Goal: Task Accomplishment & Management: Manage account settings

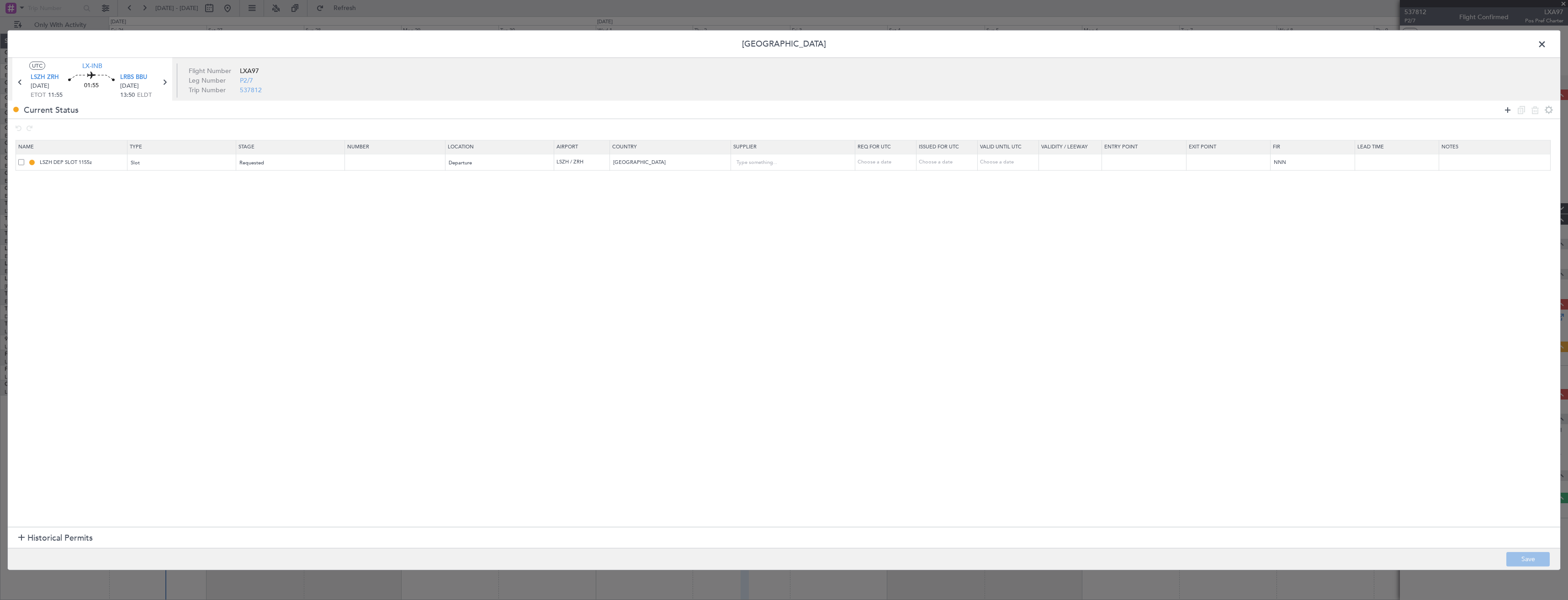
click at [1506, 108] on icon at bounding box center [1507, 109] width 11 height 11
click at [190, 180] on div "Type" at bounding box center [179, 180] width 96 height 14
click at [157, 276] on span "TASP" at bounding box center [184, 281] width 103 height 14
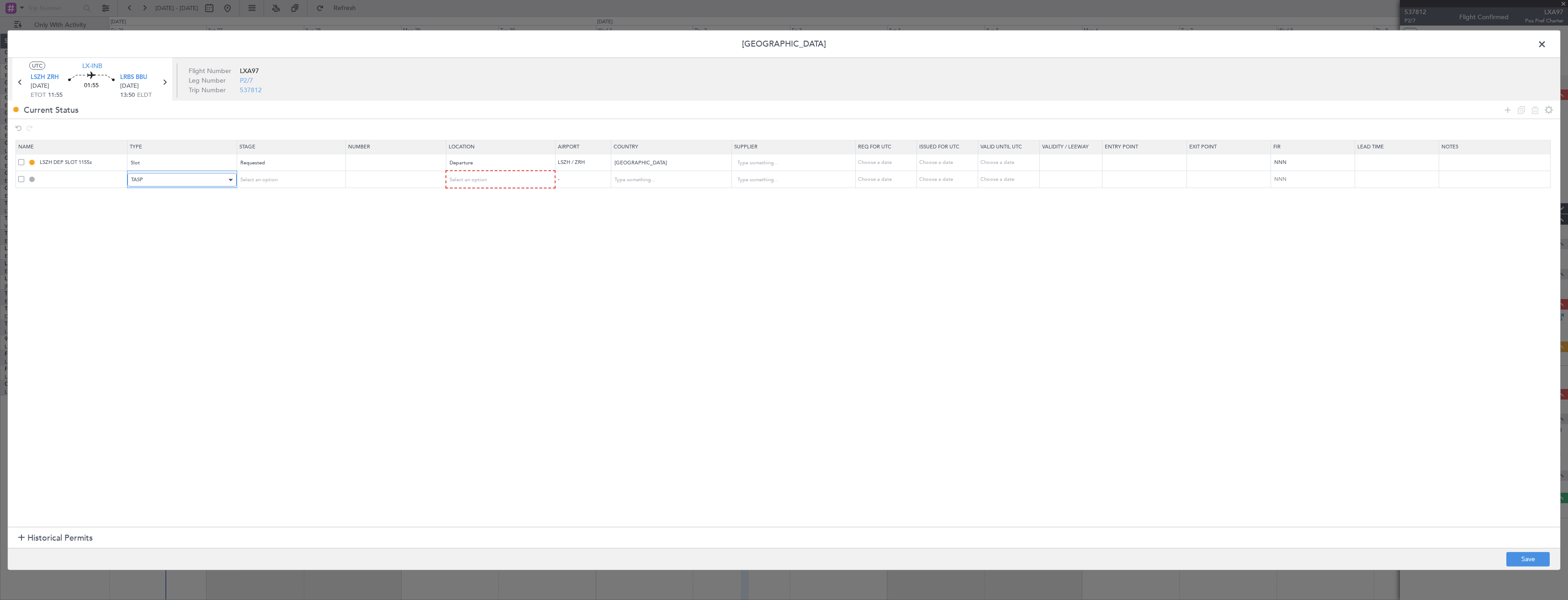
click at [148, 179] on div "TASP" at bounding box center [179, 180] width 96 height 14
click at [154, 268] on span "Slot" at bounding box center [184, 267] width 103 height 14
click at [307, 175] on div "Select an option" at bounding box center [288, 180] width 96 height 14
click at [285, 249] on span "Received OK" at bounding box center [293, 254] width 103 height 14
click at [285, 164] on div "Requested" at bounding box center [288, 163] width 96 height 14
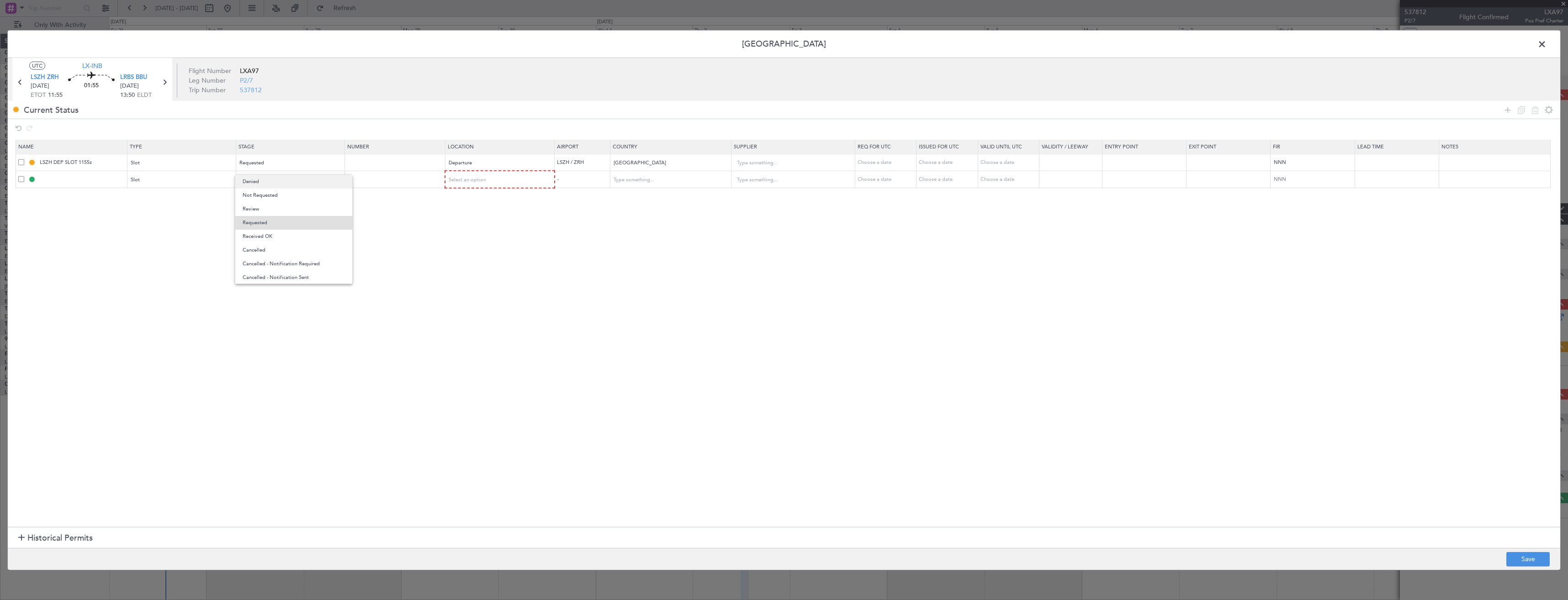
click at [282, 185] on span "Denied" at bounding box center [293, 181] width 103 height 14
click at [506, 180] on div "Select an option" at bounding box center [497, 180] width 96 height 14
click at [480, 230] on span "Arrival" at bounding box center [505, 226] width 103 height 14
click at [477, 182] on div "Arrival" at bounding box center [497, 179] width 96 height 14
click at [464, 199] on span "Departure" at bounding box center [505, 198] width 103 height 14
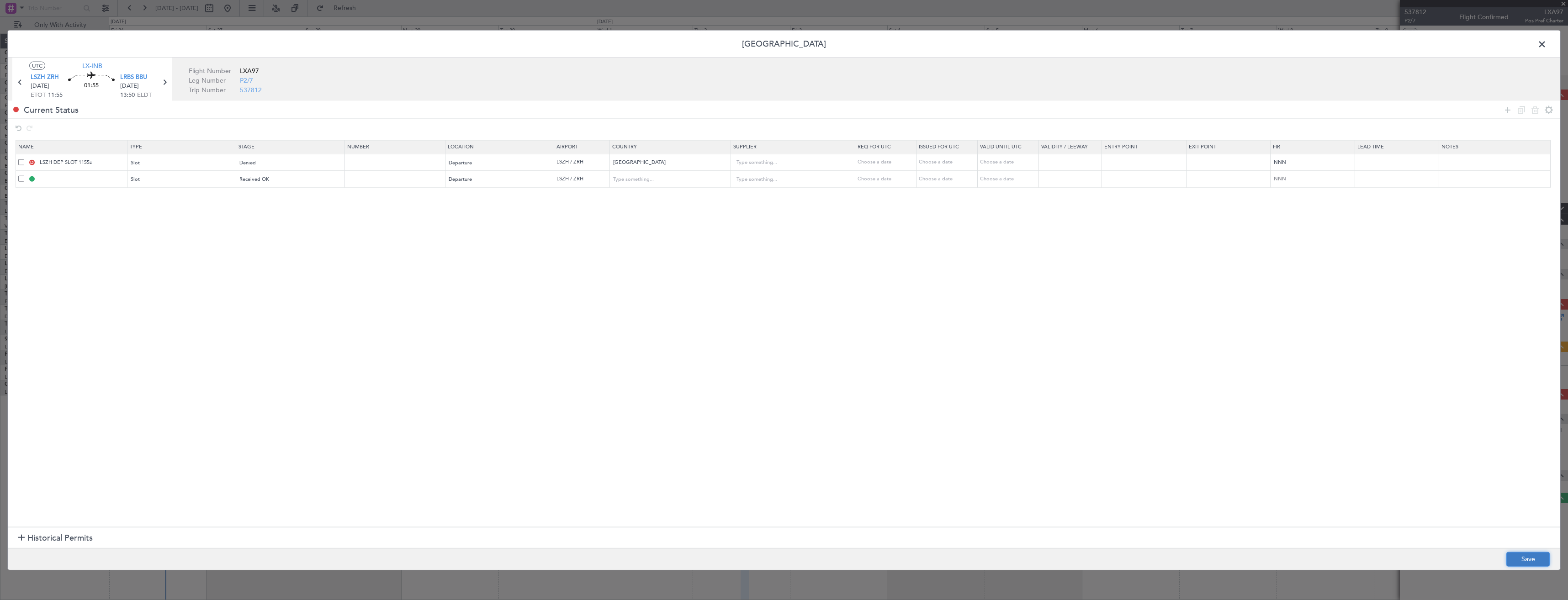
click at [1534, 561] on button "Save" at bounding box center [1528, 558] width 44 height 15
type input "LSZH DEP SLOT"
type input "Switzerland"
type input "NNN"
click at [107, 180] on input "LSZH DEP SLOT" at bounding box center [82, 178] width 89 height 8
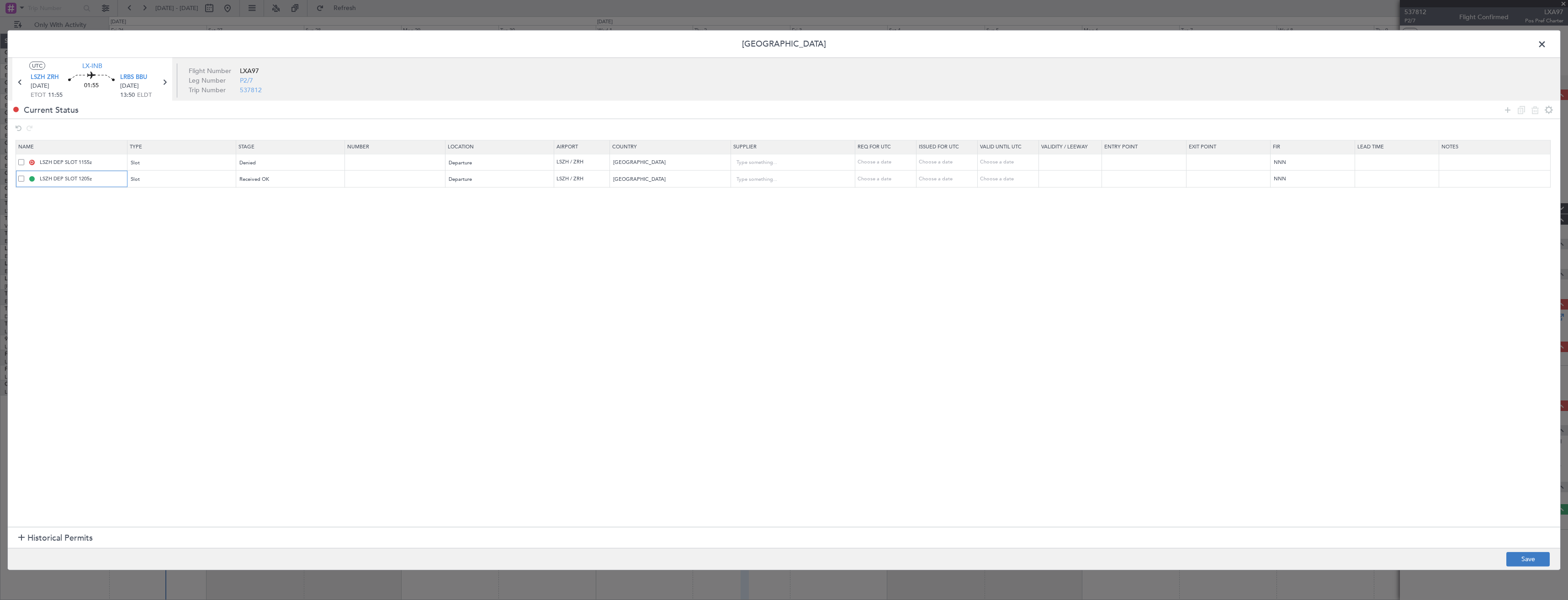
type input "LSZH DEP SLOT 1205z"
click at [1511, 561] on button "Save" at bounding box center [1528, 558] width 44 height 15
click at [1547, 44] on span at bounding box center [1547, 47] width 0 height 18
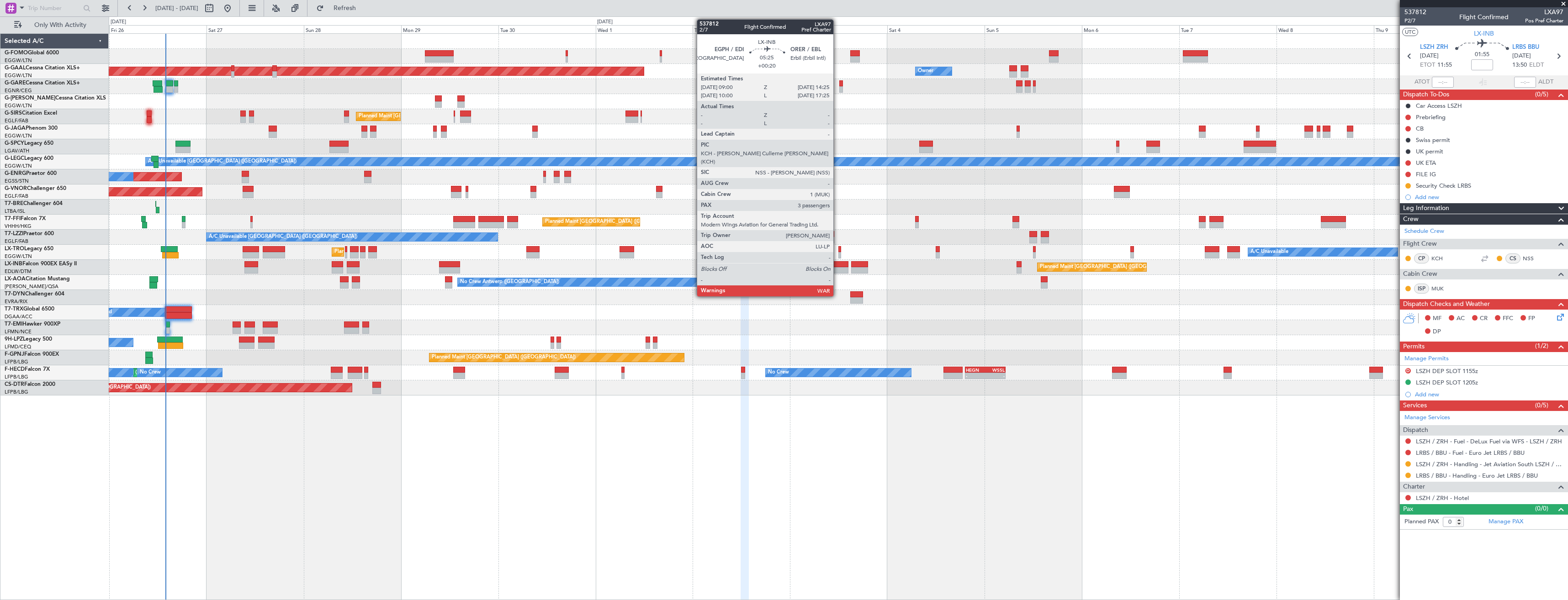
click at [838, 267] on div at bounding box center [837, 264] width 22 height 6
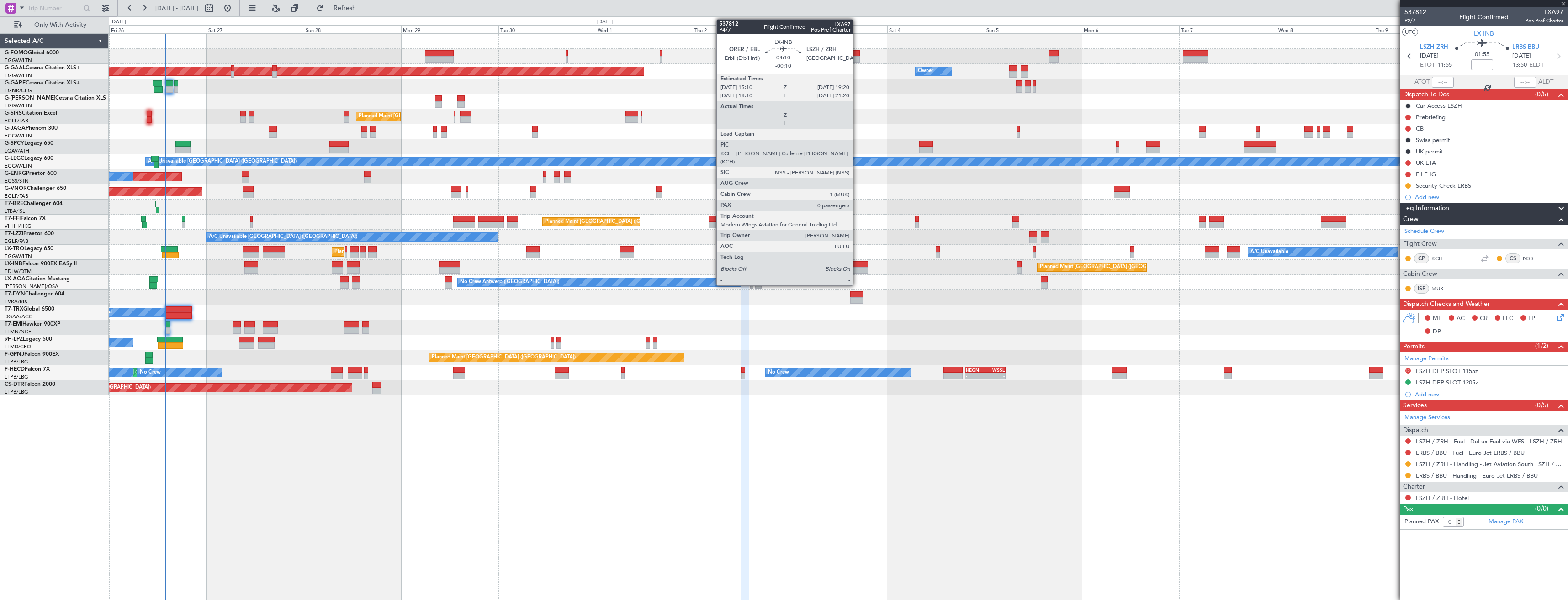
click at [860, 267] on div at bounding box center [859, 270] width 17 height 6
type input "+00:20"
type input "3"
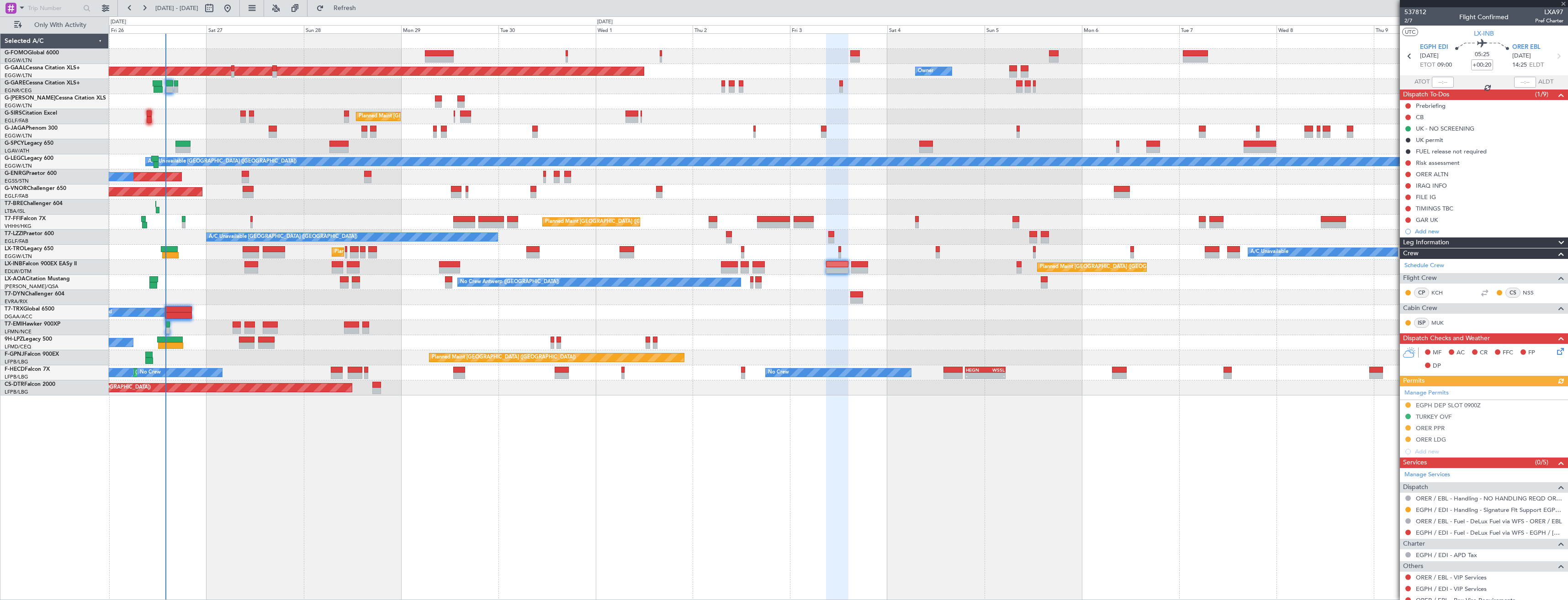
type input "-00:10"
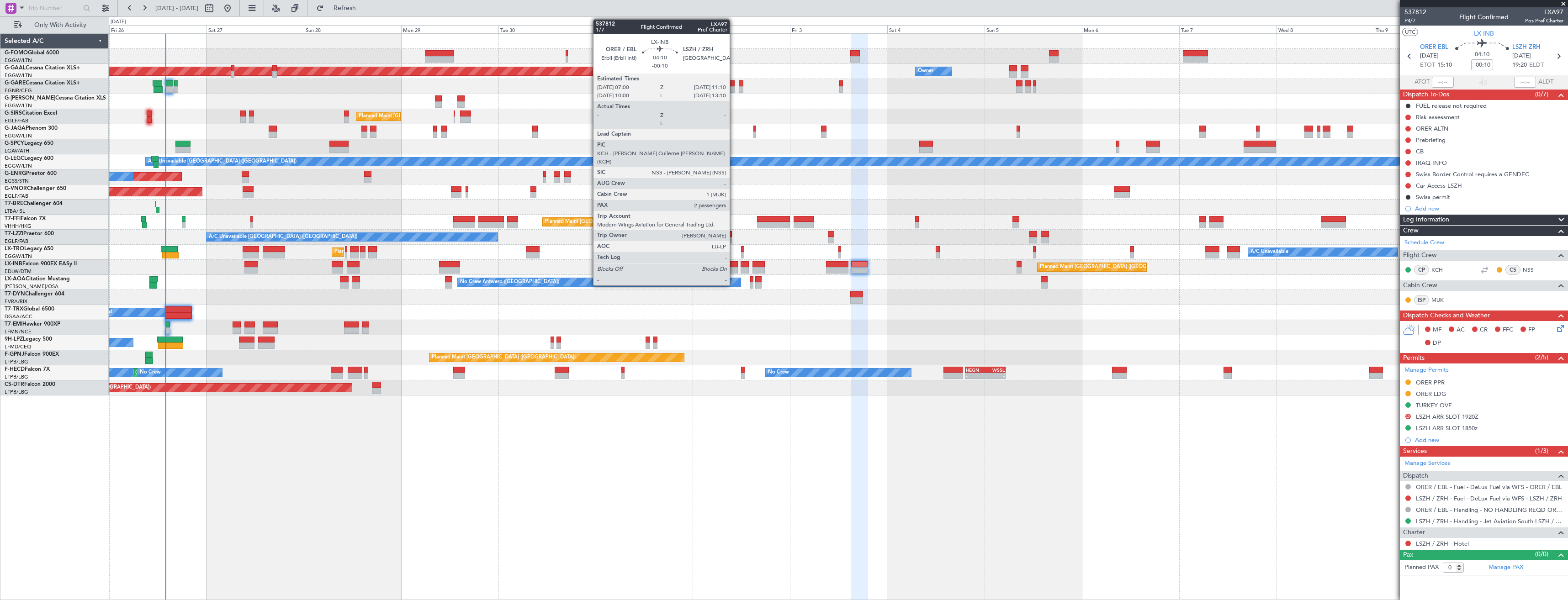
click at [734, 265] on div at bounding box center [729, 264] width 17 height 6
type input "2"
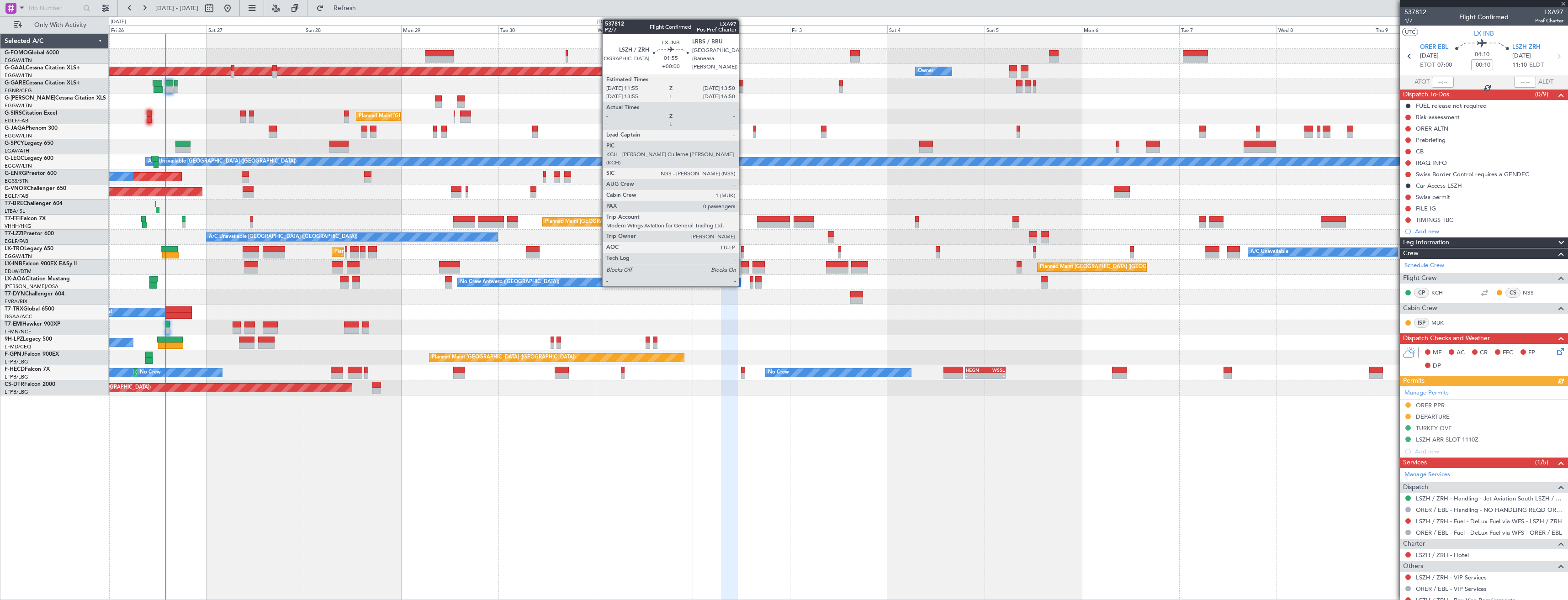
click at [743, 266] on div at bounding box center [745, 264] width 8 height 6
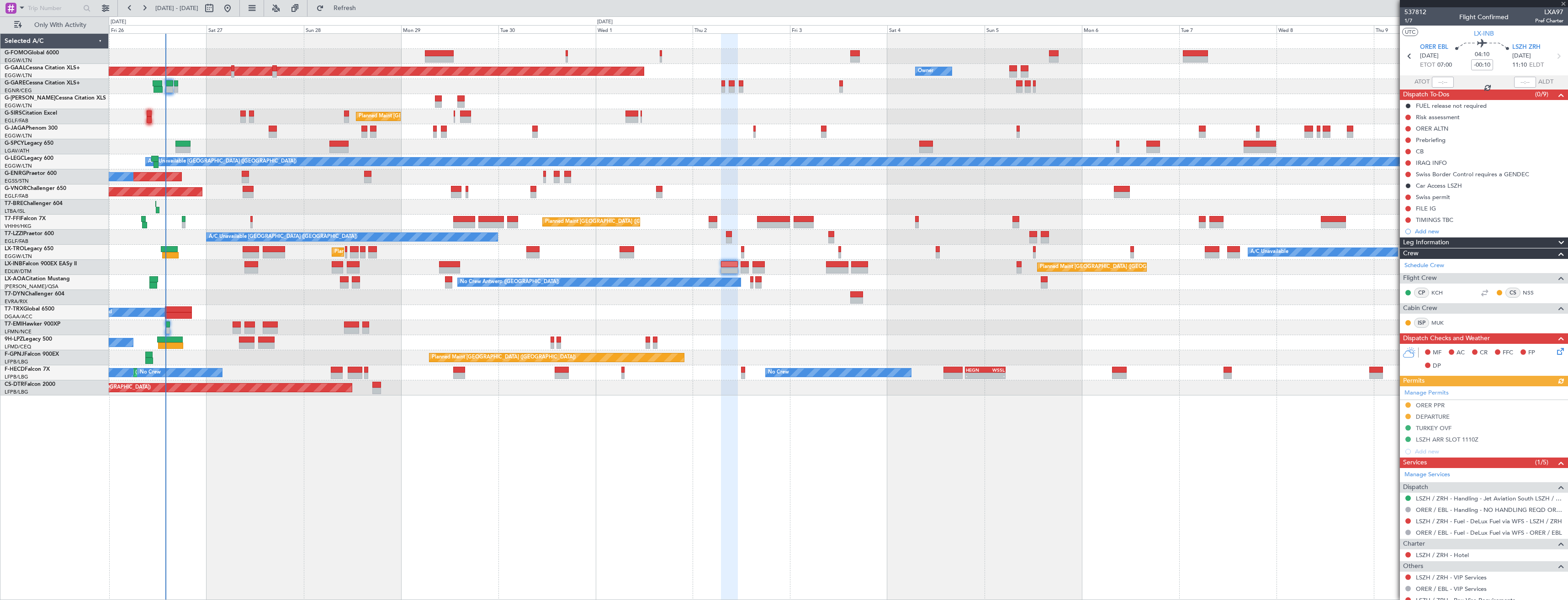
type input "0"
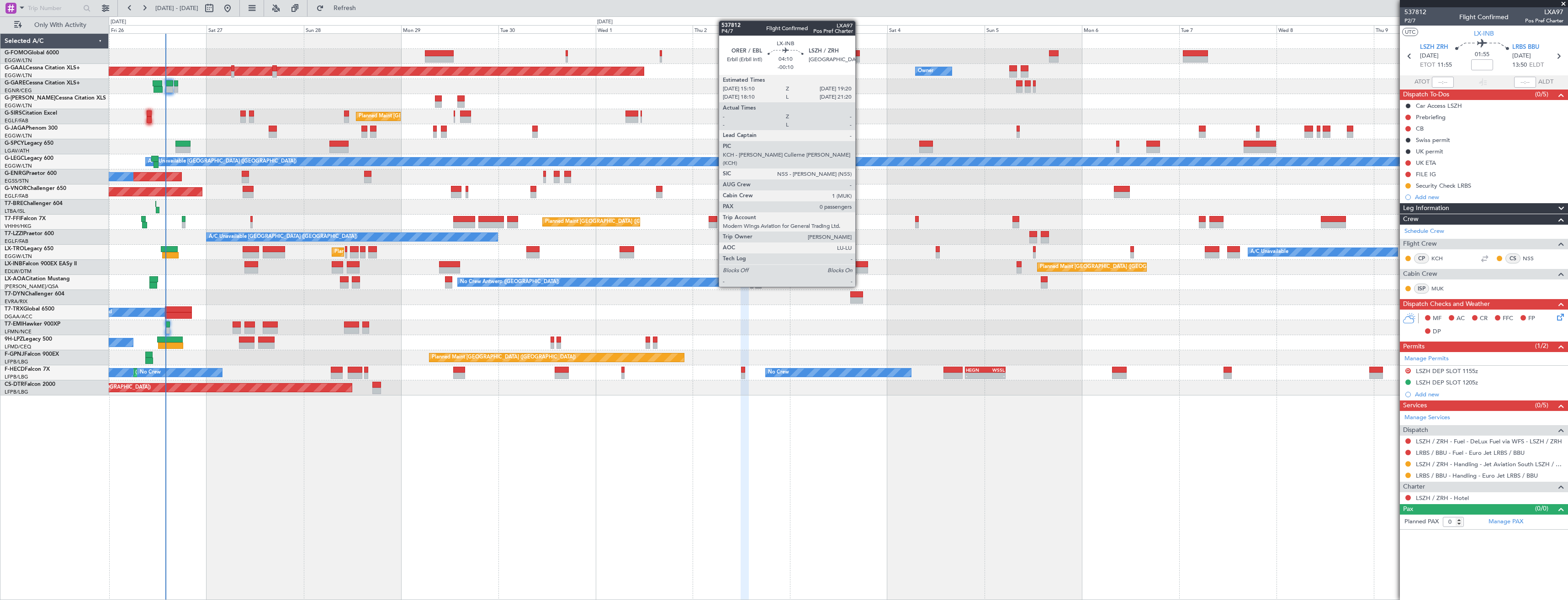
click at [860, 269] on div at bounding box center [859, 270] width 17 height 6
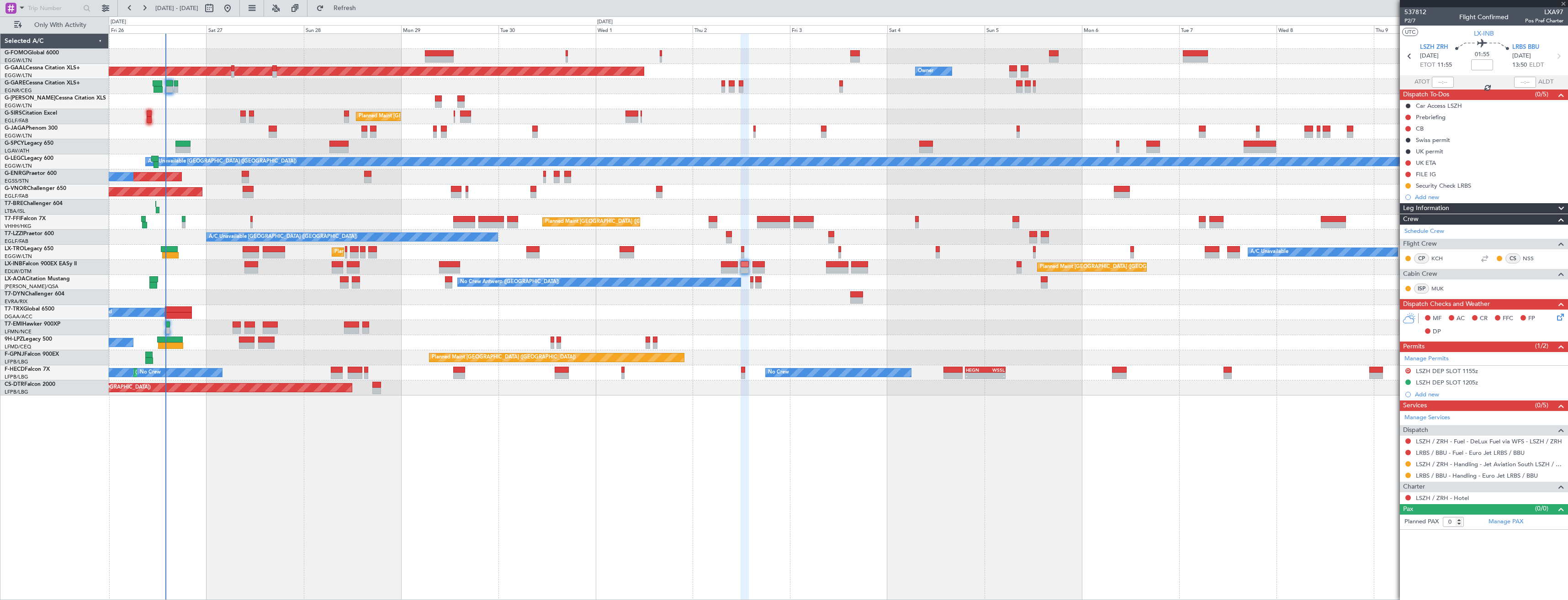
type input "-00:10"
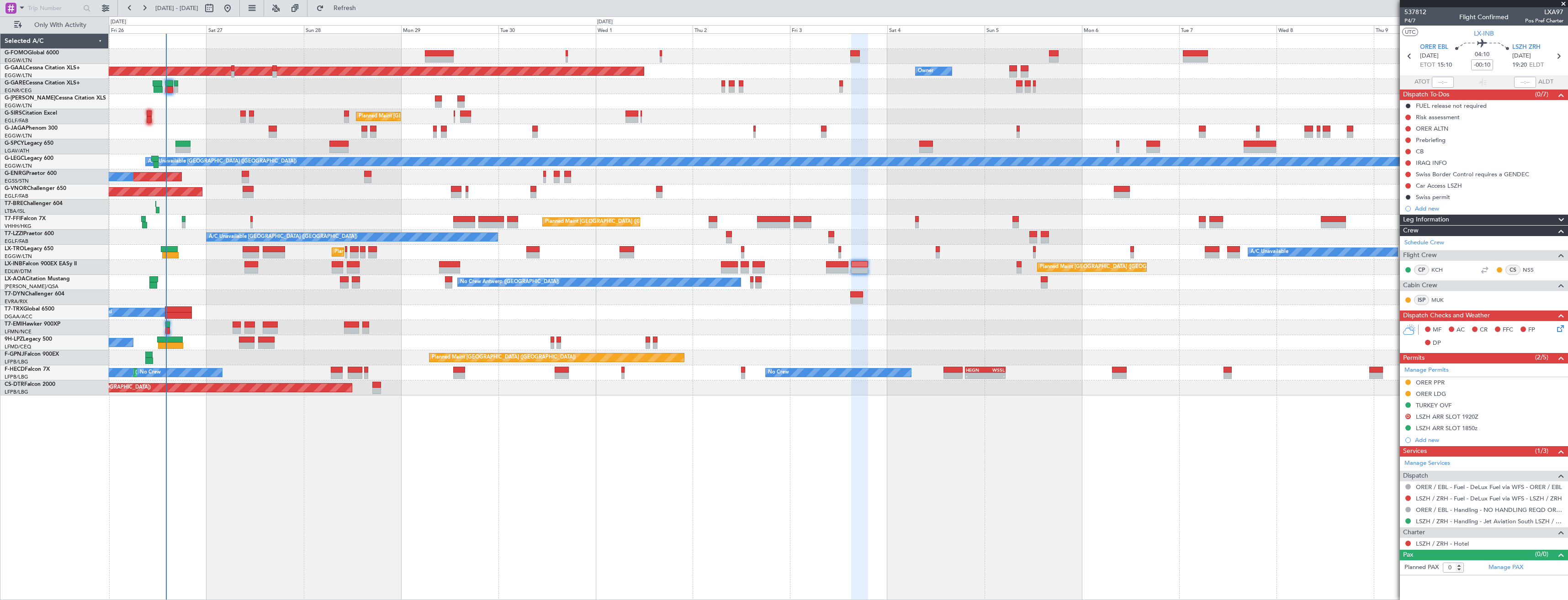
drag, startPoint x: 1562, startPoint y: 4, endPoint x: 1568, endPoint y: 4, distance: 6.0
click at [1562, 4] on span at bounding box center [1563, 4] width 9 height 8
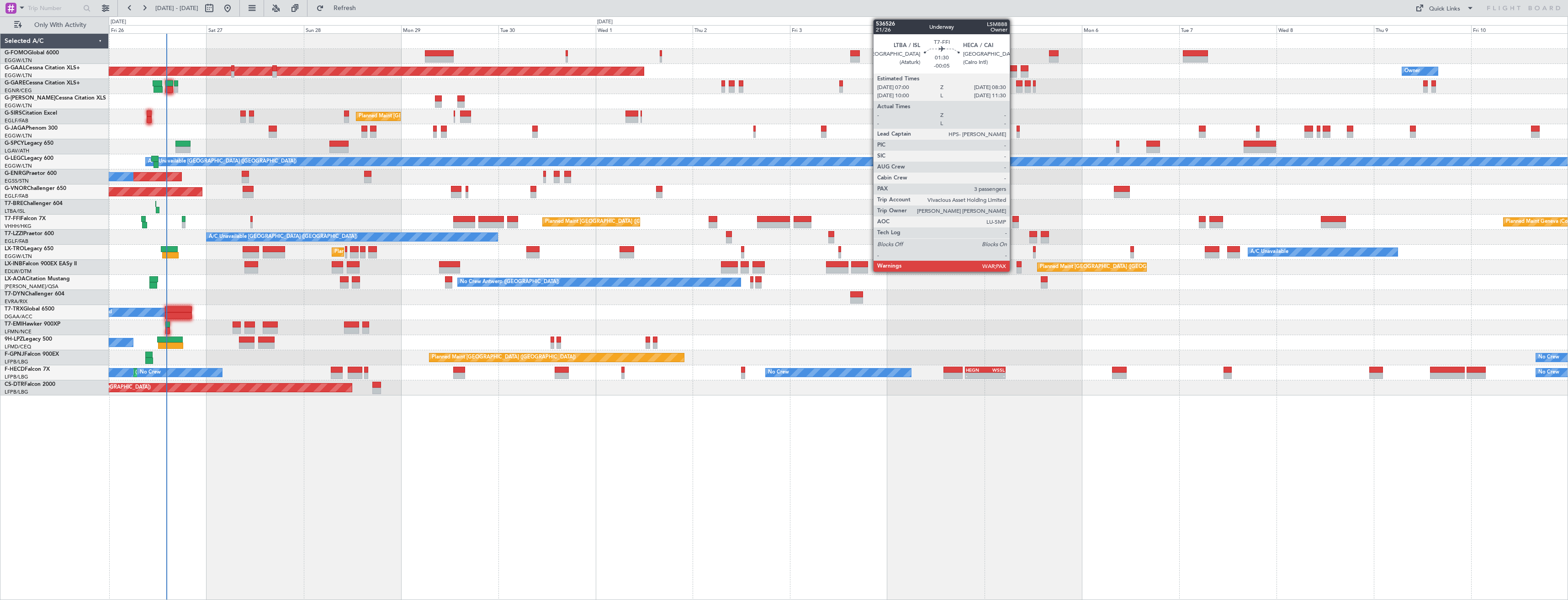
click at [1014, 226] on div at bounding box center [1015, 225] width 6 height 6
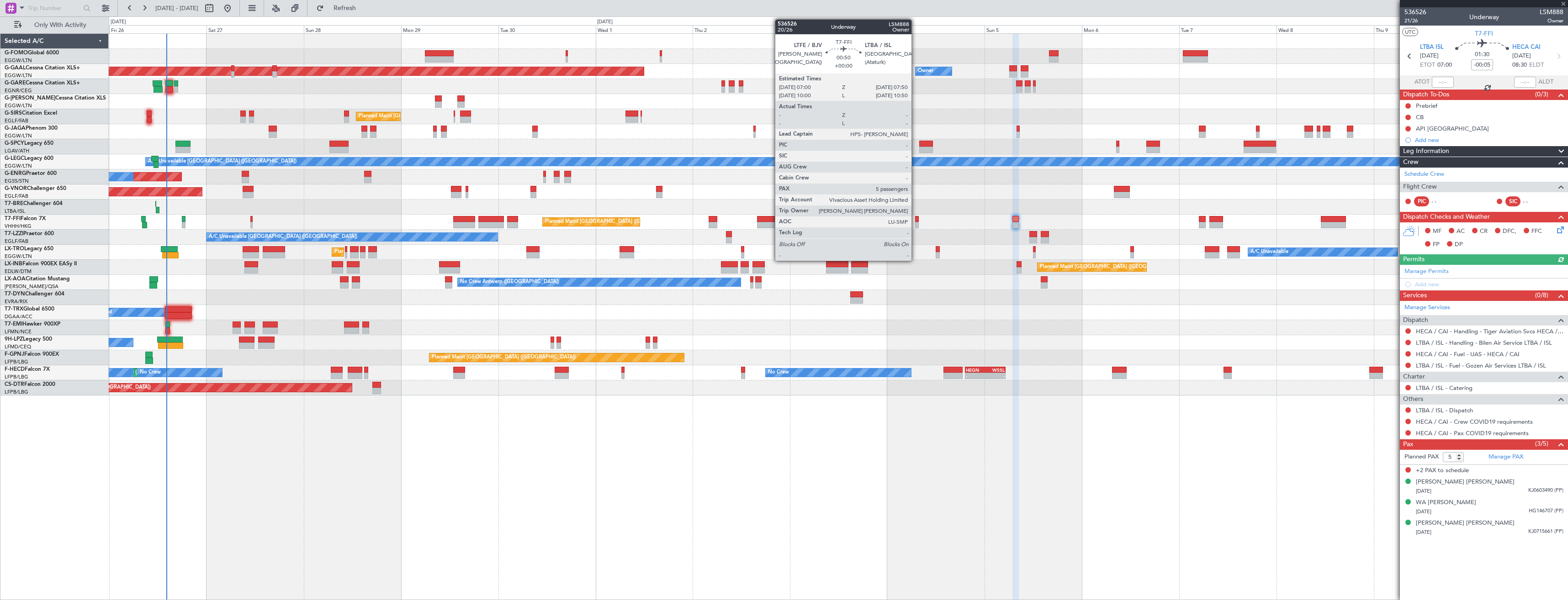
click at [916, 223] on div at bounding box center [918, 225] width 4 height 6
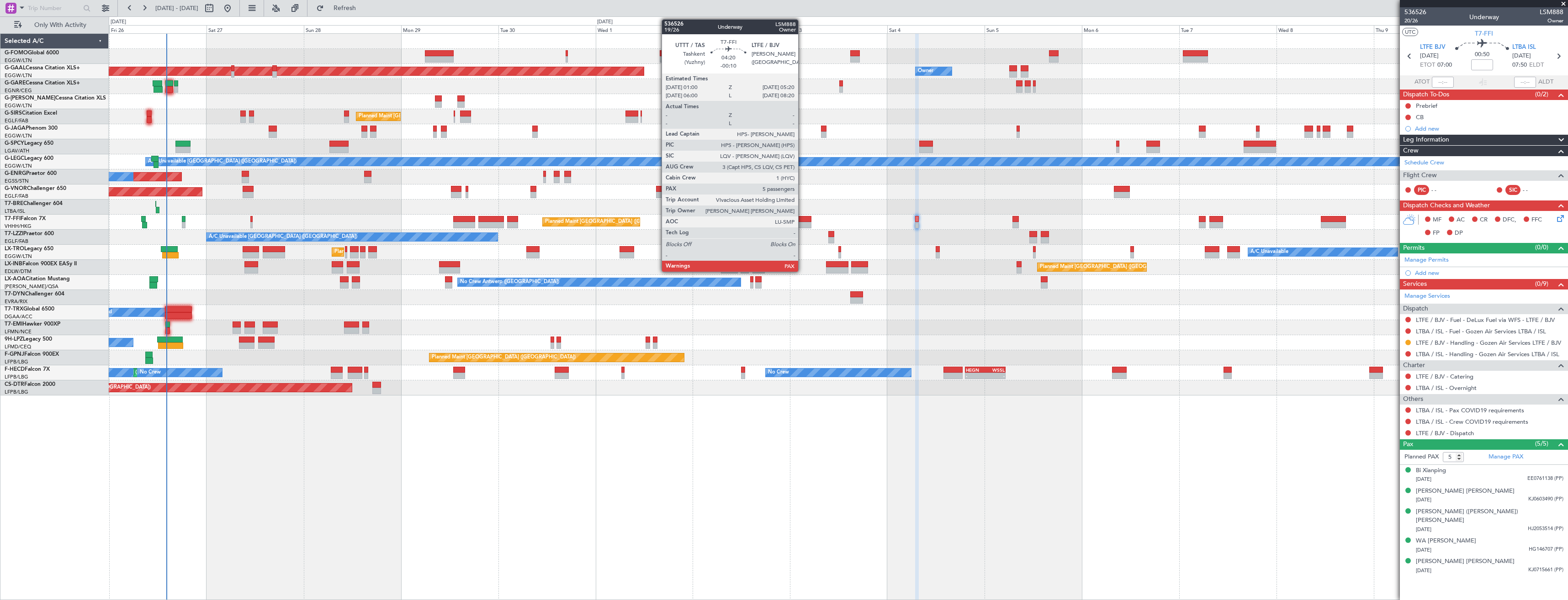
click at [802, 226] on div at bounding box center [803, 225] width 18 height 6
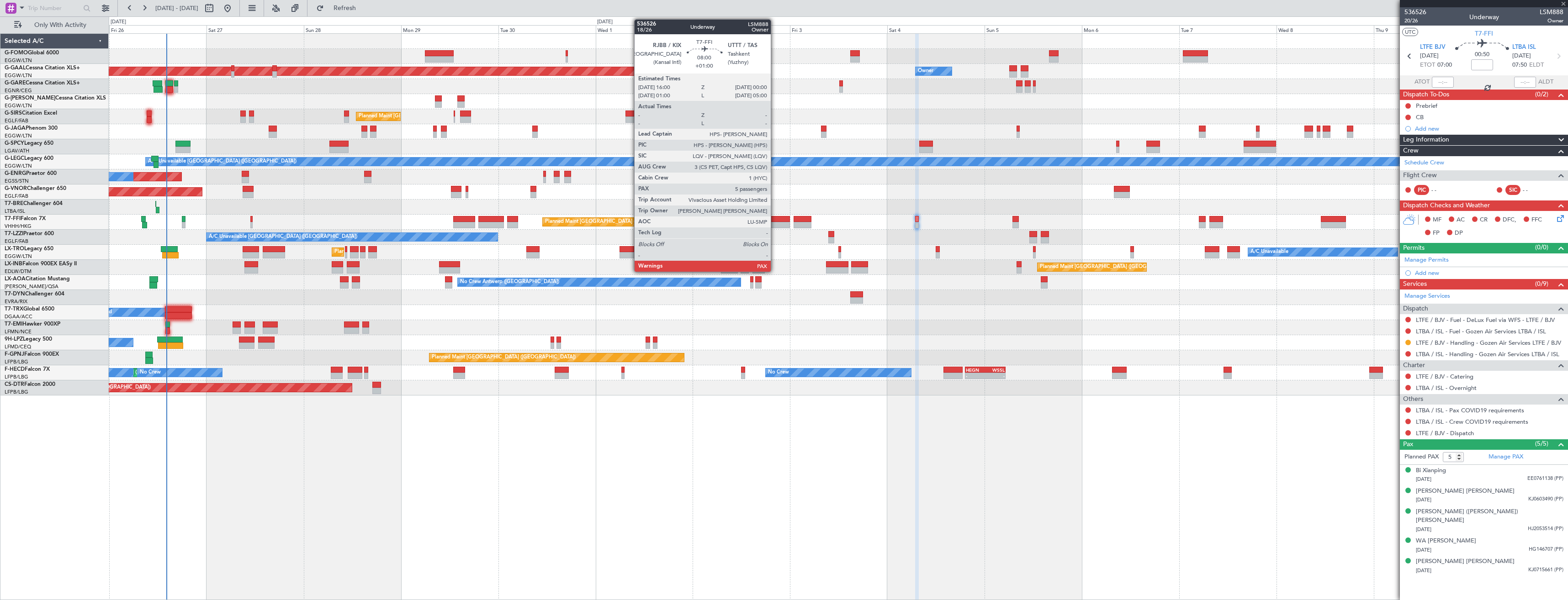
type input "-00:10"
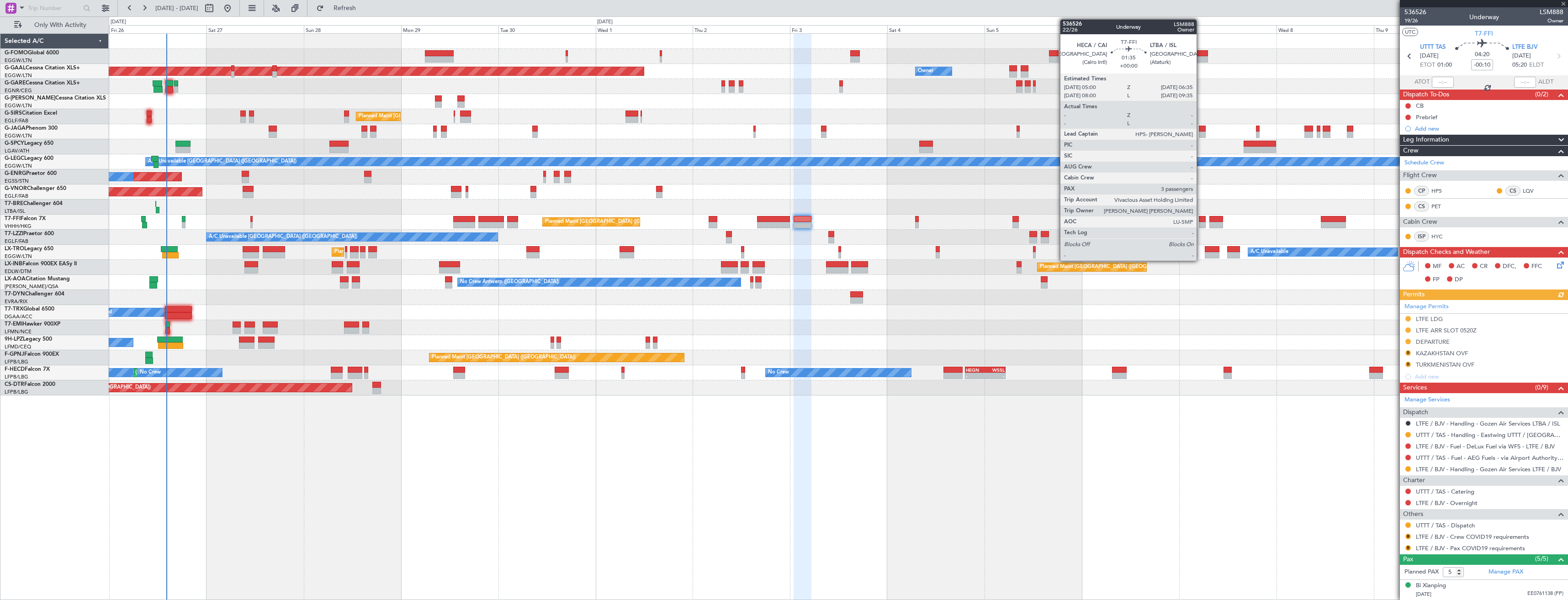
click at [1201, 223] on div at bounding box center [1202, 225] width 7 height 6
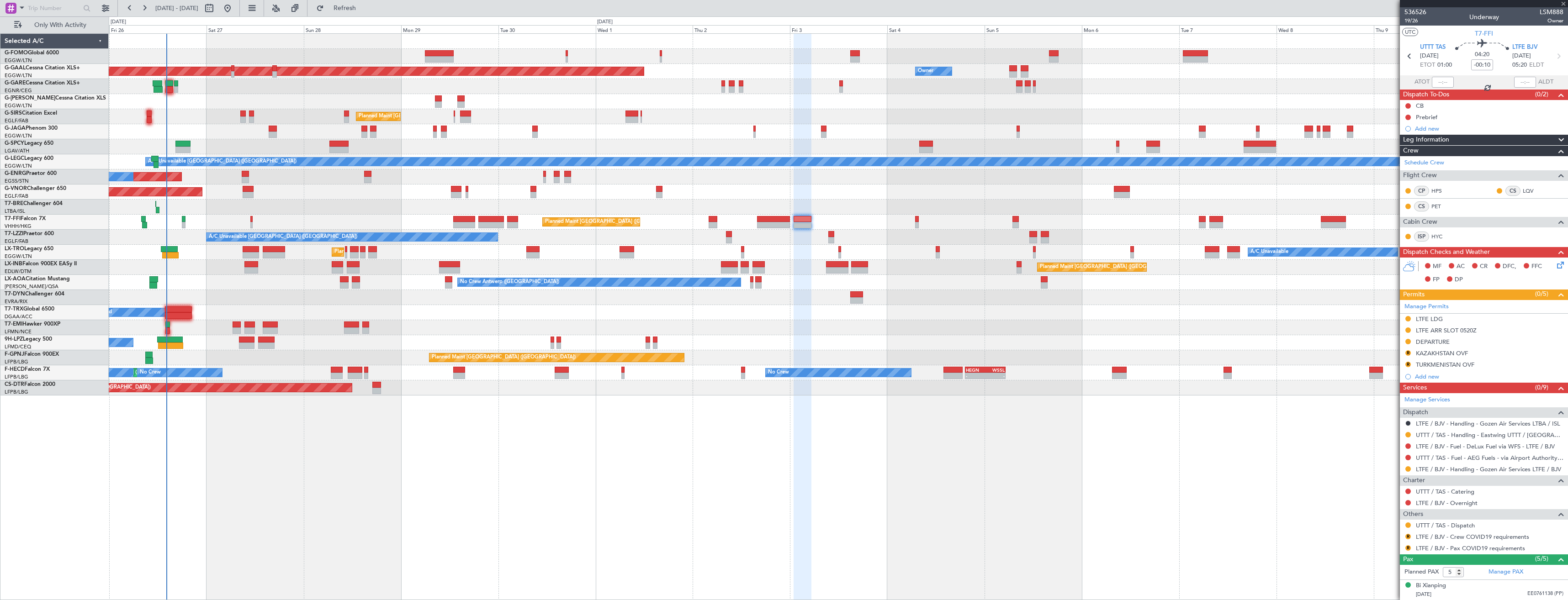
type input "3"
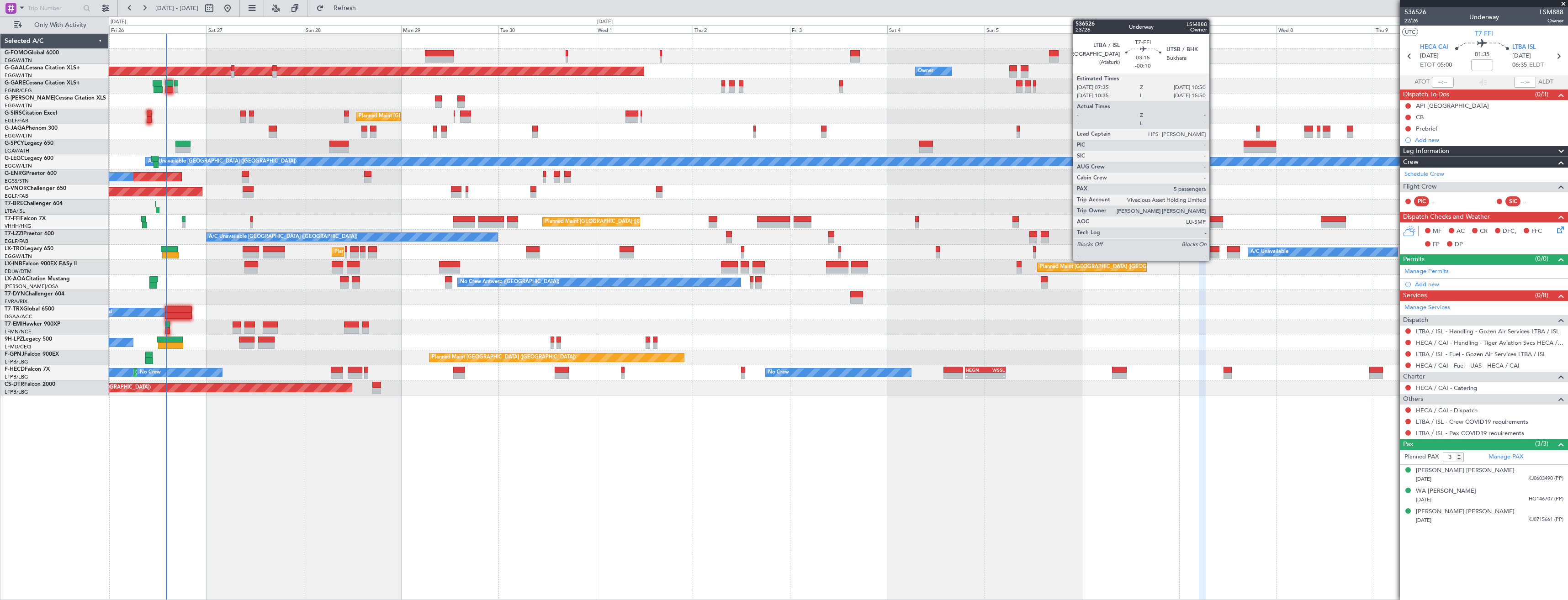
click at [1214, 224] on div at bounding box center [1216, 225] width 13 height 6
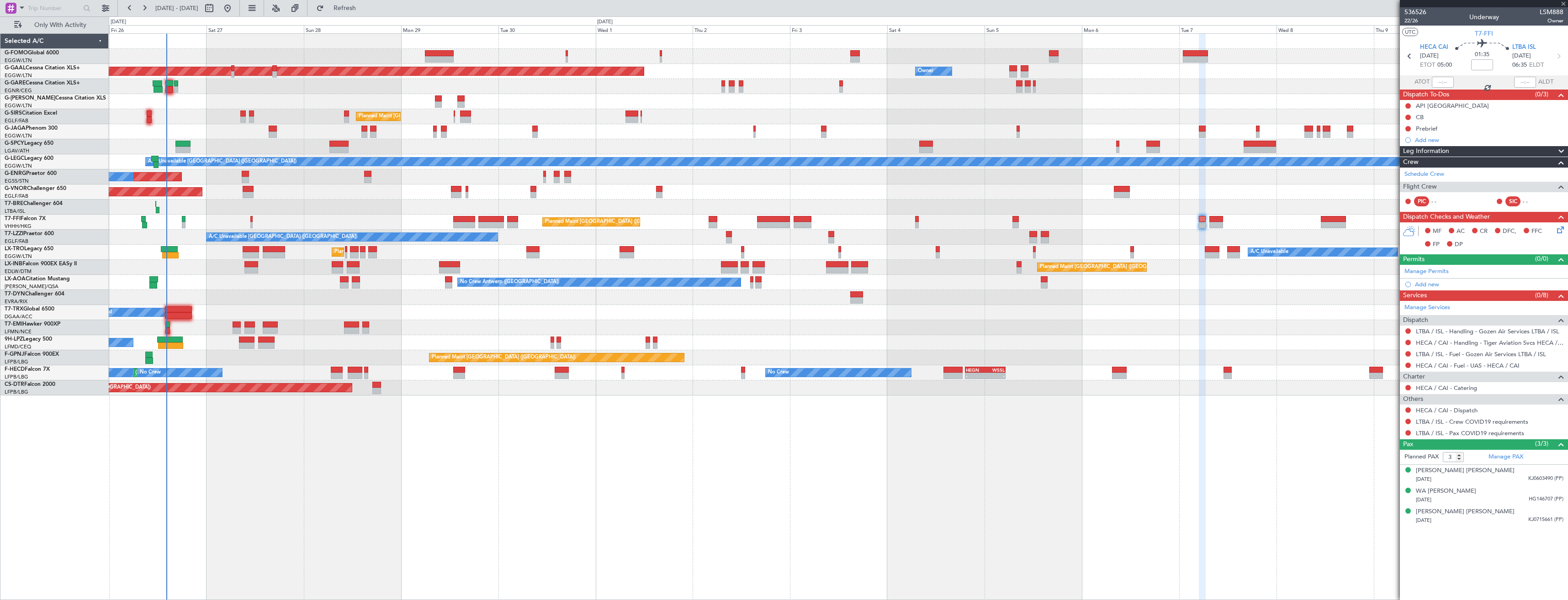
type input "-00:10"
type input "5"
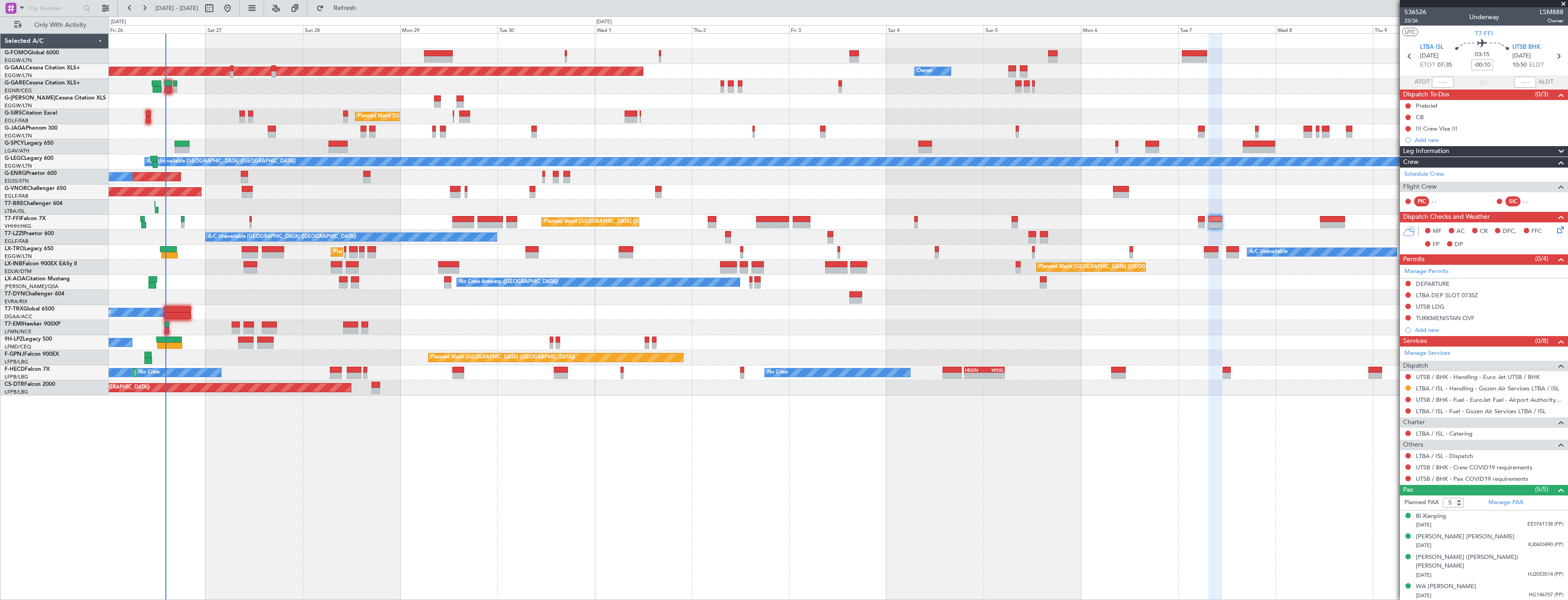
click at [1297, 229] on div "Planned Maint Geneva (Cointrin) Planned Maint Beijing (Beijing Capital) Planned…" at bounding box center [838, 221] width 1459 height 15
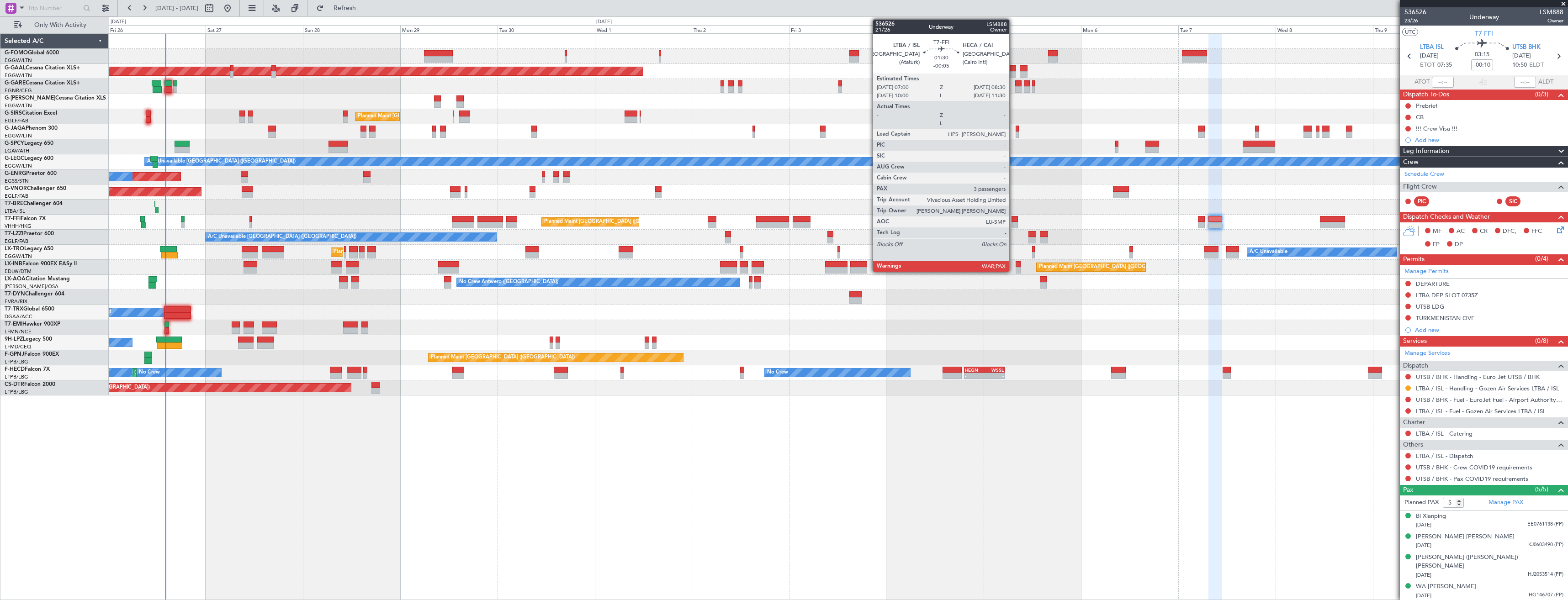
click at [1013, 224] on div at bounding box center [1014, 225] width 6 height 6
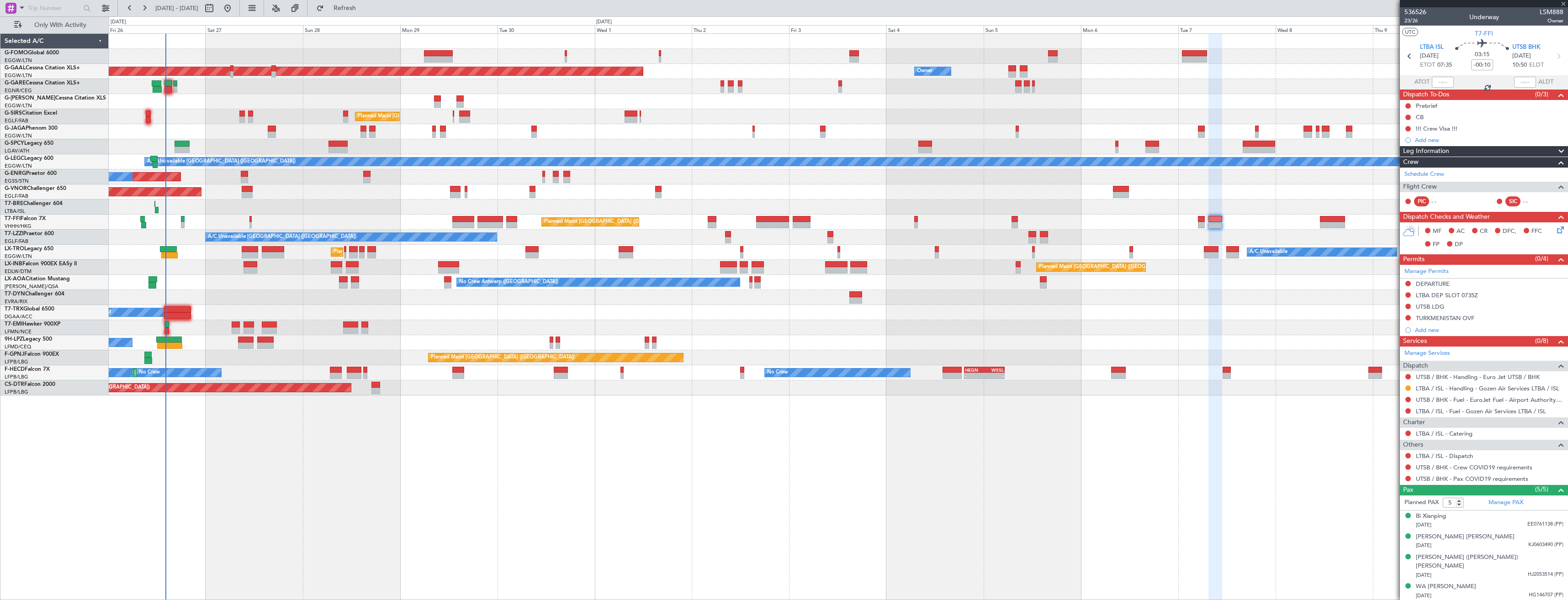
type input "-00:05"
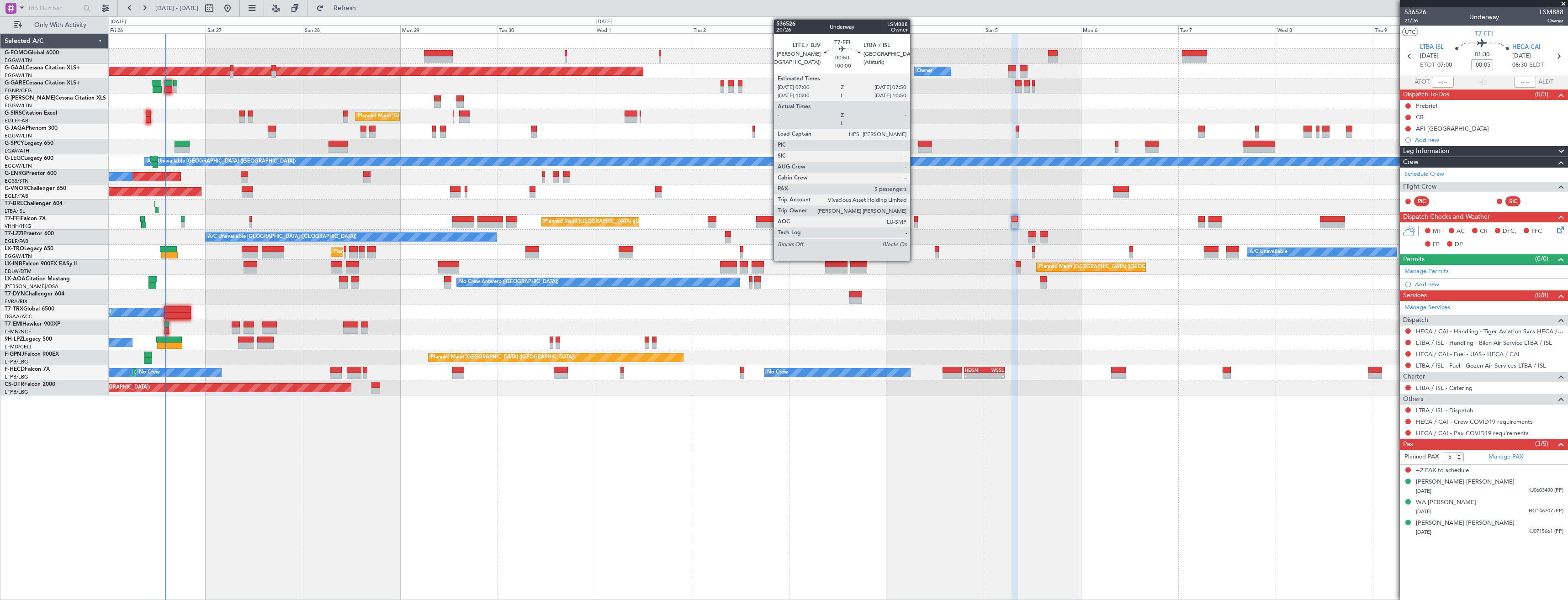
click at [915, 223] on div at bounding box center [917, 225] width 4 height 6
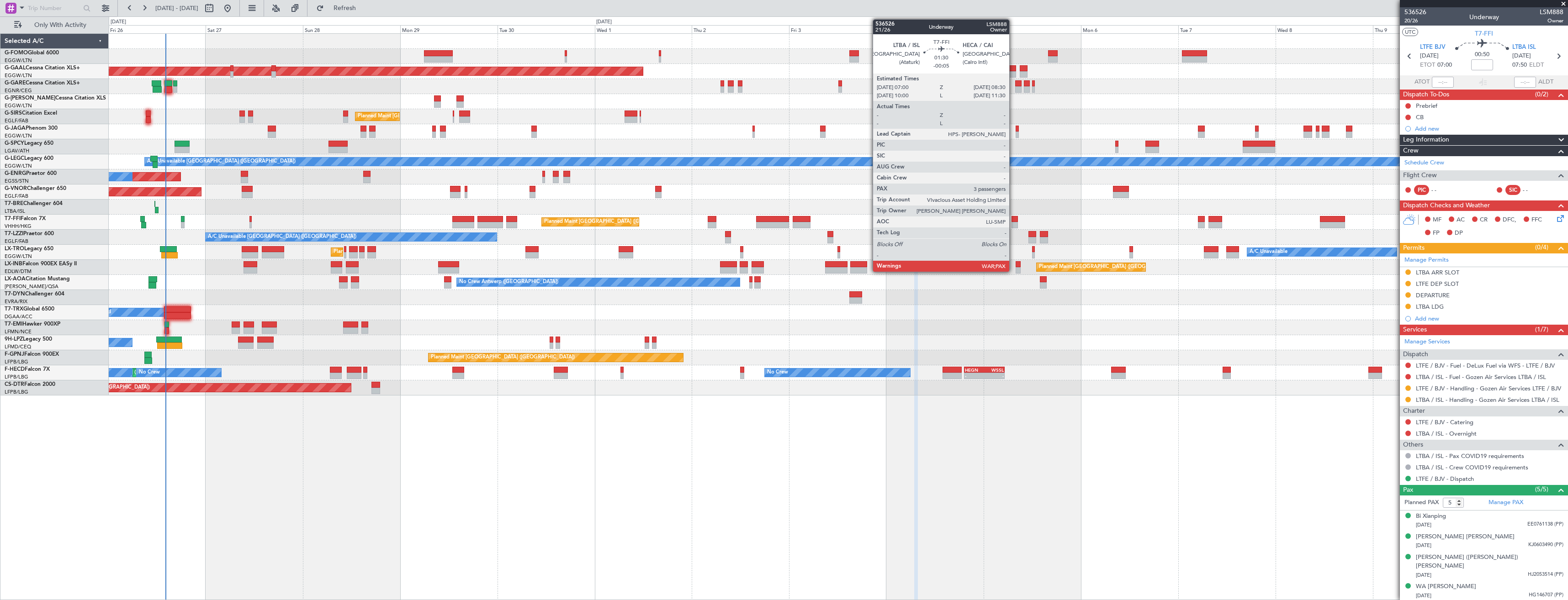
click at [1013, 222] on div at bounding box center [1014, 225] width 6 height 6
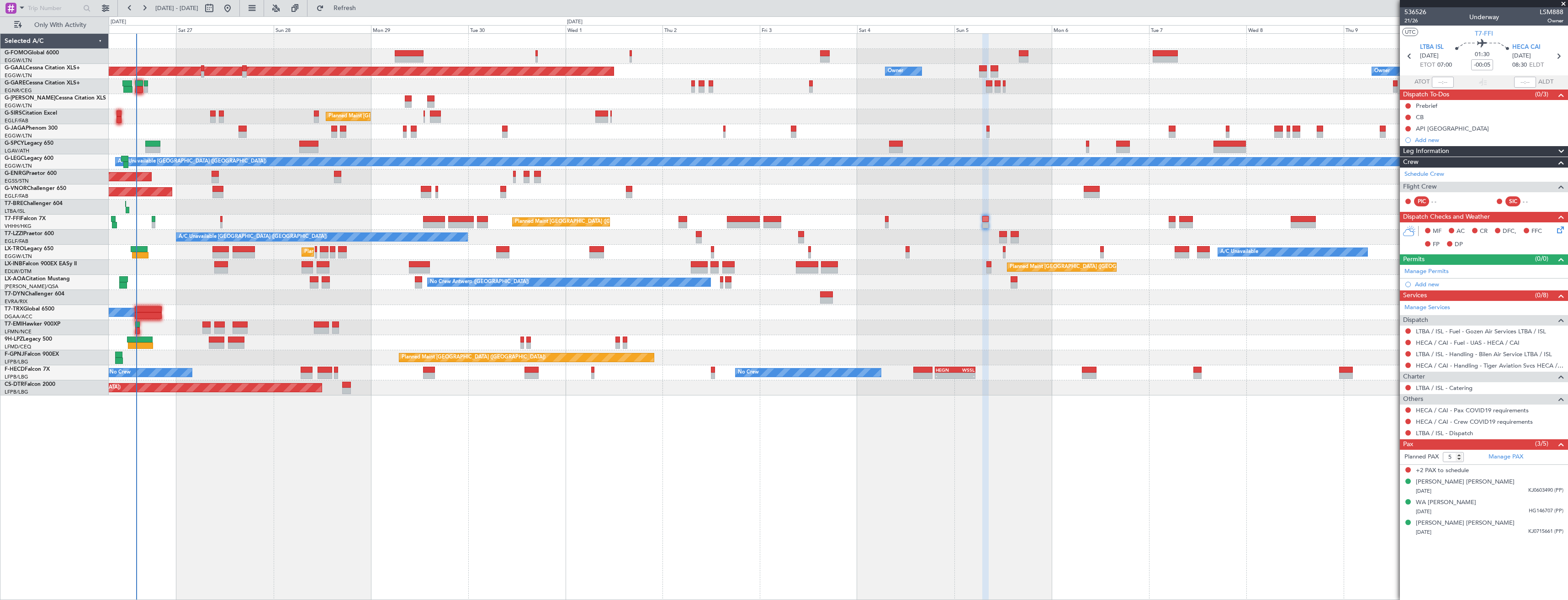
click at [280, 130] on div "Planned Maint [GEOGRAPHIC_DATA] ([GEOGRAPHIC_DATA])" at bounding box center [838, 132] width 1459 height 15
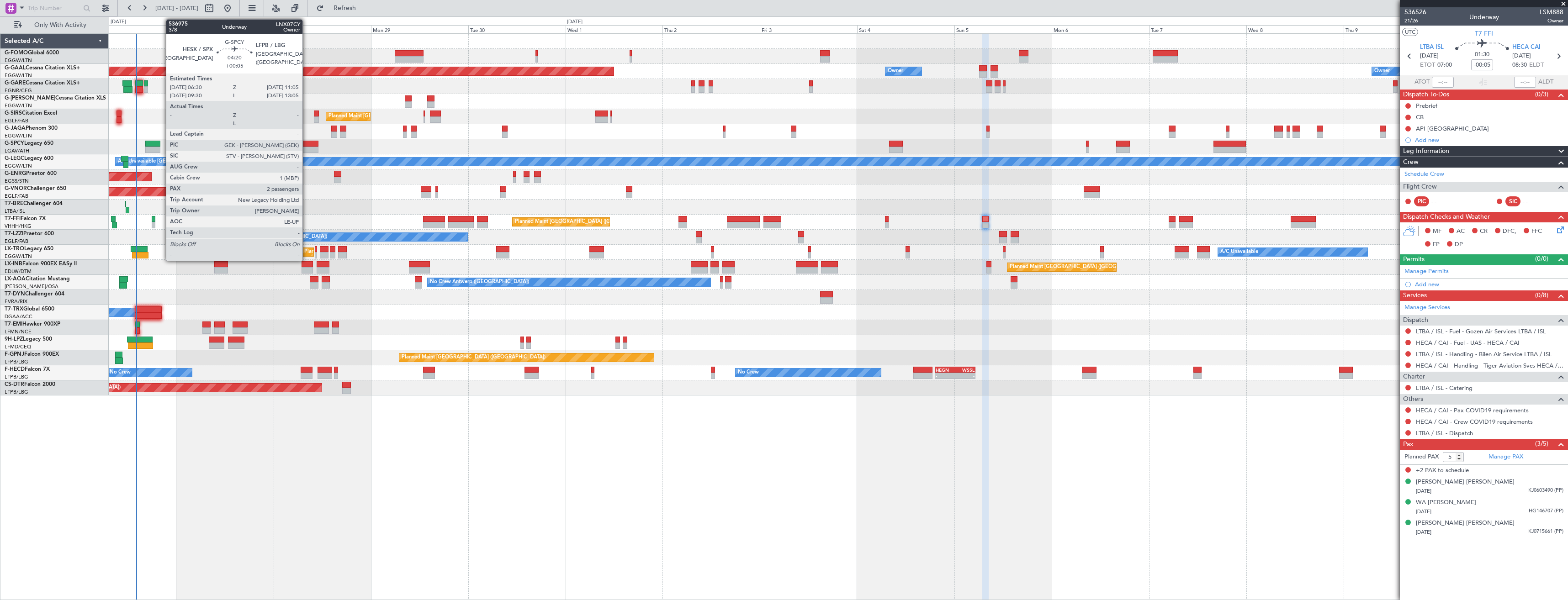
click at [307, 144] on div at bounding box center [308, 144] width 19 height 6
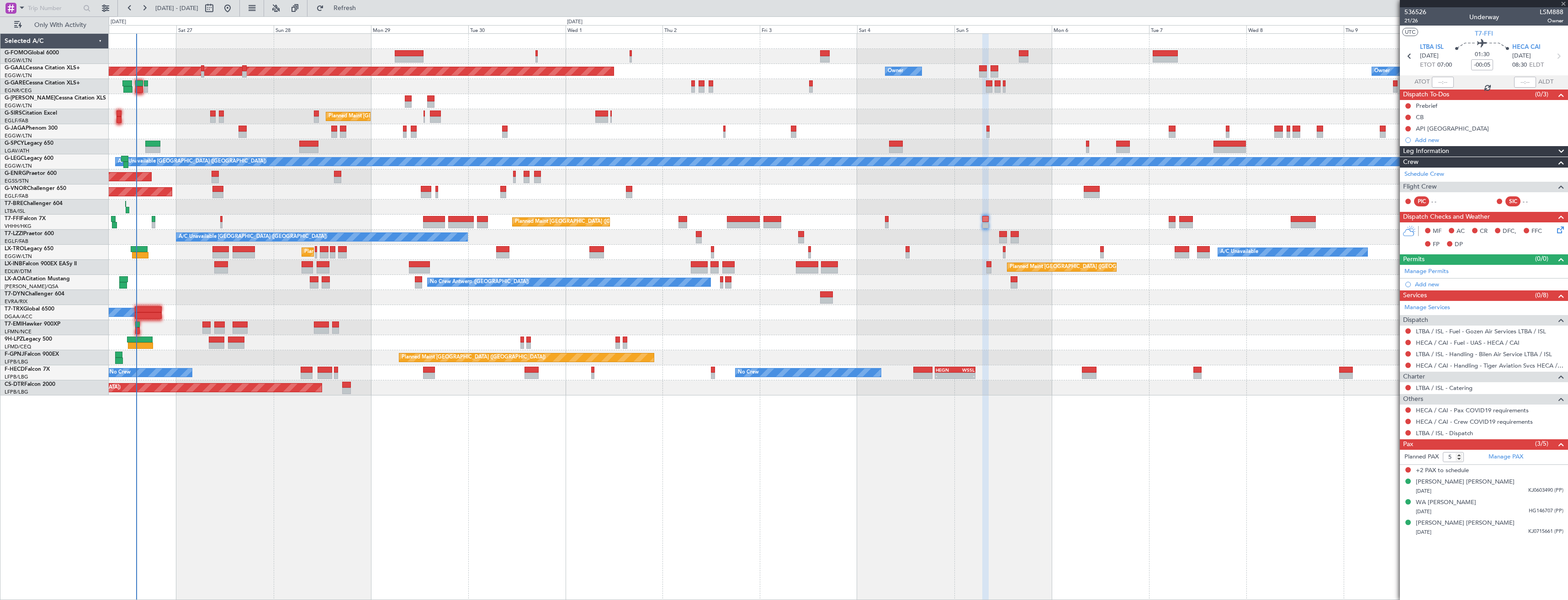
type input "+00:05"
type input "2"
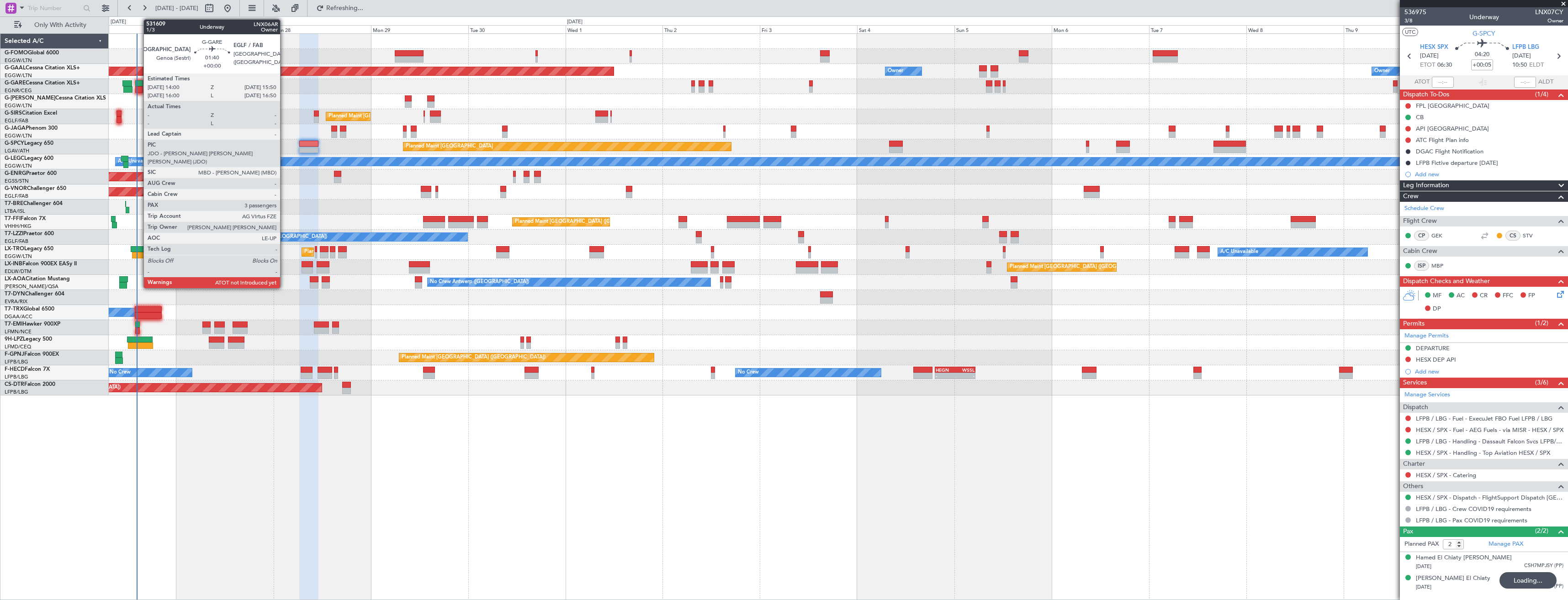
click at [139, 85] on div at bounding box center [140, 84] width 8 height 6
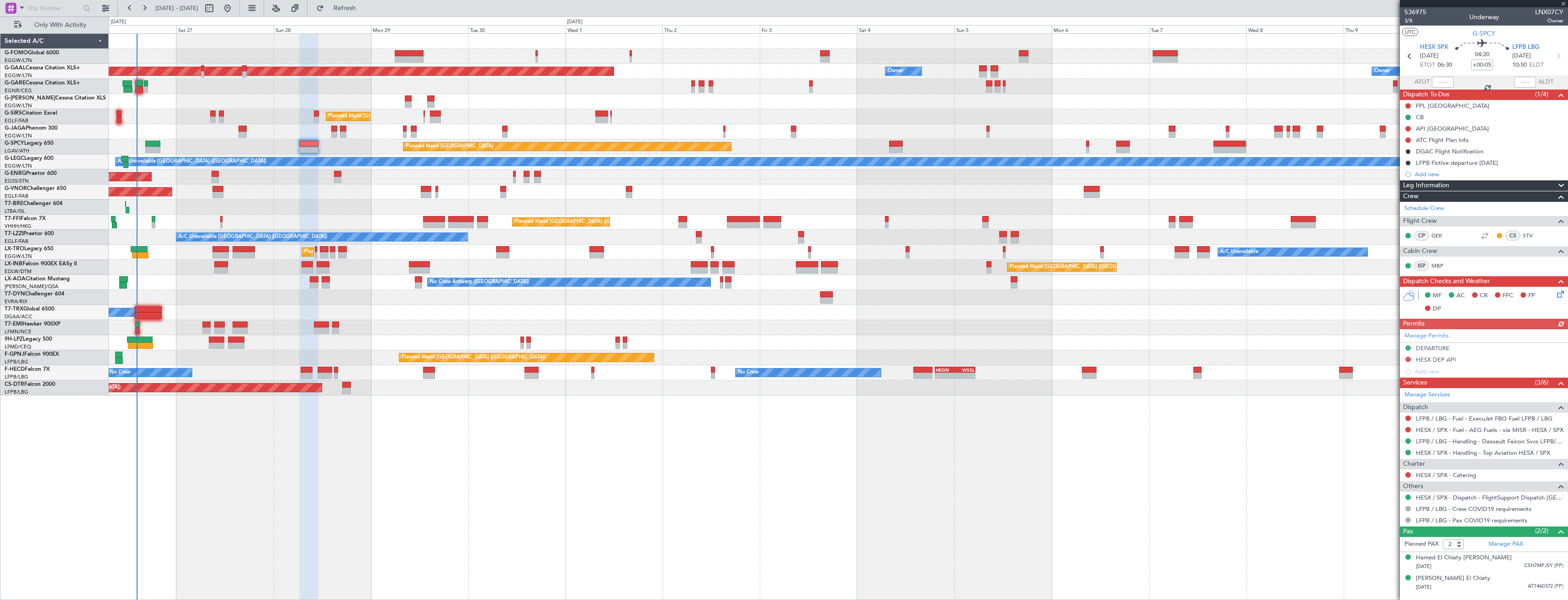
type input "3"
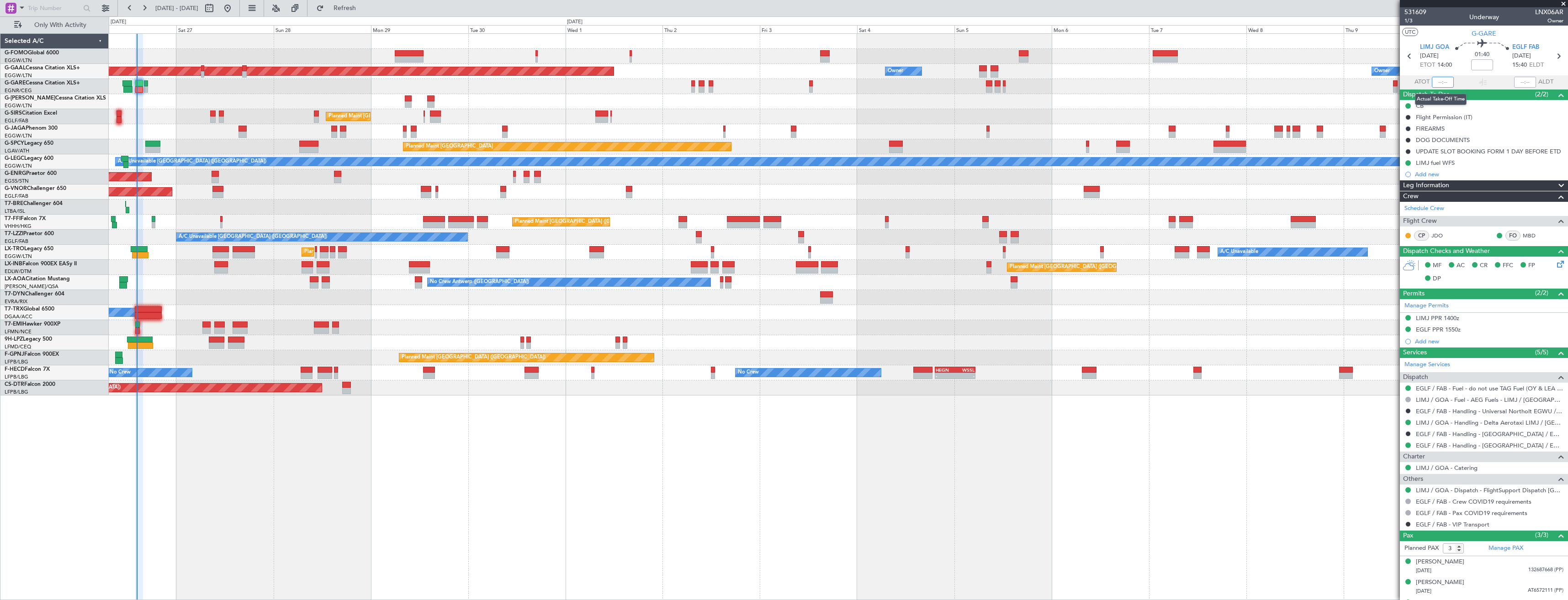
click at [1442, 81] on input "text" at bounding box center [1443, 82] width 22 height 11
type input "14:17"
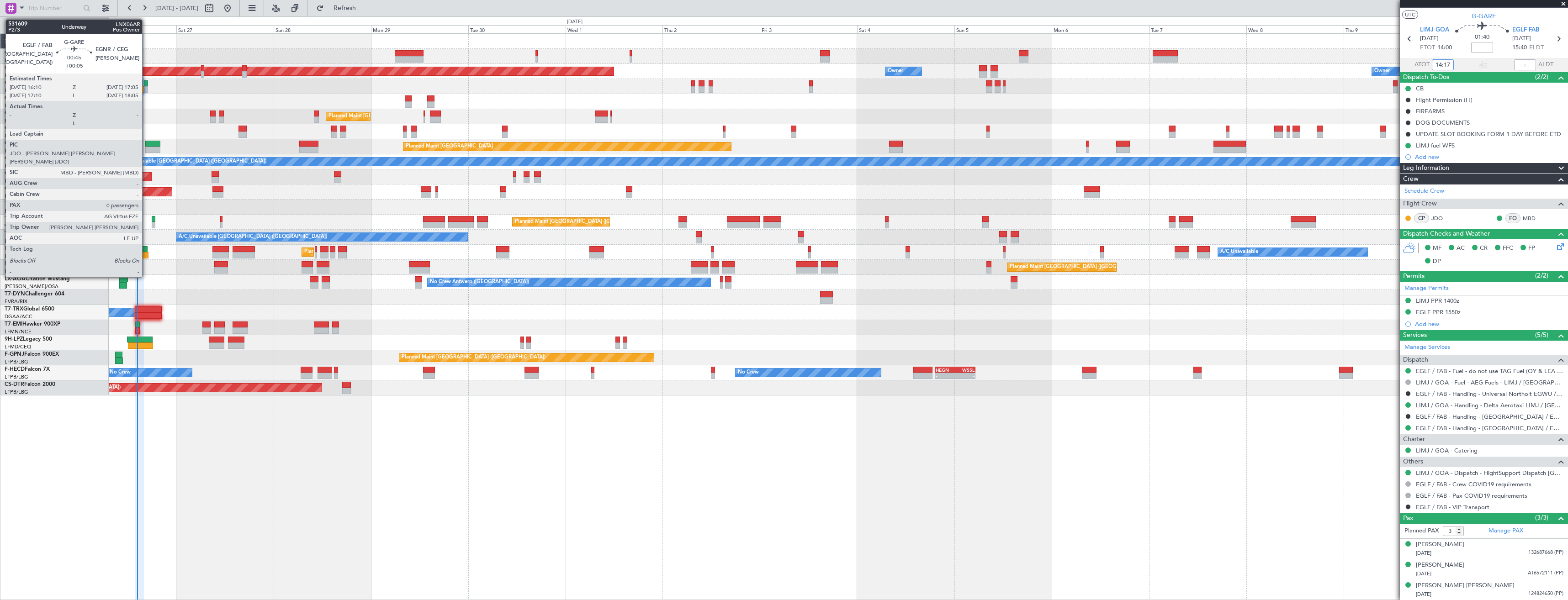
click at [147, 89] on div at bounding box center [146, 90] width 4 height 6
type input "+00:05"
type input "0"
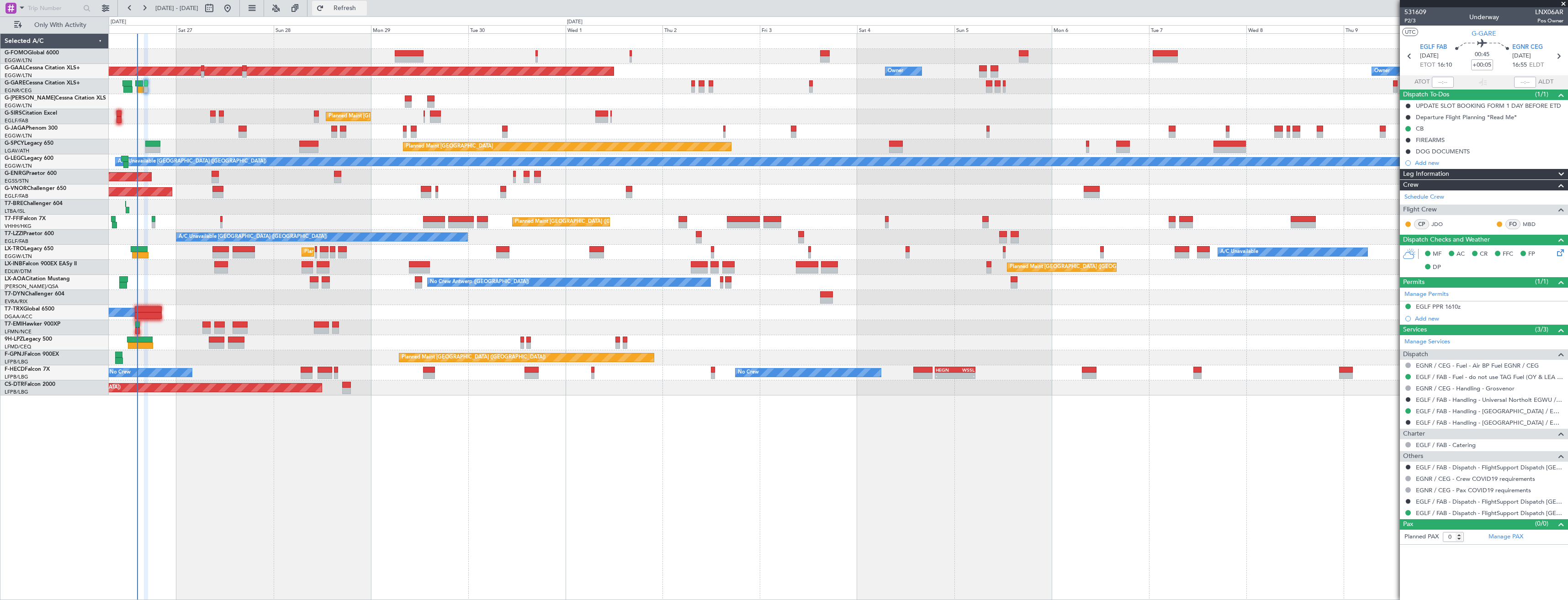
click at [367, 13] on button "Refresh" at bounding box center [339, 8] width 55 height 15
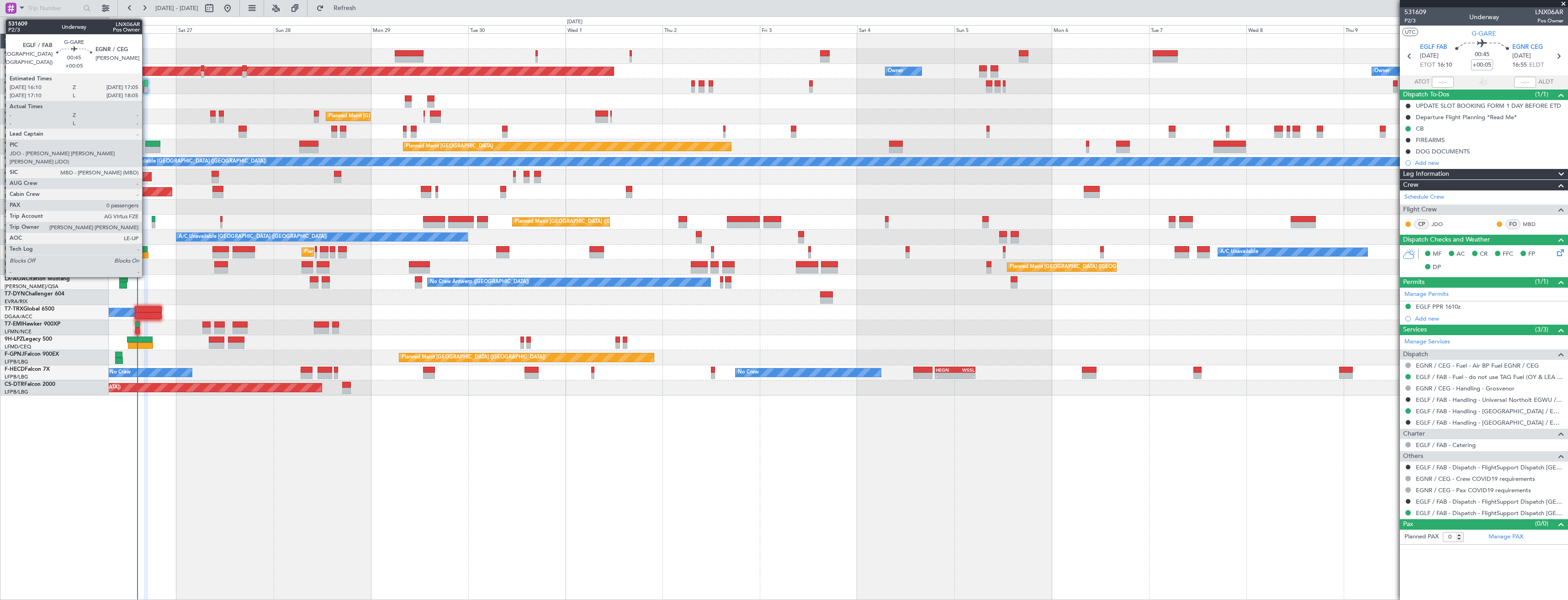
click at [147, 86] on div at bounding box center [146, 84] width 4 height 6
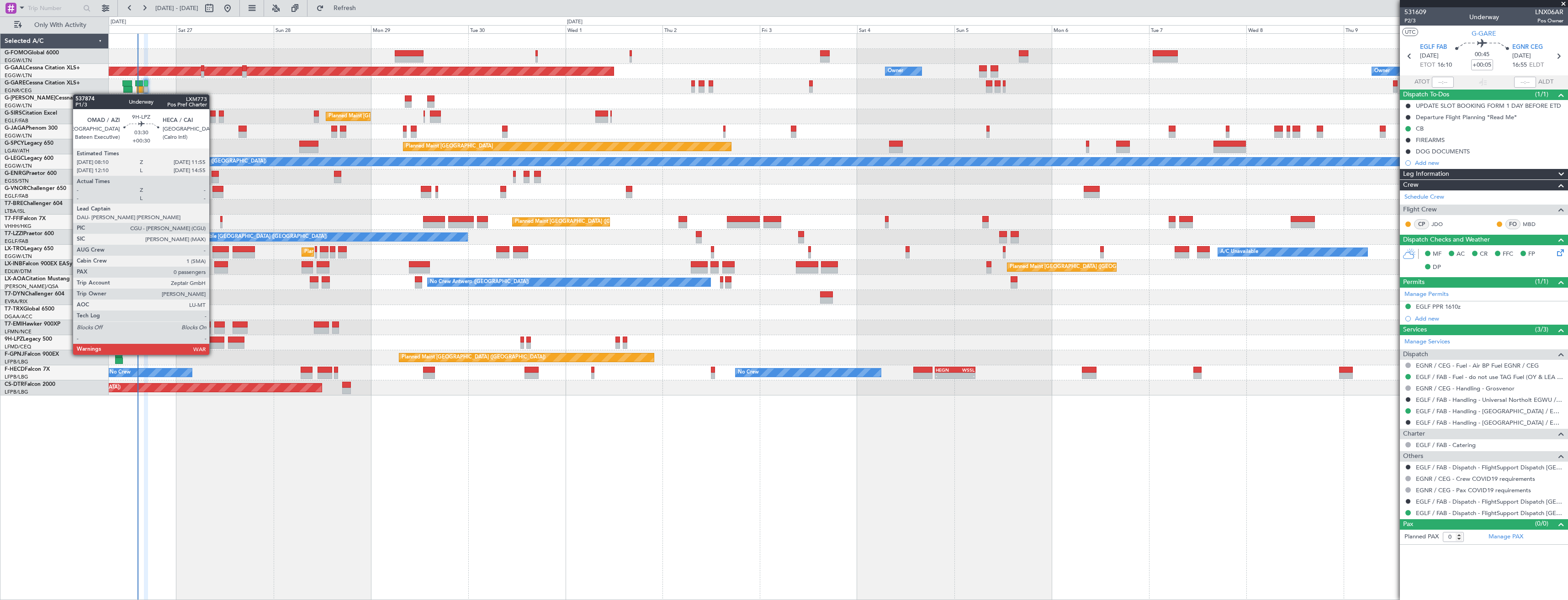
click at [213, 347] on div at bounding box center [216, 346] width 16 height 6
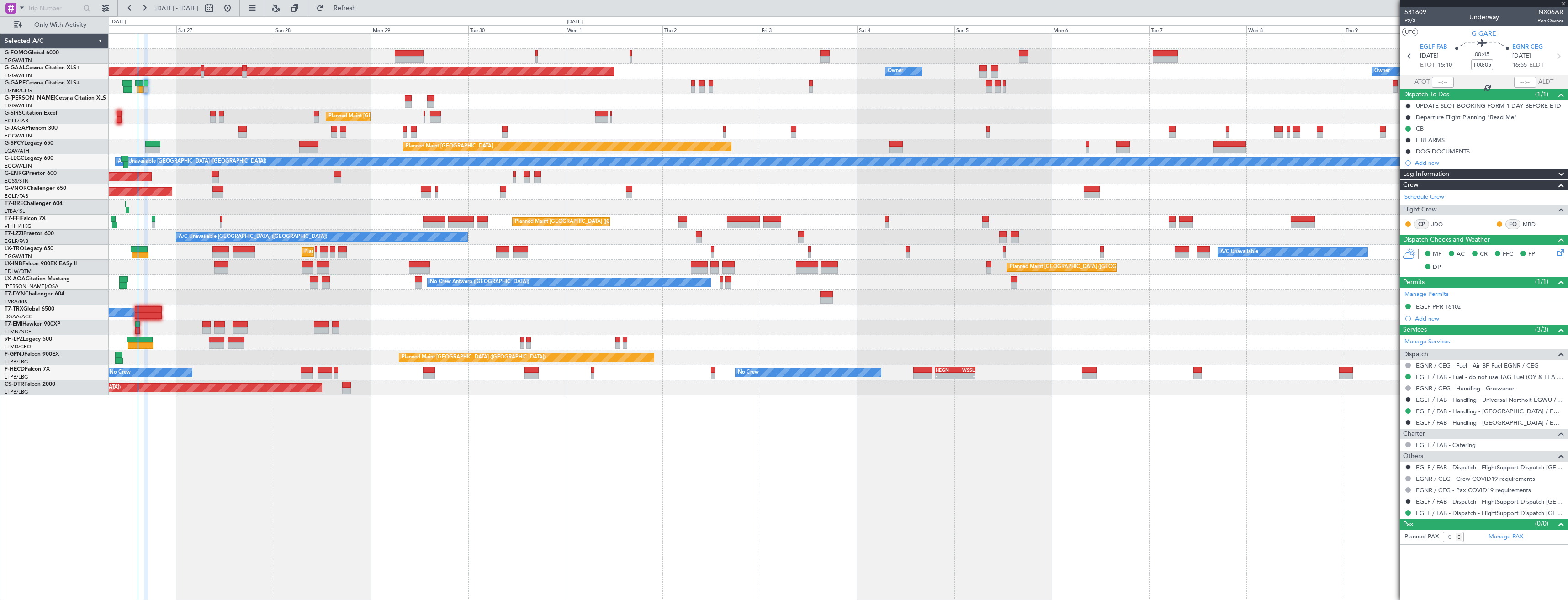
type input "+00:30"
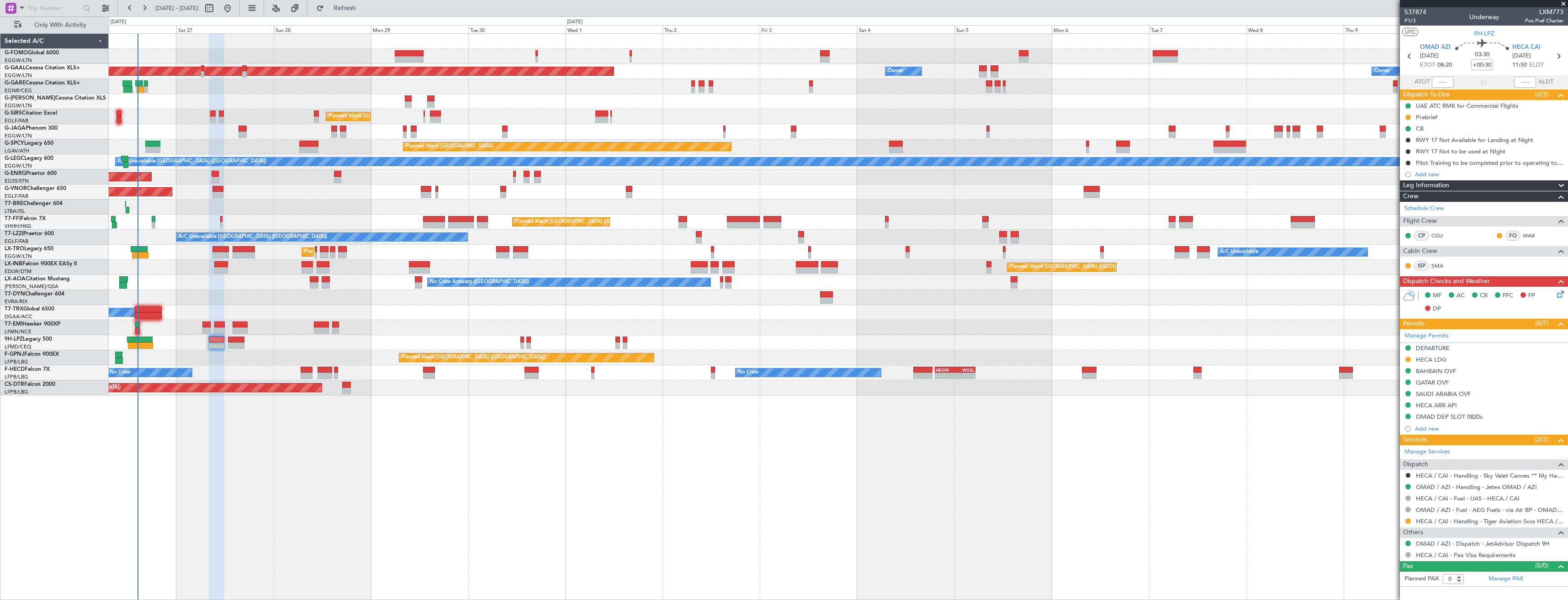
click at [1469, 361] on div "HECA LDG" at bounding box center [1484, 359] width 169 height 11
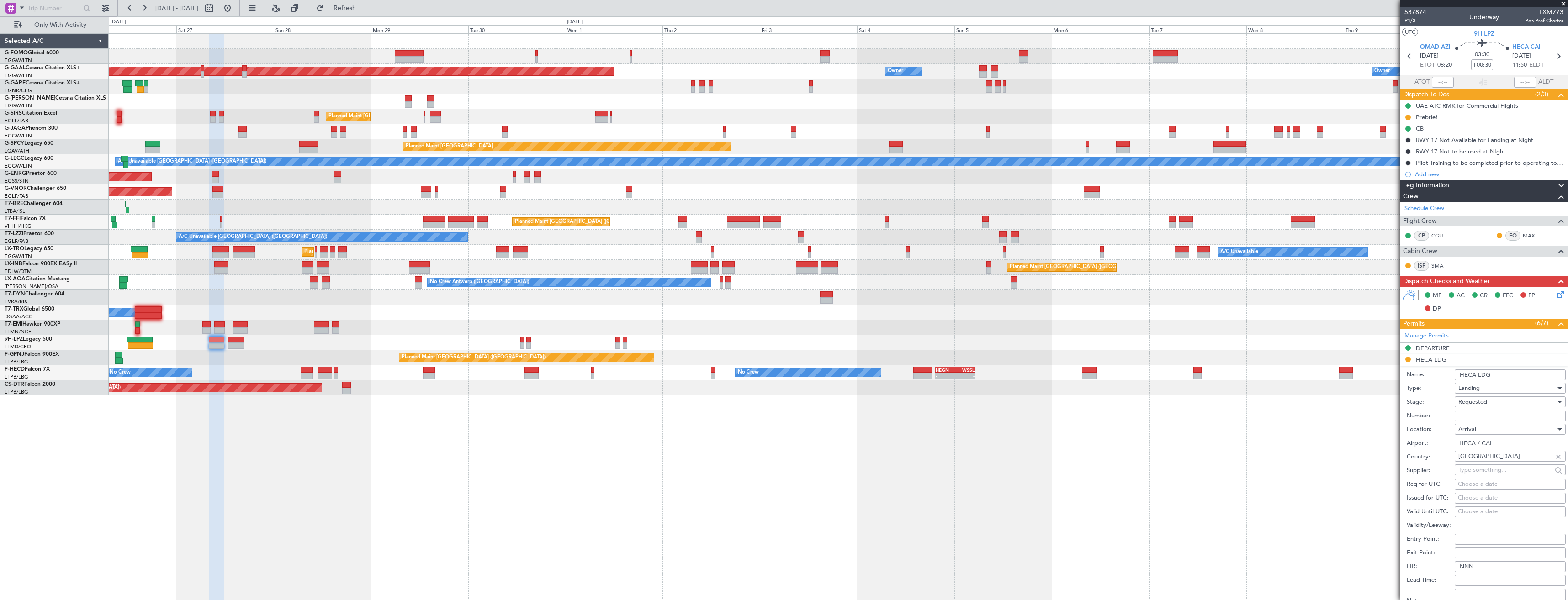
click at [1484, 416] on input "Number:" at bounding box center [1510, 416] width 111 height 11
paste input "AP11017 f"
click at [1481, 401] on div "Requested" at bounding box center [1507, 402] width 98 height 14
click at [1479, 476] on span "Received OK" at bounding box center [1507, 471] width 96 height 14
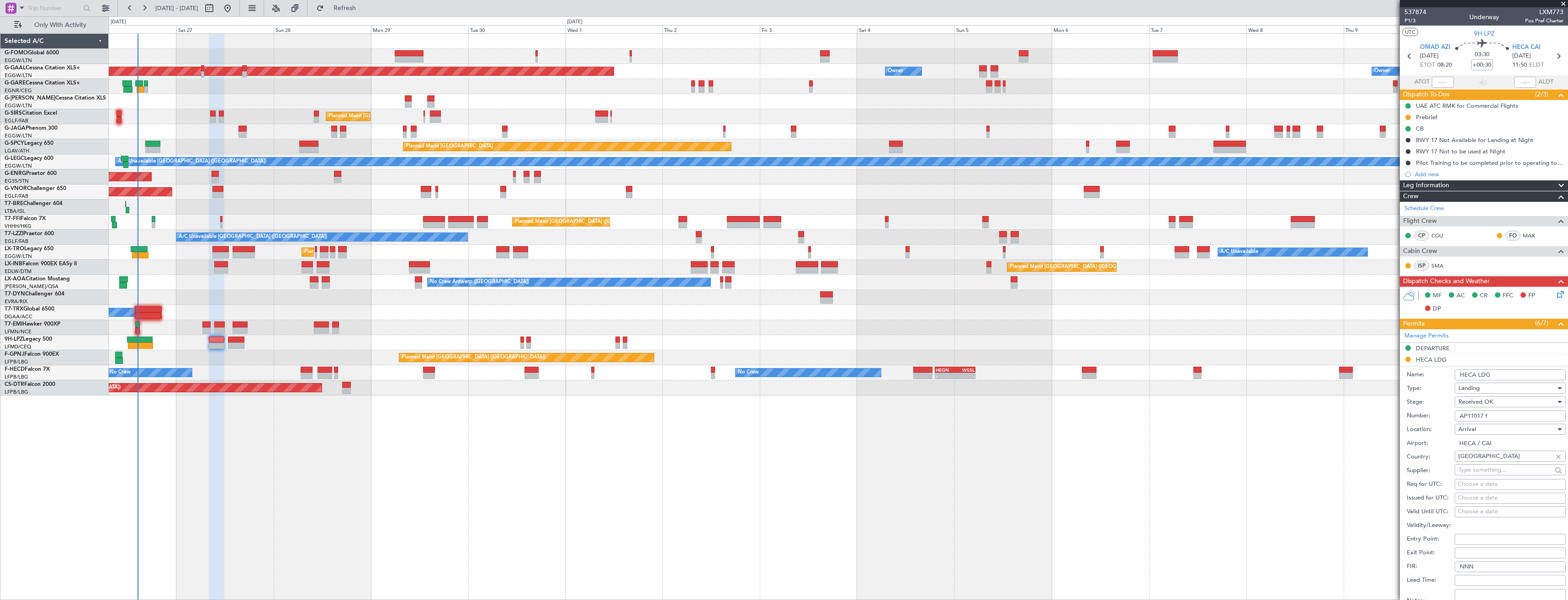
click at [1507, 418] on input "AP11017 f" at bounding box center [1510, 416] width 111 height 11
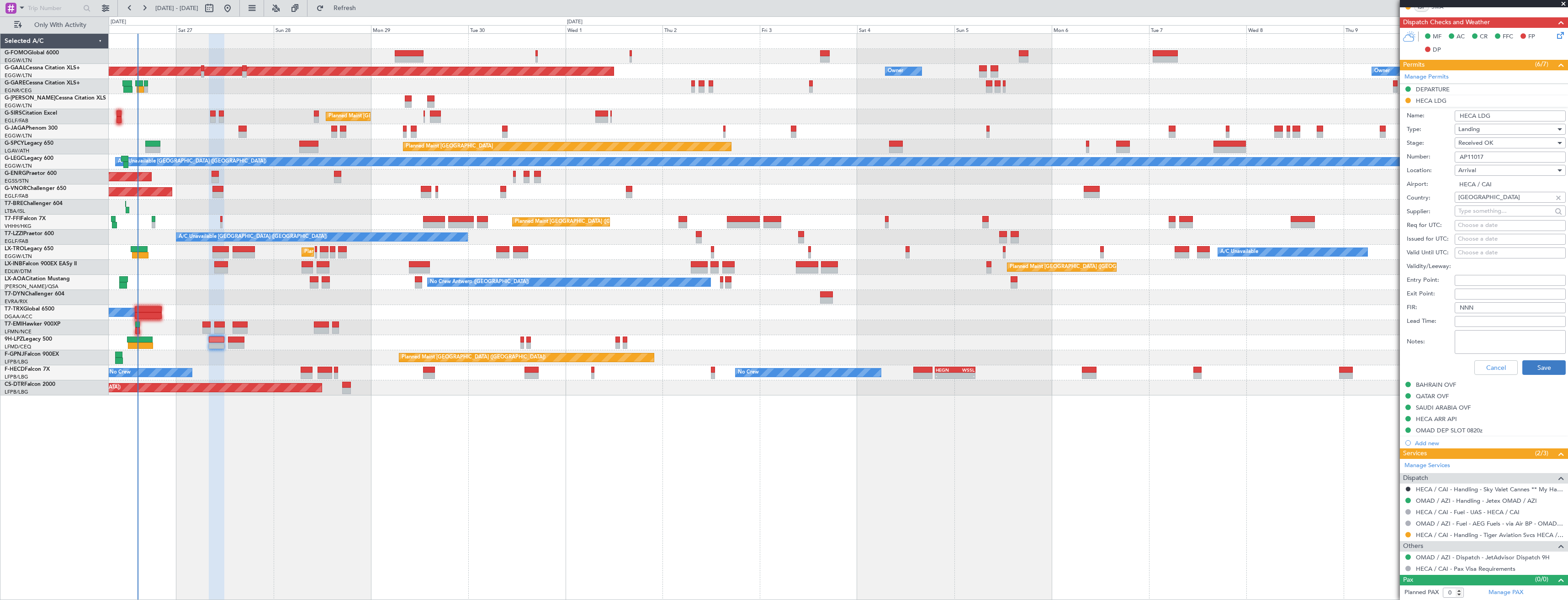
type input "AP11017"
click at [1526, 370] on button "Save" at bounding box center [1544, 367] width 44 height 15
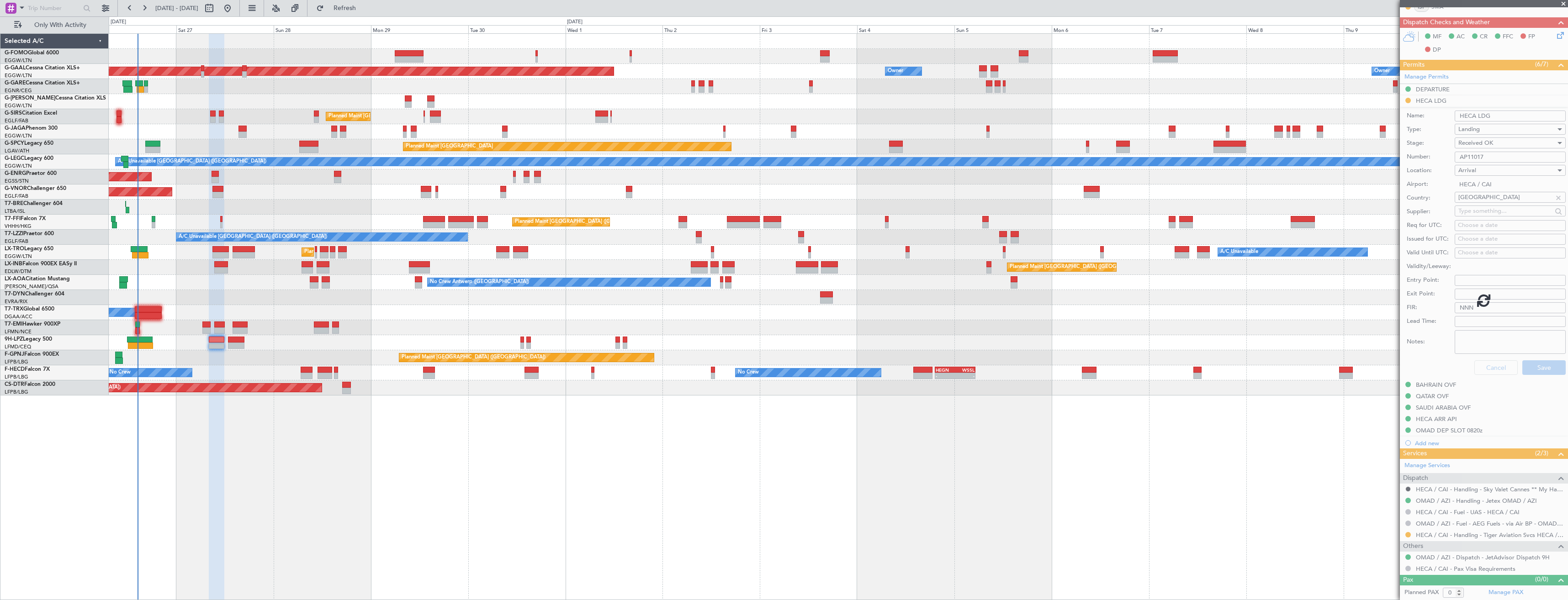
scroll to position [0, 0]
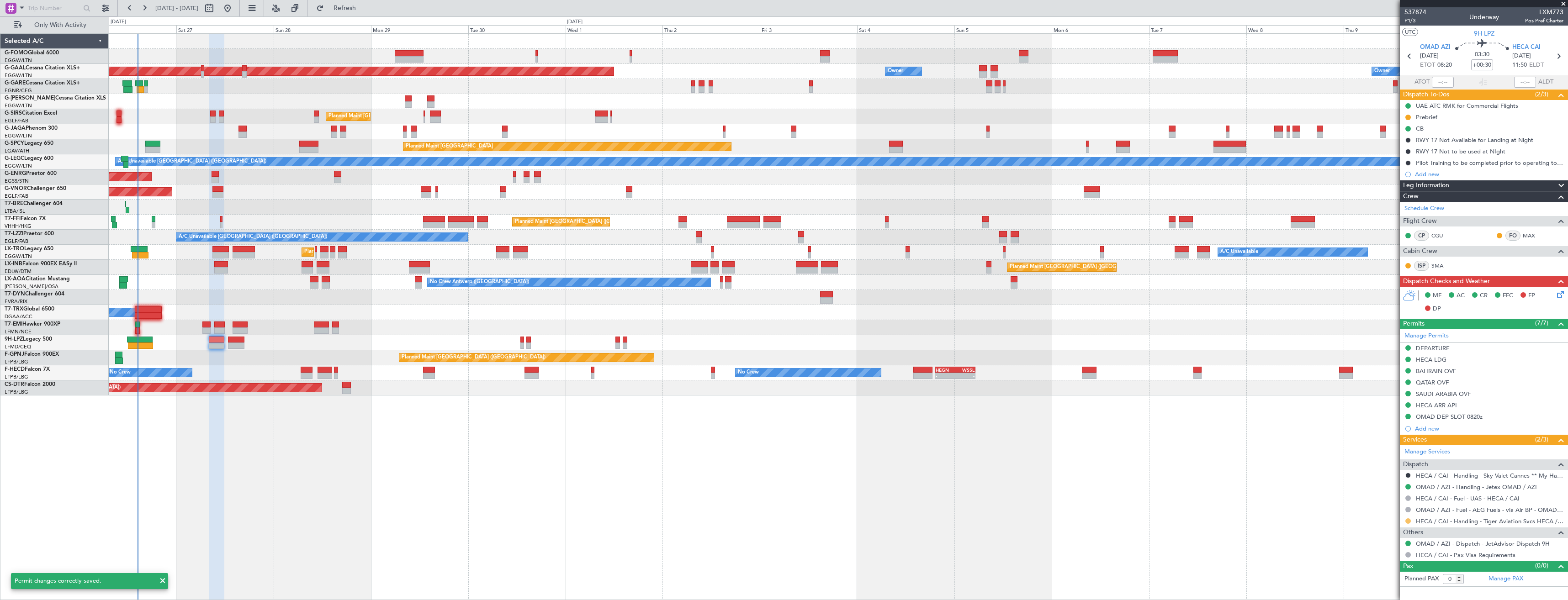
click at [1410, 521] on button at bounding box center [1407, 520] width 5 height 5
click at [1393, 506] on span "Confirmed" at bounding box center [1382, 506] width 28 height 9
drag, startPoint x: 1557, startPoint y: 58, endPoint x: 1562, endPoint y: 58, distance: 5.0
click at [1558, 57] on icon at bounding box center [1559, 56] width 12 height 12
type input "+00:20"
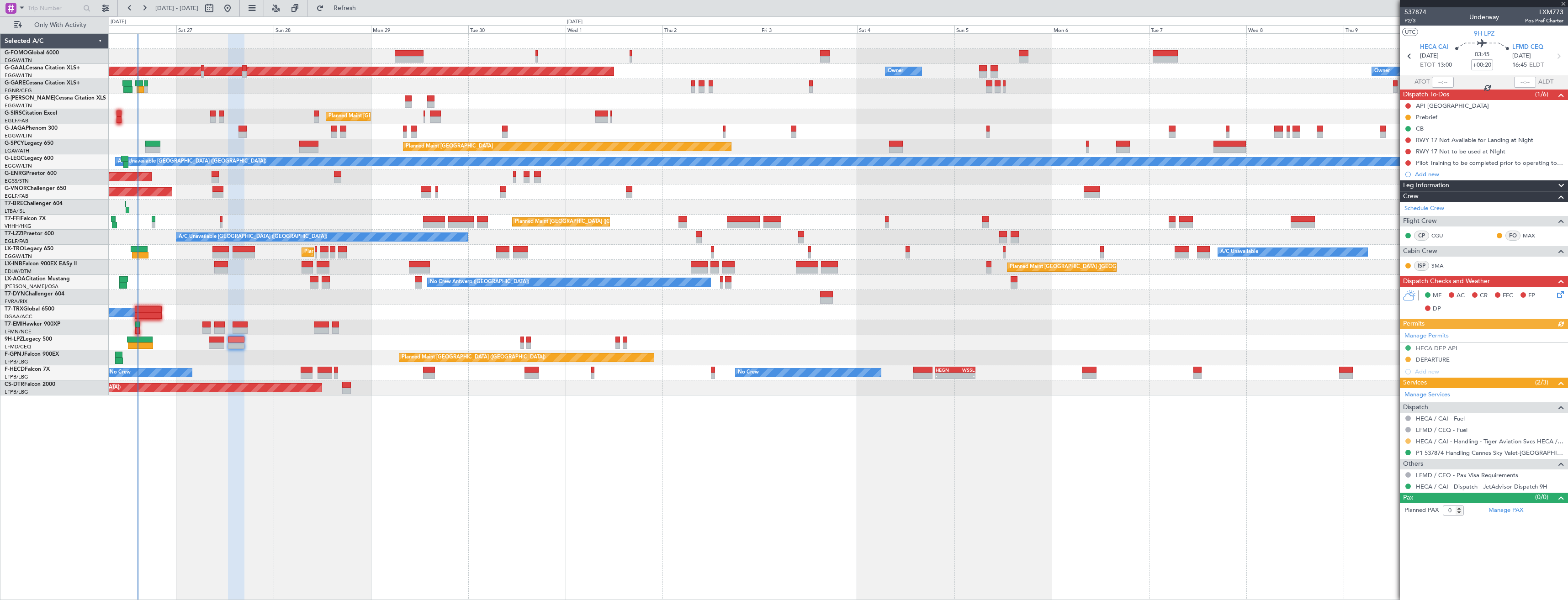
click at [1407, 442] on button at bounding box center [1407, 441] width 5 height 5
click at [1370, 551] on span "Confirmed" at bounding box center [1382, 549] width 28 height 9
click at [1459, 356] on div "DEPARTURE" at bounding box center [1484, 359] width 169 height 11
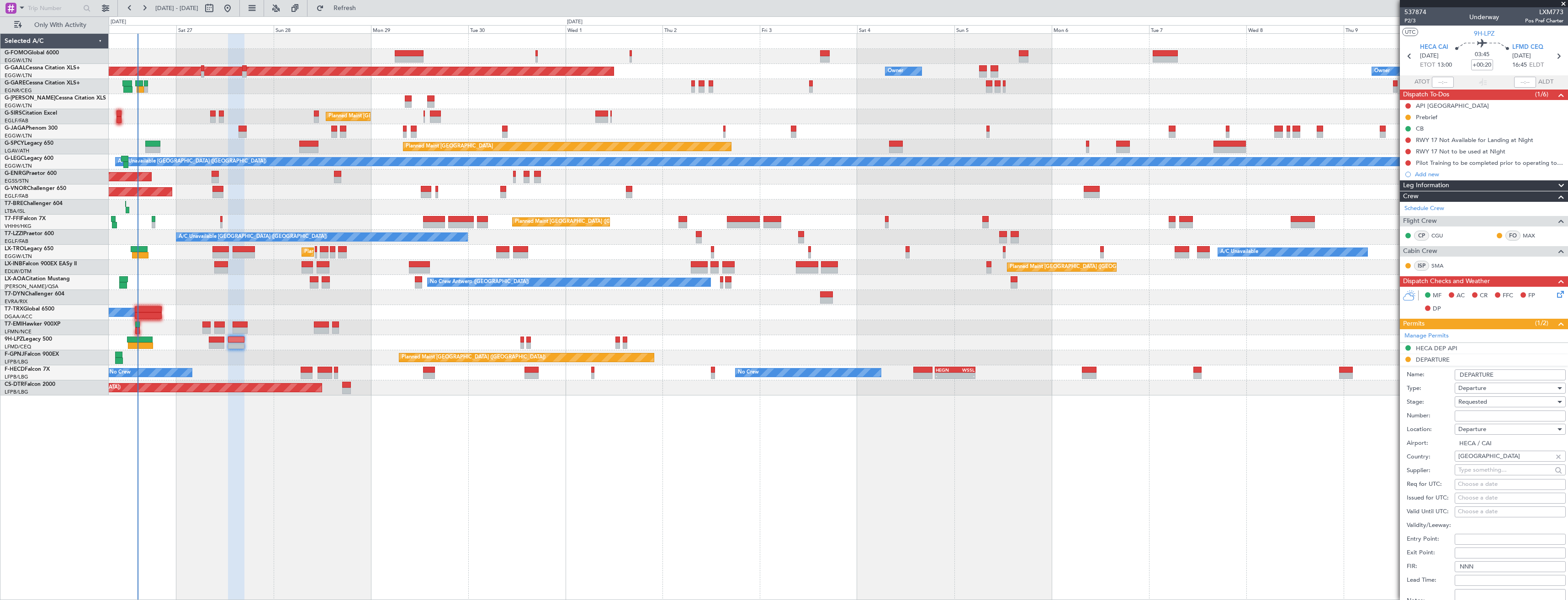
click at [1483, 415] on input "Number:" at bounding box center [1510, 416] width 111 height 11
paste input "AP11017 f"
type input "AP11017"
click at [1514, 405] on div "Requested" at bounding box center [1507, 402] width 98 height 14
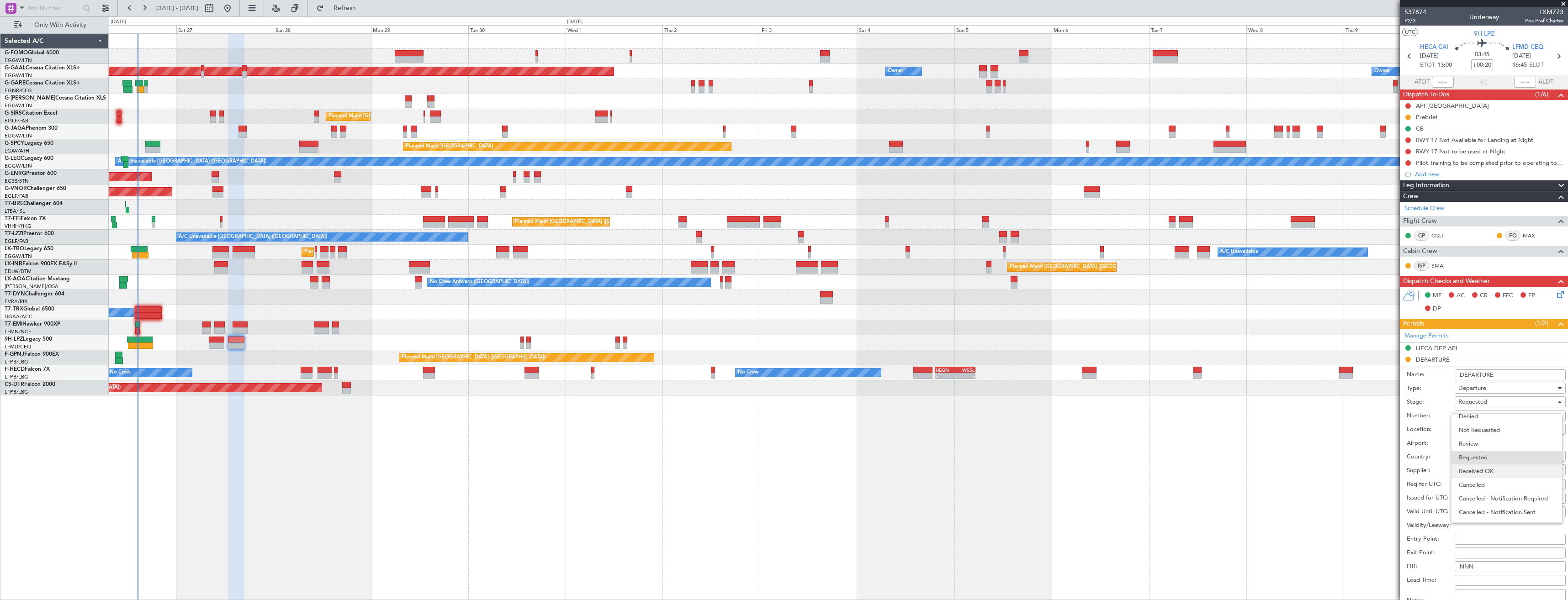
click at [1500, 465] on span "Received OK" at bounding box center [1507, 471] width 96 height 14
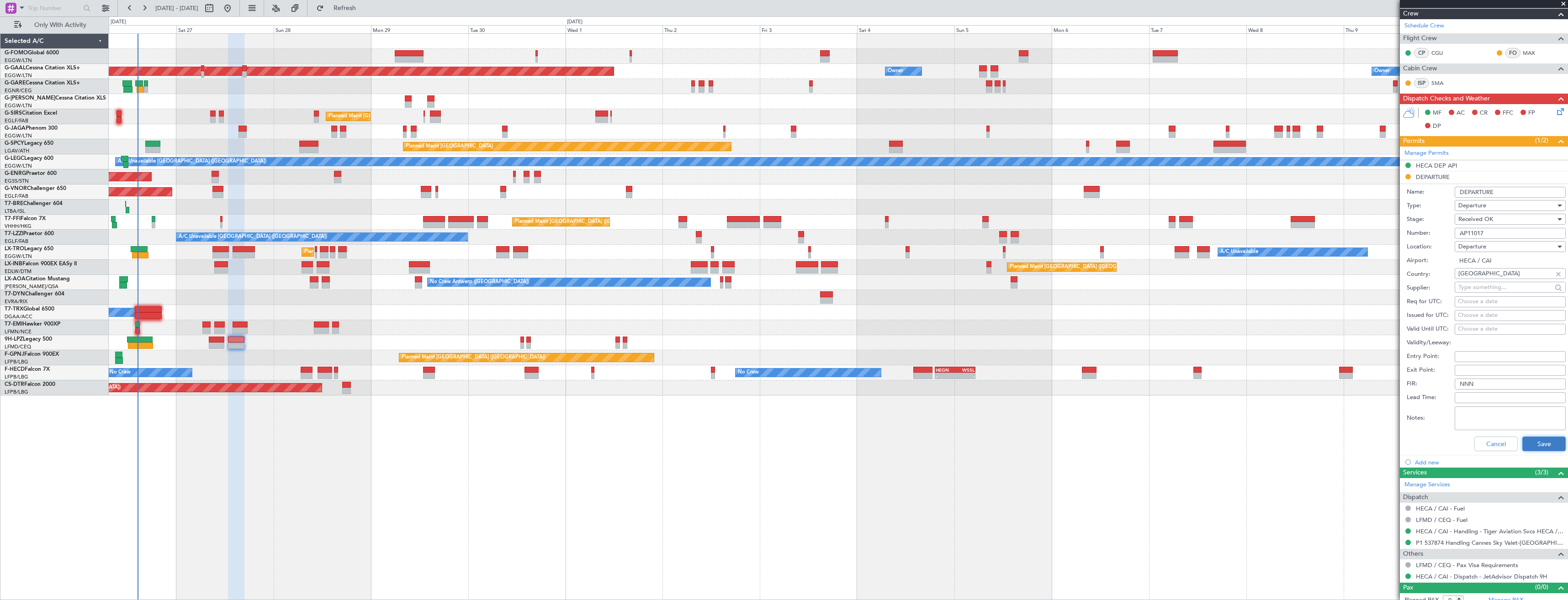
click at [1531, 439] on button "Save" at bounding box center [1544, 444] width 44 height 15
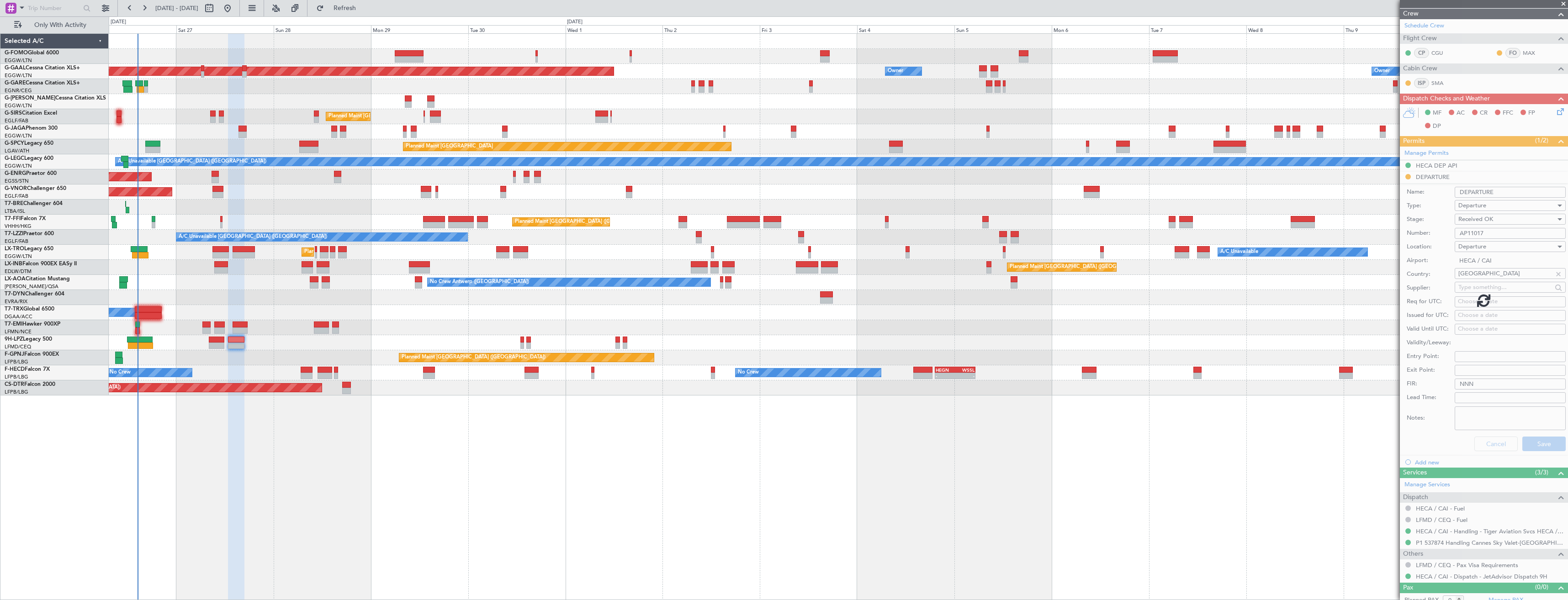
scroll to position [0, 0]
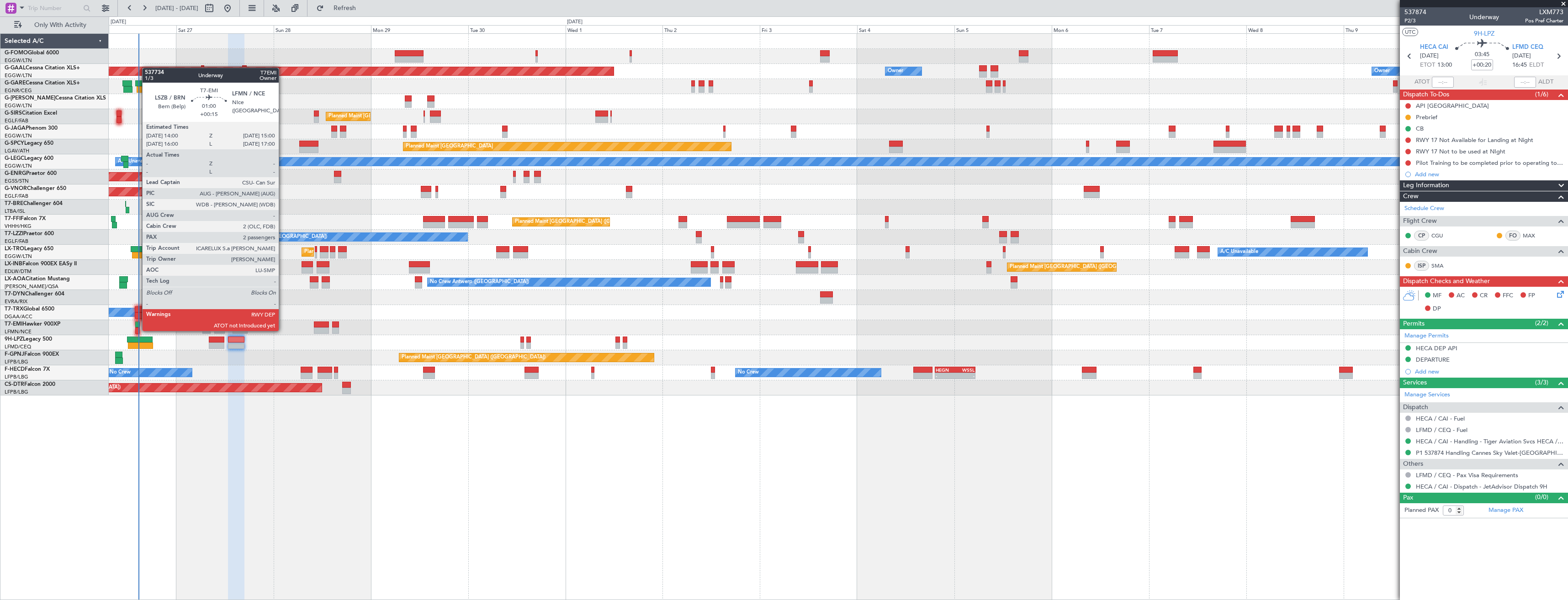
click at [138, 330] on div at bounding box center [138, 330] width 4 height 6
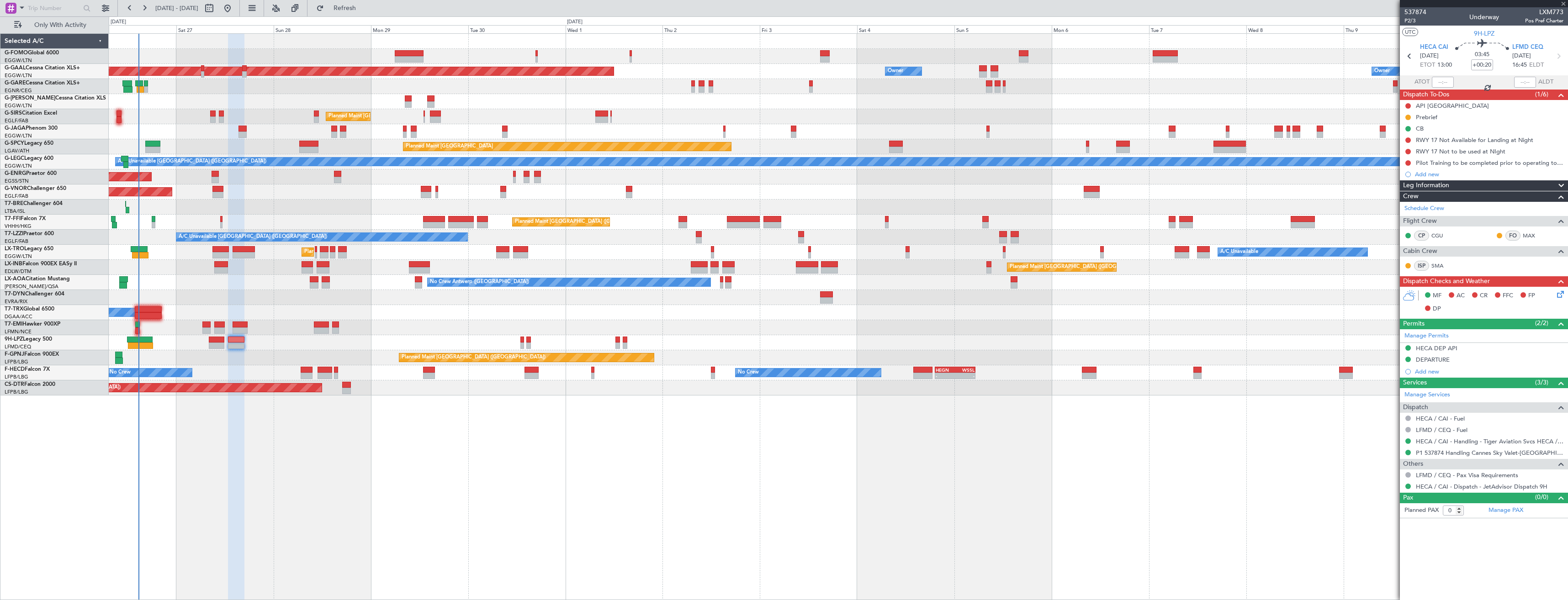
type input "+00:15"
type input "2"
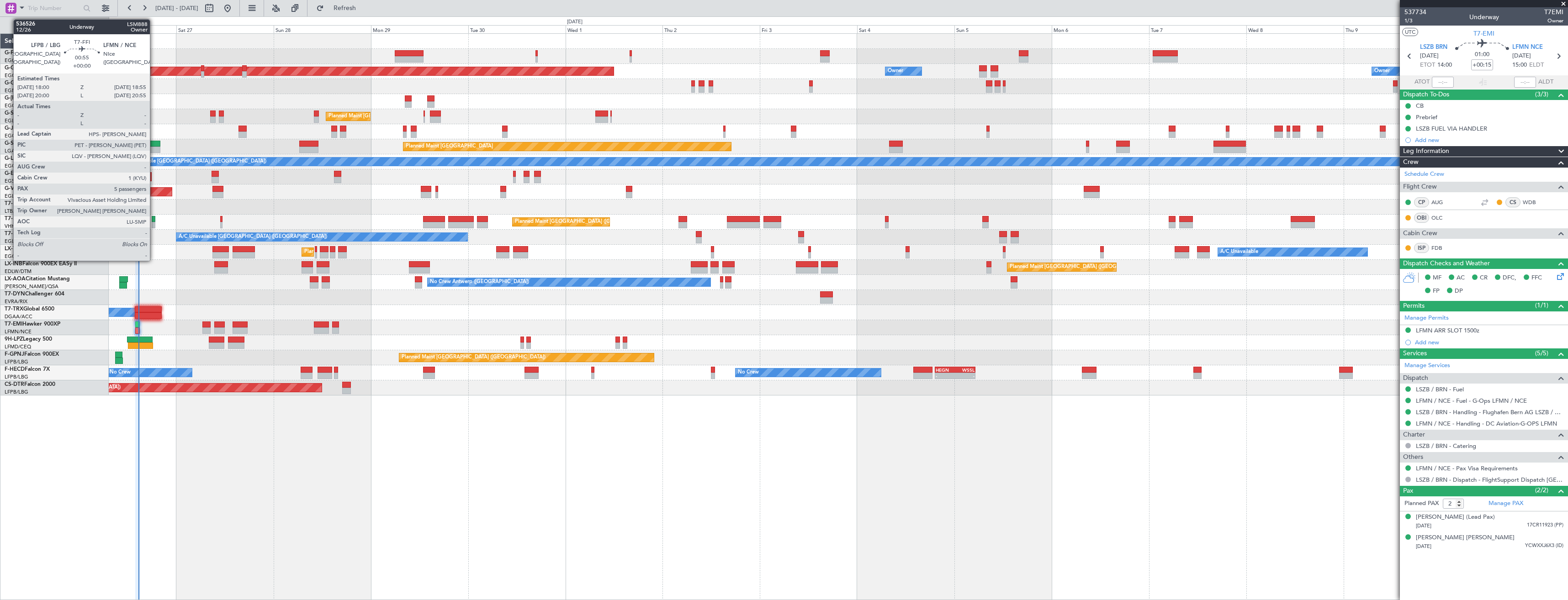
click at [154, 222] on div at bounding box center [154, 225] width 4 height 6
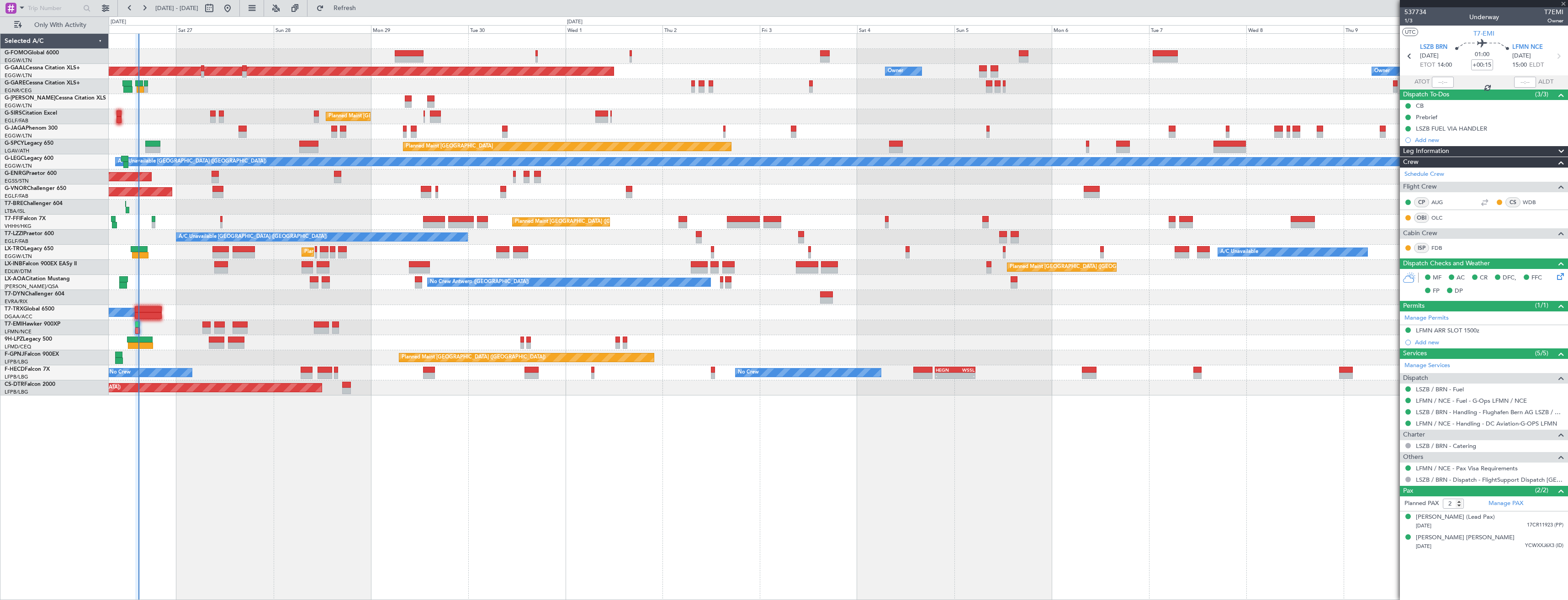
type input "5"
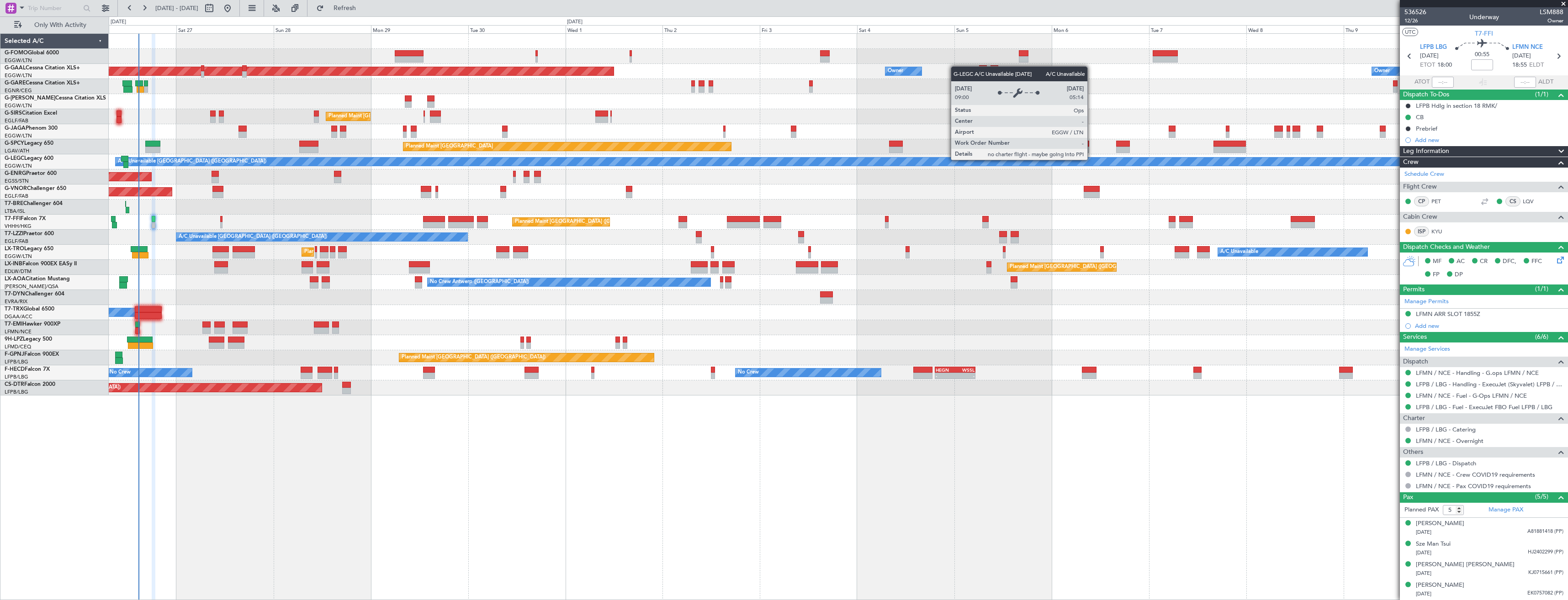
click at [384, 204] on div "Planned Maint [GEOGRAPHIC_DATA] ([GEOGRAPHIC_DATA]) Planned [GEOGRAPHIC_DATA] O…" at bounding box center [838, 214] width 1459 height 362
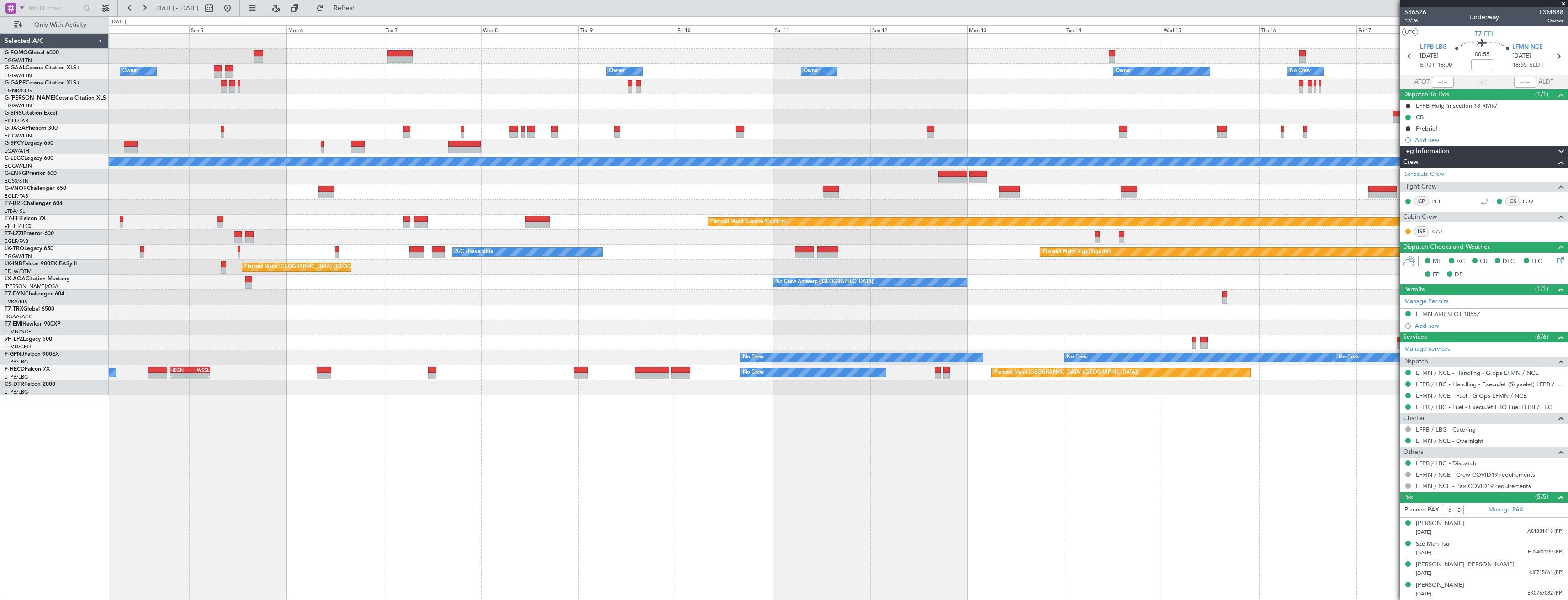
click at [346, 237] on div "Owner Owner Owner Owner Owner No Crew Owner Planned [GEOGRAPHIC_DATA] Planned M…" at bounding box center [838, 214] width 1459 height 362
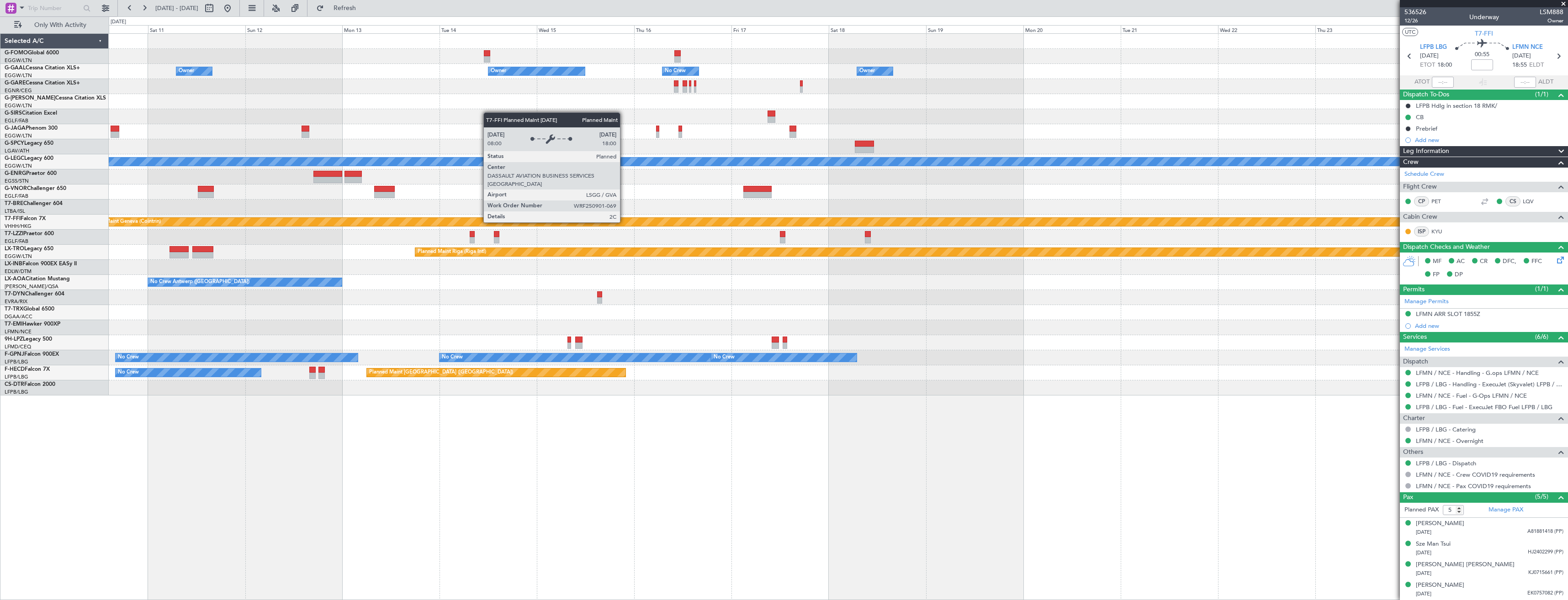
click at [384, 246] on div "Owner Owner Owner No Crew Owner Owner A/C Unavailable [GEOGRAPHIC_DATA] ([GEOGR…" at bounding box center [838, 214] width 1459 height 362
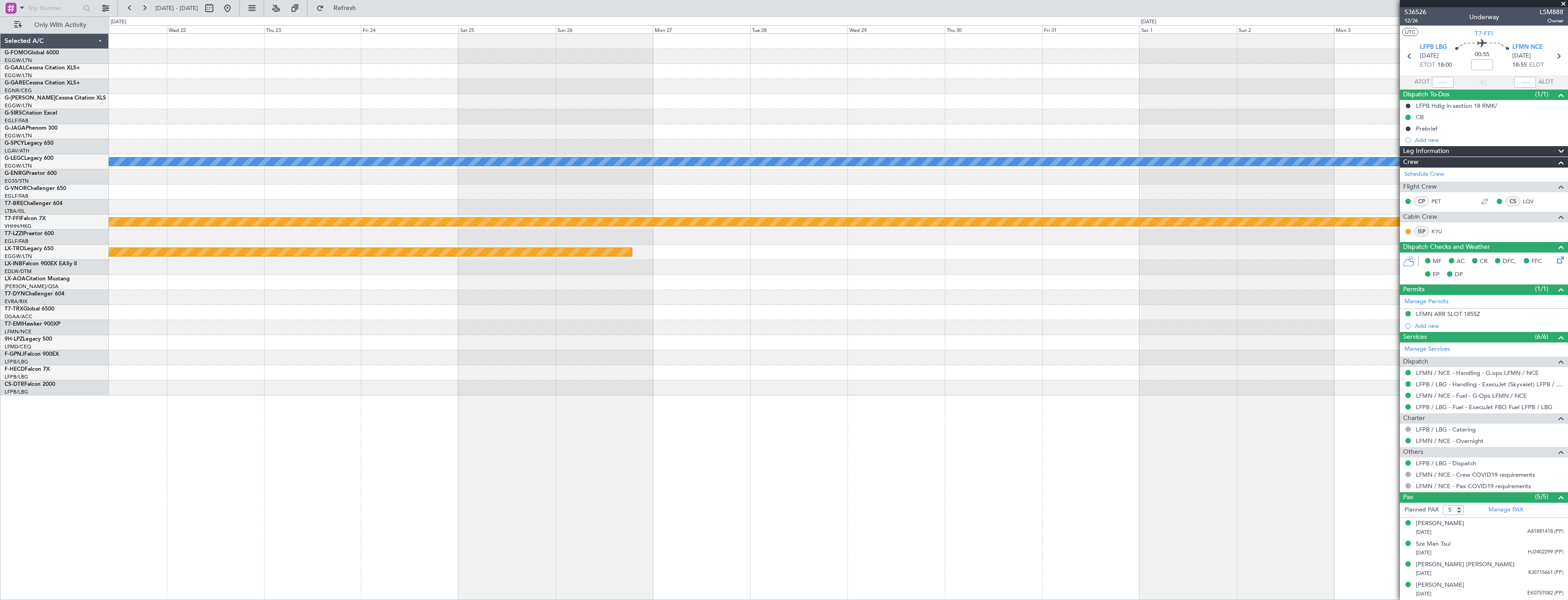
click at [240, 263] on div "Owner A/C Unavailable [GEOGRAPHIC_DATA] ([GEOGRAPHIC_DATA]) Planned Maint Genev…" at bounding box center [838, 214] width 1459 height 362
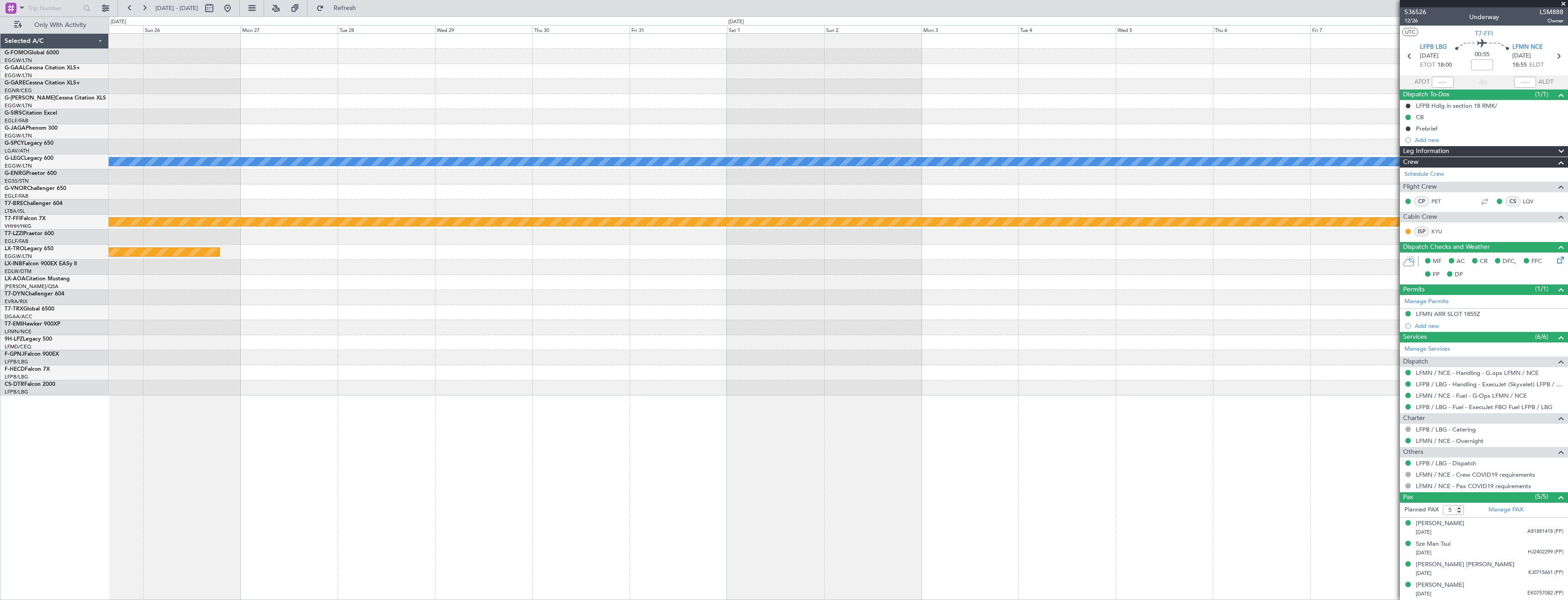
click at [352, 234] on div "A/C Unavailable [GEOGRAPHIC_DATA] ([GEOGRAPHIC_DATA]) Planned Maint Geneva ([GE…" at bounding box center [838, 214] width 1459 height 362
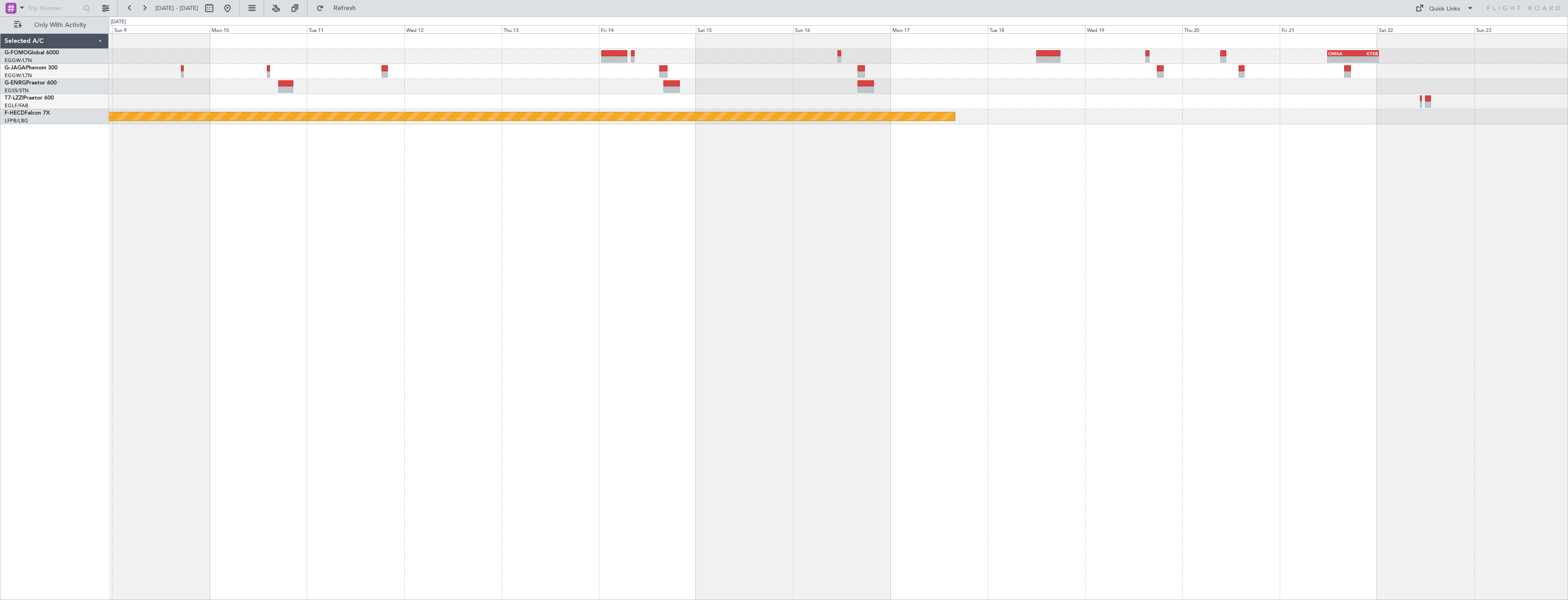
click at [110, 241] on div "- - OMAA 11:50 Z KTEB 00:30 Z Planned Maint [GEOGRAPHIC_DATA] ([GEOGRAPHIC_DATA…" at bounding box center [838, 316] width 1459 height 567
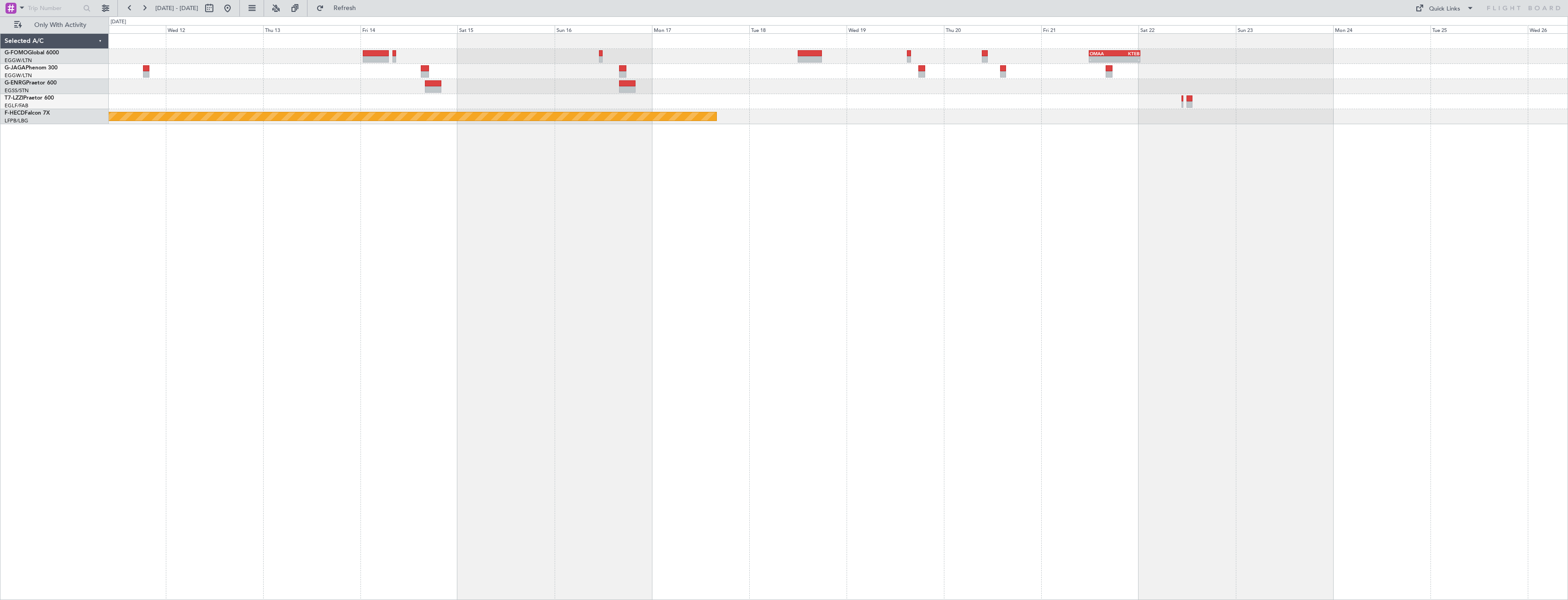
click at [68, 252] on div "- - OMAA 11:50 Z KTEB 00:30 Z Planned Maint [GEOGRAPHIC_DATA] ([GEOGRAPHIC_DATA…" at bounding box center [784, 307] width 1568 height 583
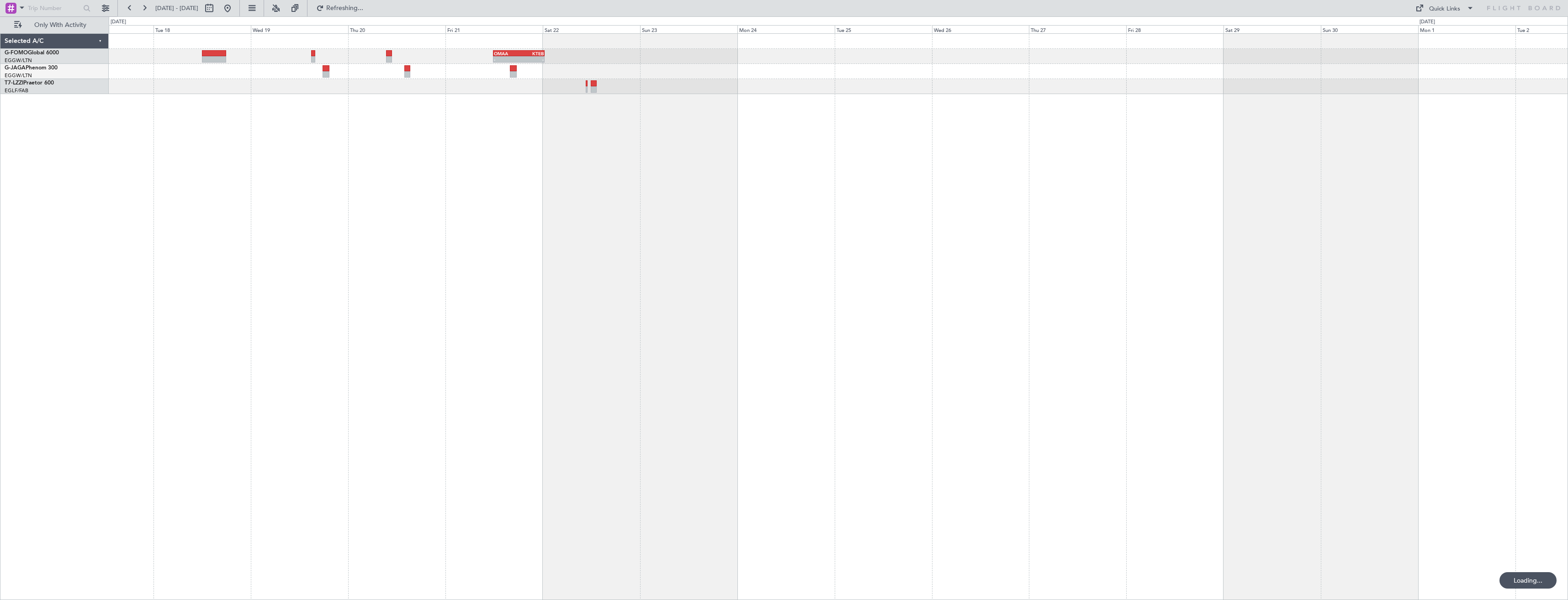
click at [138, 205] on div "- - OMAA 11:50 Z KTEB 00:30 Z" at bounding box center [838, 316] width 1459 height 567
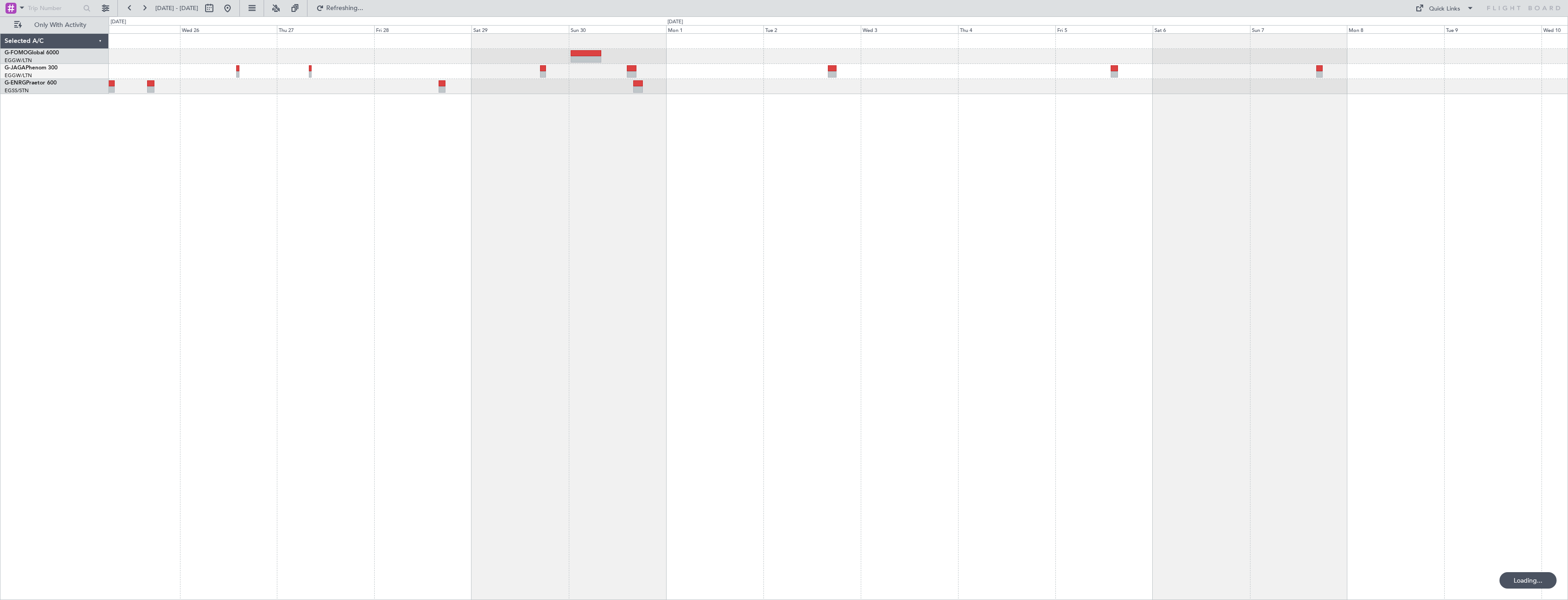
click at [619, 146] on div "- - OMAA 11:50 Z KTEB 00:30 Z" at bounding box center [838, 316] width 1459 height 567
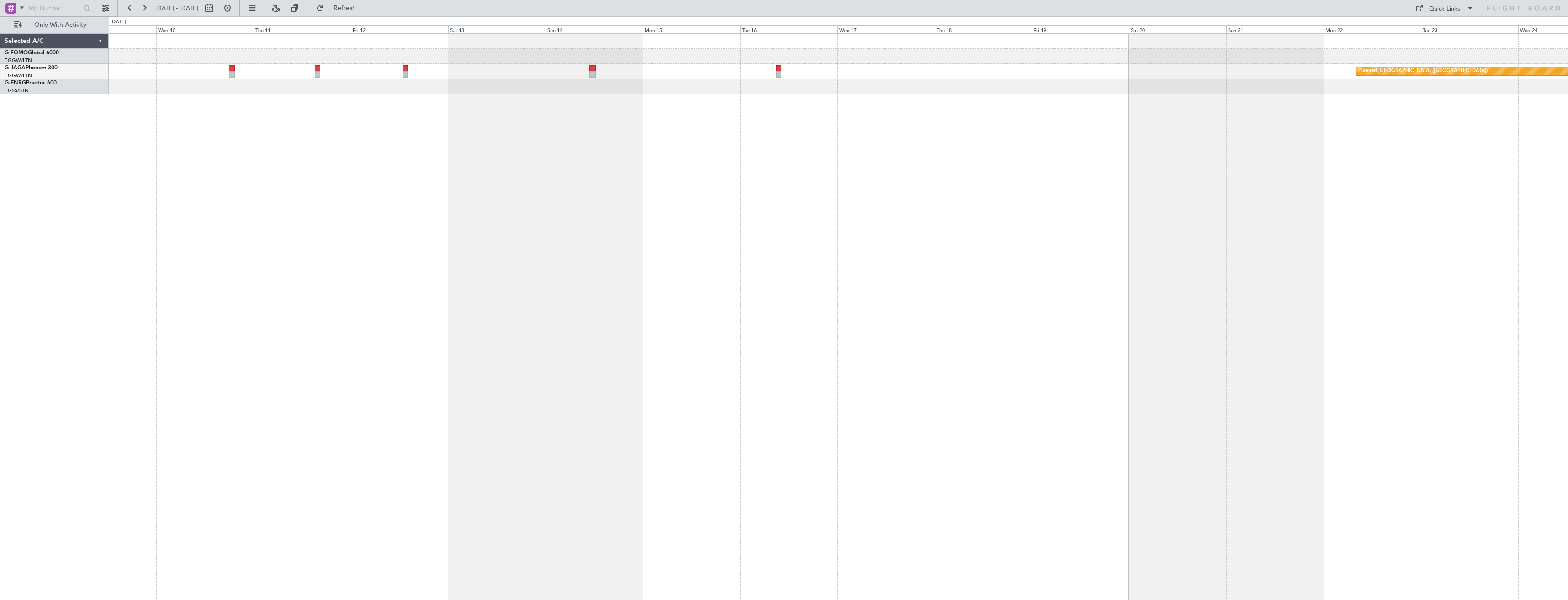
click at [554, 132] on div "Planned [GEOGRAPHIC_DATA] ([GEOGRAPHIC_DATA])" at bounding box center [838, 316] width 1459 height 567
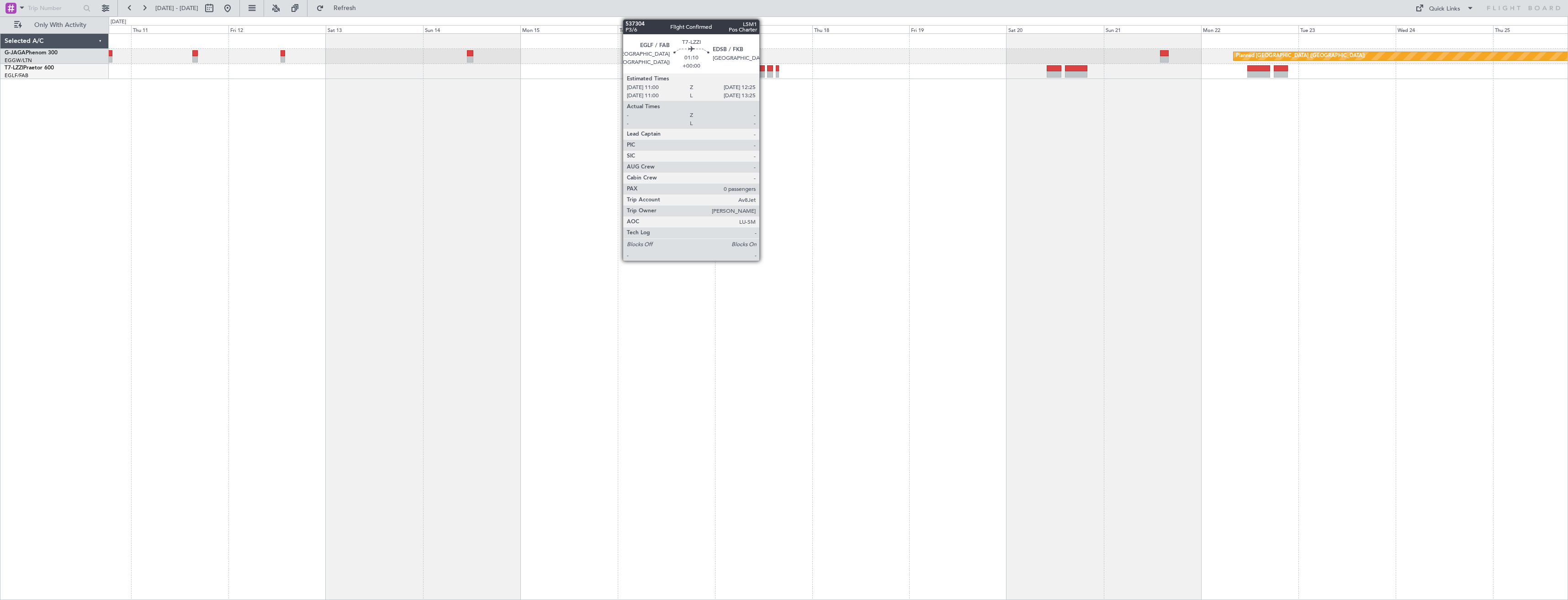
click at [763, 68] on div at bounding box center [762, 69] width 6 height 6
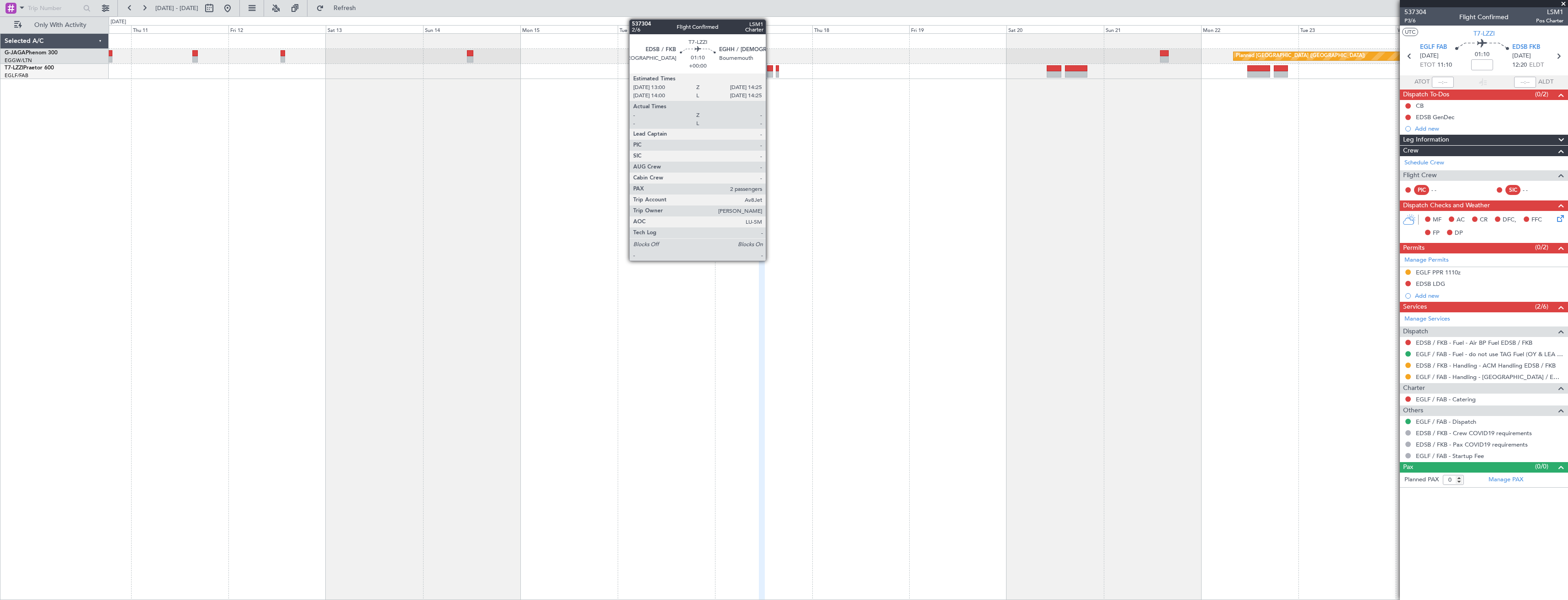
click at [770, 75] on div at bounding box center [770, 74] width 6 height 6
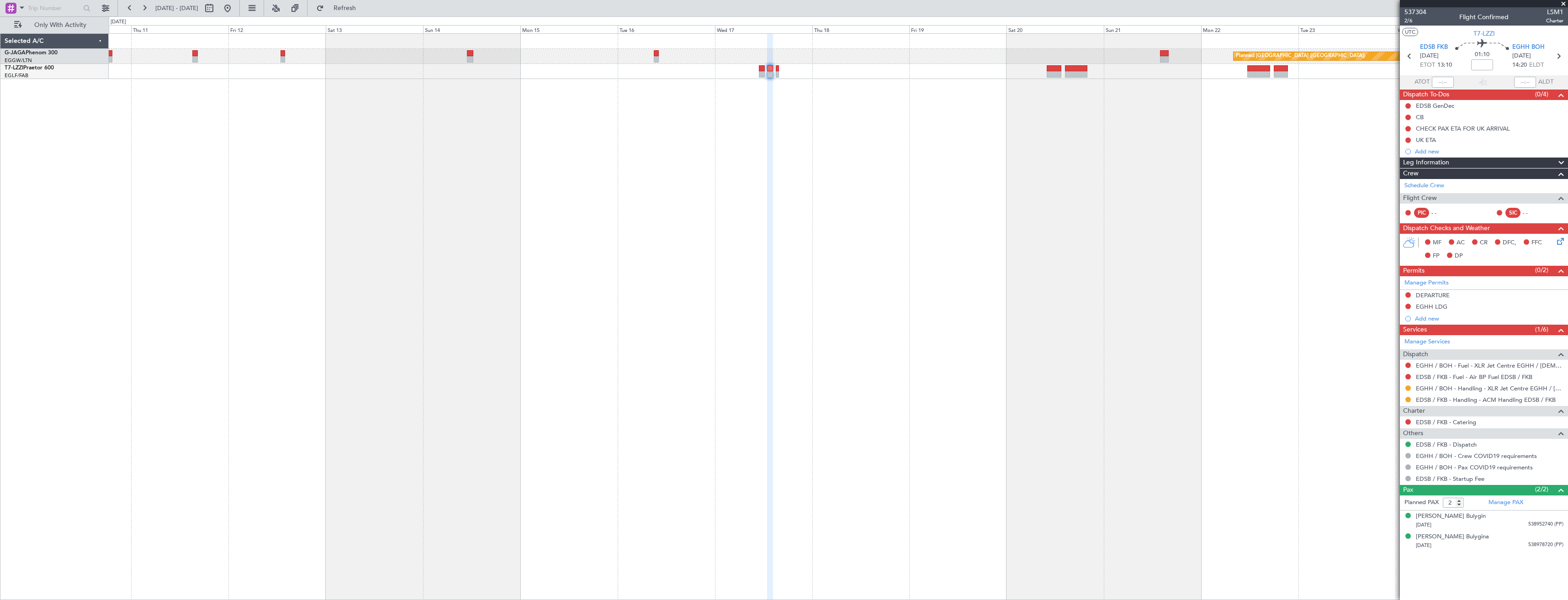
drag, startPoint x: 1407, startPoint y: 387, endPoint x: 1405, endPoint y: 406, distance: 19.1
click at [1407, 387] on button at bounding box center [1407, 388] width 5 height 5
click at [1395, 495] on span "Confirmed" at bounding box center [1382, 496] width 28 height 9
click at [1558, 52] on icon at bounding box center [1559, 56] width 12 height 12
type input "0"
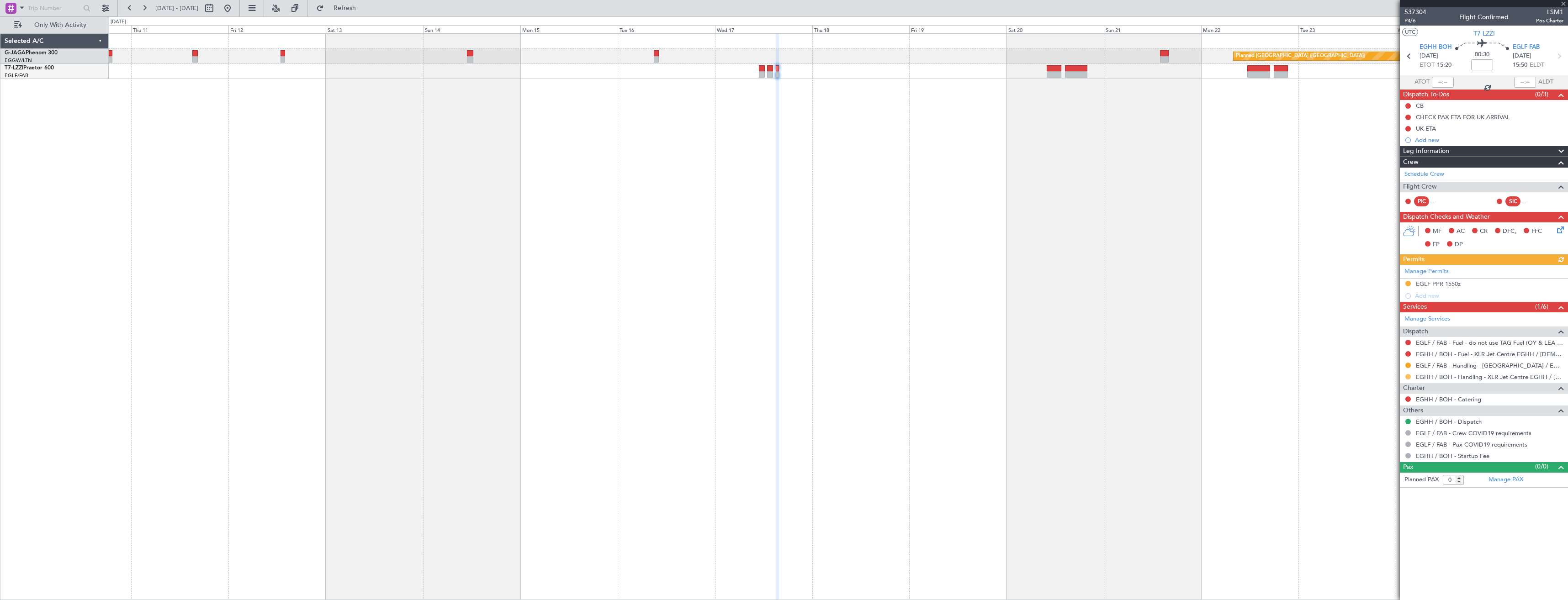
click at [1408, 376] on button at bounding box center [1407, 376] width 5 height 5
click at [1389, 485] on span "Confirmed" at bounding box center [1382, 484] width 28 height 9
click at [1561, 1] on span at bounding box center [1563, 4] width 9 height 8
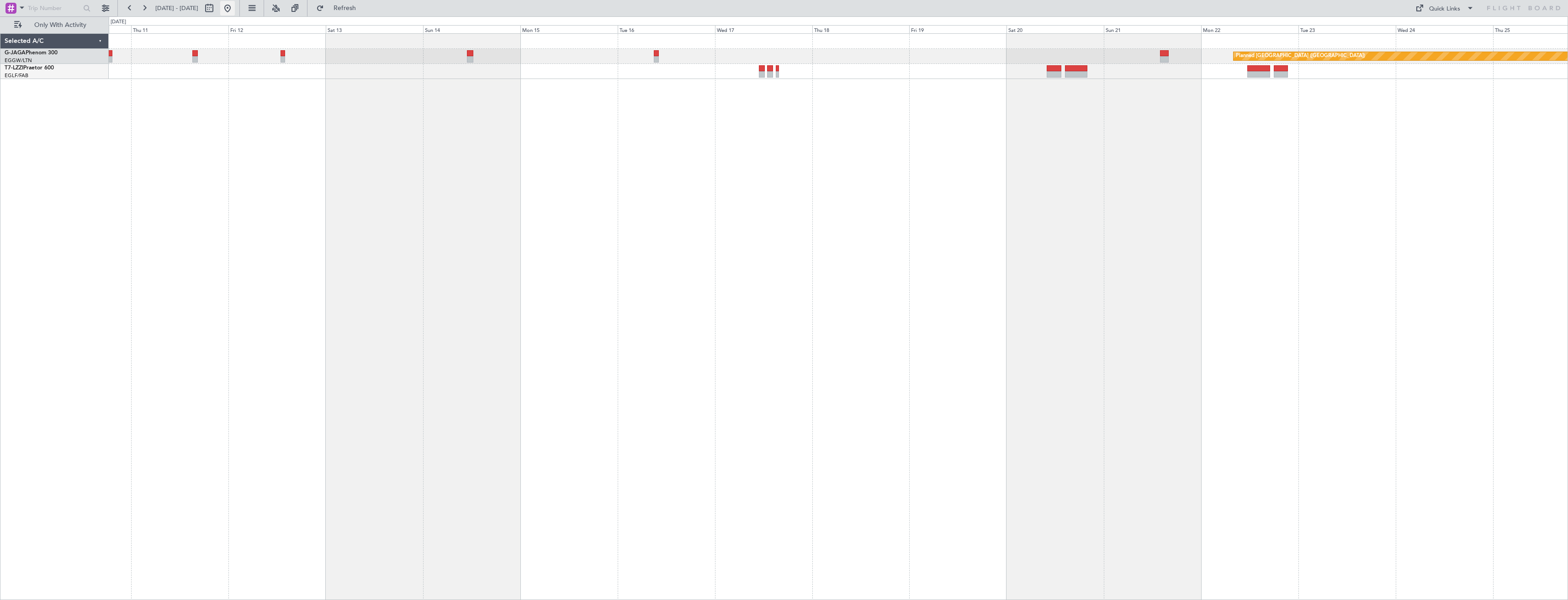
click at [234, 8] on button at bounding box center [227, 8] width 15 height 15
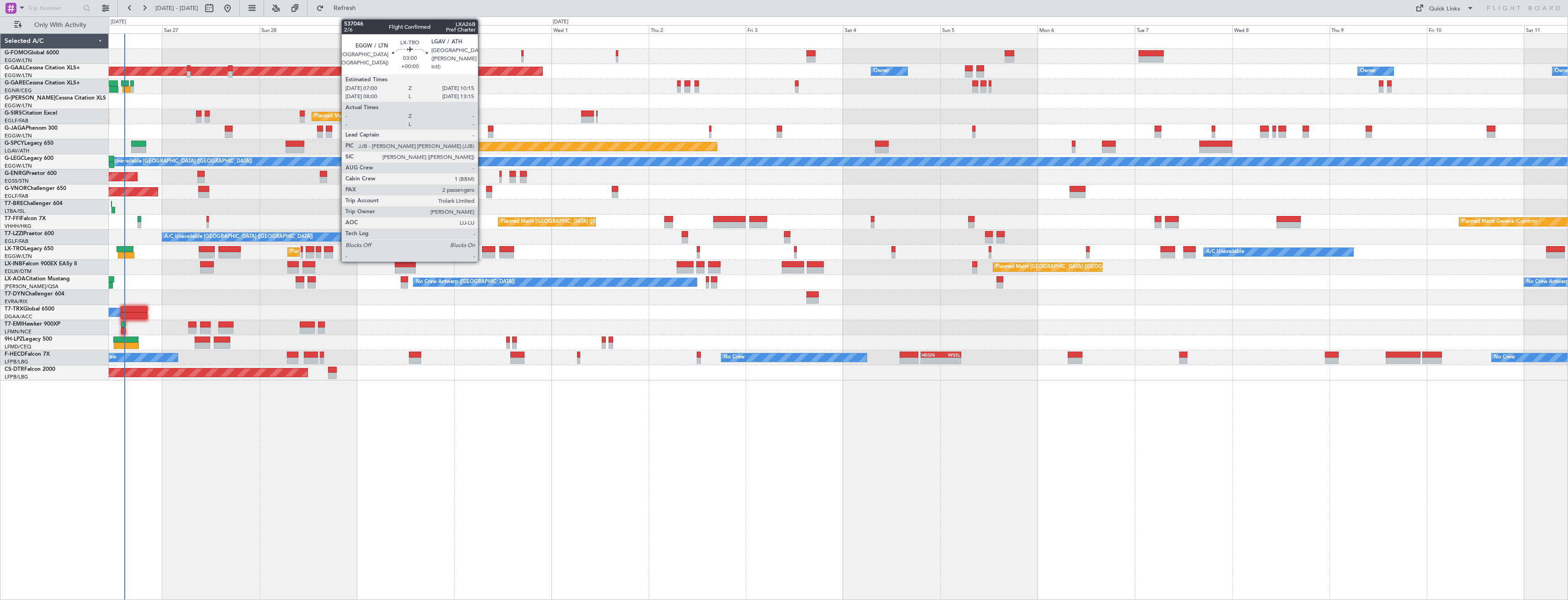
click at [482, 253] on div at bounding box center [488, 255] width 13 height 6
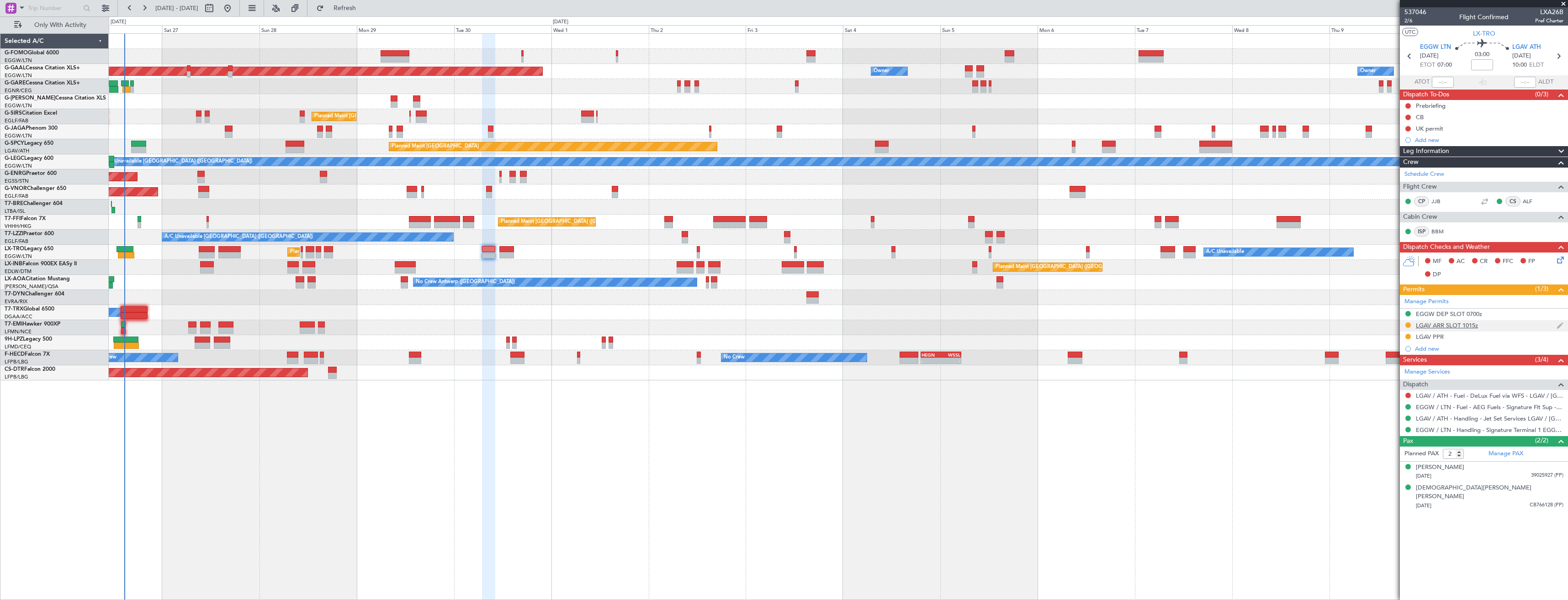
click at [1494, 327] on div "LGAV ARR SLOT 1015z" at bounding box center [1484, 325] width 169 height 11
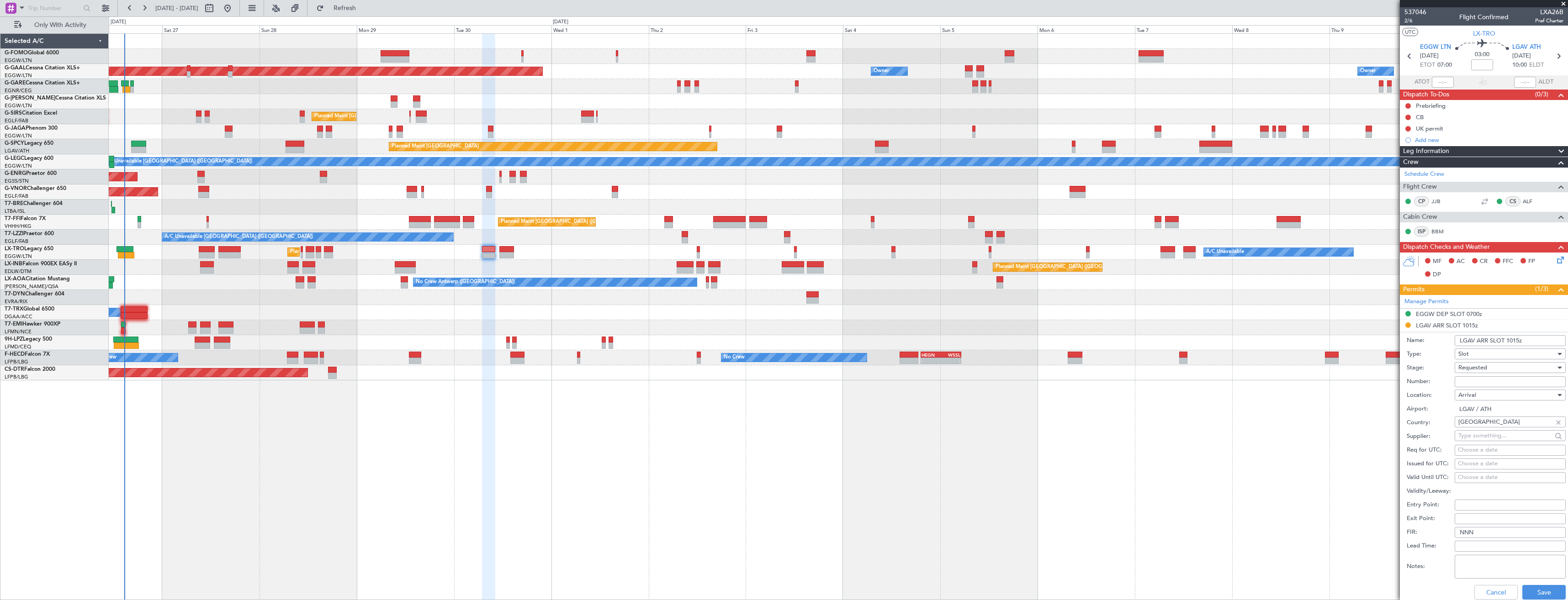
click at [1487, 376] on input "Number:" at bounding box center [1510, 381] width 111 height 11
paste input "LGAVAJST070900"
type input "LGAVAJST070900"
click at [1489, 366] on div "Requested" at bounding box center [1507, 368] width 98 height 14
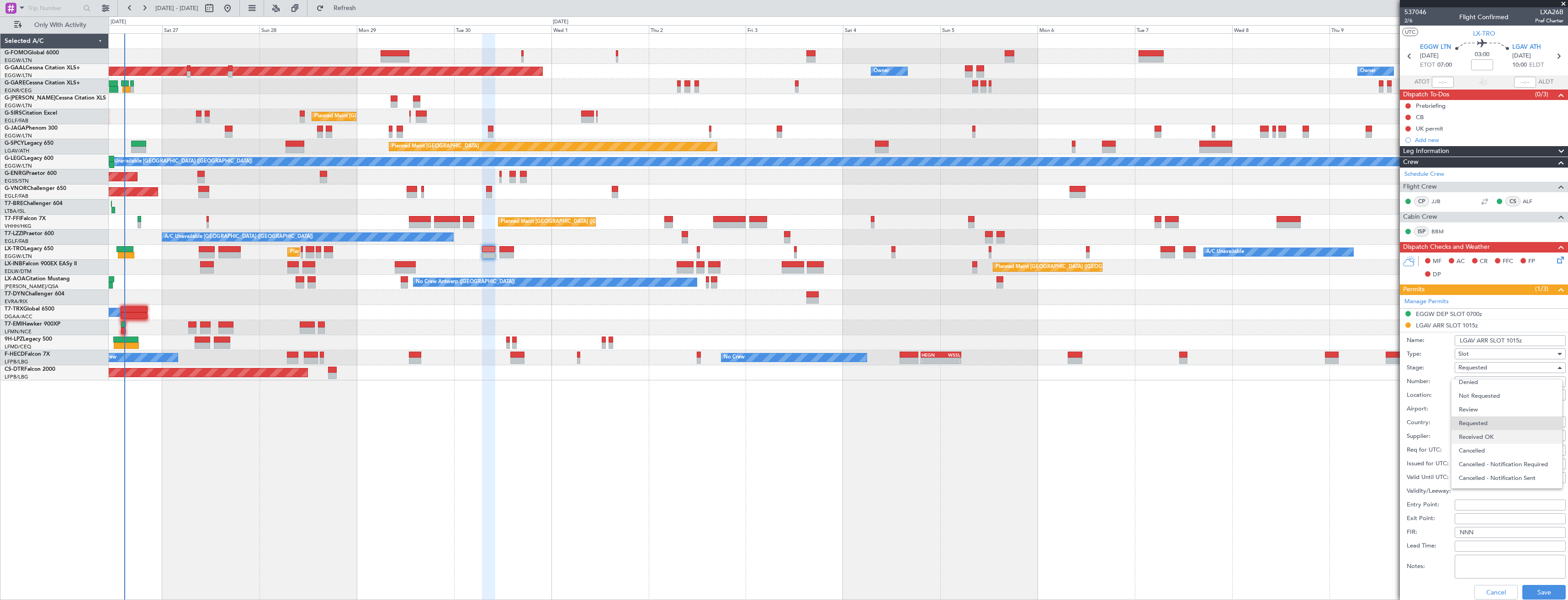
click at [1494, 433] on span "Received OK" at bounding box center [1507, 438] width 96 height 14
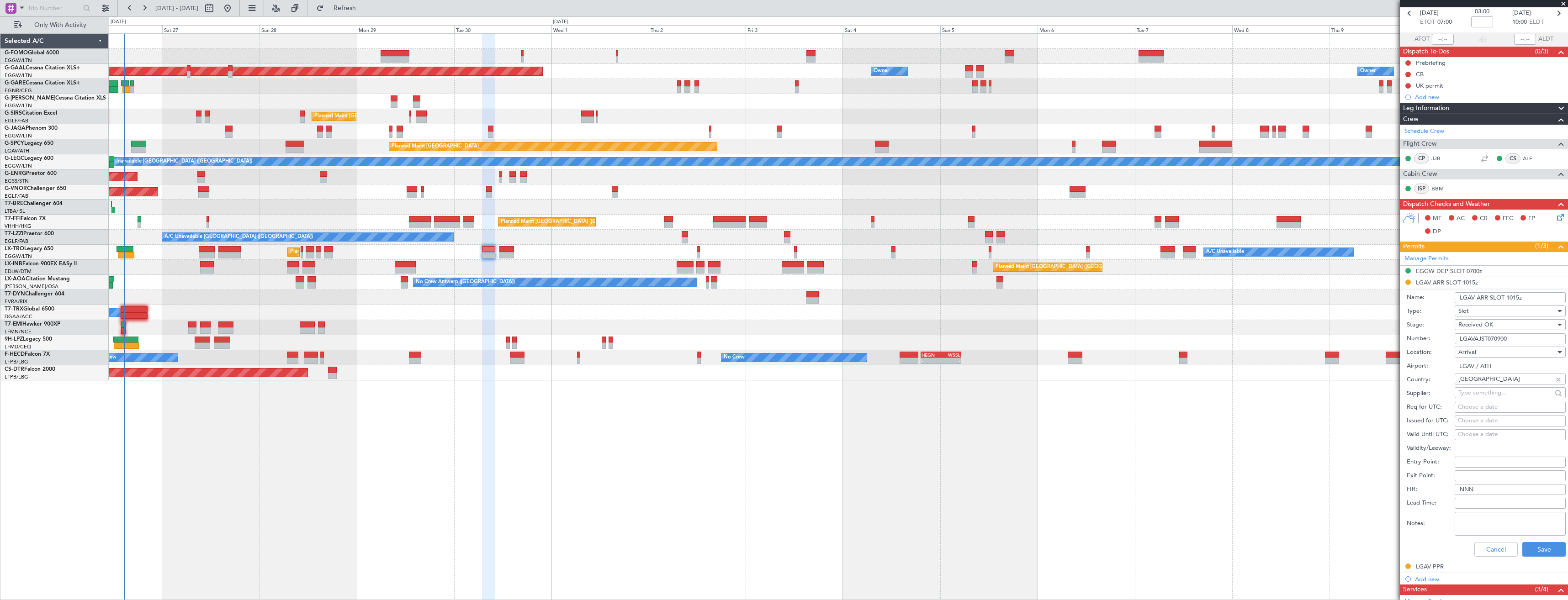
scroll to position [137, 0]
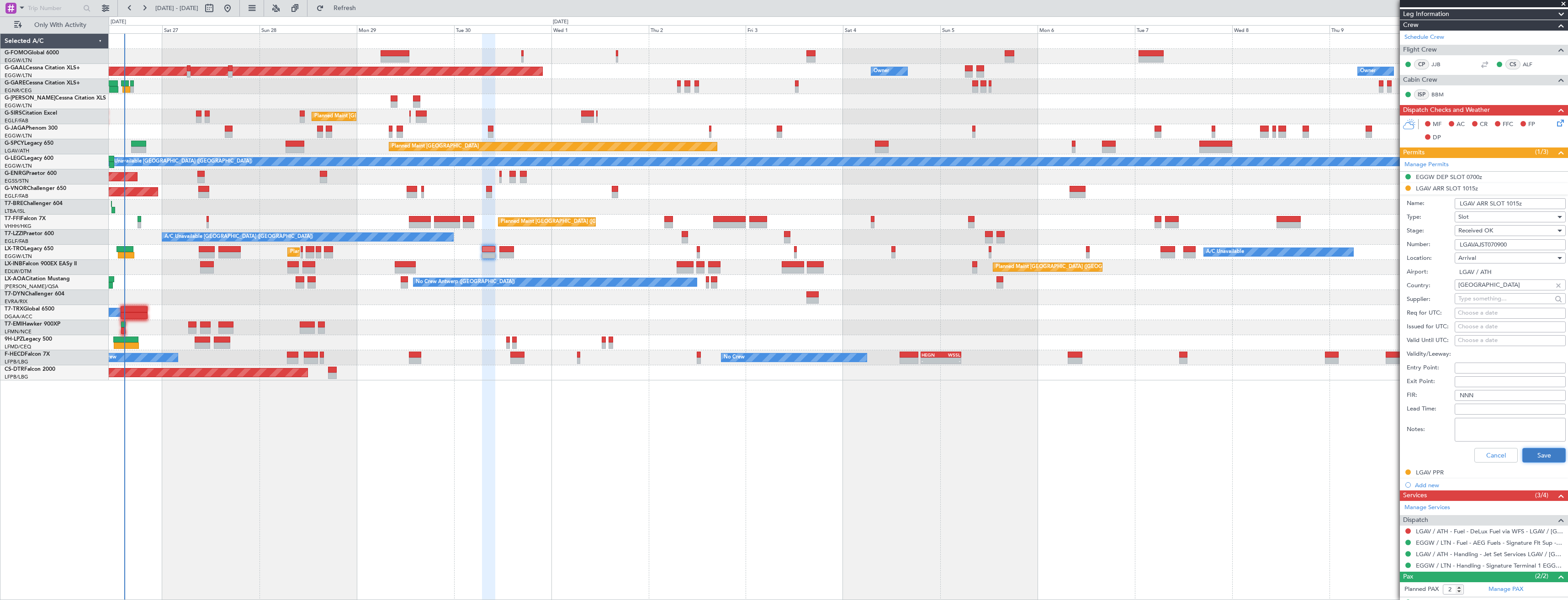
click at [1528, 456] on button "Save" at bounding box center [1544, 454] width 44 height 15
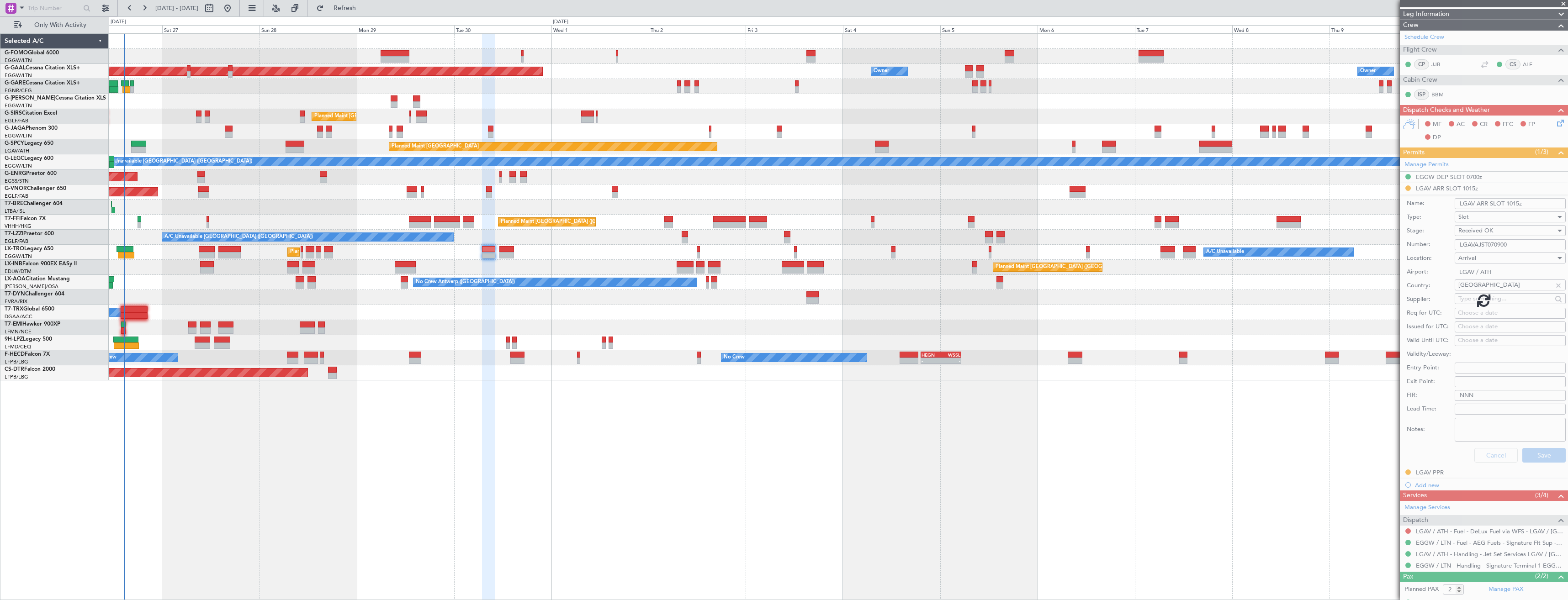
scroll to position [0, 0]
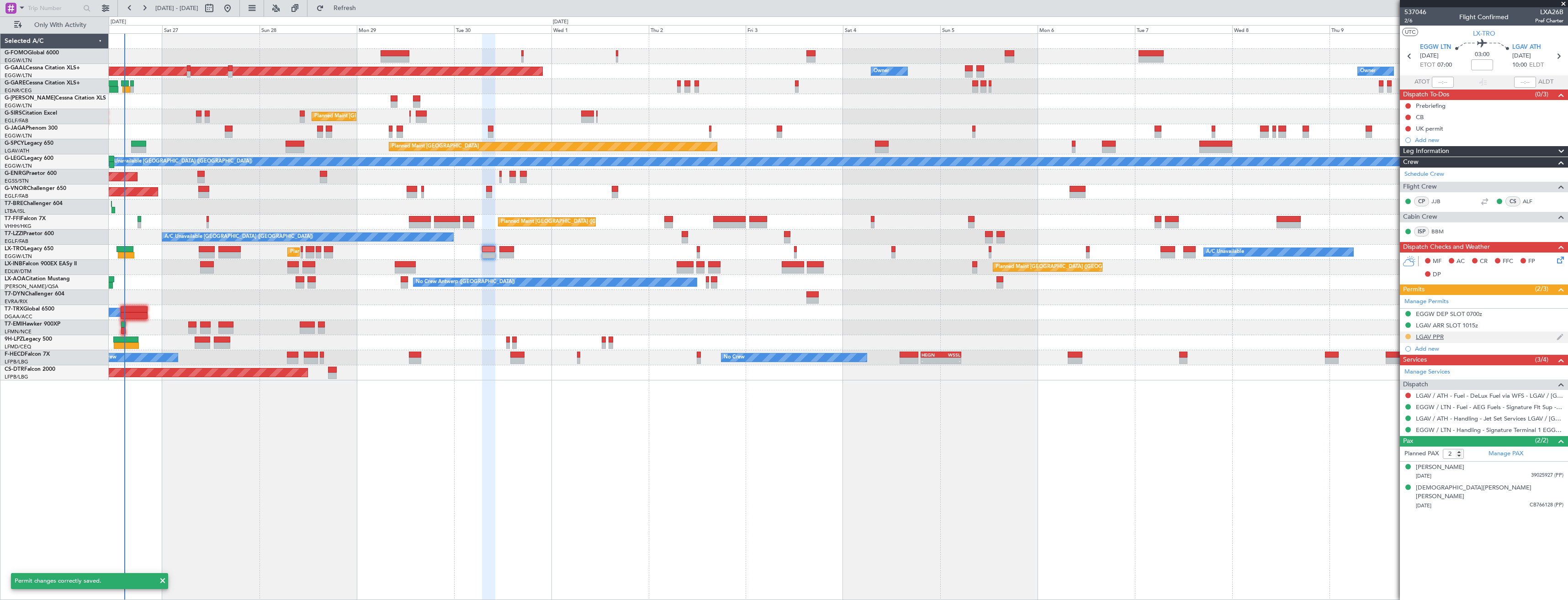
click at [1407, 334] on button at bounding box center [1407, 336] width 5 height 5
click at [1389, 444] on span "Received OK" at bounding box center [1385, 445] width 35 height 9
click at [1560, 57] on icon at bounding box center [1559, 56] width 12 height 12
type input "0"
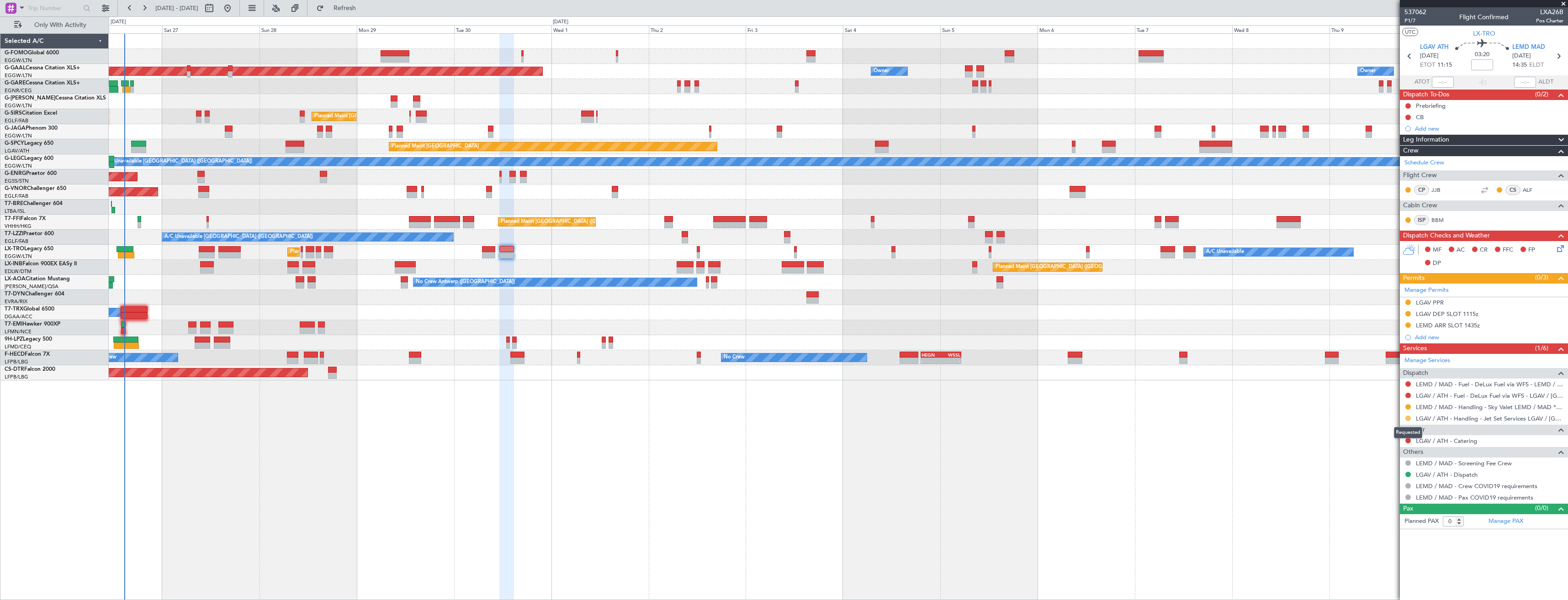
click at [1406, 420] on button at bounding box center [1407, 418] width 5 height 5
drag, startPoint x: 1390, startPoint y: 525, endPoint x: 1391, endPoint y: 515, distance: 10.0
click at [1390, 523] on span "Confirmed" at bounding box center [1382, 526] width 28 height 9
click at [1491, 311] on div "LGAV DEP SLOT 1115z" at bounding box center [1484, 314] width 169 height 11
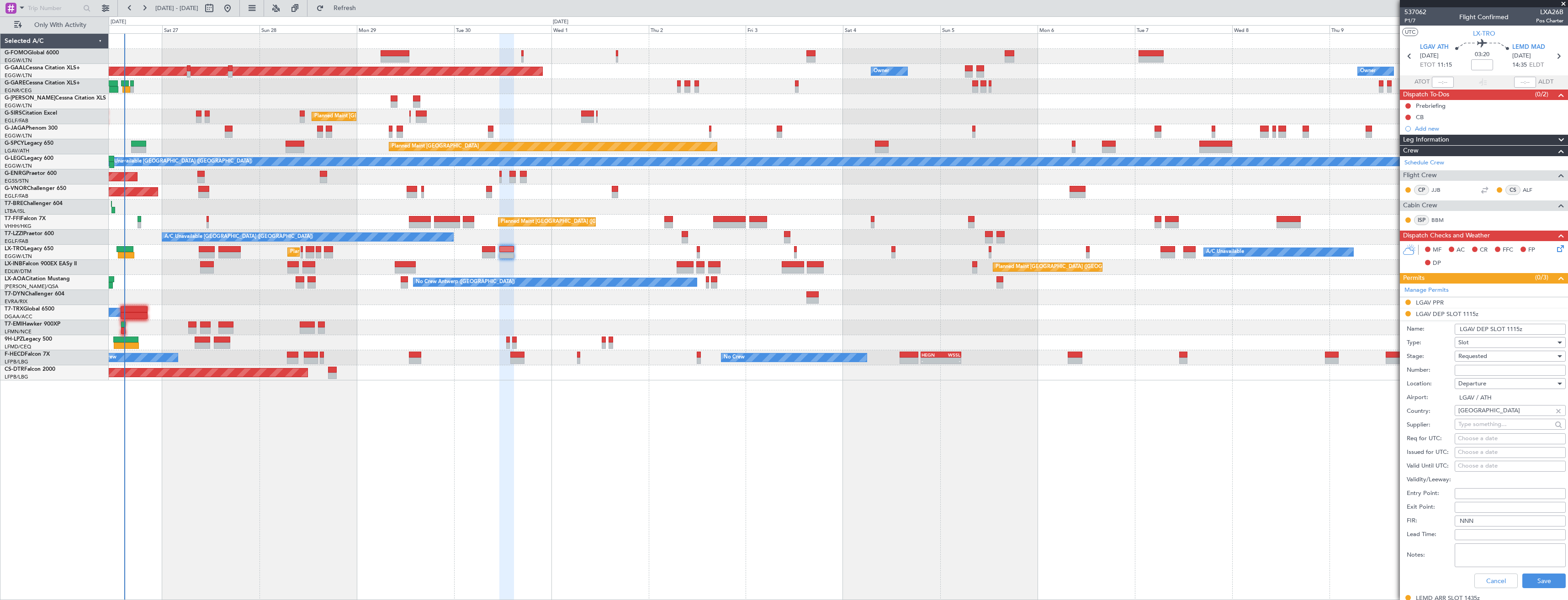
click at [1479, 372] on input "Number:" at bounding box center [1510, 370] width 111 height 11
paste input "LGAVDJST070900"
type input "LGAVDJST070900"
drag, startPoint x: 1481, startPoint y: 363, endPoint x: 1483, endPoint y: 356, distance: 7.3
click at [1483, 356] on span "Requested" at bounding box center [1472, 356] width 29 height 8
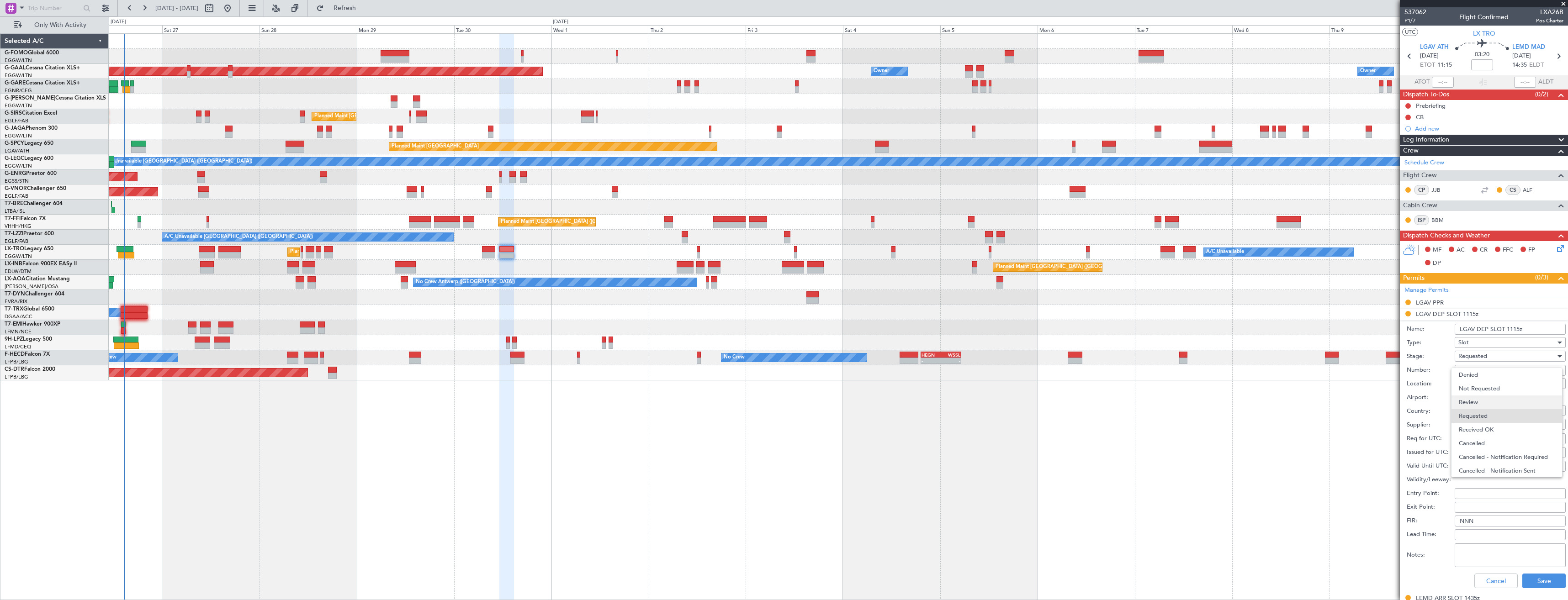
scroll to position [4, 0]
click at [1483, 425] on span "Received OK" at bounding box center [1507, 426] width 96 height 14
click at [1536, 583] on button "Save" at bounding box center [1544, 580] width 44 height 15
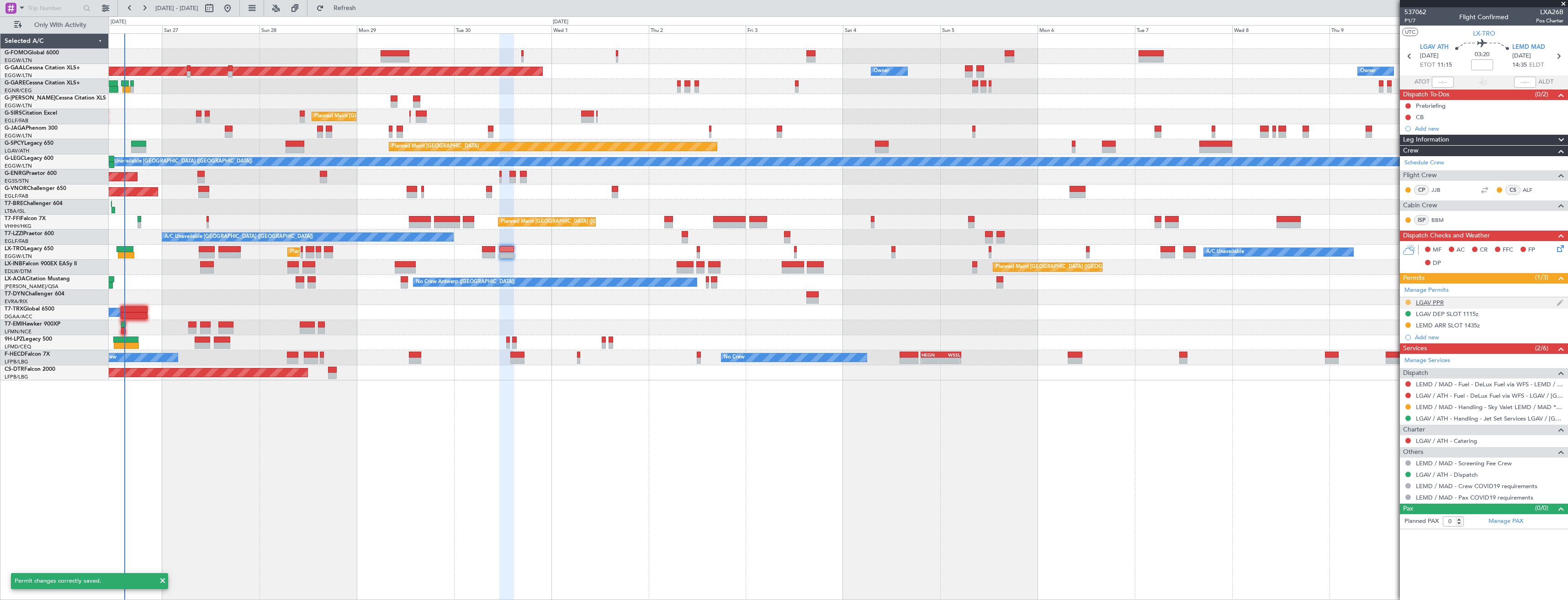
click at [1407, 304] on button at bounding box center [1407, 302] width 5 height 5
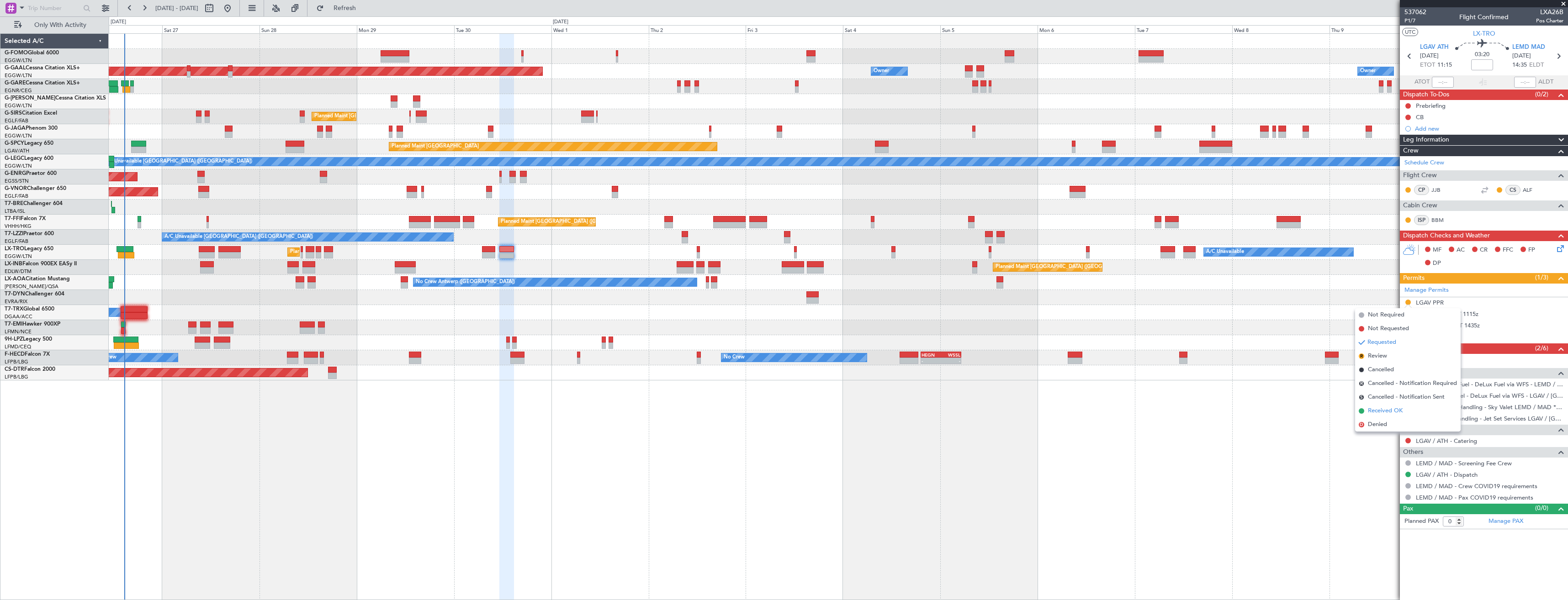
click at [1390, 409] on span "Received OK" at bounding box center [1385, 411] width 35 height 9
click at [1446, 294] on link "Manage Permits" at bounding box center [1426, 290] width 44 height 9
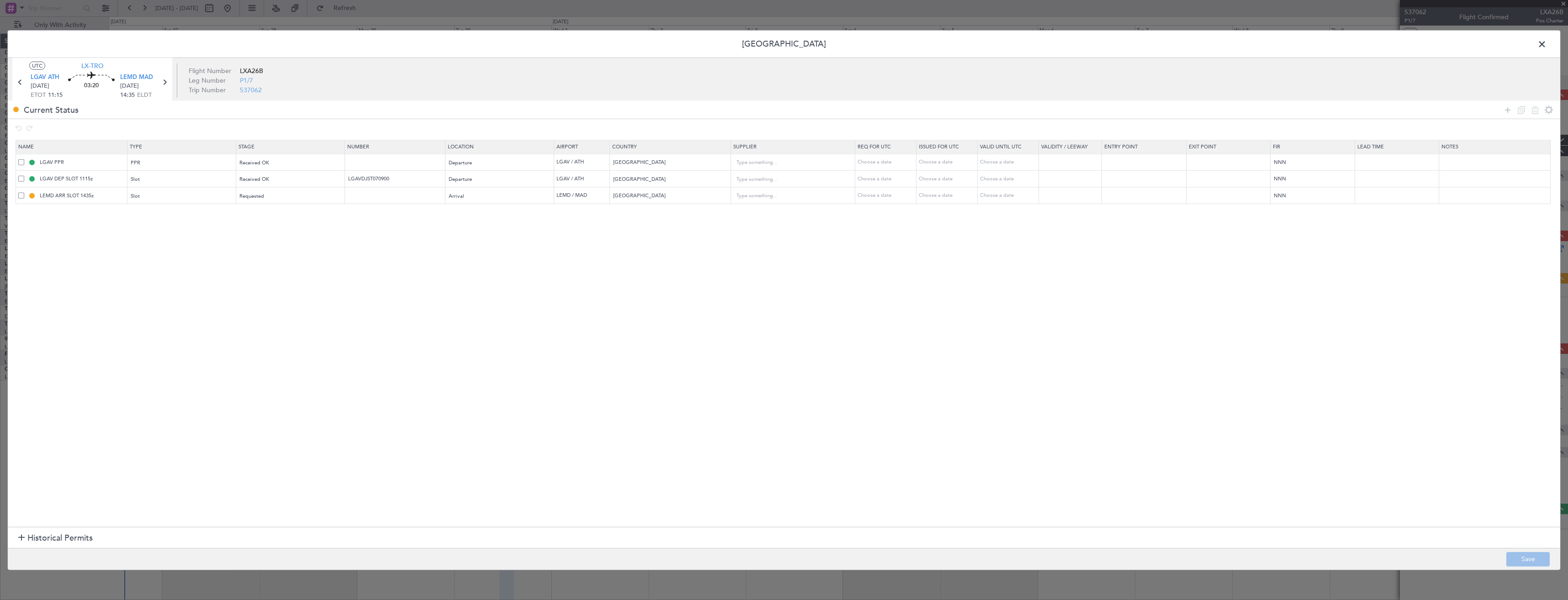
click at [25, 163] on div "LGAV PPR" at bounding box center [72, 162] width 109 height 8
click at [17, 161] on td "LGAV PPR" at bounding box center [72, 161] width 112 height 17
click at [27, 162] on div "LGAV PPR" at bounding box center [72, 162] width 109 height 8
click at [23, 161] on span at bounding box center [21, 161] width 6 height 6
click at [25, 158] on input "checkbox" at bounding box center [25, 158] width 0 height 0
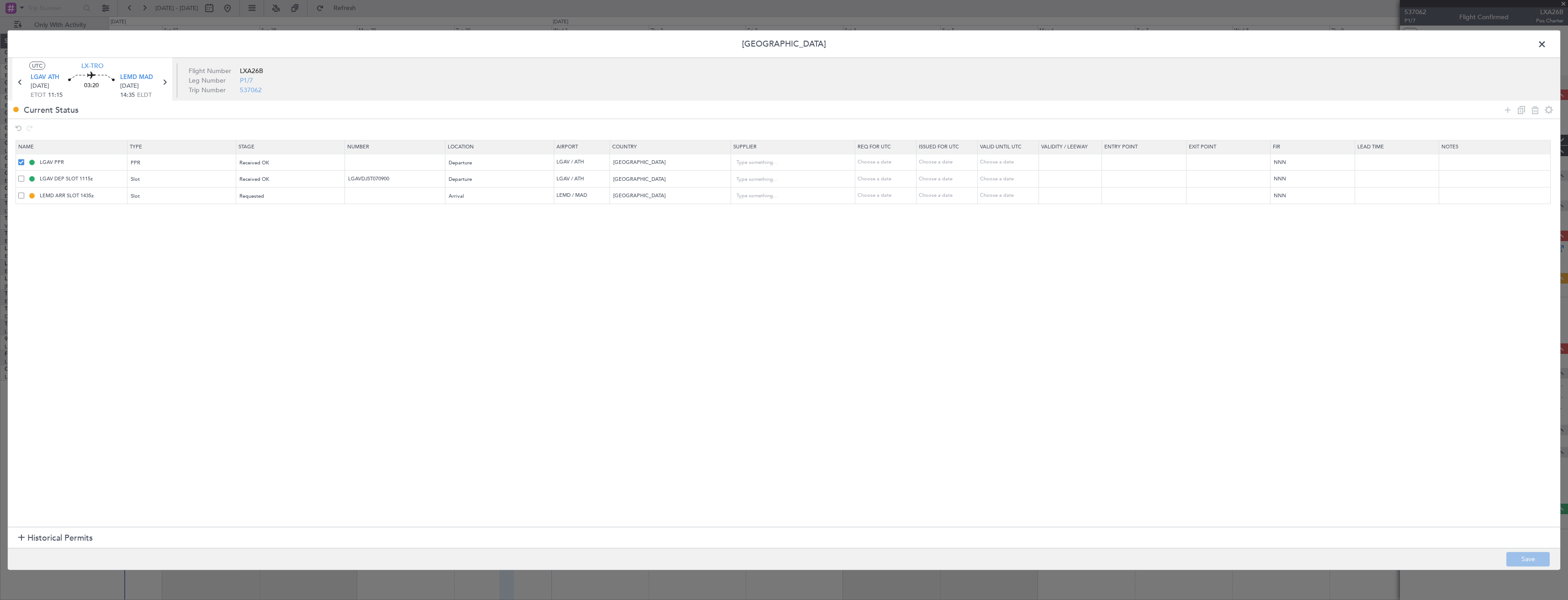
click at [1542, 112] on div at bounding box center [1528, 110] width 55 height 13
click at [1529, 111] on div at bounding box center [1528, 110] width 55 height 13
click at [1536, 111] on icon at bounding box center [1535, 109] width 11 height 11
type input "LGAV DEP SLOT 1115z"
type input "LGAVDJST070900"
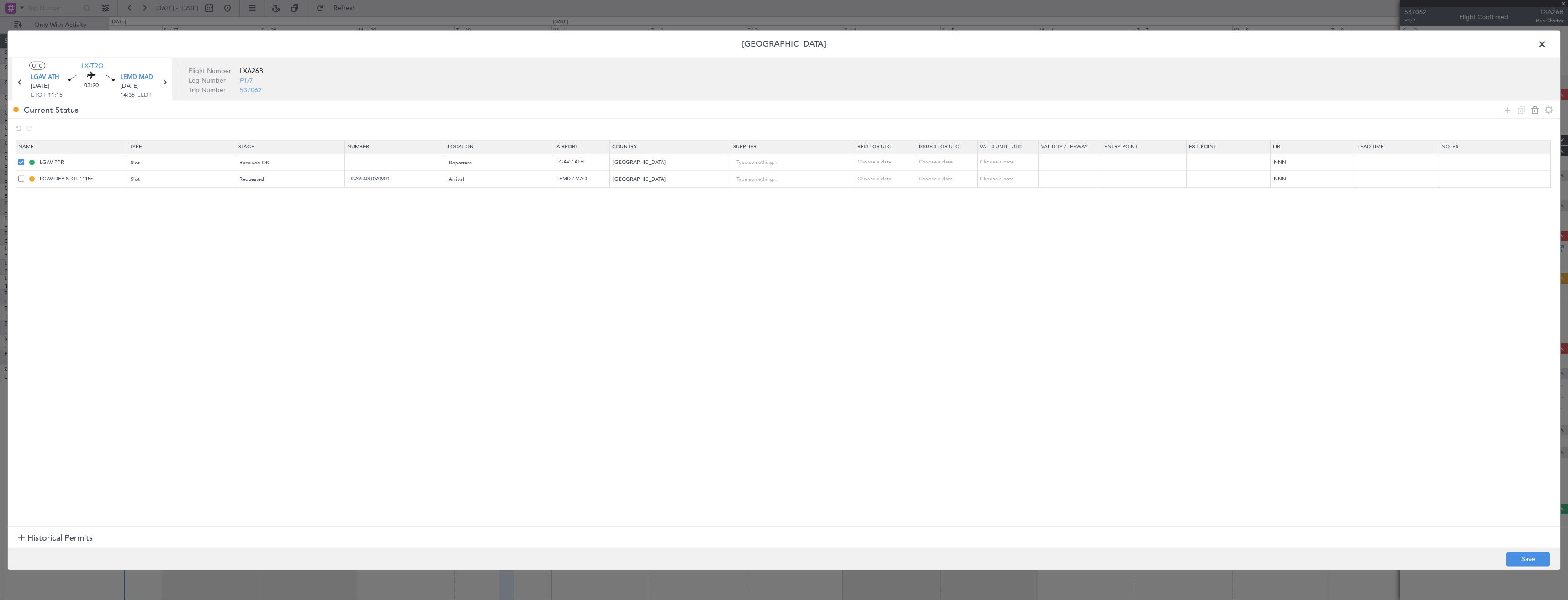
type input "LEMD ARR SLOT 1435z"
type input "[GEOGRAPHIC_DATA]"
click at [1513, 556] on button "Save" at bounding box center [1528, 558] width 44 height 15
click at [1547, 44] on span at bounding box center [1547, 47] width 0 height 18
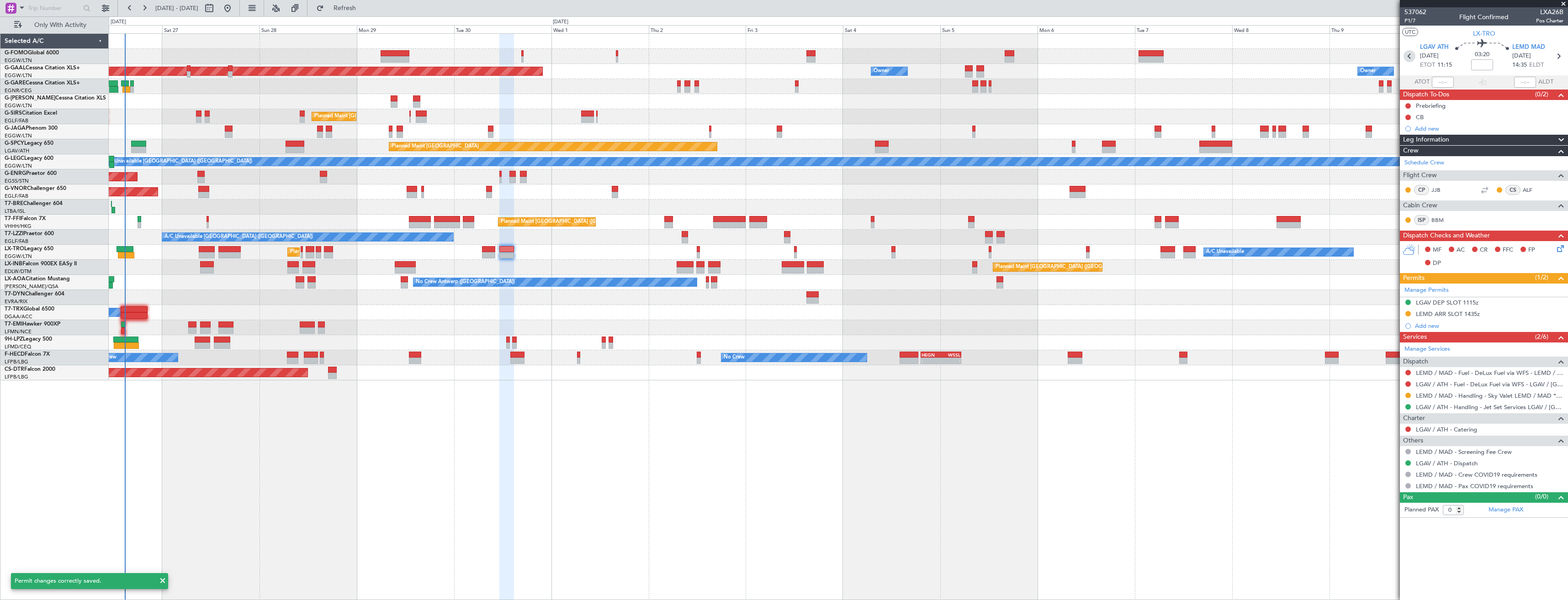
click at [1404, 59] on icon at bounding box center [1409, 56] width 12 height 12
type input "2"
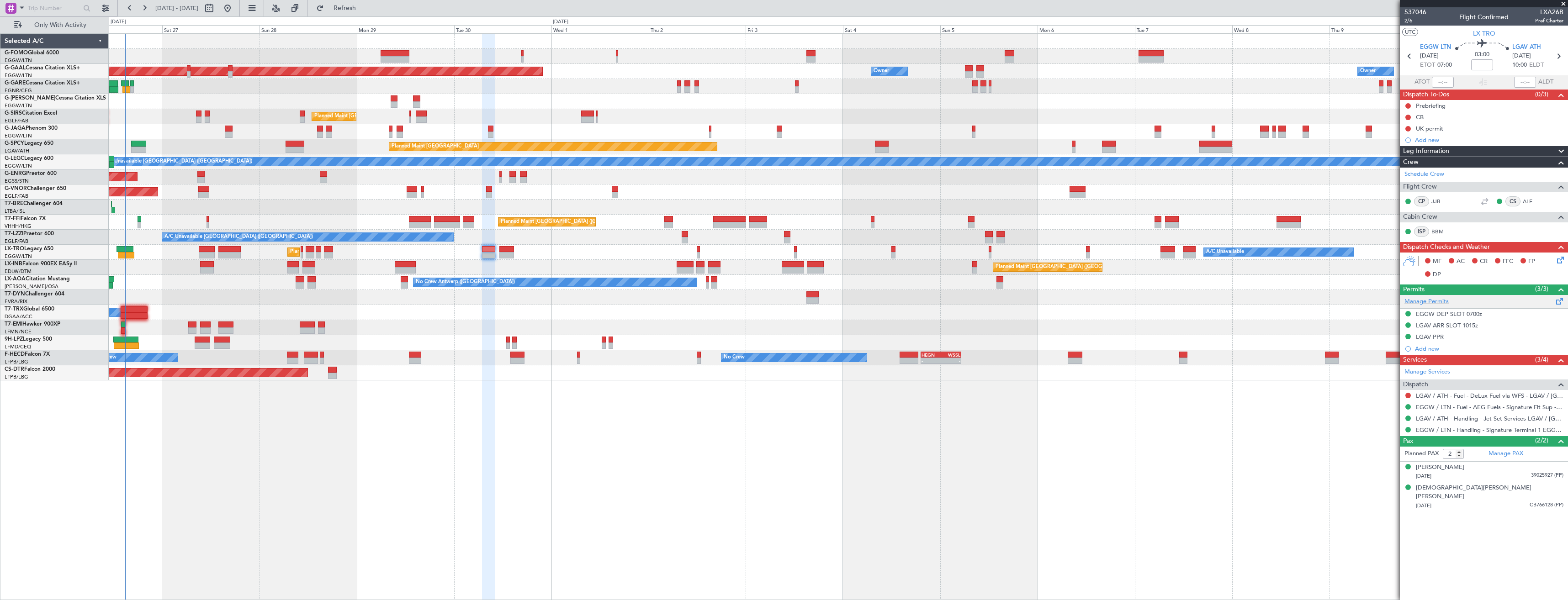
click at [1402, 301] on div "Manage Permits" at bounding box center [1484, 302] width 169 height 14
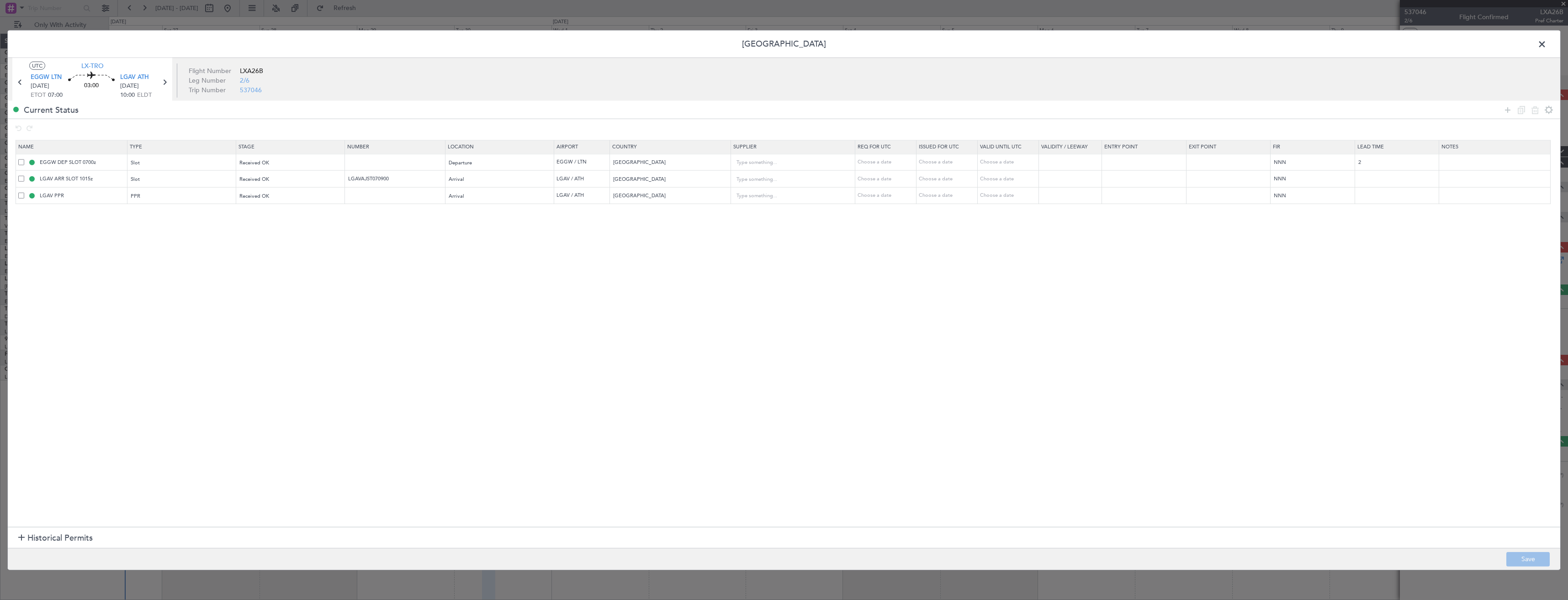
click at [23, 196] on span at bounding box center [21, 195] width 6 height 6
click at [25, 192] on input "checkbox" at bounding box center [25, 192] width 0 height 0
click at [1534, 113] on icon at bounding box center [1535, 109] width 11 height 11
click at [1538, 561] on button "Save" at bounding box center [1528, 558] width 44 height 15
click at [1547, 40] on span at bounding box center [1547, 47] width 0 height 18
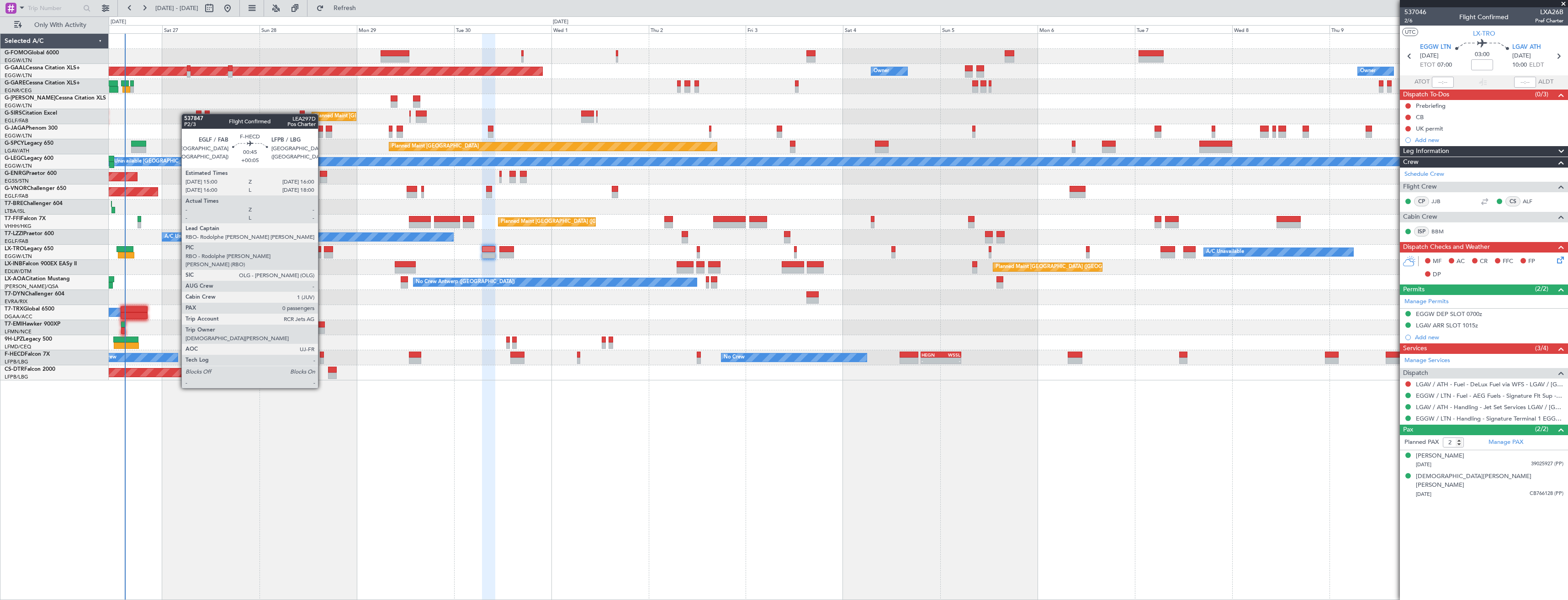
click at [322, 354] on div at bounding box center [322, 355] width 4 height 6
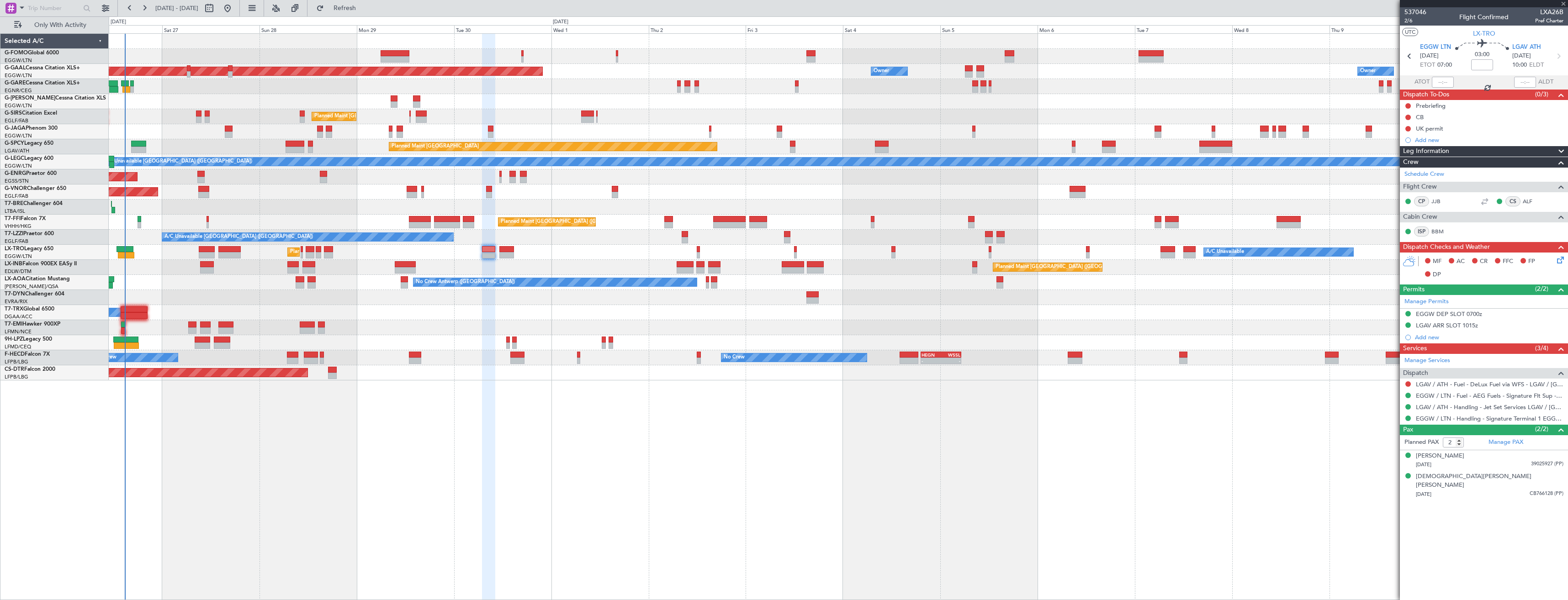
type input "+00:05"
type input "0"
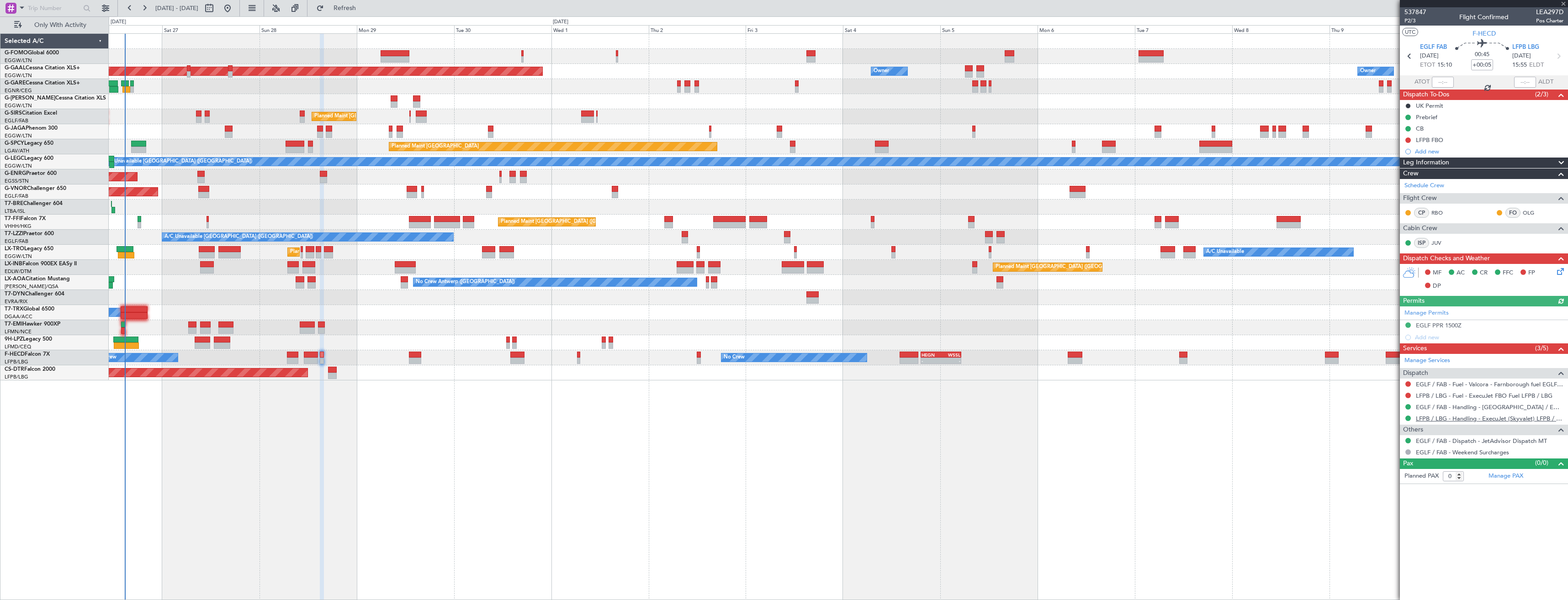
click at [1442, 418] on link "LFPB / LBG - Handling - ExecuJet (Skyvalet) LFPB / LBG" at bounding box center [1490, 419] width 148 height 8
click at [1481, 417] on link "LFPB / LBG - Handling - ExecuJet (Skyvalet) LFPB / LBG" at bounding box center [1490, 419] width 148 height 8
click at [588, 262] on div "Planned Maint [GEOGRAPHIC_DATA] ([GEOGRAPHIC_DATA]) Planned [GEOGRAPHIC_DATA] O…" at bounding box center [838, 207] width 1459 height 347
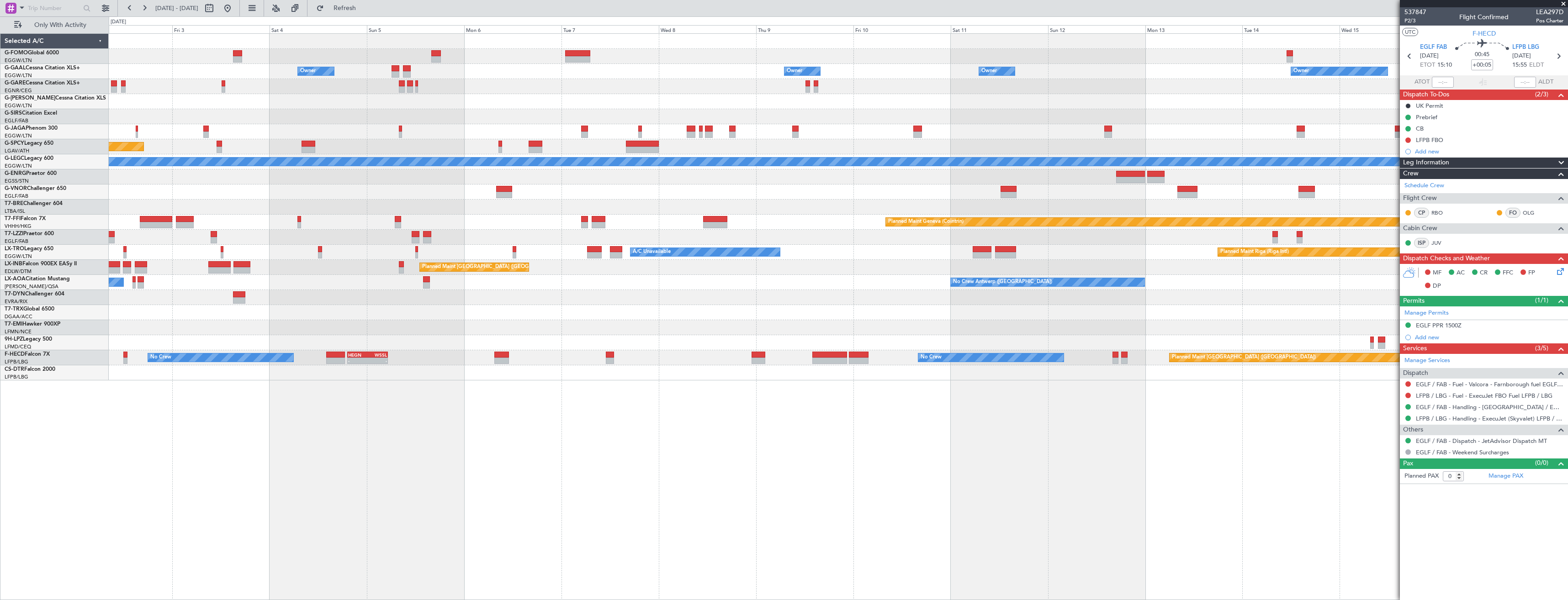
click at [669, 276] on div "Owner Owner Owner Owner Owner No Crew Owner Planned [GEOGRAPHIC_DATA] Planned M…" at bounding box center [838, 207] width 1459 height 347
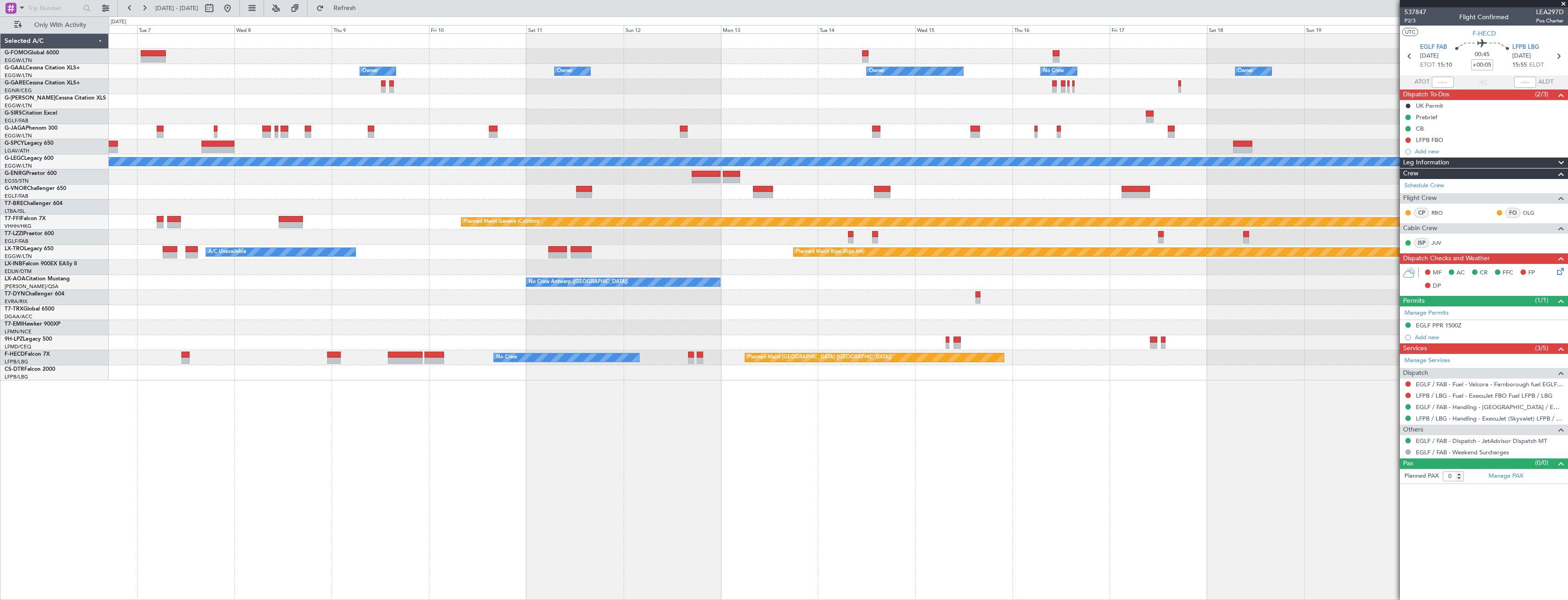
click at [606, 269] on div "Owner Owner Owner Owner No Crew Owner Owner Planned Maint [GEOGRAPHIC_DATA] ([G…" at bounding box center [838, 207] width 1459 height 347
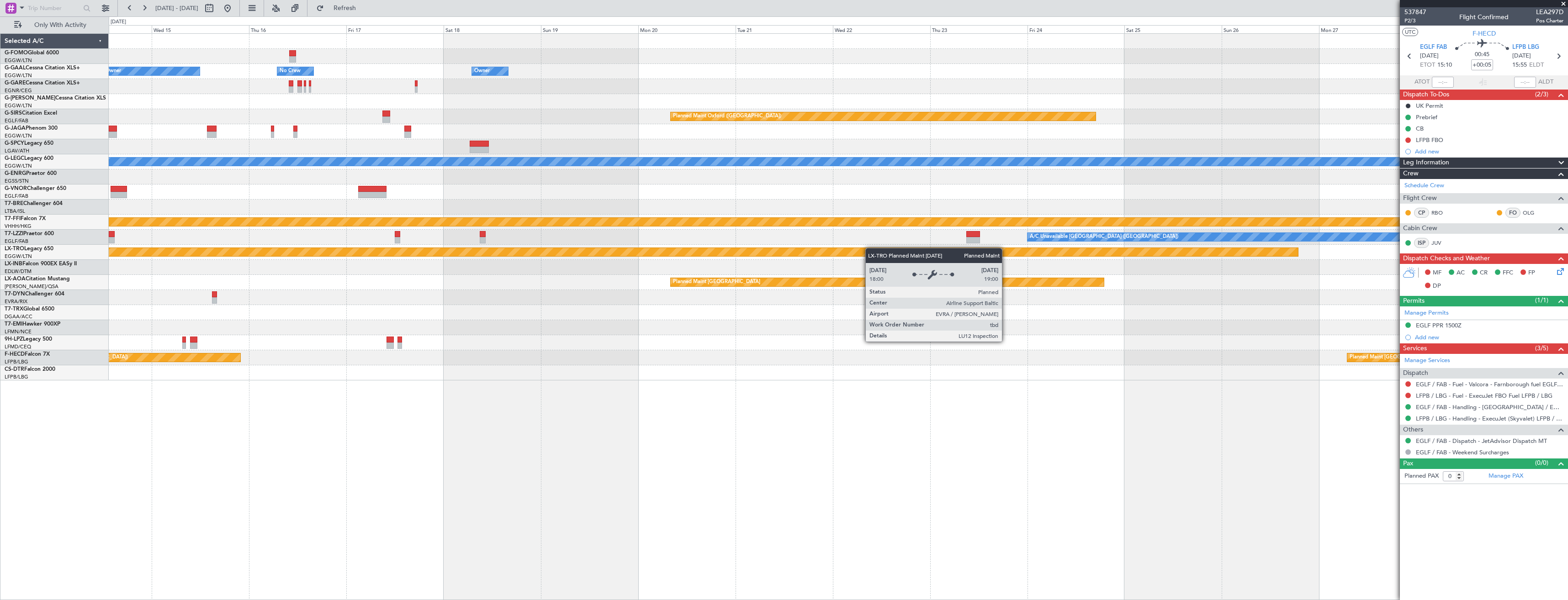
click at [518, 250] on div "Planned Maint Riga (Riga Intl)" at bounding box center [838, 252] width 1459 height 15
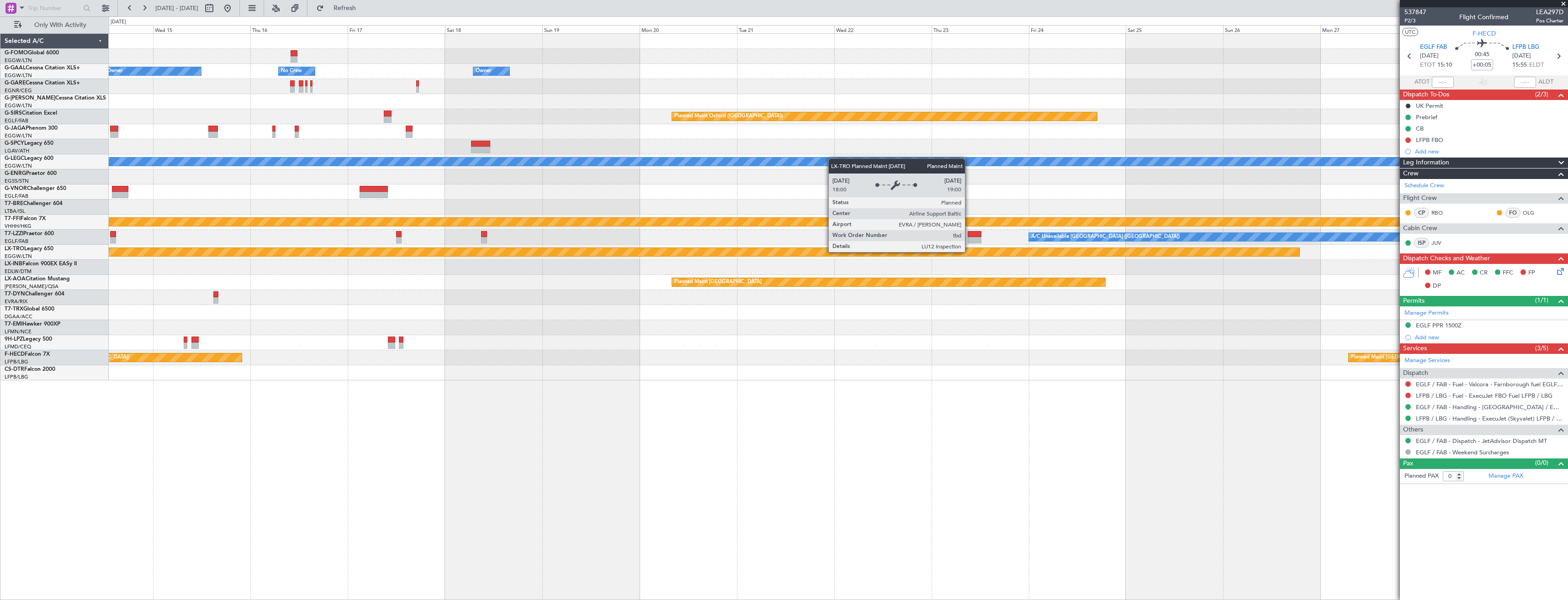
click at [513, 247] on div "Planned Maint Riga (Riga Intl)" at bounding box center [665, 251] width 1269 height 9
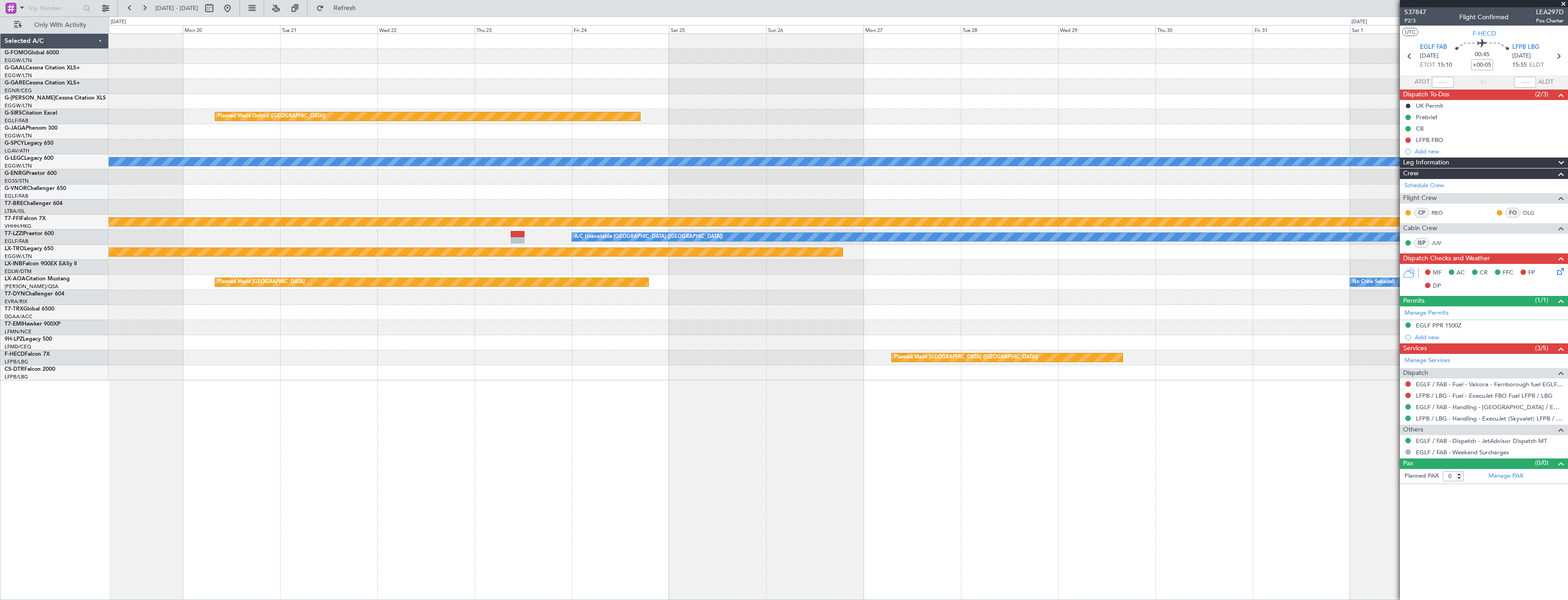
click at [526, 240] on div "A/C Unavailable [GEOGRAPHIC_DATA] ([GEOGRAPHIC_DATA])" at bounding box center [838, 236] width 1459 height 15
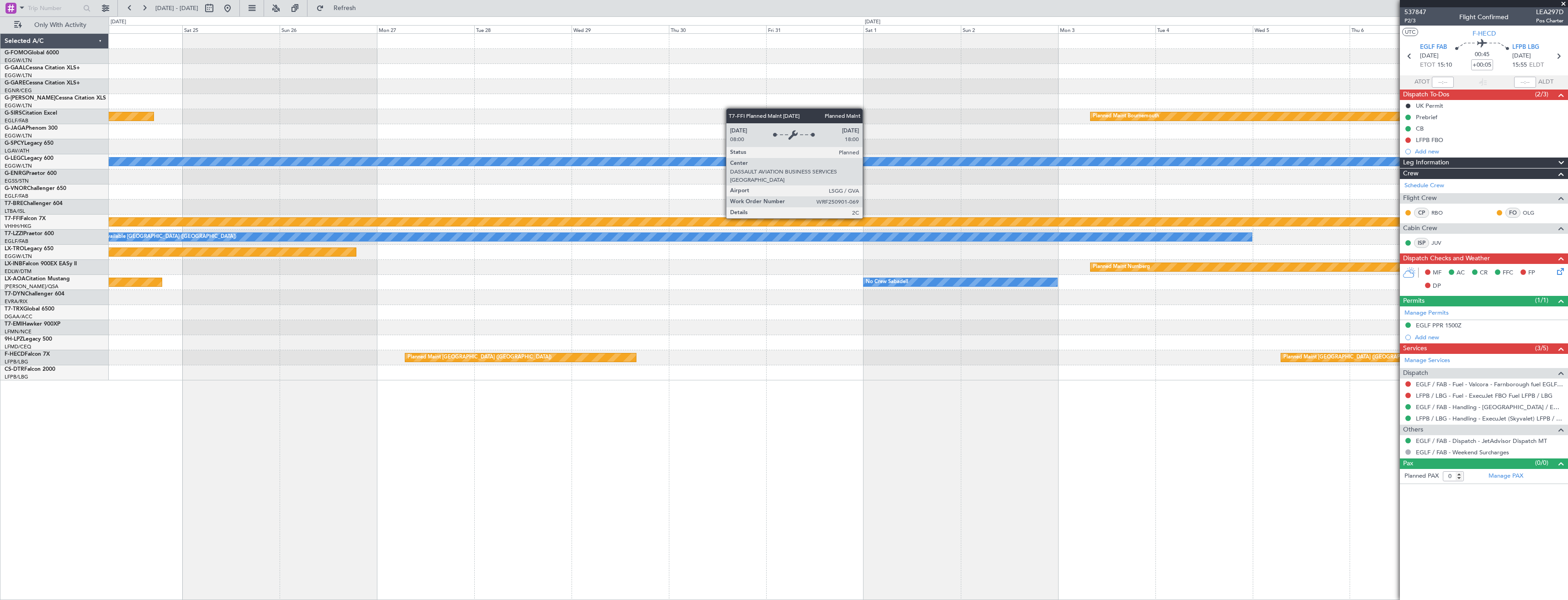
click at [513, 232] on div "Planned Maint Oxford ([GEOGRAPHIC_DATA]) Planned Maint [GEOGRAPHIC_DATA] Planne…" at bounding box center [838, 207] width 1459 height 347
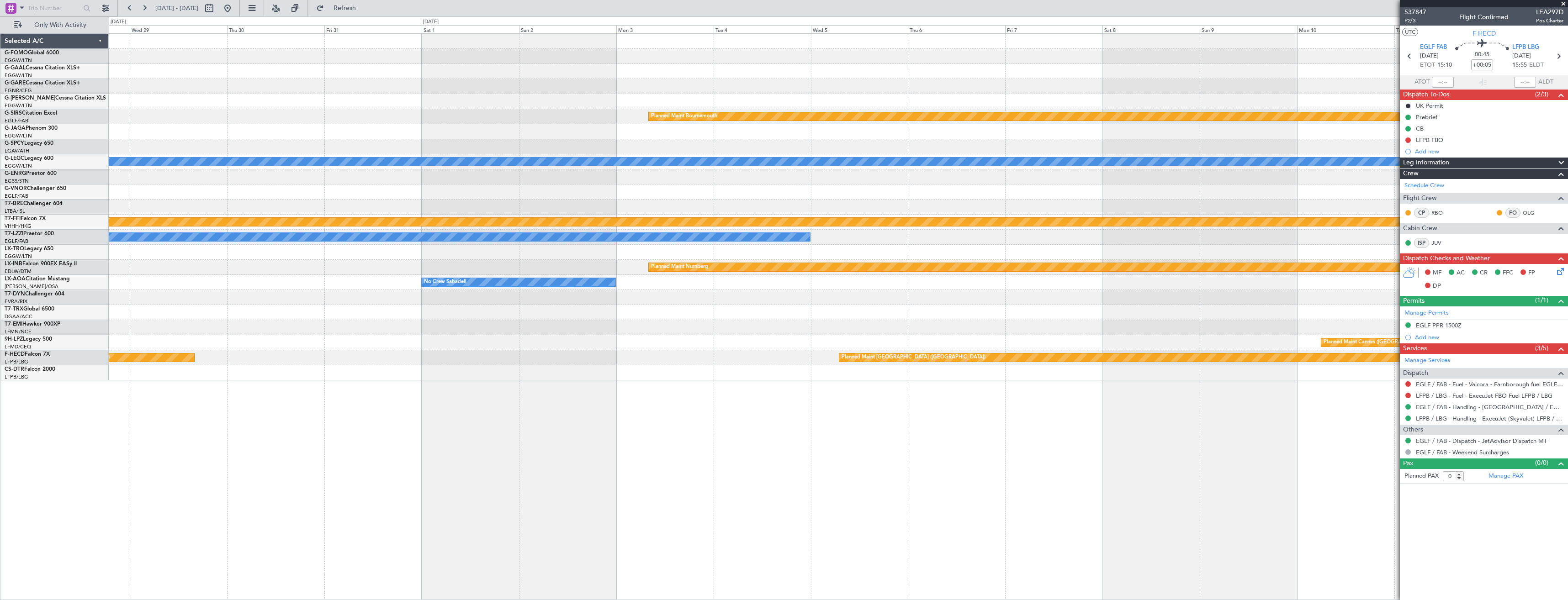
click at [667, 241] on div "A/C Unavailable [GEOGRAPHIC_DATA] ([GEOGRAPHIC_DATA])" at bounding box center [838, 236] width 1459 height 15
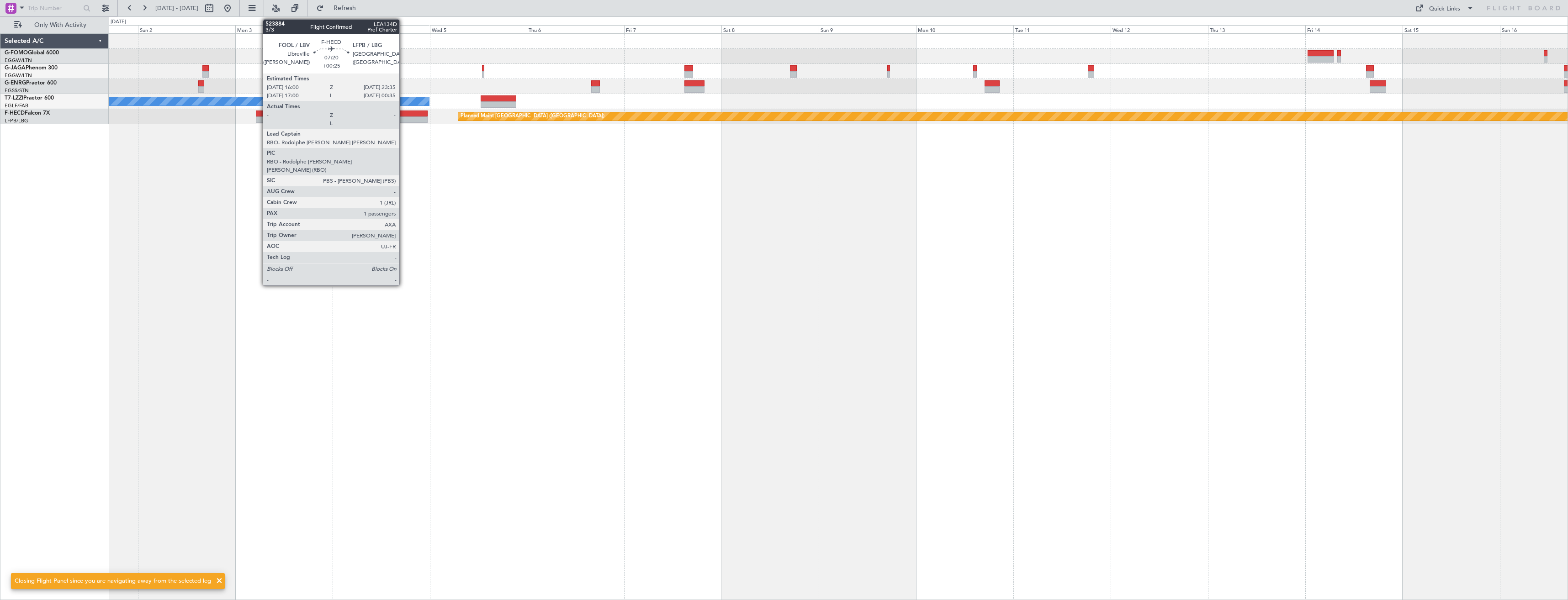
click at [404, 117] on div at bounding box center [412, 120] width 31 height 6
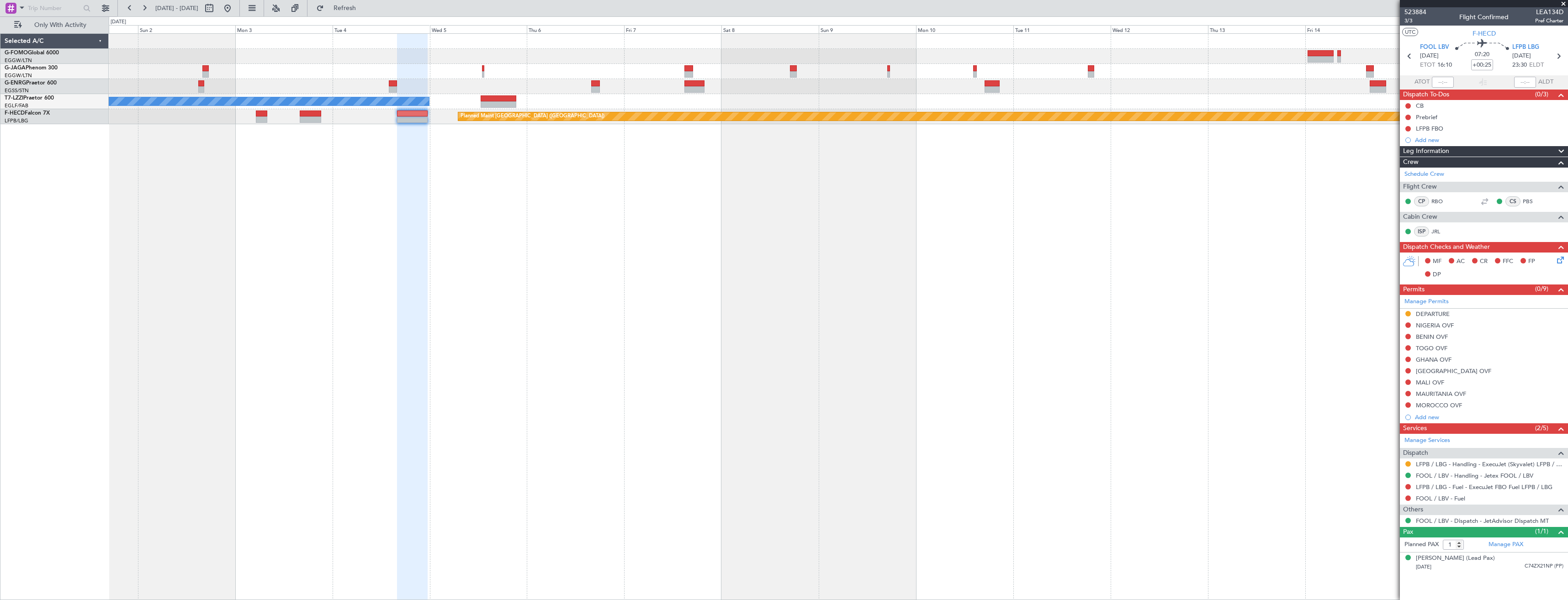
drag, startPoint x: 1562, startPoint y: 5, endPoint x: 1550, endPoint y: 5, distance: 12.0
click at [1562, 5] on span at bounding box center [1563, 4] width 9 height 8
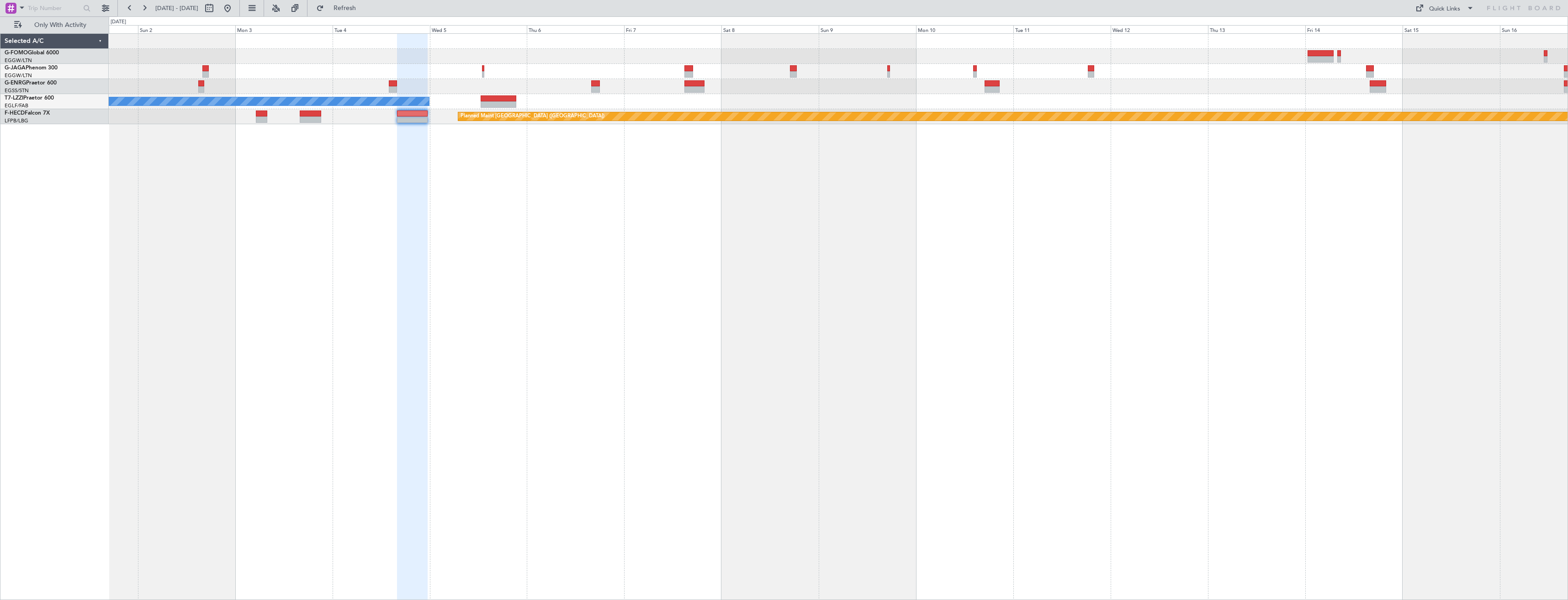
type input "0"
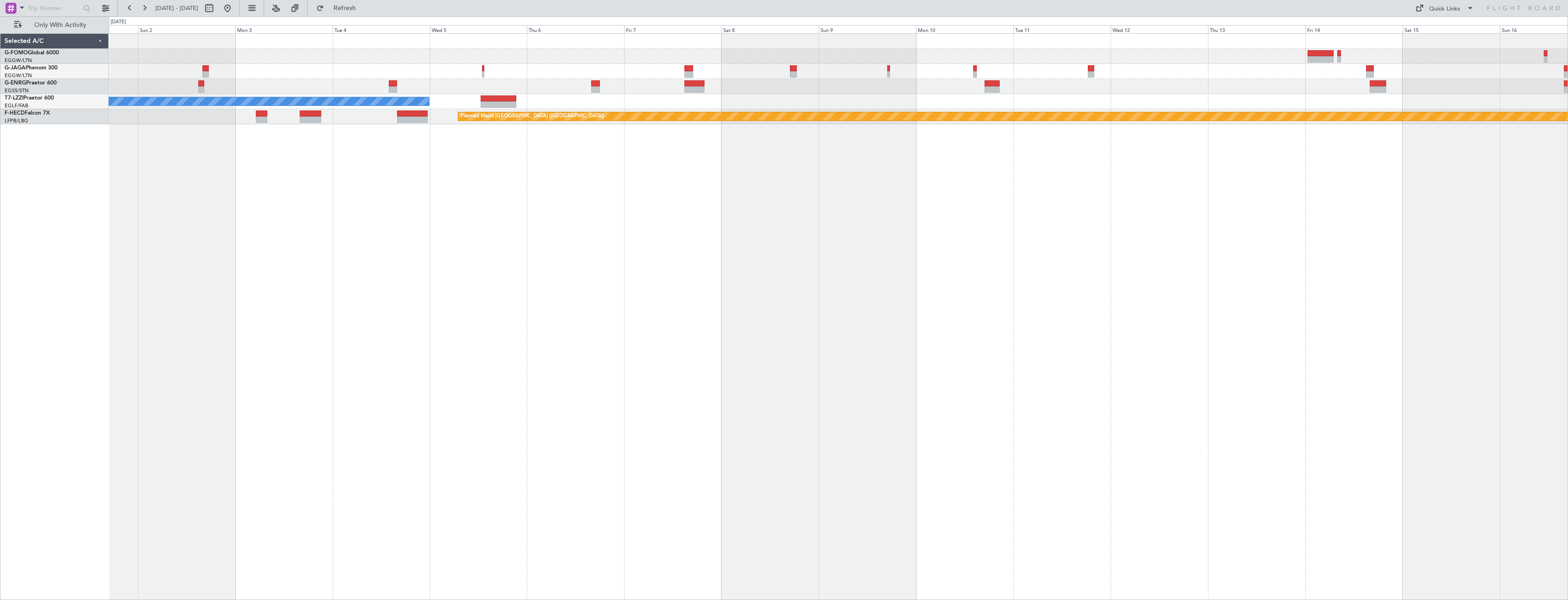
click at [1568, 313] on html "[DATE] - [DATE] Refresh Quick Links Only With Activity A/C Unavailable [GEOGRAP…" at bounding box center [784, 300] width 1568 height 600
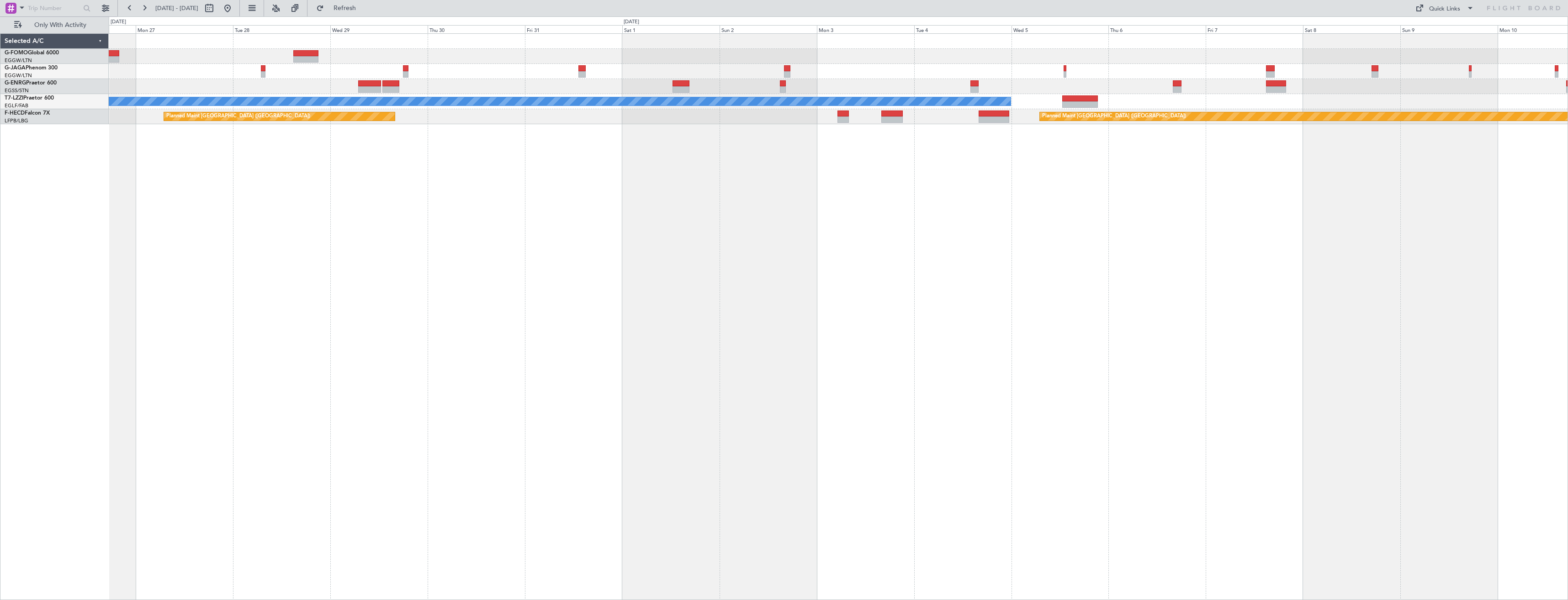
click at [1340, 283] on div "A/C Unavailable [GEOGRAPHIC_DATA] ([GEOGRAPHIC_DATA]) Planned Maint [GEOGRAPHIC…" at bounding box center [838, 316] width 1459 height 567
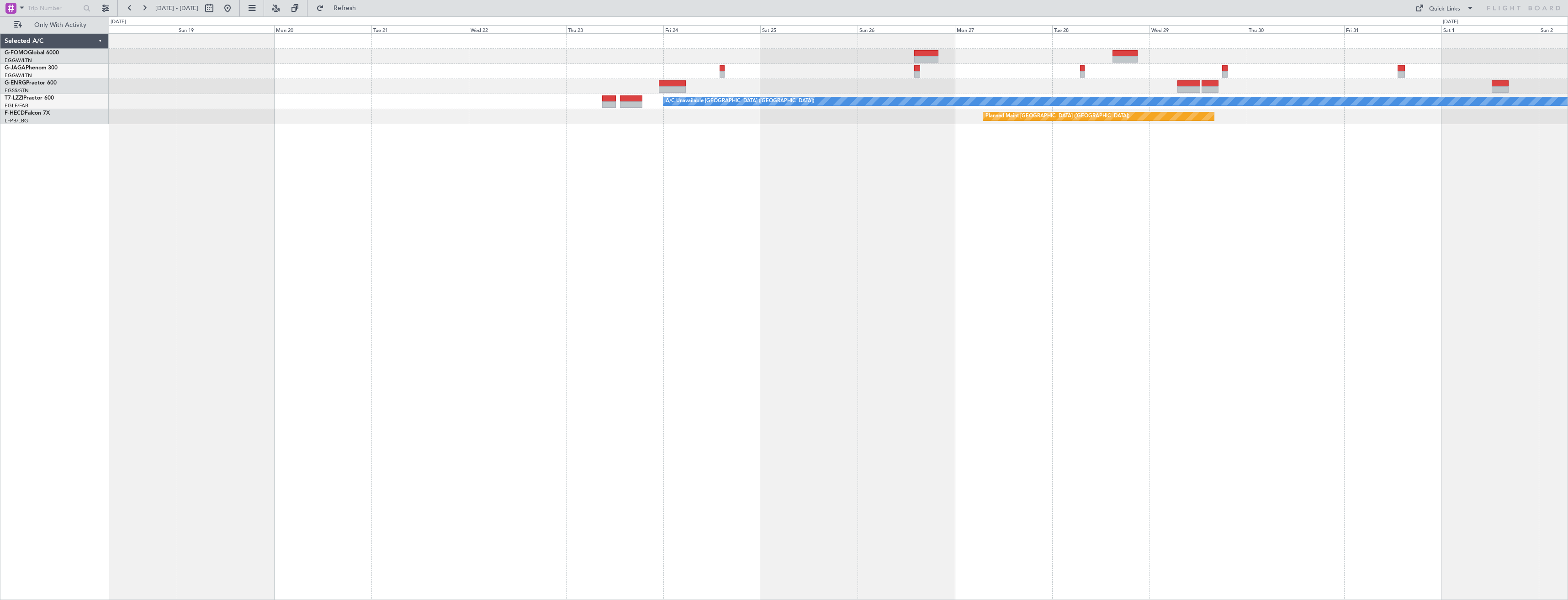
click at [1285, 306] on div "A/C Unavailable [GEOGRAPHIC_DATA] ([GEOGRAPHIC_DATA]) Planned Maint [GEOGRAPHIC…" at bounding box center [838, 316] width 1459 height 567
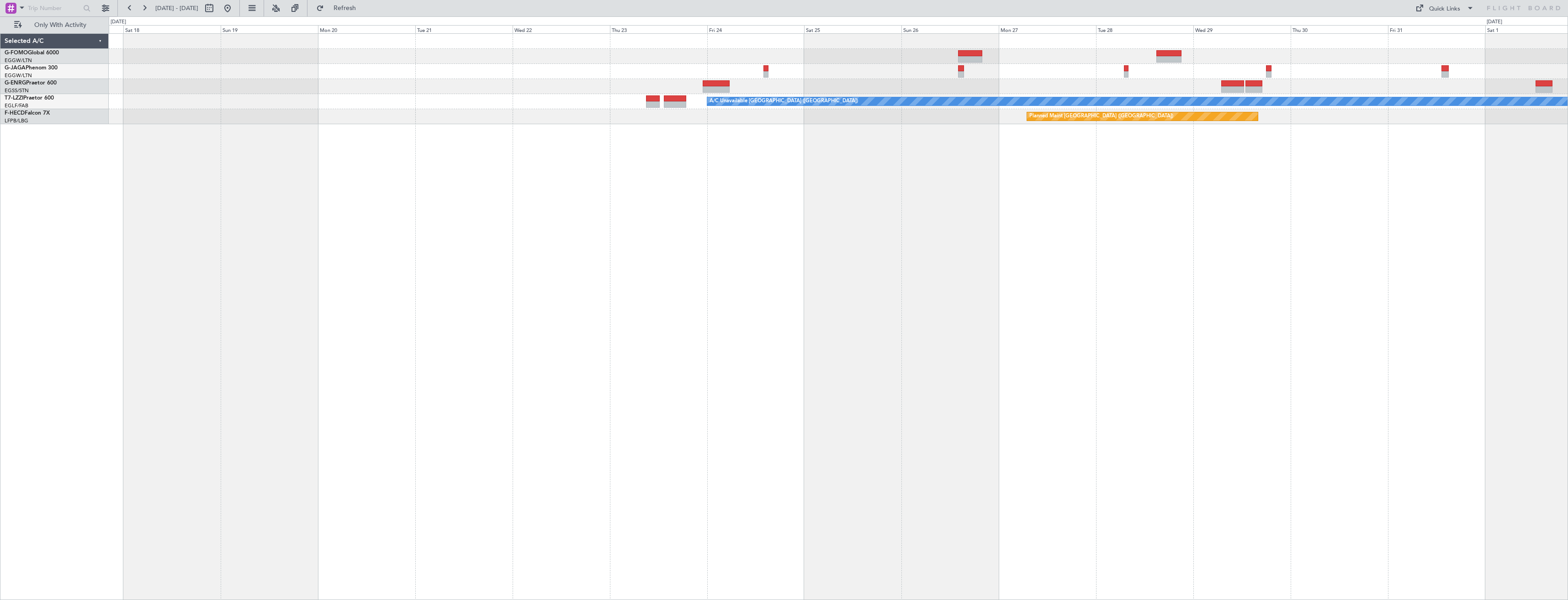
click at [1262, 367] on div "A/C Unavailable [GEOGRAPHIC_DATA] ([GEOGRAPHIC_DATA]) Planned Maint [GEOGRAPHIC…" at bounding box center [838, 316] width 1459 height 567
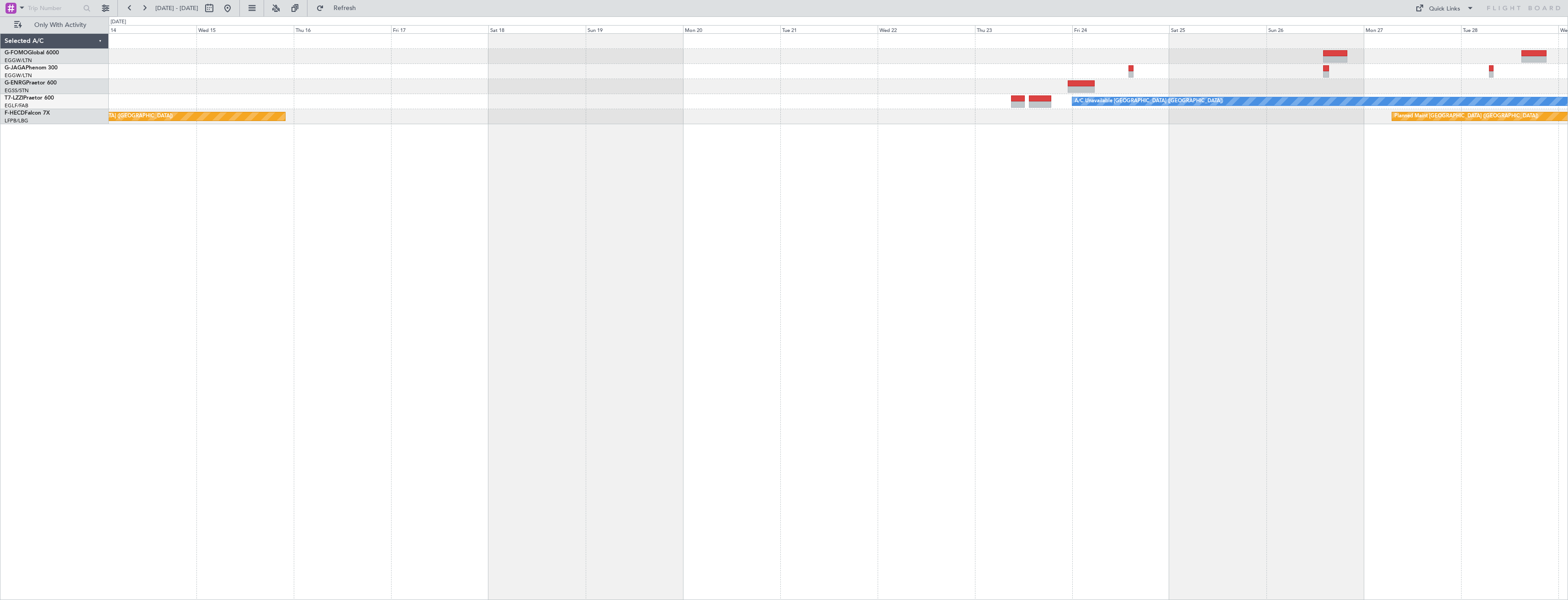
click at [1126, 376] on div "A/C Unavailable [GEOGRAPHIC_DATA] ([GEOGRAPHIC_DATA]) Planned Maint [GEOGRAPHIC…" at bounding box center [838, 316] width 1459 height 567
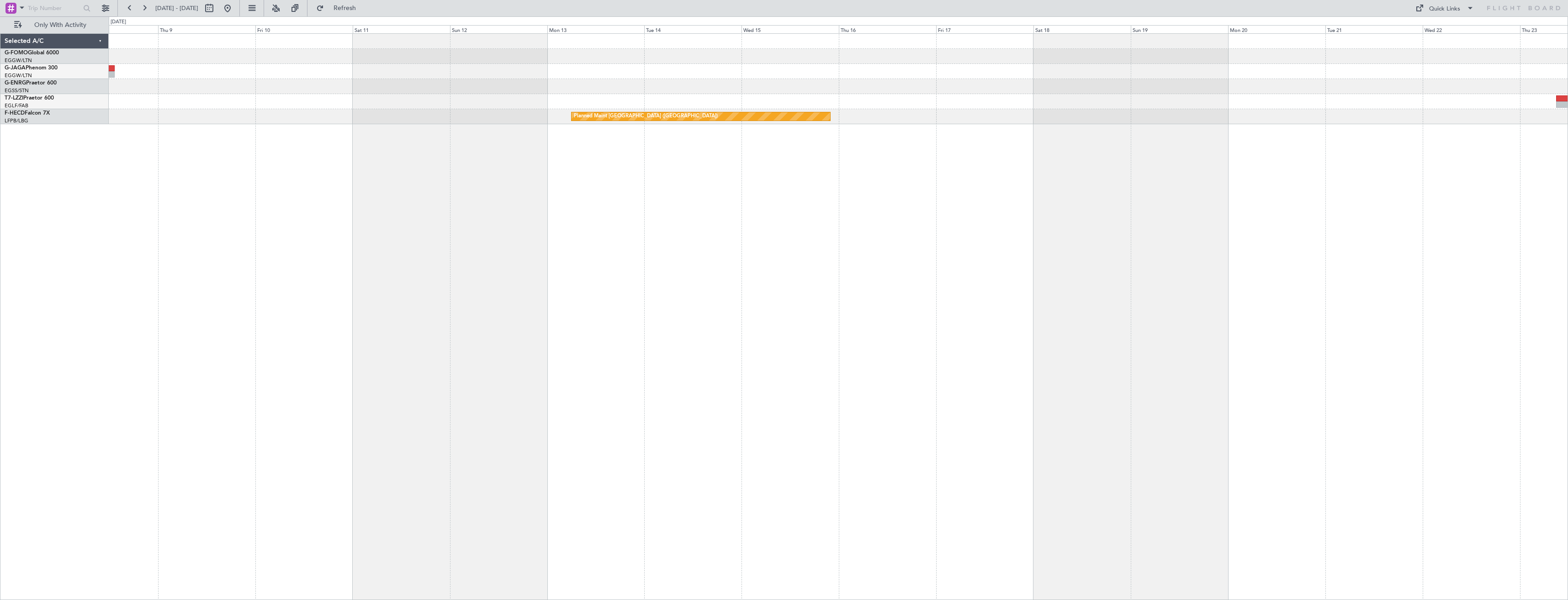
click at [1342, 365] on div "A/C Unavailable [GEOGRAPHIC_DATA] ([GEOGRAPHIC_DATA]) Planned Maint [GEOGRAPHIC…" at bounding box center [838, 316] width 1459 height 567
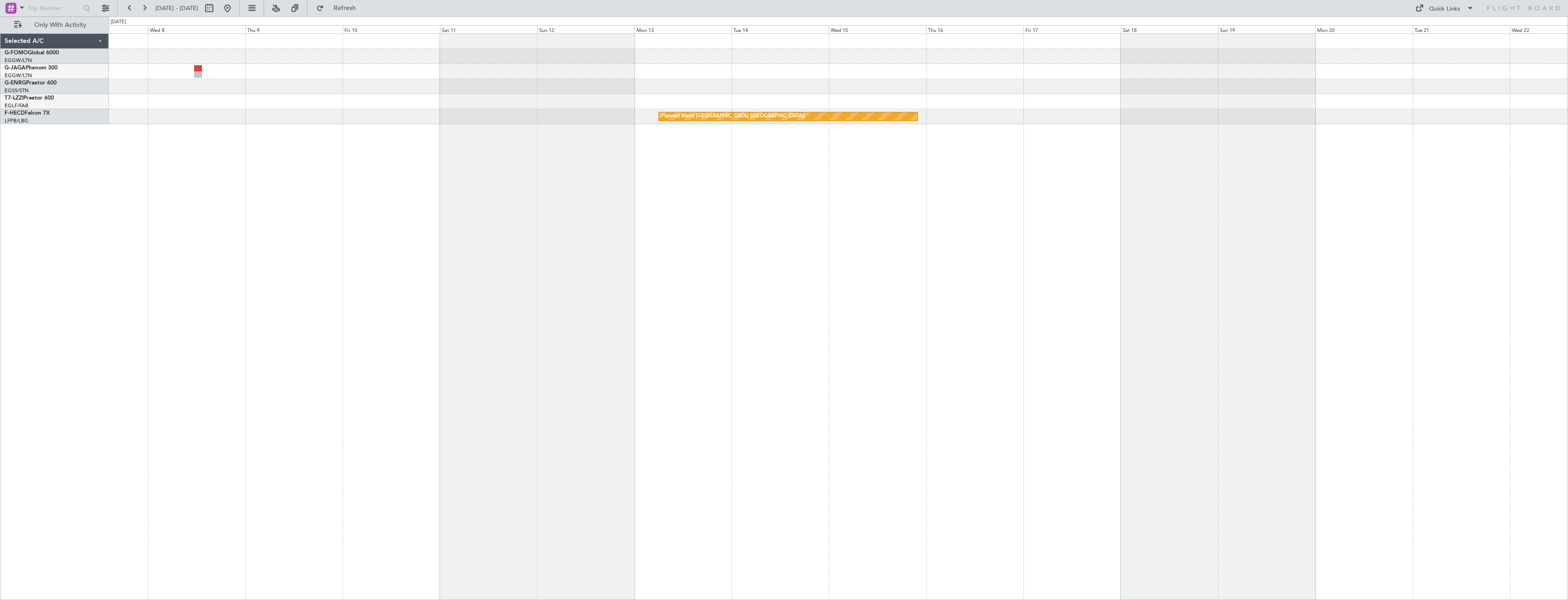
click at [1166, 357] on div "A/C Unavailable [GEOGRAPHIC_DATA] ([GEOGRAPHIC_DATA]) Planned Maint [GEOGRAPHIC…" at bounding box center [838, 316] width 1459 height 567
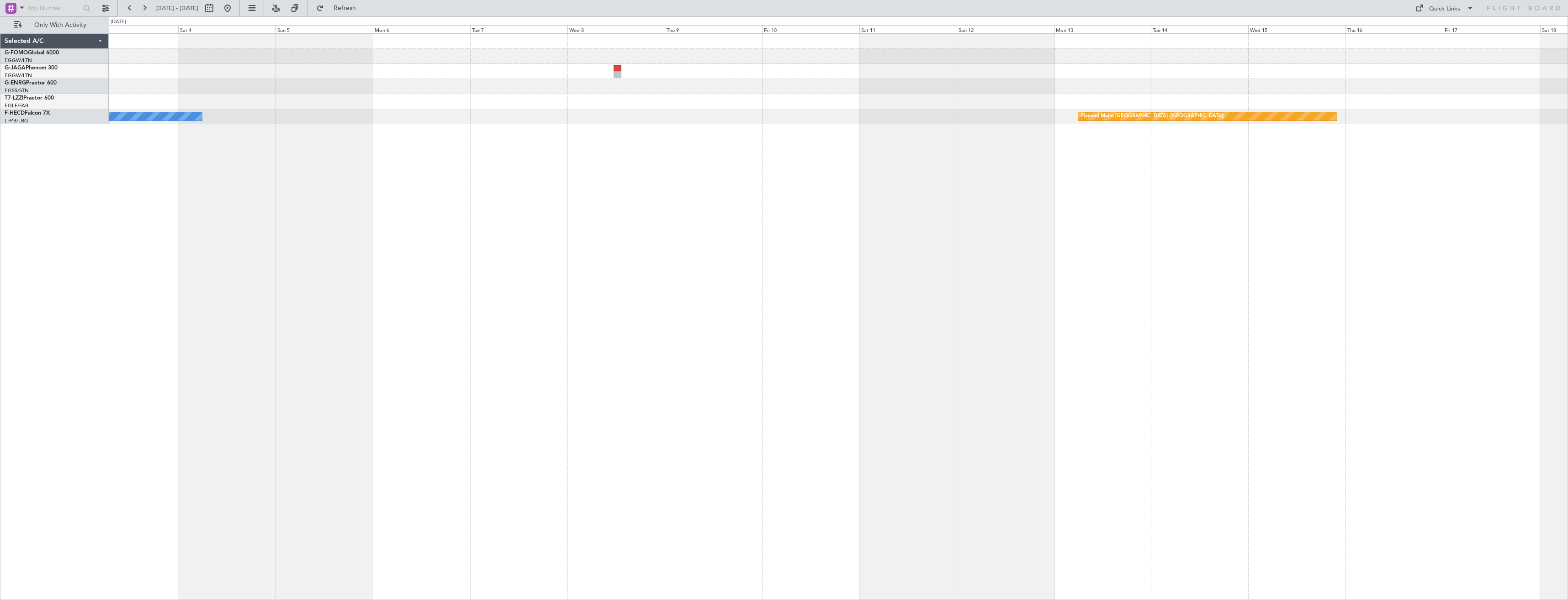
click at [1075, 330] on div "A/C Unavailable [GEOGRAPHIC_DATA] ([GEOGRAPHIC_DATA]) Planned Maint [GEOGRAPHIC…" at bounding box center [838, 316] width 1459 height 567
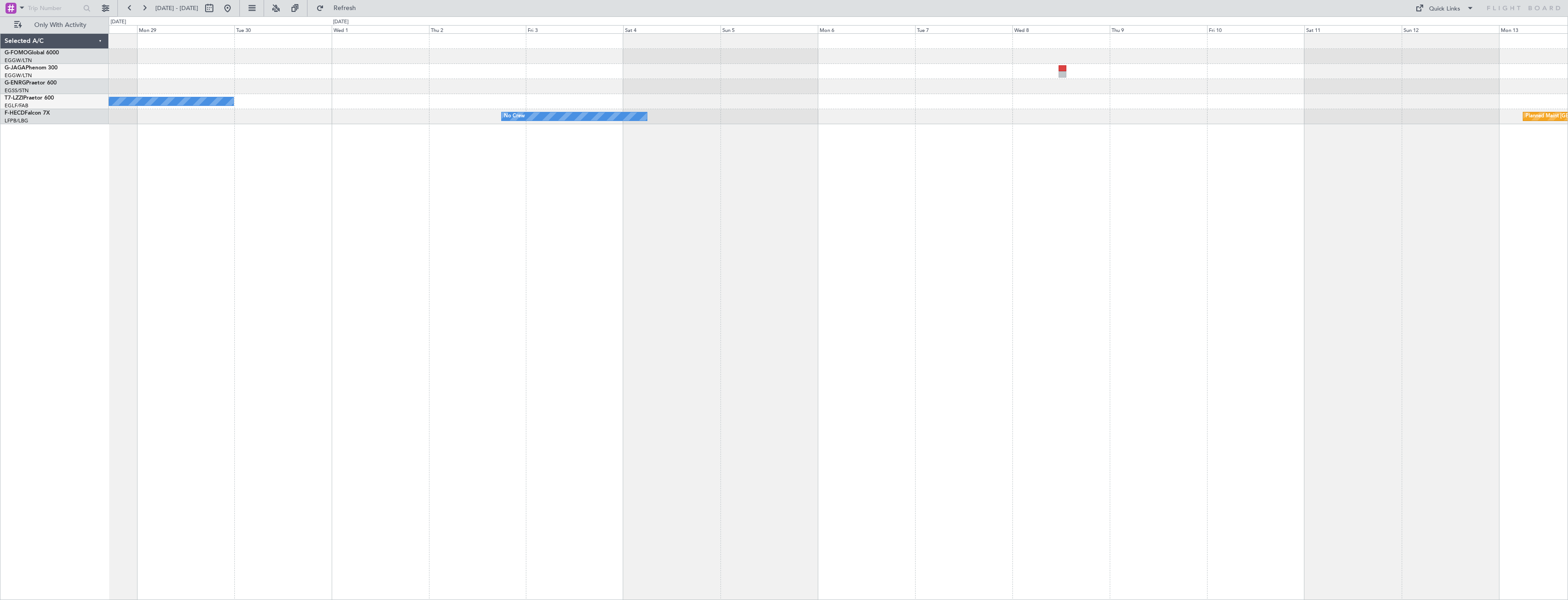
click at [1052, 345] on div "A/C Unavailable [GEOGRAPHIC_DATA] ([GEOGRAPHIC_DATA]) Planned Maint [GEOGRAPHIC…" at bounding box center [838, 316] width 1459 height 567
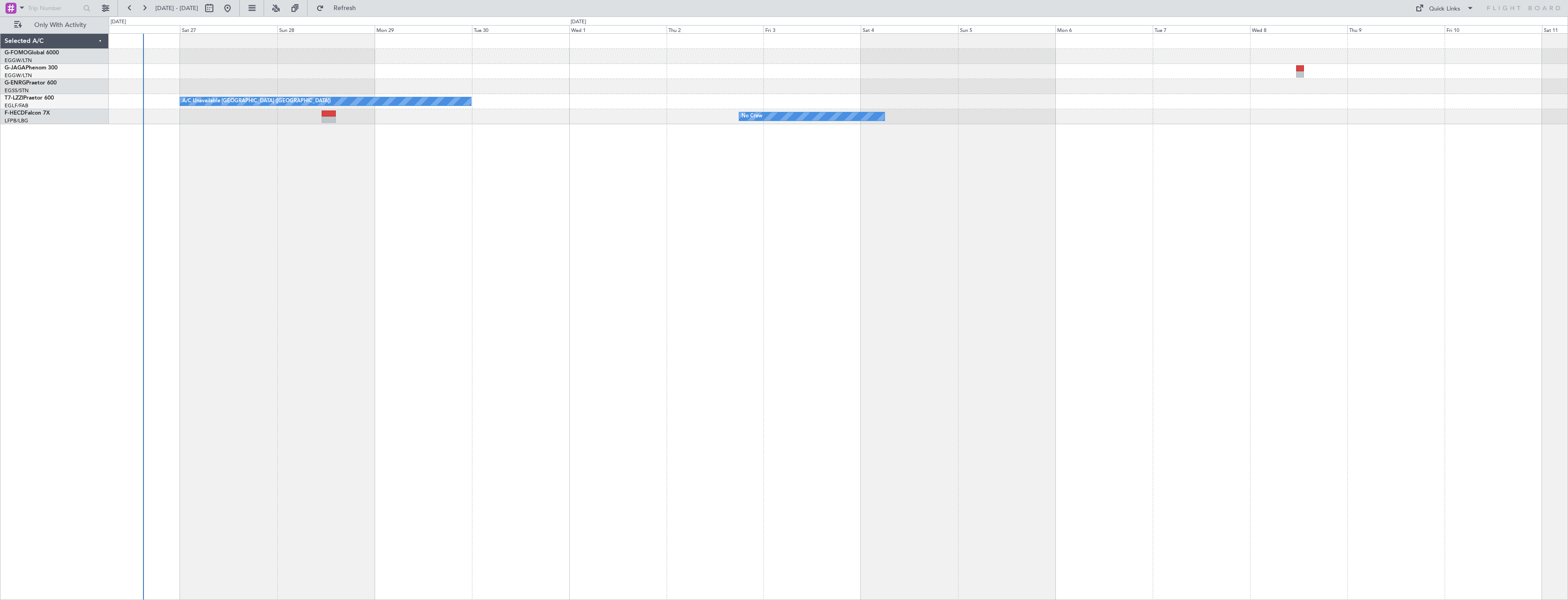
click at [778, 318] on div "A/C Unavailable [GEOGRAPHIC_DATA] ([GEOGRAPHIC_DATA]) No Crew Planned Maint [GE…" at bounding box center [838, 316] width 1459 height 567
click at [717, 311] on div "A/C Unavailable [GEOGRAPHIC_DATA] ([GEOGRAPHIC_DATA]) No Crew Planned Maint [GE…" at bounding box center [838, 316] width 1459 height 567
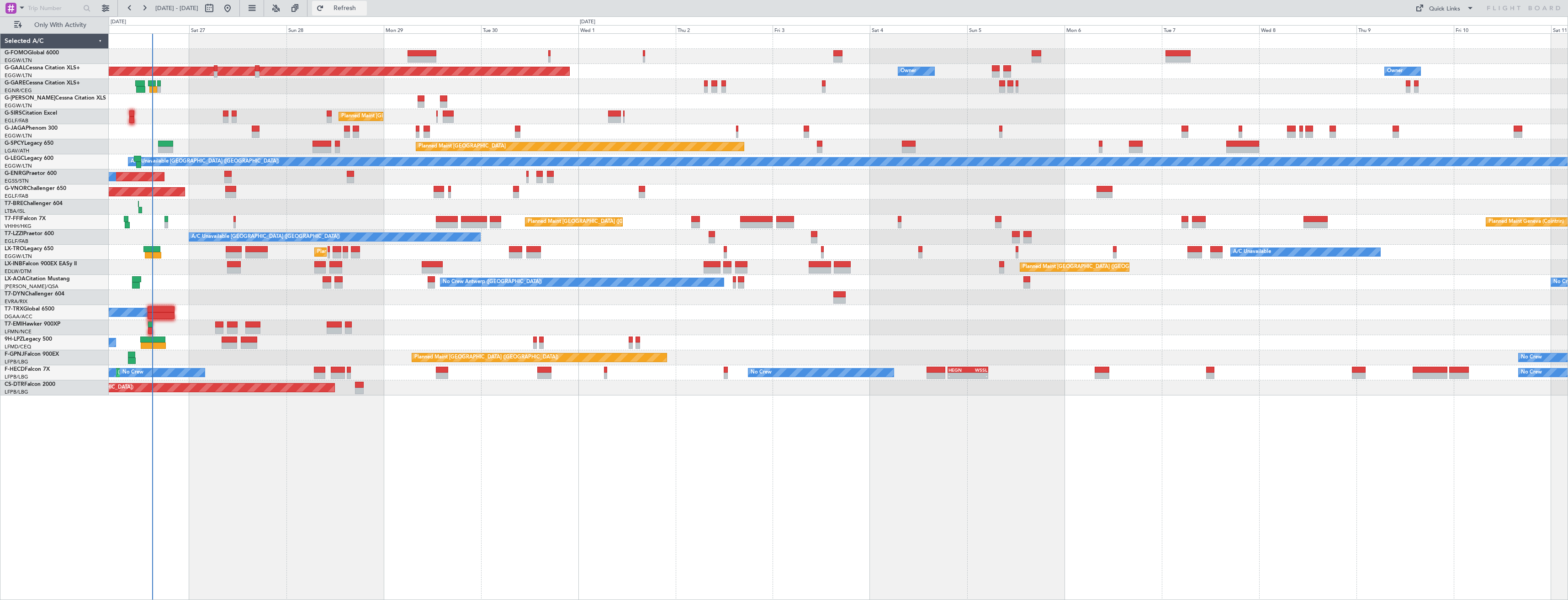
click at [350, 8] on button "Refresh" at bounding box center [339, 8] width 55 height 15
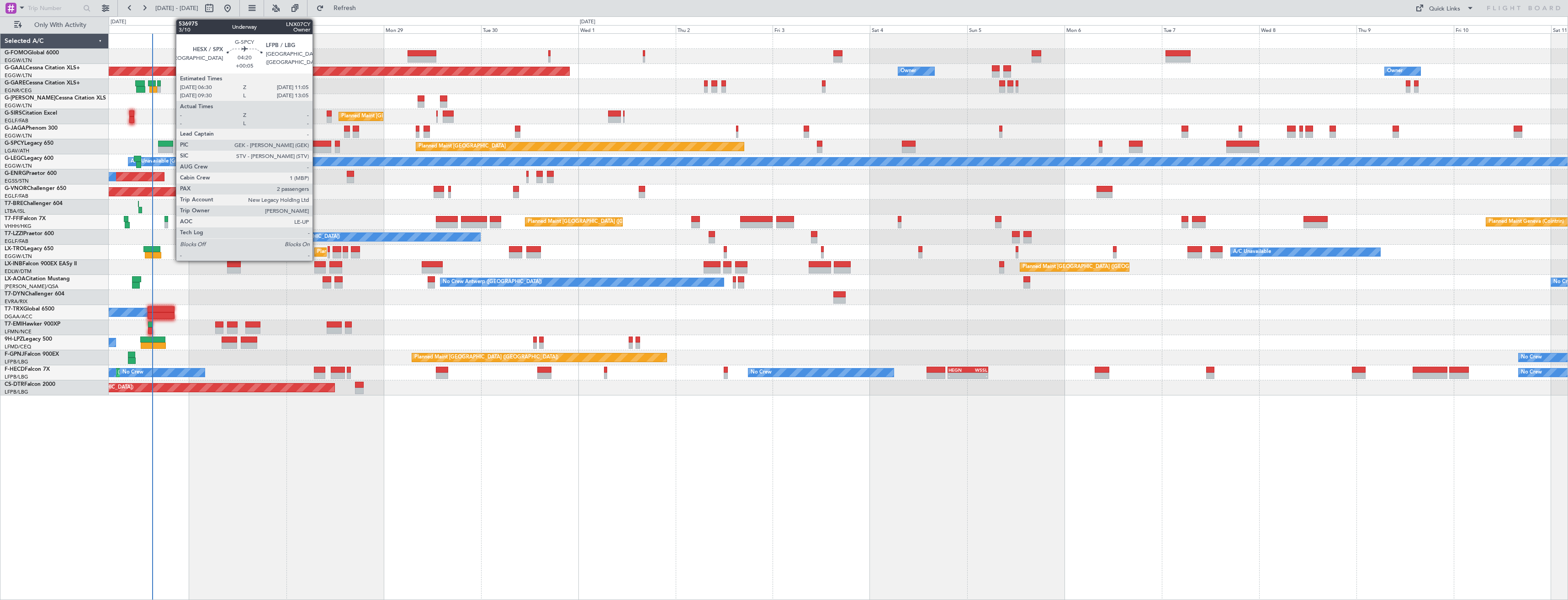
click at [316, 147] on div at bounding box center [321, 150] width 19 height 6
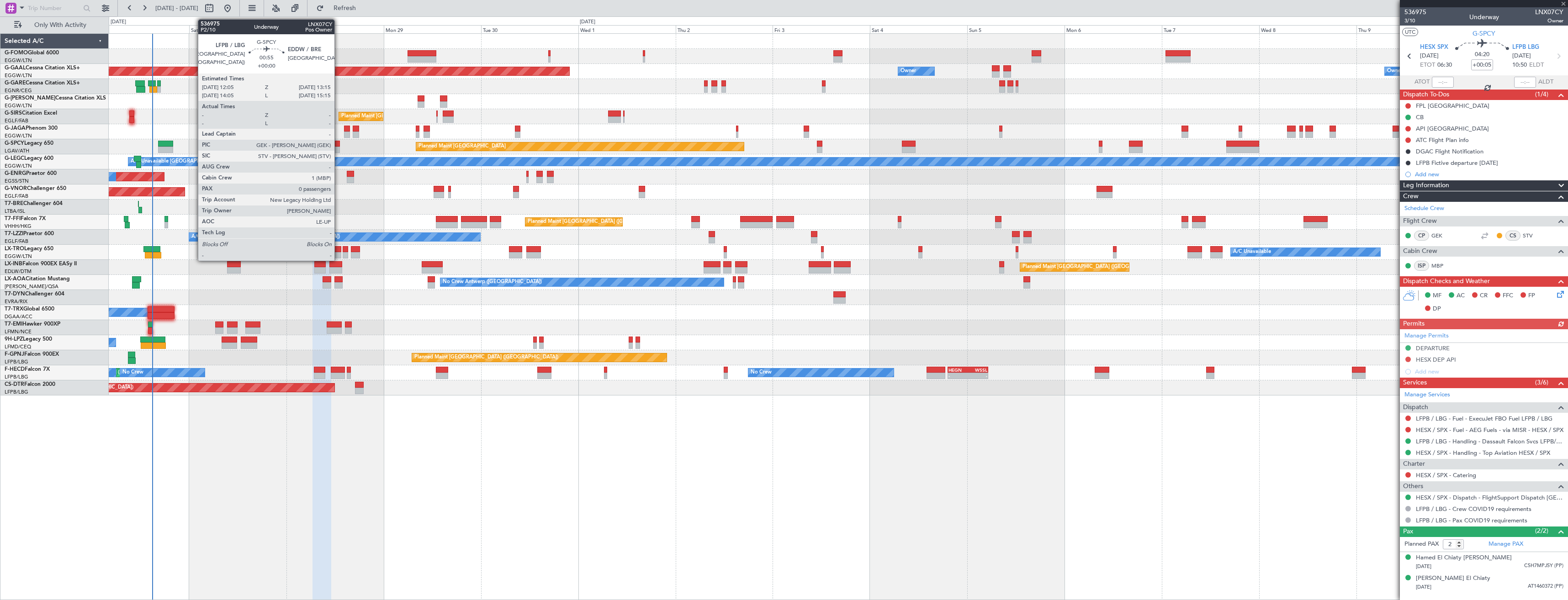
click at [338, 145] on div at bounding box center [337, 144] width 5 height 6
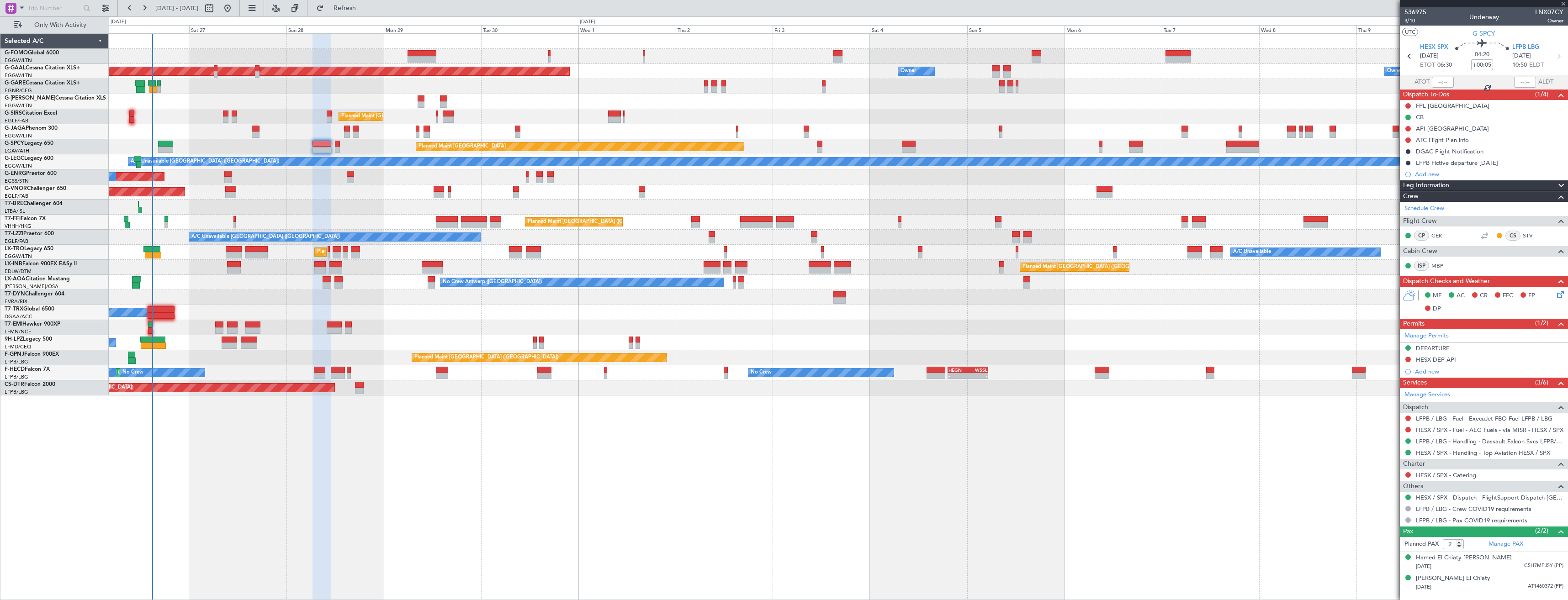
type input "0"
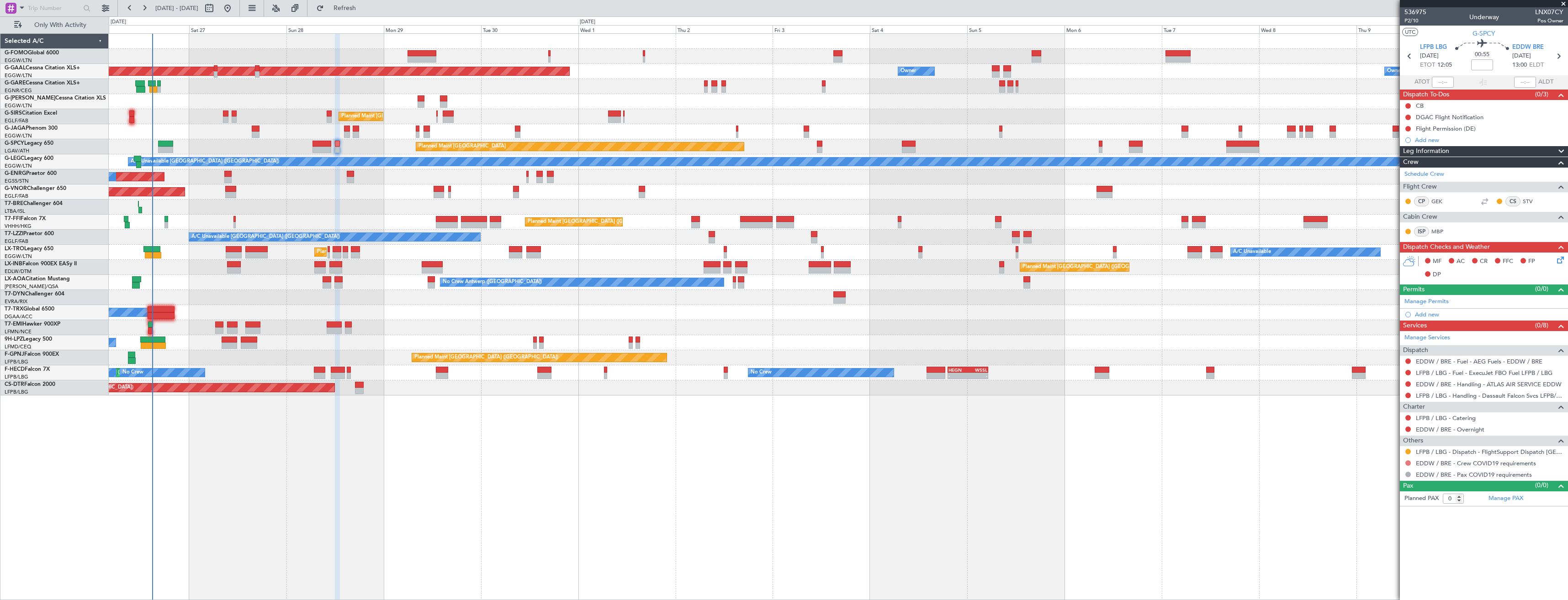
click at [1408, 461] on button at bounding box center [1407, 462] width 5 height 5
click at [1378, 475] on span "Not Required" at bounding box center [1386, 475] width 37 height 9
click at [1408, 453] on mat-tooltip-component "Requested" at bounding box center [1407, 465] width 41 height 24
click at [1407, 450] on button at bounding box center [1407, 450] width 5 height 5
click at [1366, 558] on li "Confirmed" at bounding box center [1408, 560] width 106 height 14
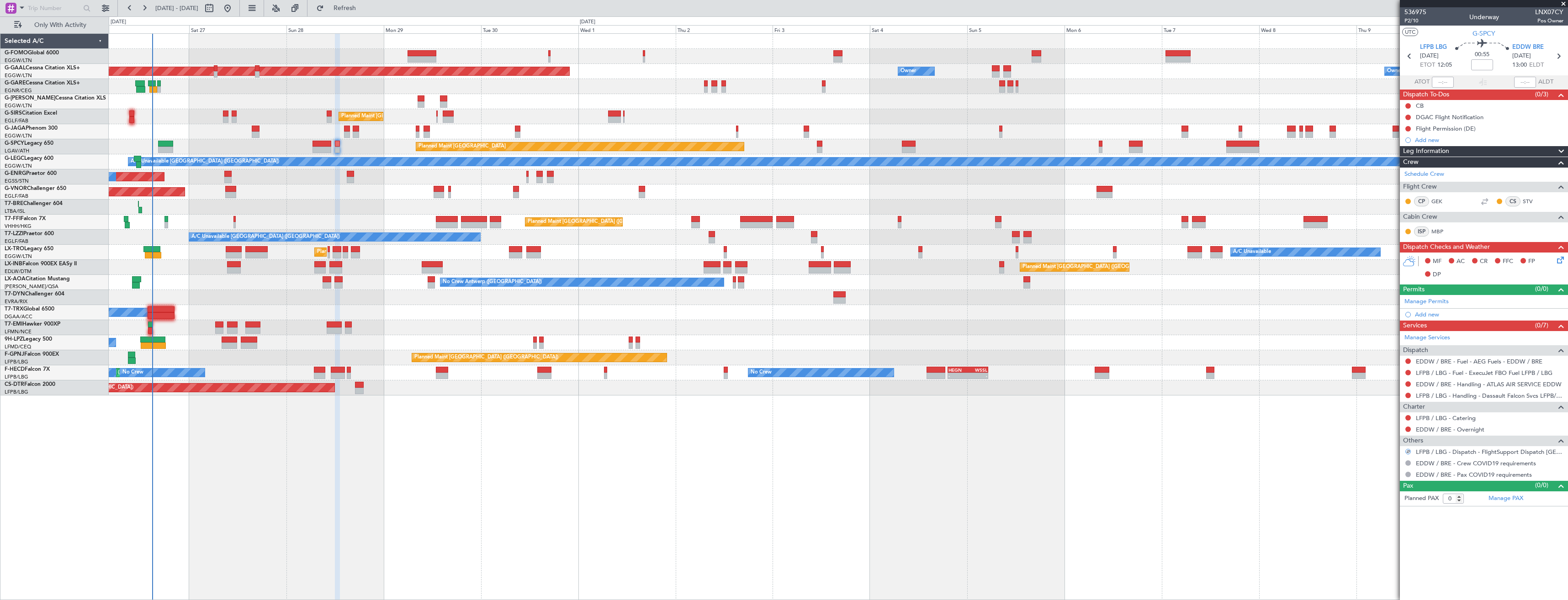
click at [1561, 5] on span at bounding box center [1563, 4] width 9 height 8
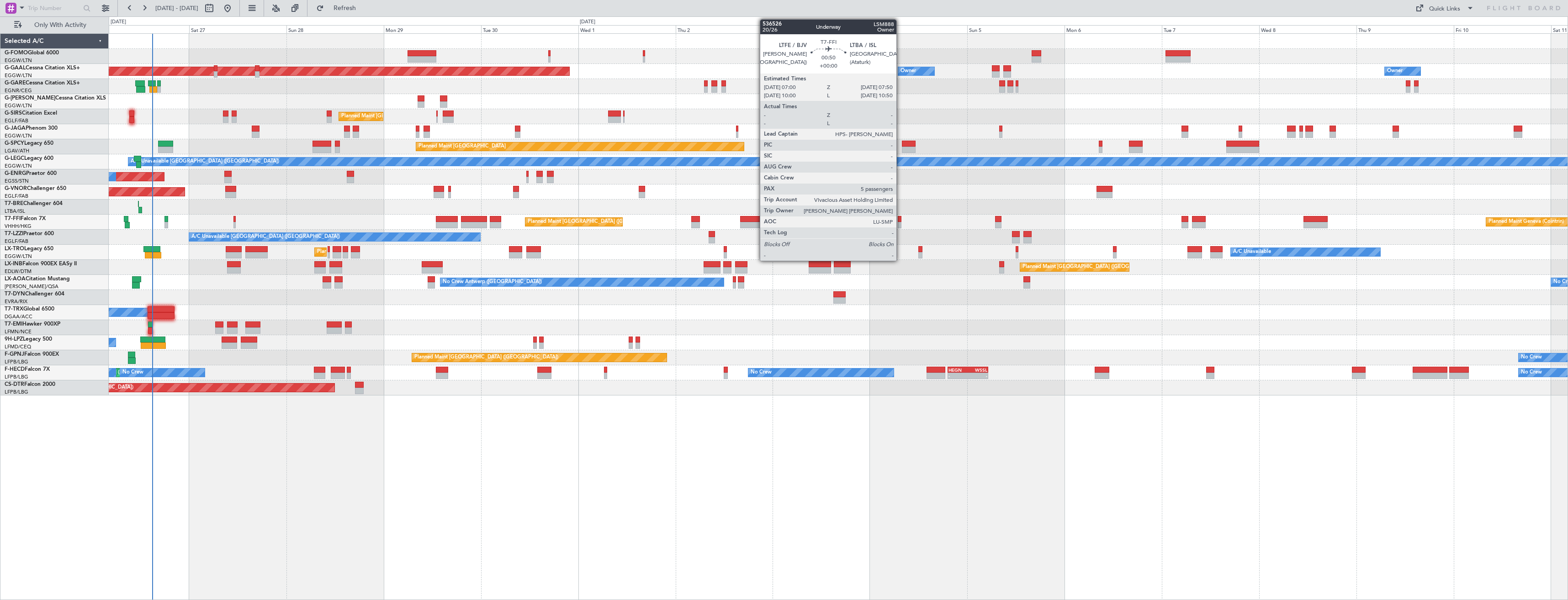
click at [901, 223] on div at bounding box center [900, 225] width 4 height 6
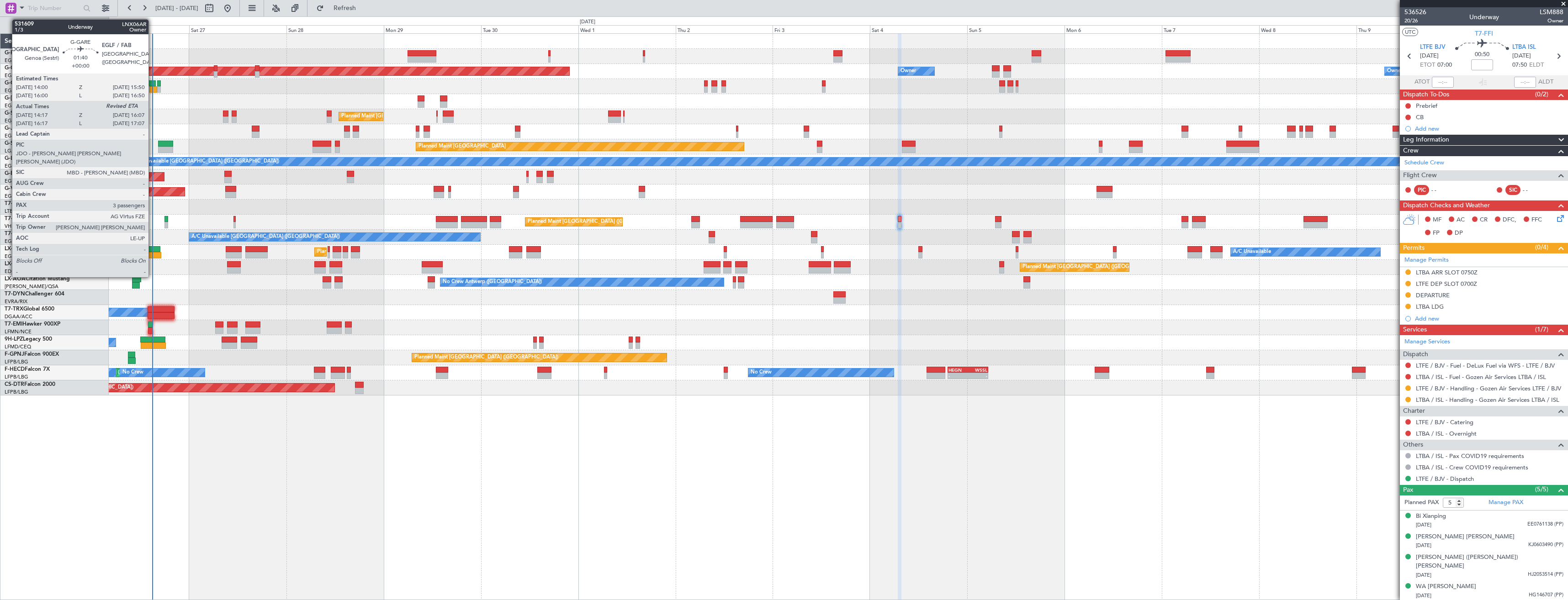
click at [153, 85] on div at bounding box center [152, 84] width 8 height 6
type input "14:17"
type input "3"
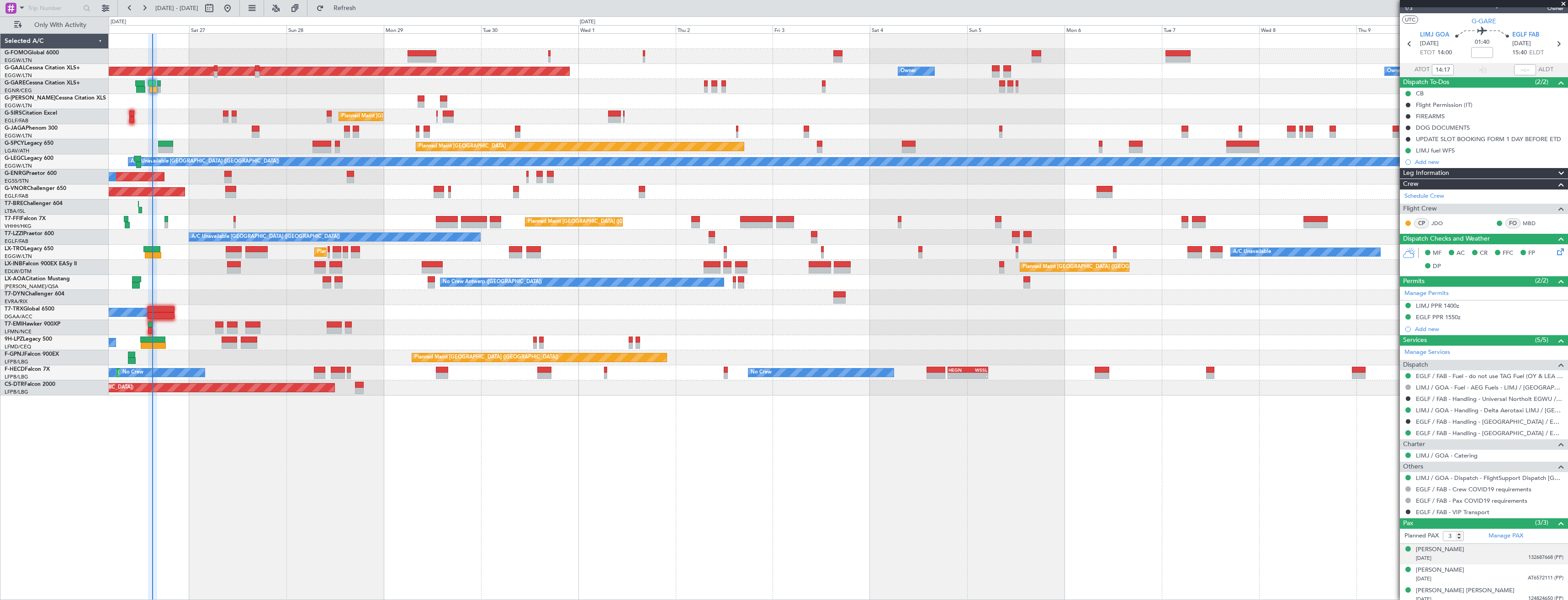
scroll to position [17, 0]
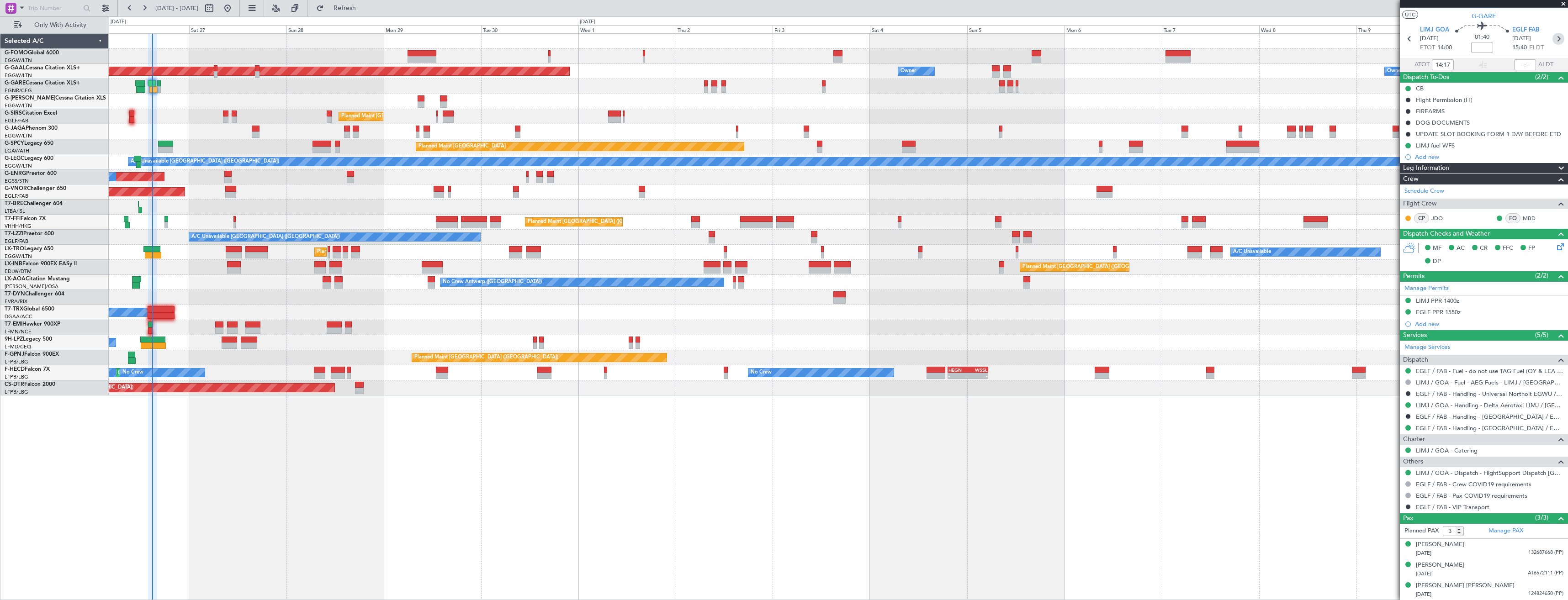
click at [1556, 39] on icon at bounding box center [1559, 39] width 12 height 12
type input "+00:05"
type input "0"
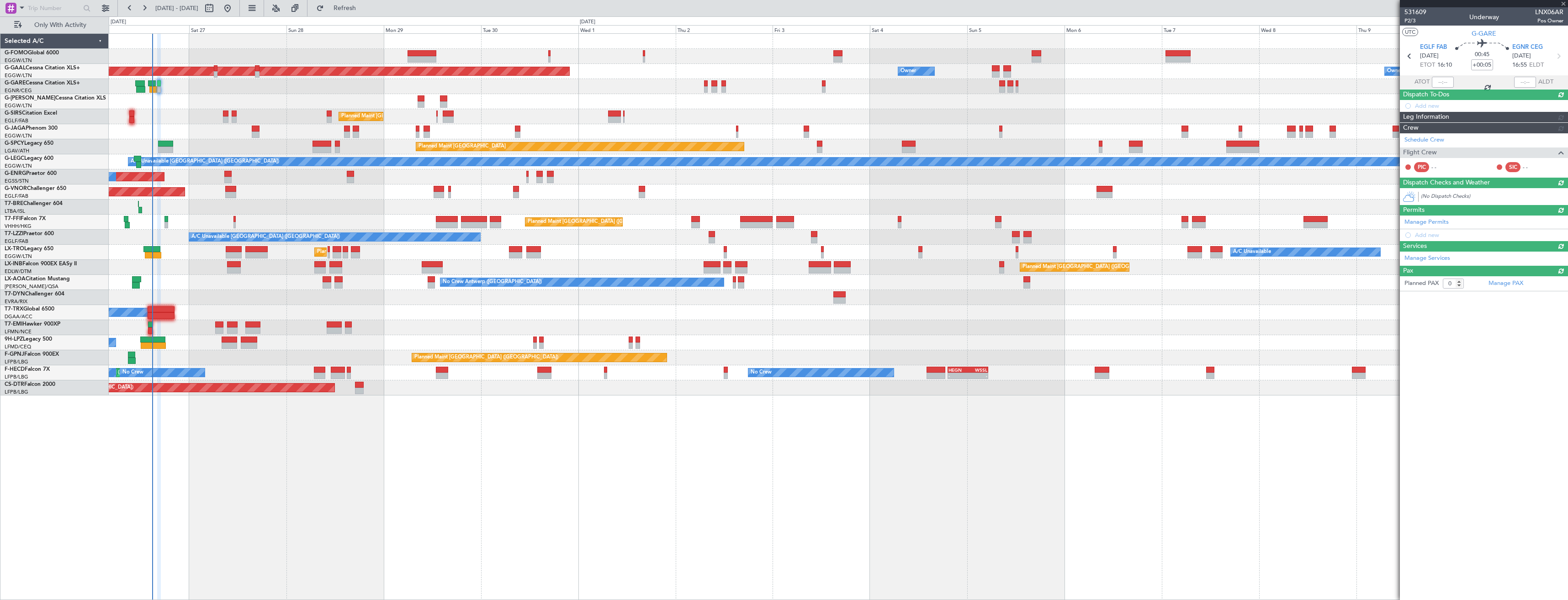
scroll to position [0, 0]
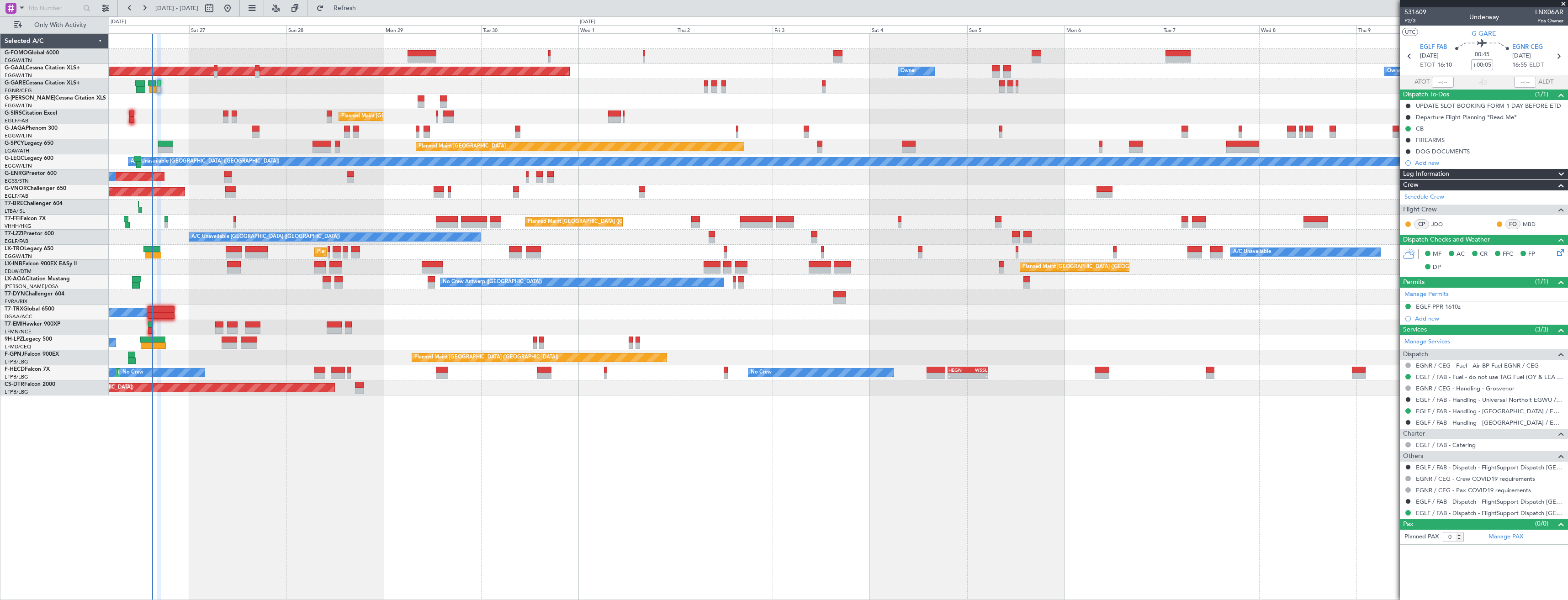
click at [730, 202] on div "Planned Maint [GEOGRAPHIC_DATA] ([GEOGRAPHIC_DATA]) Planned [GEOGRAPHIC_DATA] O…" at bounding box center [838, 214] width 1459 height 362
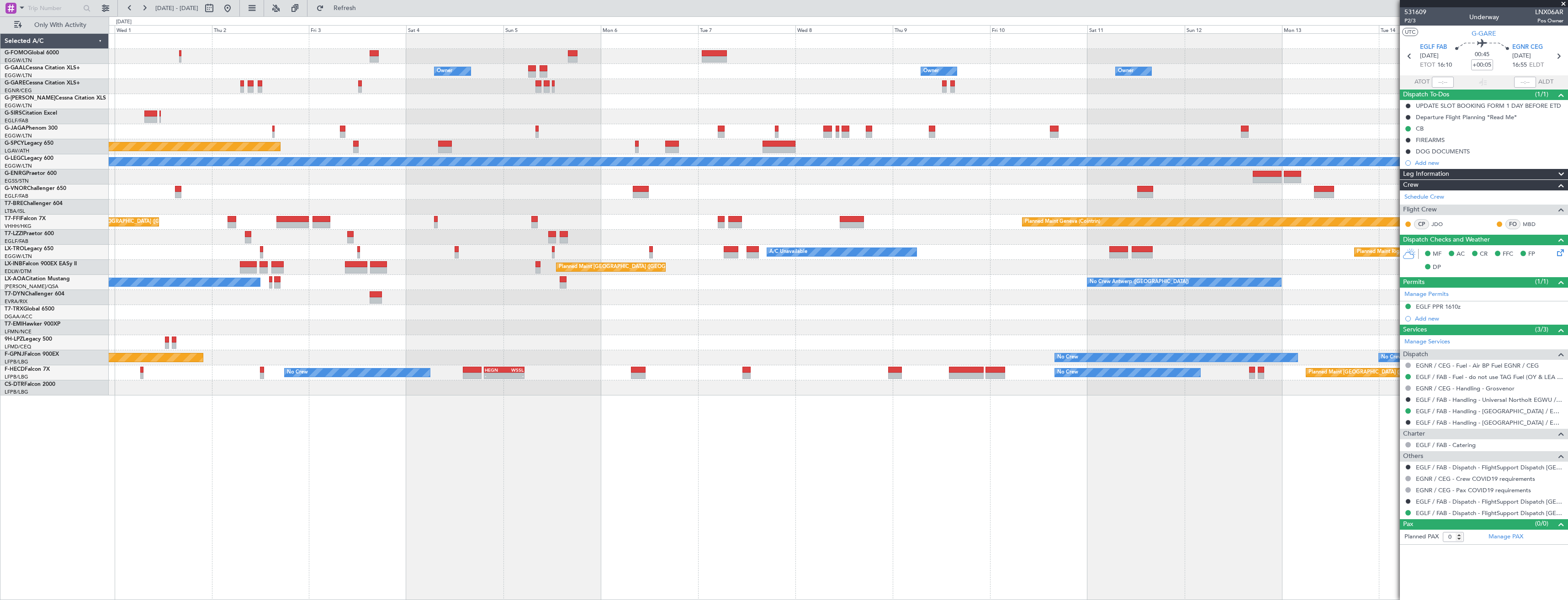
click at [748, 205] on div "Owner Owner Owner Owner Owner No Crew Owner Planned [GEOGRAPHIC_DATA] Planned M…" at bounding box center [838, 214] width 1459 height 362
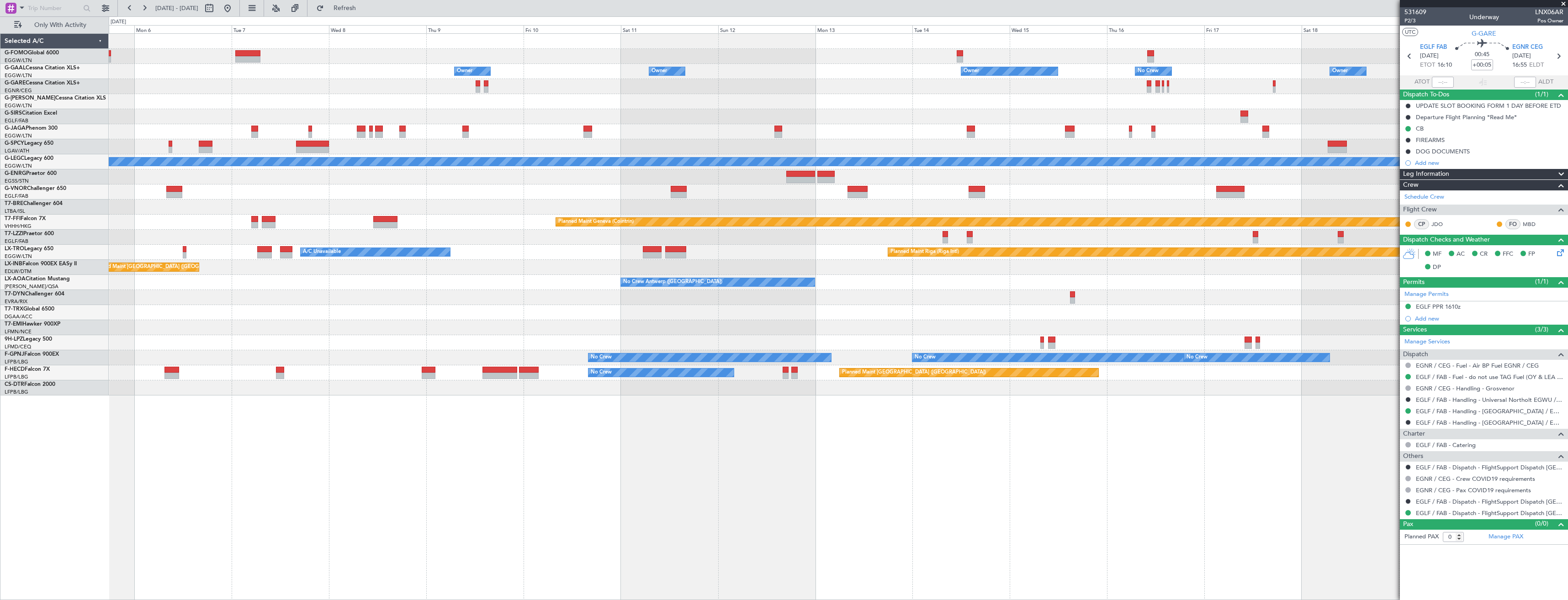
click at [573, 201] on div "Owner Owner Owner Owner No Crew Owner Owner Planned Maint [GEOGRAPHIC_DATA] ([G…" at bounding box center [838, 214] width 1459 height 362
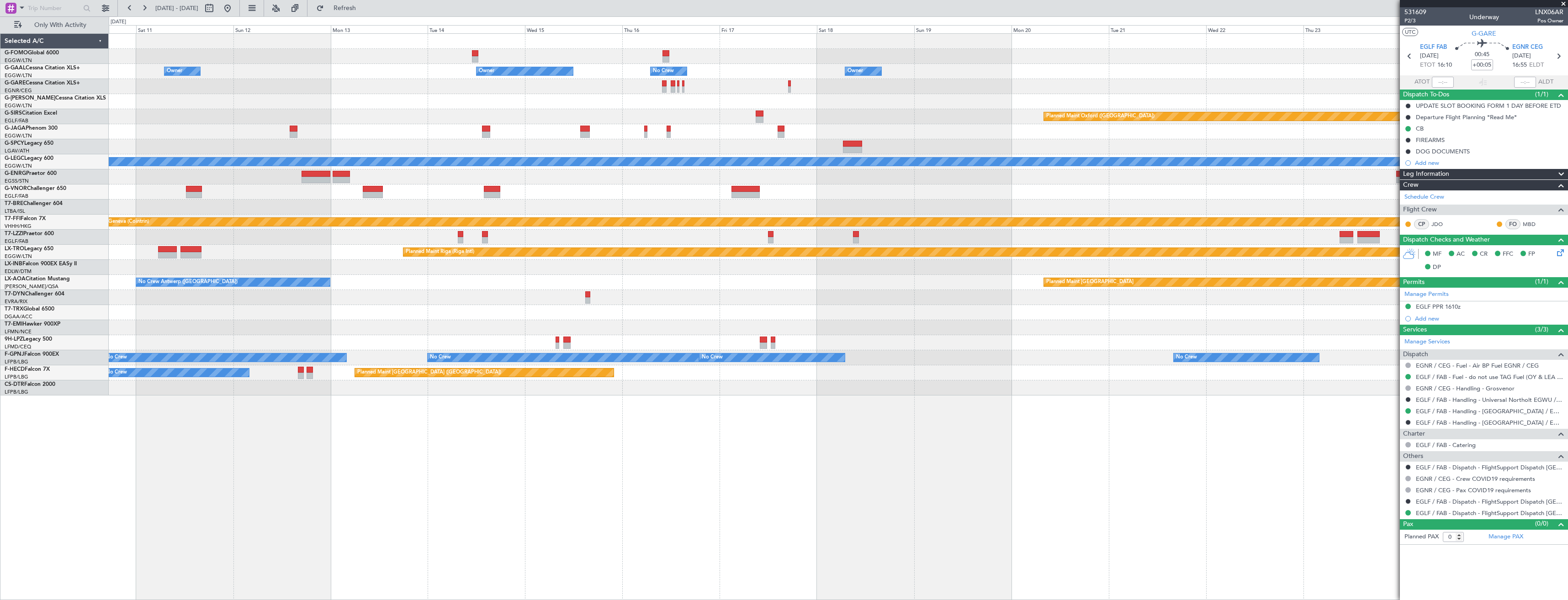
click at [715, 210] on div "Owner Owner Owner No Crew Owner Owner Owner Planned Maint [GEOGRAPHIC_DATA] ([G…" at bounding box center [838, 214] width 1459 height 362
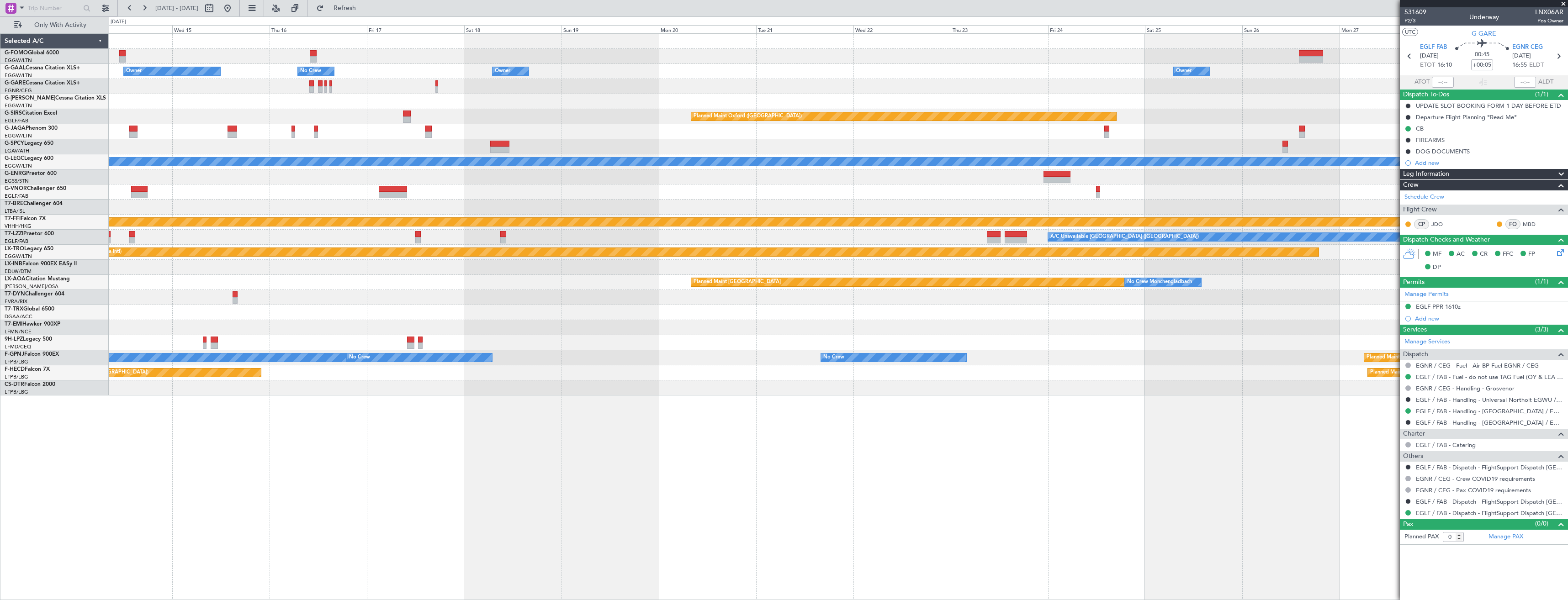
click at [695, 206] on div "Owner Owner No Crew Owner Owner Owner Owner Planned Maint [GEOGRAPHIC_DATA] ([G…" at bounding box center [838, 214] width 1459 height 362
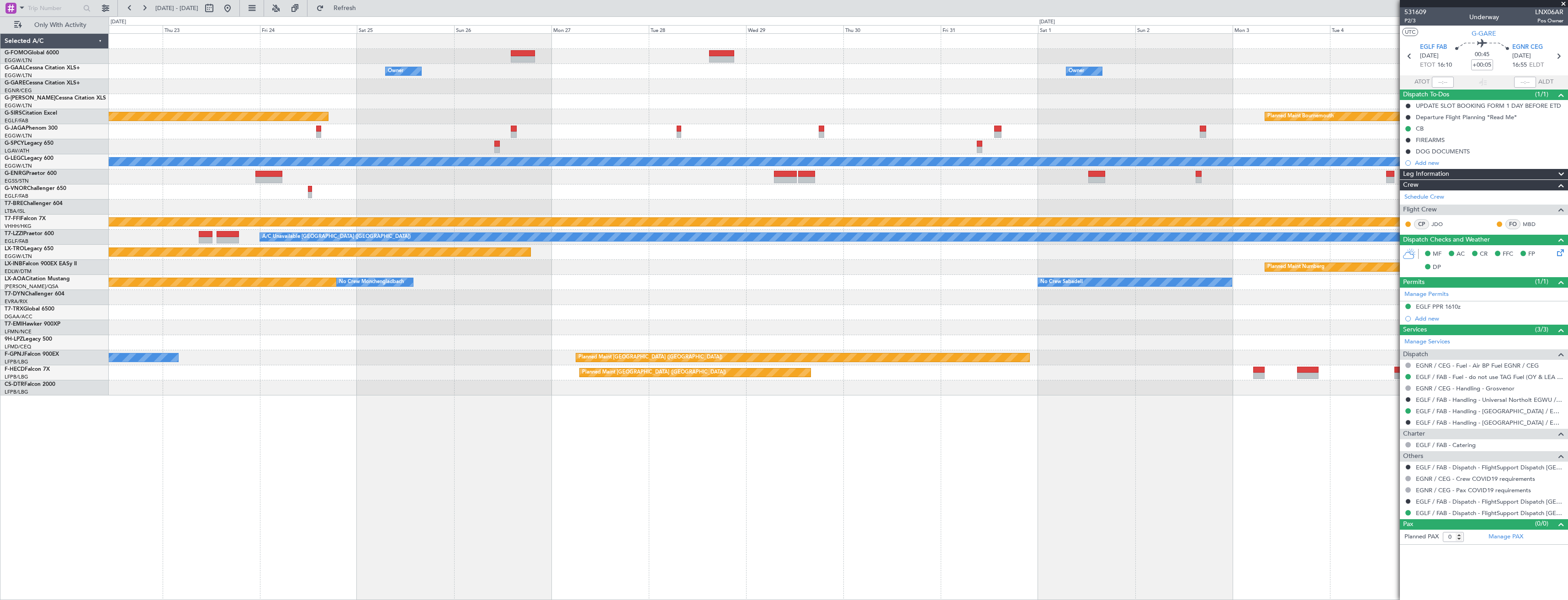
click at [559, 207] on div "Owner Owner Owner Planned Maint [GEOGRAPHIC_DATA] ([GEOGRAPHIC_DATA]) Planned M…" at bounding box center [838, 214] width 1459 height 362
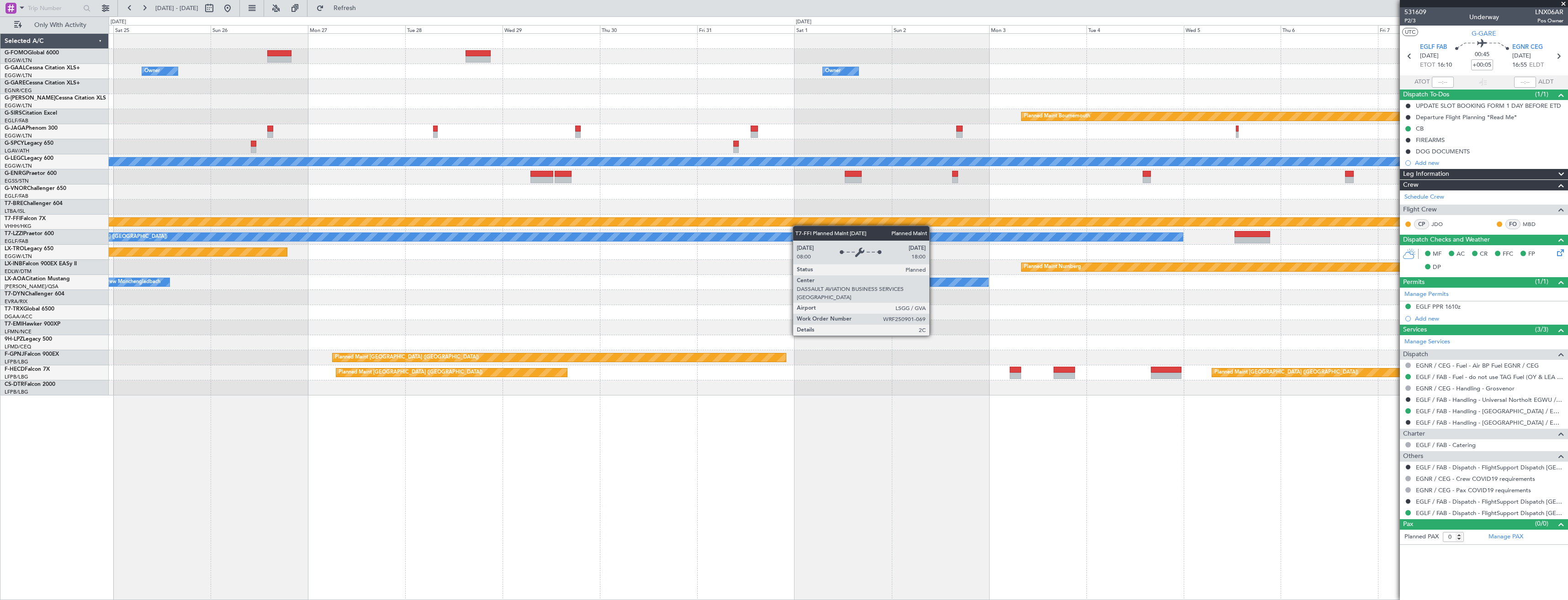
click at [616, 233] on div "Owner Owner Owner Owner Planned Maint [GEOGRAPHIC_DATA] Planned Maint [GEOGRAPH…" at bounding box center [838, 214] width 1459 height 362
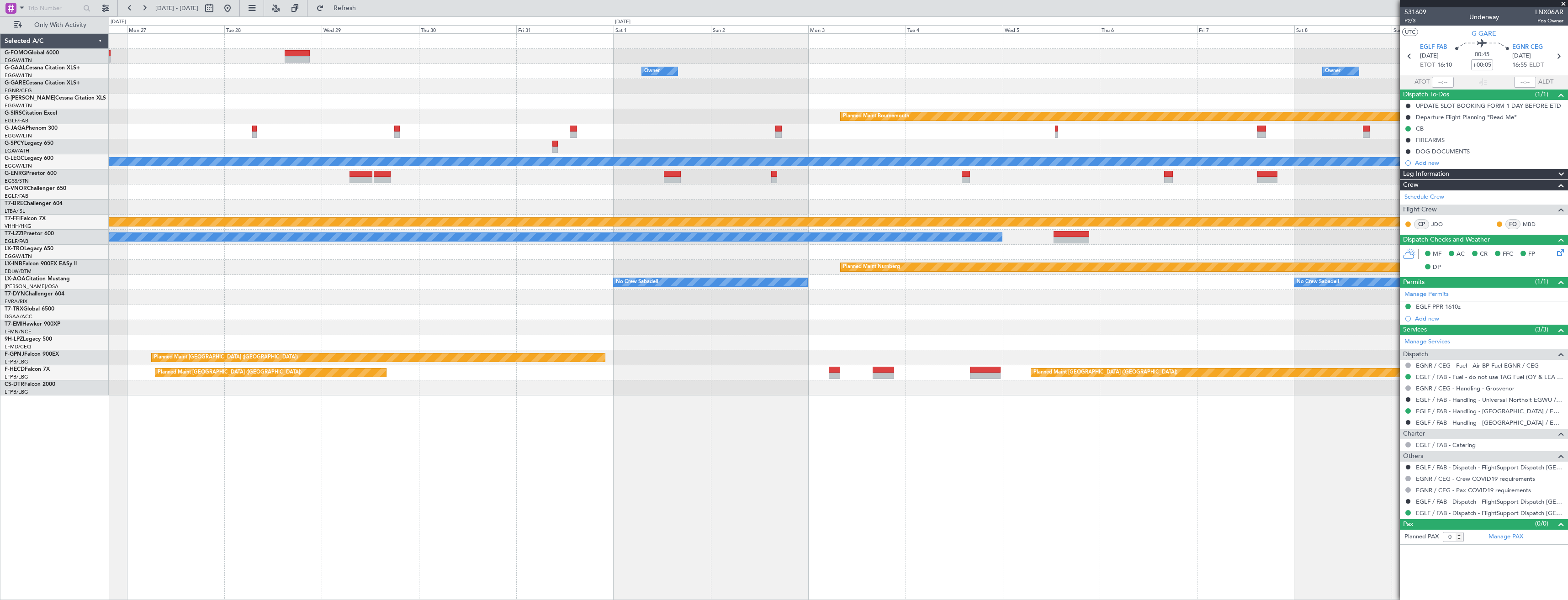
click at [617, 221] on div "Owner Owner Owner Owner Planned Maint [GEOGRAPHIC_DATA] Planned Maint [GEOGRAPH…" at bounding box center [838, 214] width 1459 height 362
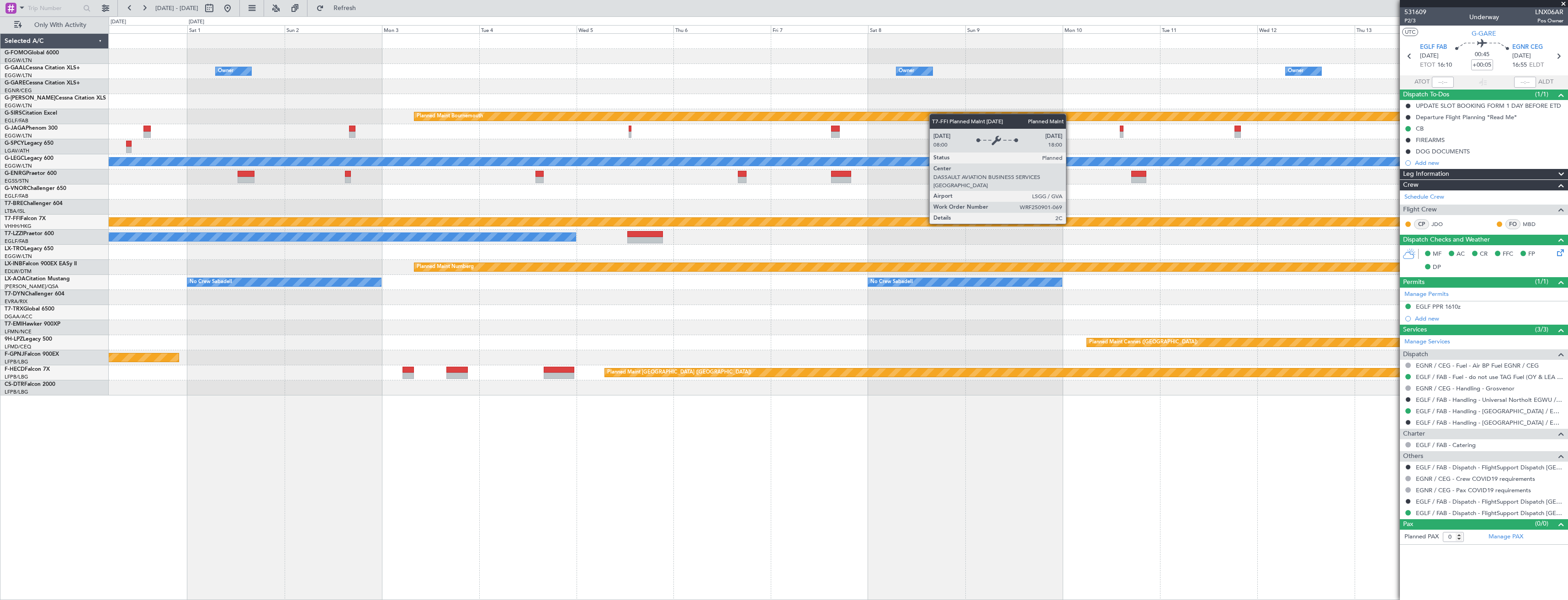
click at [659, 229] on div "Planned Maint Geneva (Cointrin)" at bounding box center [838, 221] width 1459 height 15
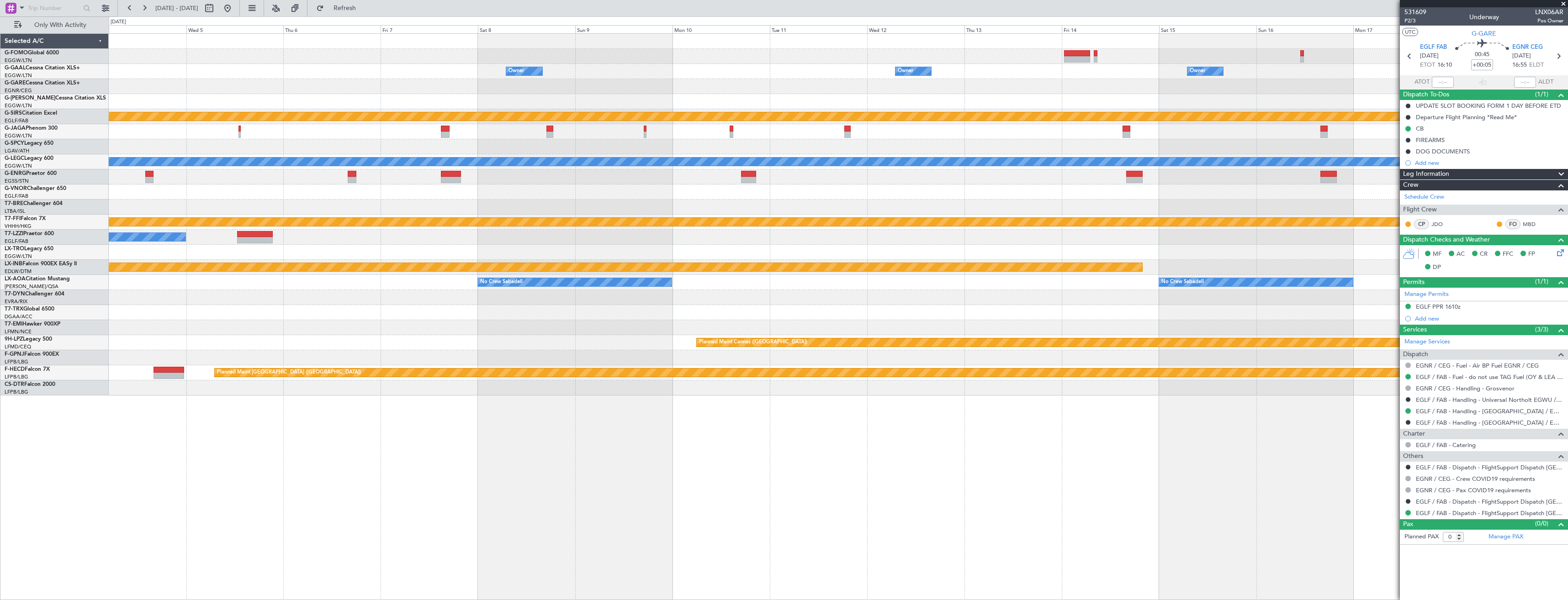
click at [735, 243] on div "- - OMAA 11:50 Z KTEB 00:30 Z Owner Owner Owner Owner Owner Owner Planned Maint…" at bounding box center [838, 214] width 1459 height 362
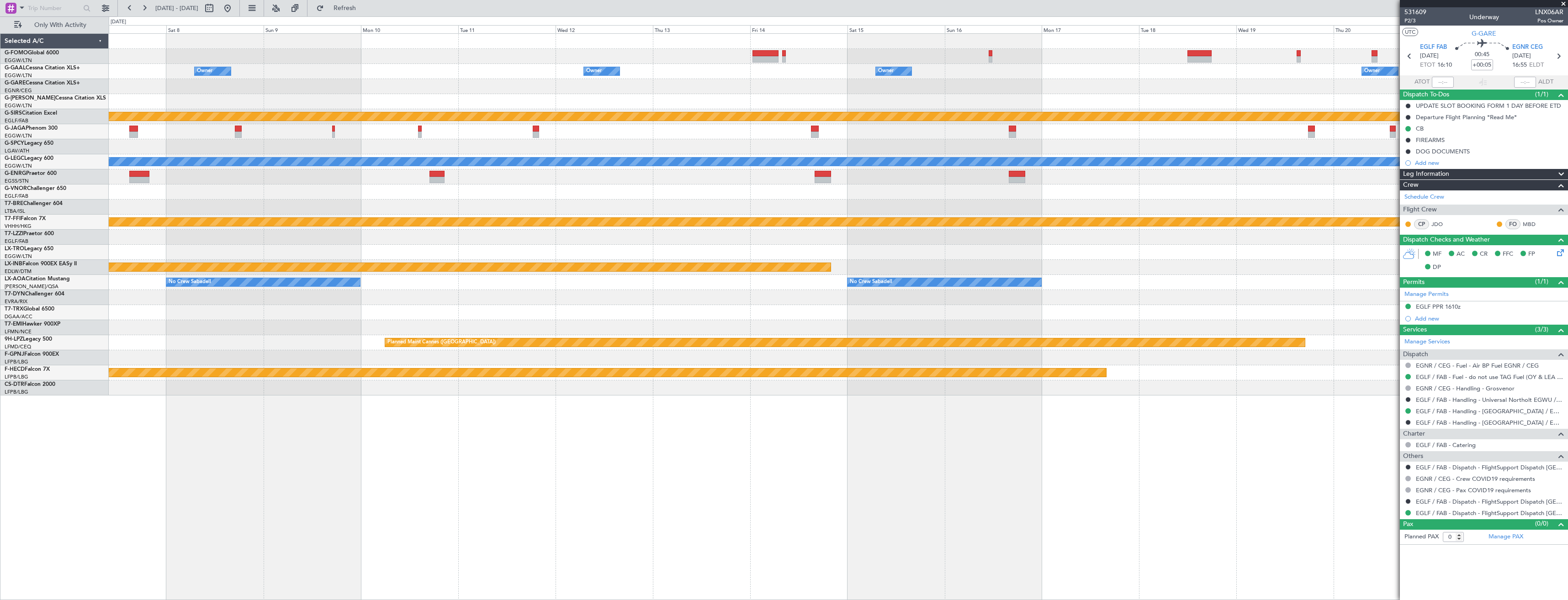
click at [648, 226] on div "- - OMAA 11:50 Z KTEB 00:30 Z Owner Owner Owner Owner Owner Planned Maint [GEOG…" at bounding box center [838, 214] width 1459 height 362
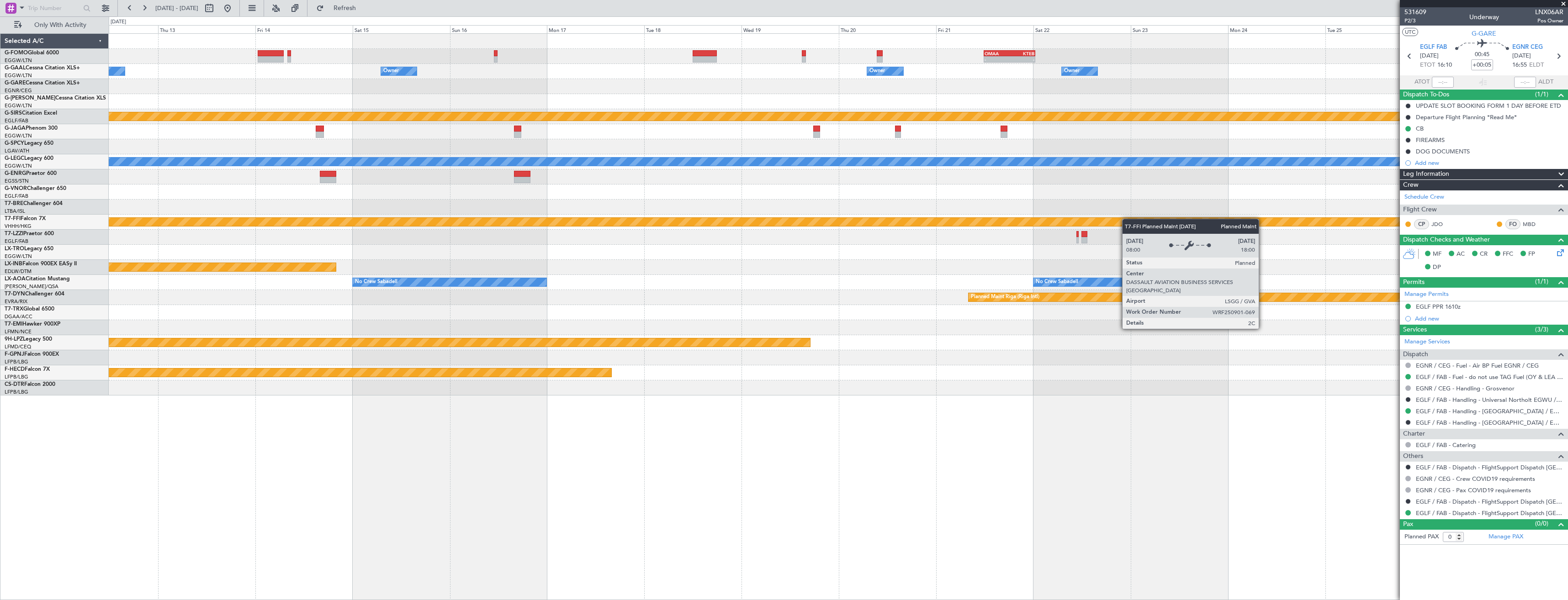
click at [759, 218] on div "- - OMAA 11:50 Z KTEB 00:30 Z Owner Owner Owner Owner Planned Maint [GEOGRAPHIC…" at bounding box center [838, 214] width 1459 height 362
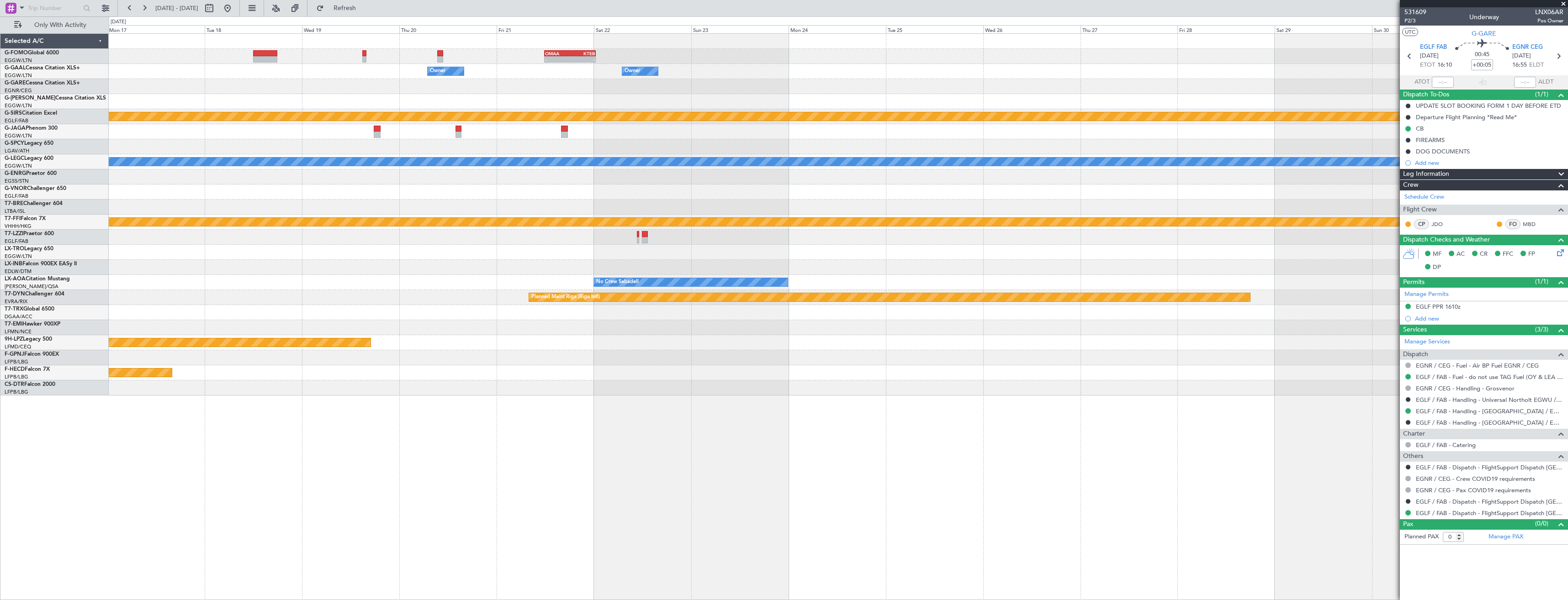
click at [784, 207] on div at bounding box center [838, 206] width 1459 height 15
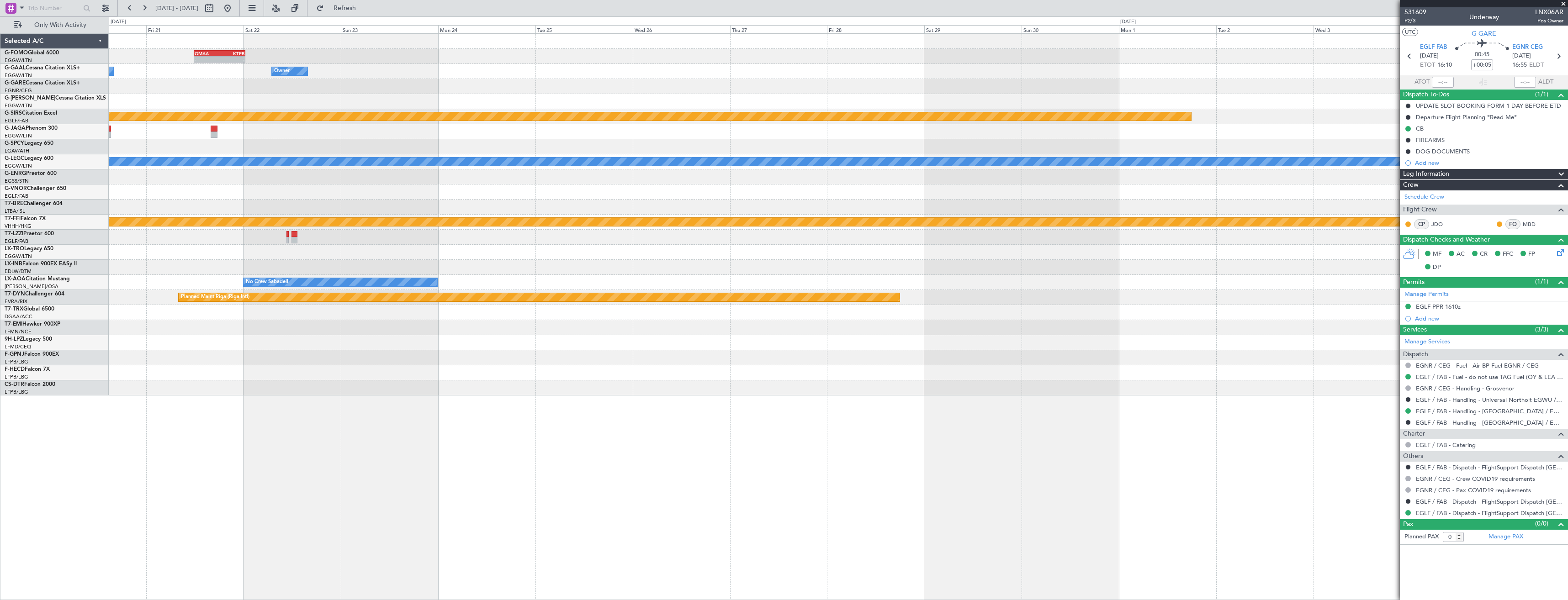
click at [681, 208] on div "- - OMAA 11:50 Z KTEB 00:30 Z Owner Owner Planned Maint [GEOGRAPHIC_DATA] A/C U…" at bounding box center [838, 214] width 1459 height 362
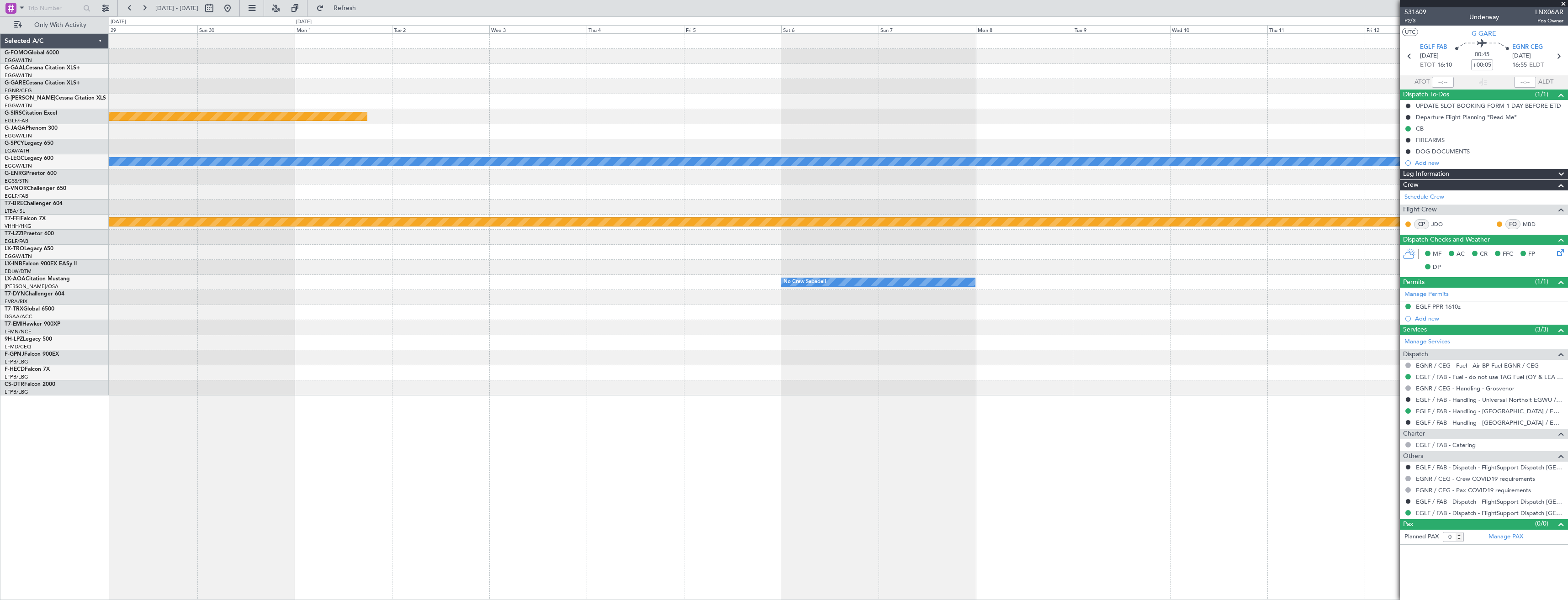
click at [768, 203] on div "Planned Maint Bournemouth A/C Unavailable [GEOGRAPHIC_DATA] ([GEOGRAPHIC_DATA])…" at bounding box center [838, 214] width 1459 height 362
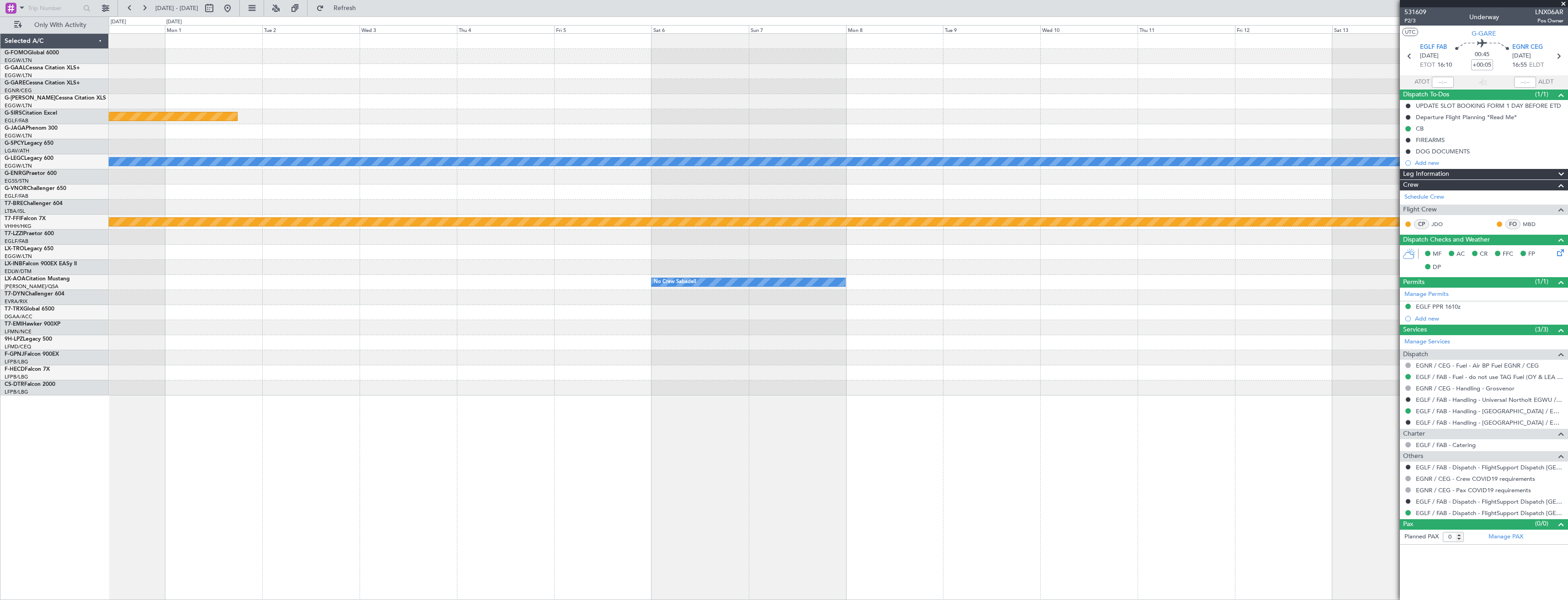
click at [777, 214] on div "Planned Maint Bournemouth A/C Unavailable [GEOGRAPHIC_DATA] ([GEOGRAPHIC_DATA])…" at bounding box center [838, 214] width 1459 height 362
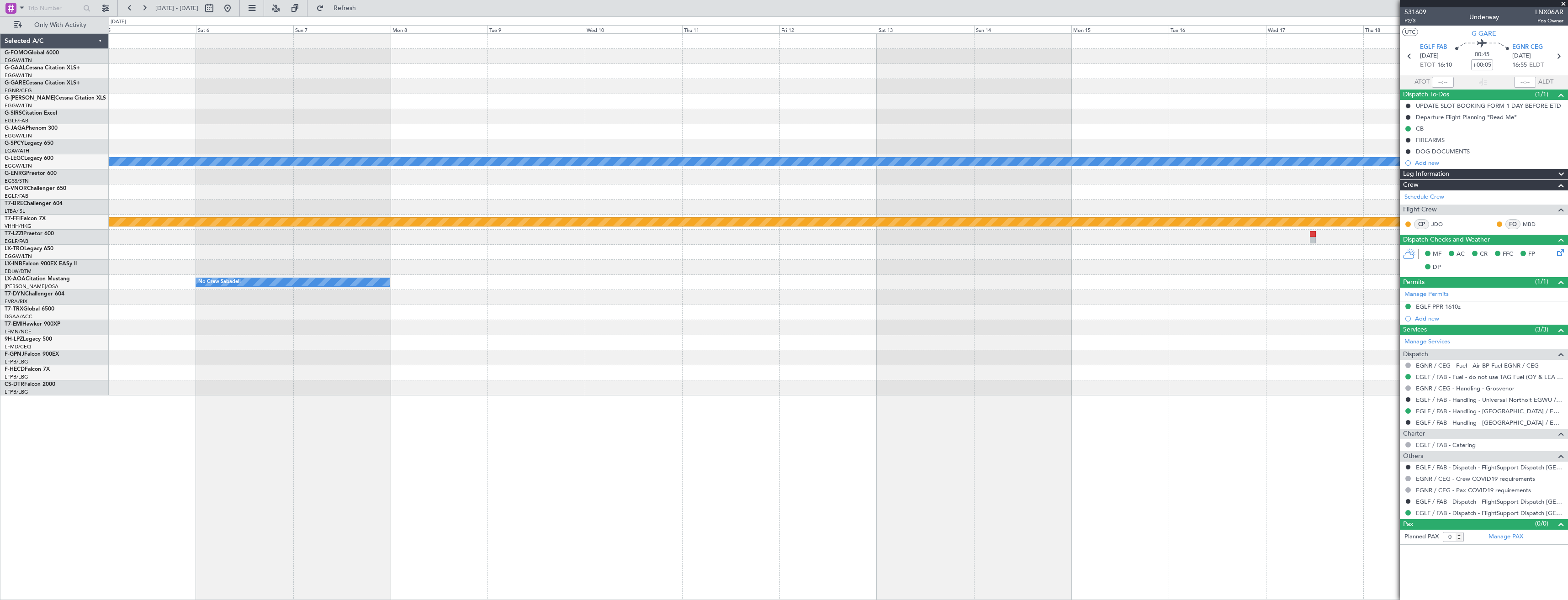
click at [858, 203] on div "Planned Maint Bournemouth [GEOGRAPHIC_DATA] ([GEOGRAPHIC_DATA]) Planned Maint A…" at bounding box center [838, 214] width 1459 height 362
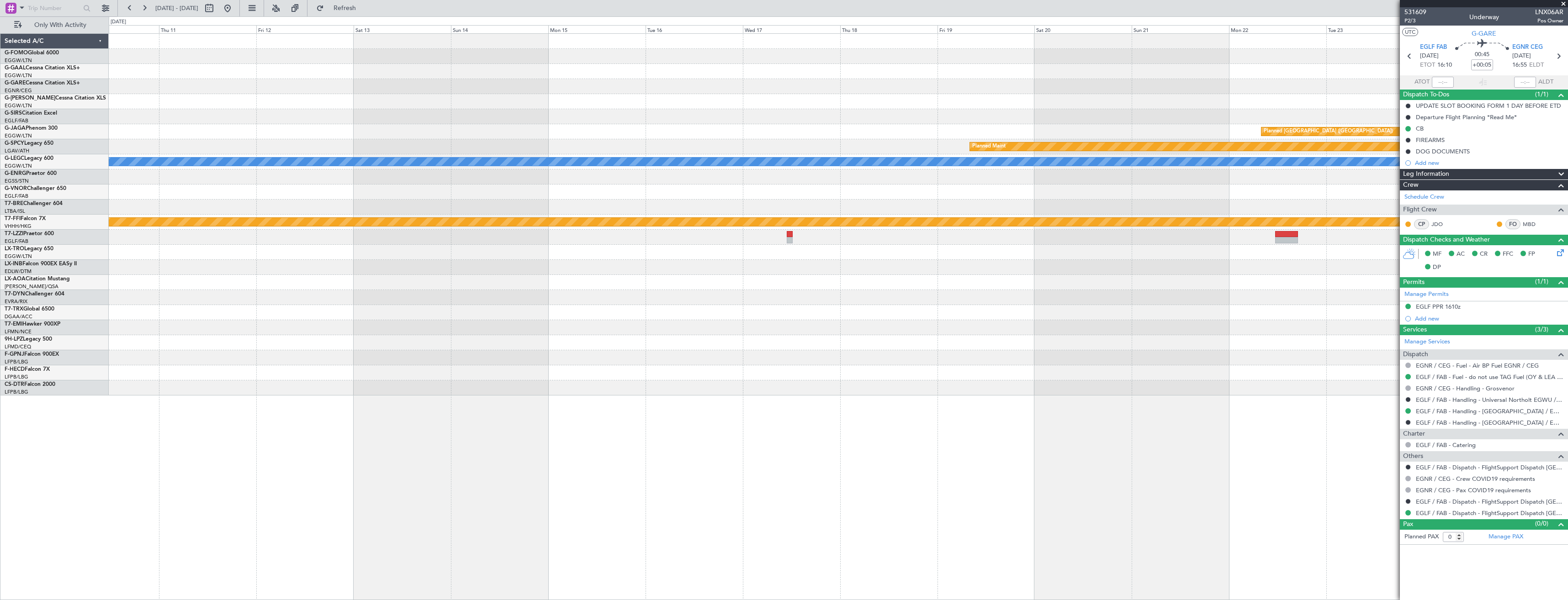
click at [1004, 196] on div at bounding box center [838, 191] width 1459 height 15
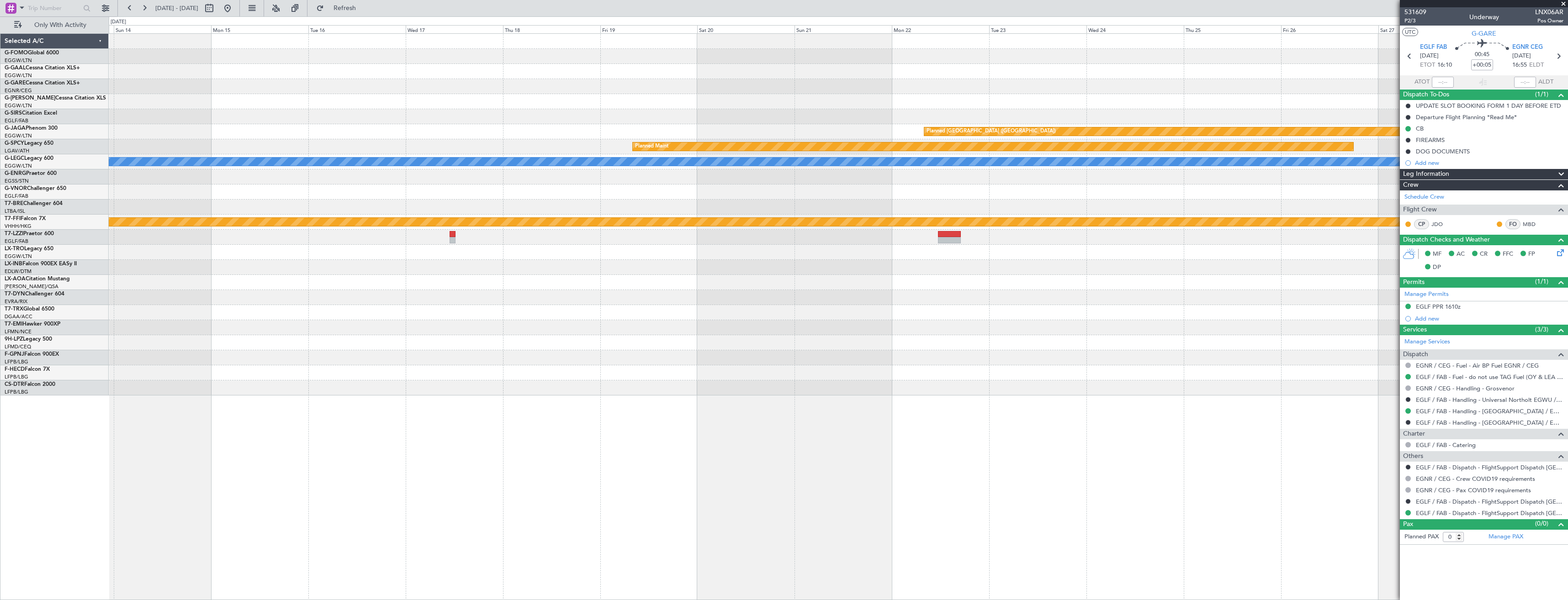
drag, startPoint x: 1350, startPoint y: 190, endPoint x: 953, endPoint y: 194, distance: 397.0
click at [954, 195] on fb-app "[DATE] - [DATE] Refresh Quick Links Only With Activity Planned Maint [GEOGRAPHI…" at bounding box center [784, 303] width 1568 height 593
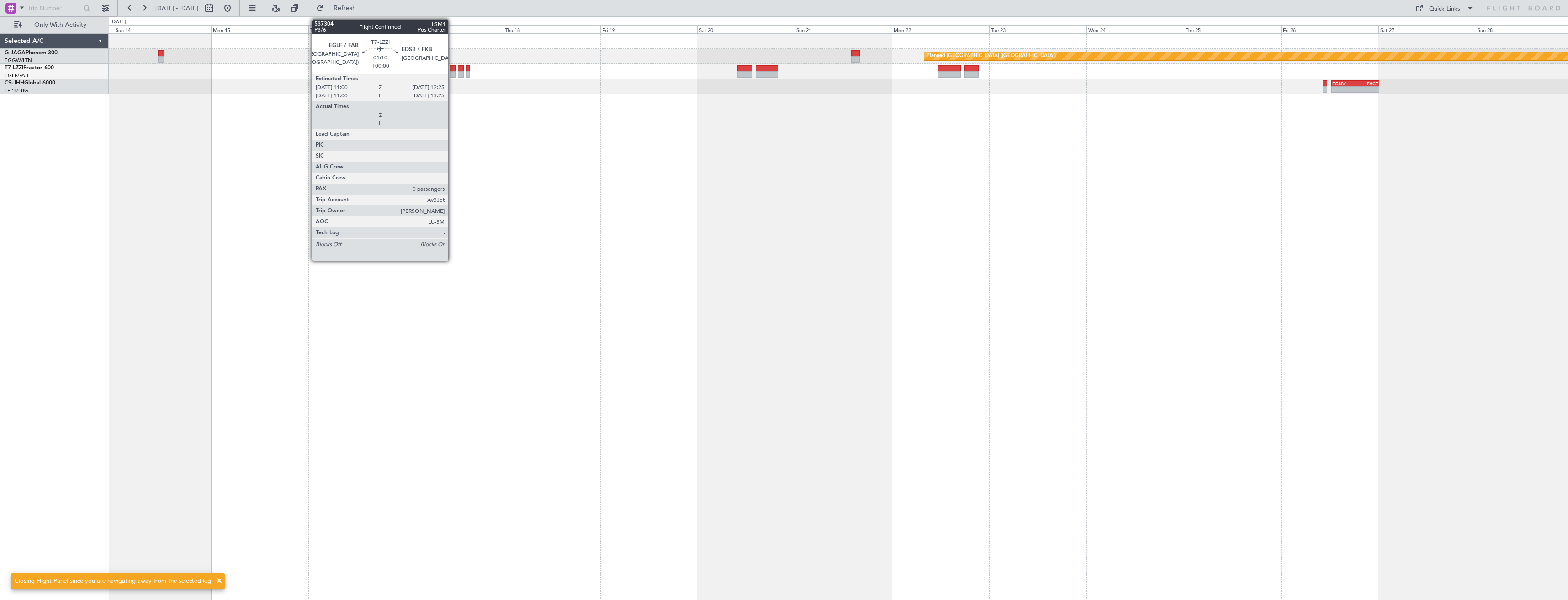
click at [453, 74] on div at bounding box center [453, 74] width 6 height 6
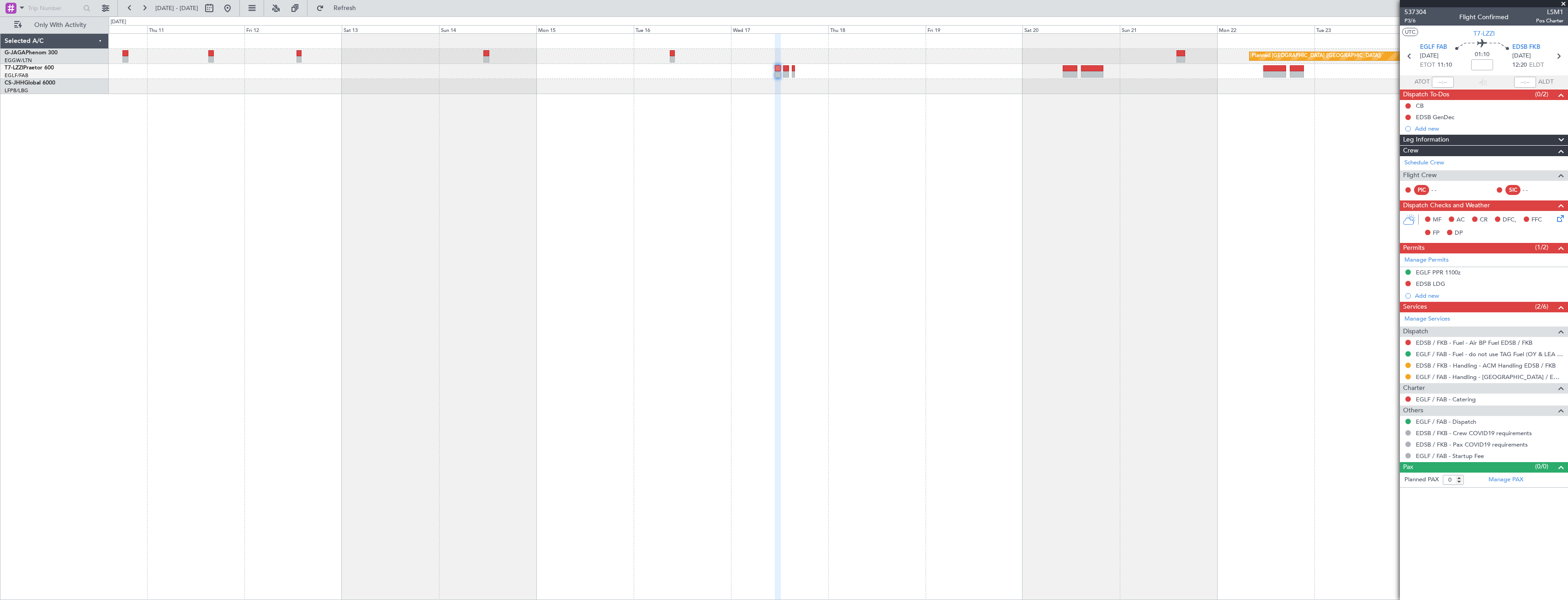
click at [768, 204] on div "Planned [GEOGRAPHIC_DATA] ([GEOGRAPHIC_DATA]) - - EGNV 12:30 Z FACT 00:20 Z" at bounding box center [838, 316] width 1459 height 567
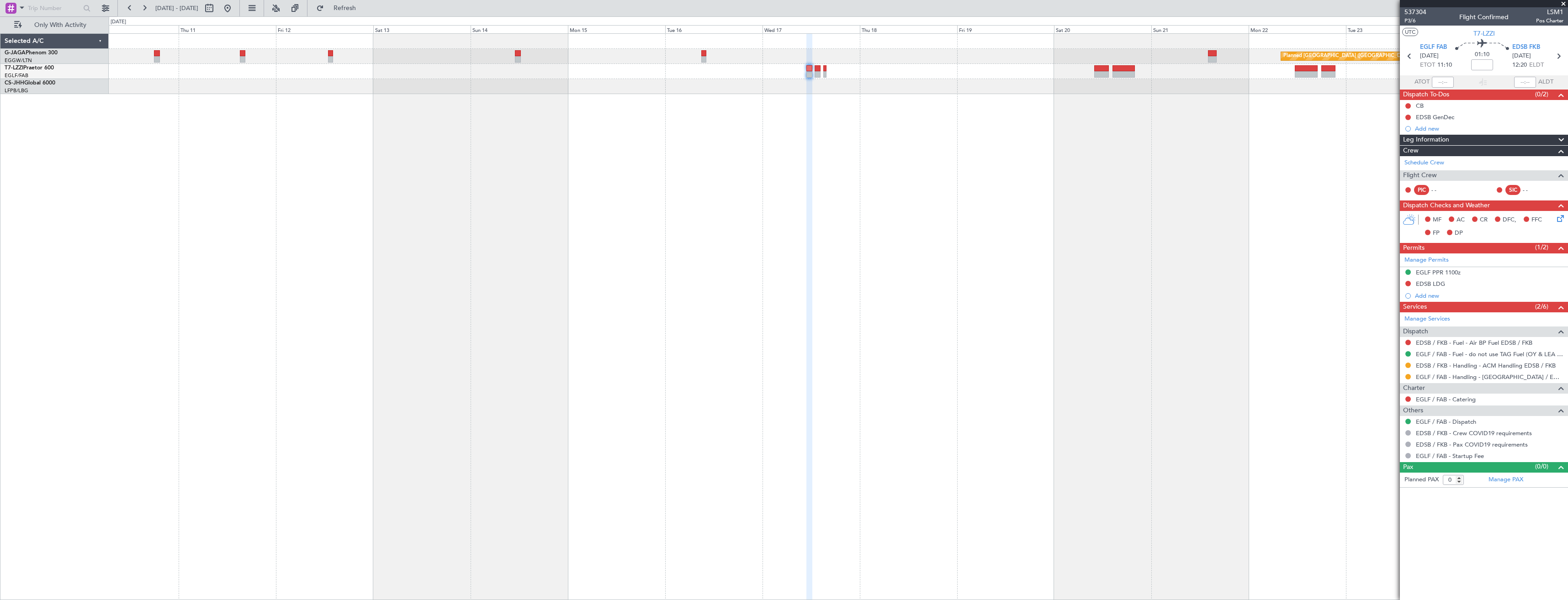
click at [492, 209] on div "Planned [GEOGRAPHIC_DATA] ([GEOGRAPHIC_DATA]) - - EGNV 12:30 Z FACT 00:20 Z" at bounding box center [838, 316] width 1459 height 567
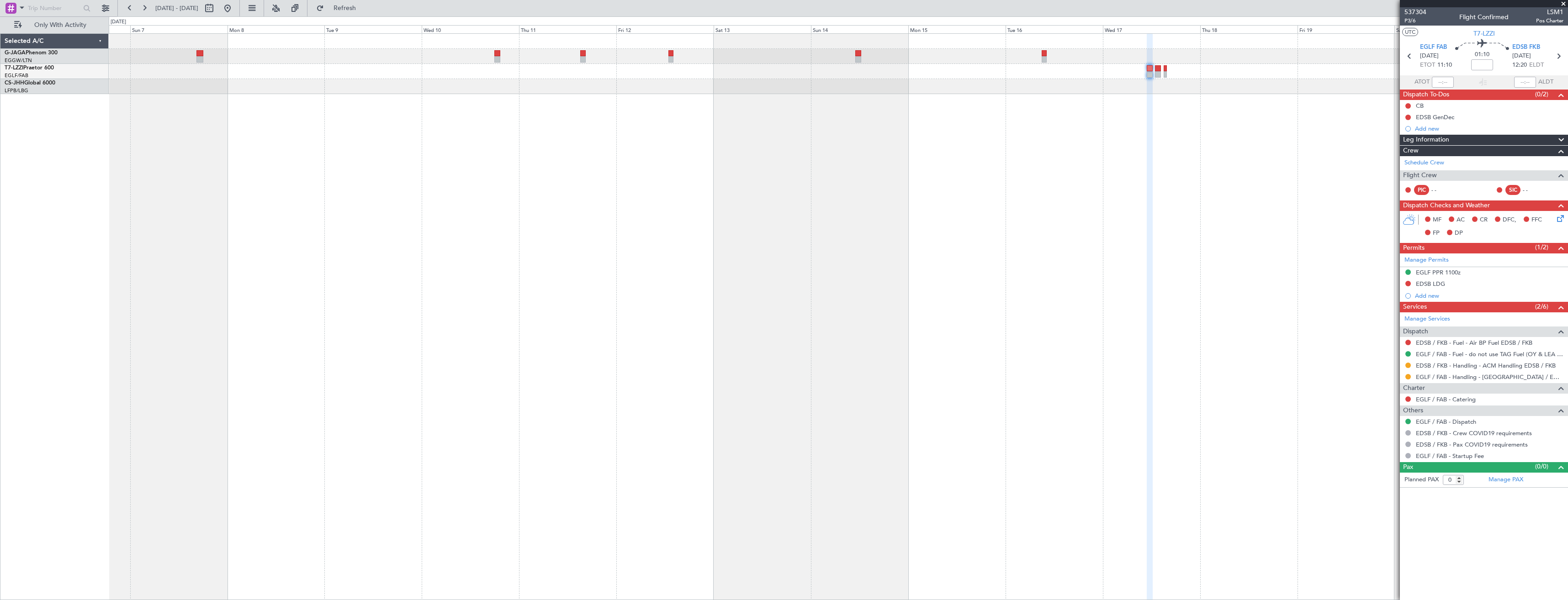
click at [572, 212] on div "Planned [GEOGRAPHIC_DATA] ([GEOGRAPHIC_DATA]) Selected A/C G-JAGA Phenom 300 EG…" at bounding box center [784, 307] width 1568 height 583
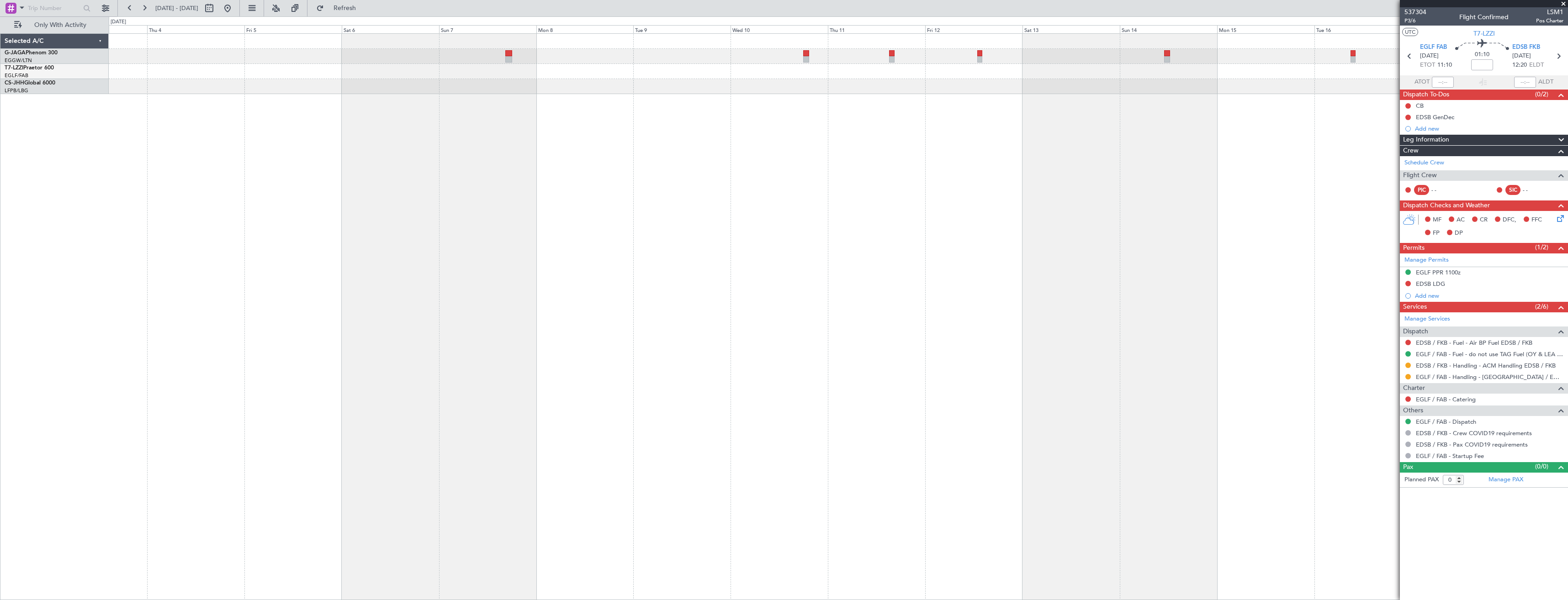
click at [644, 210] on div "Planned [GEOGRAPHIC_DATA] ([GEOGRAPHIC_DATA])" at bounding box center [838, 316] width 1459 height 567
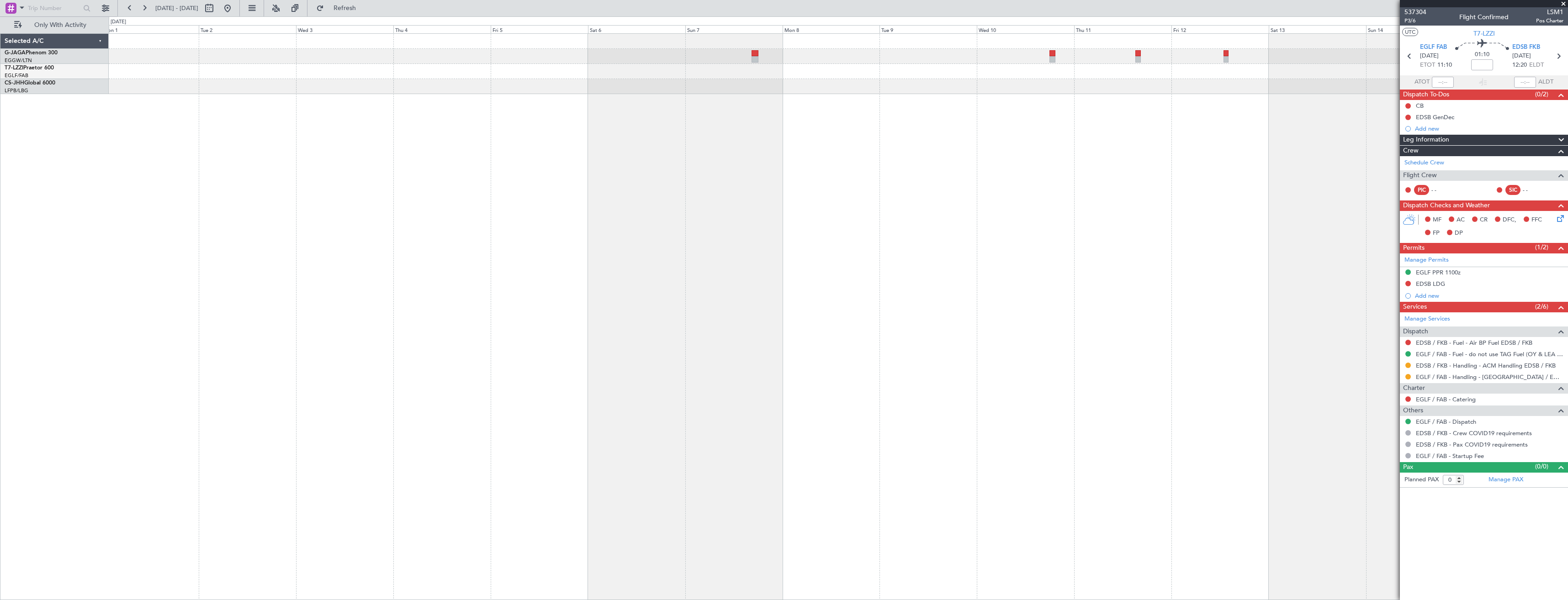
click at [788, 247] on div at bounding box center [838, 316] width 1459 height 567
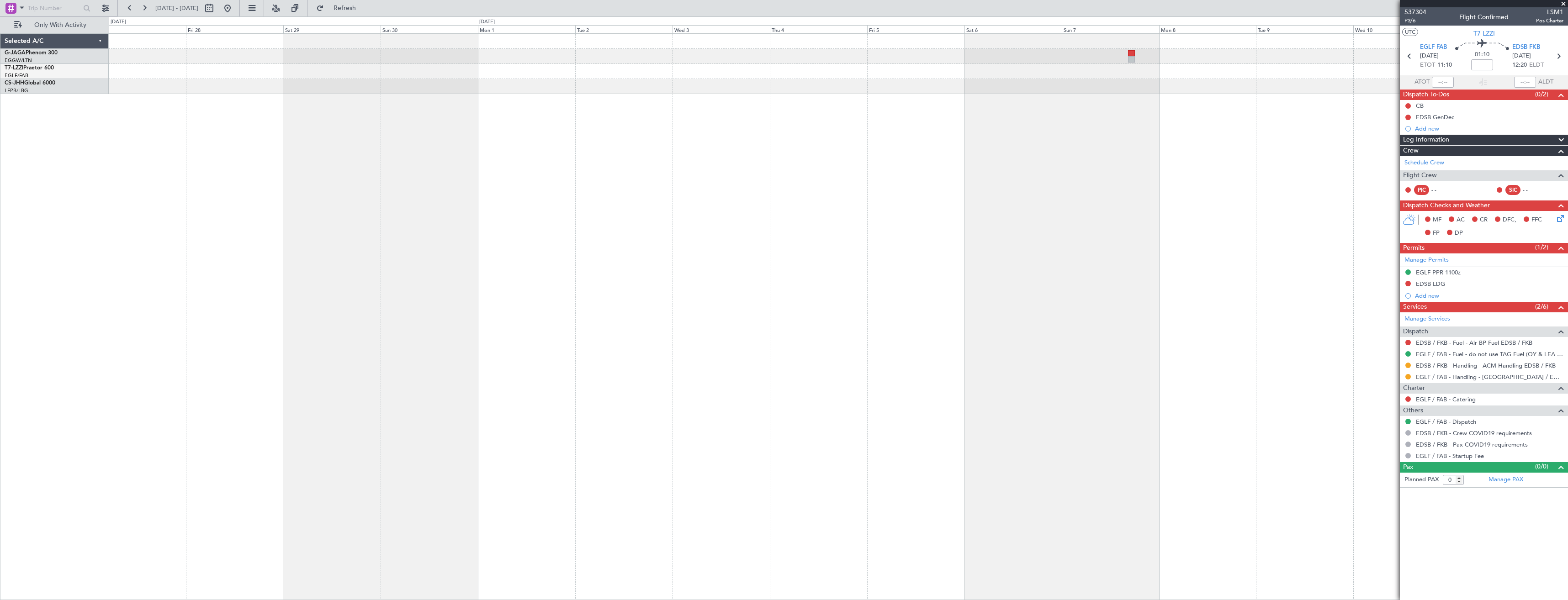
click at [703, 277] on div at bounding box center [838, 316] width 1459 height 567
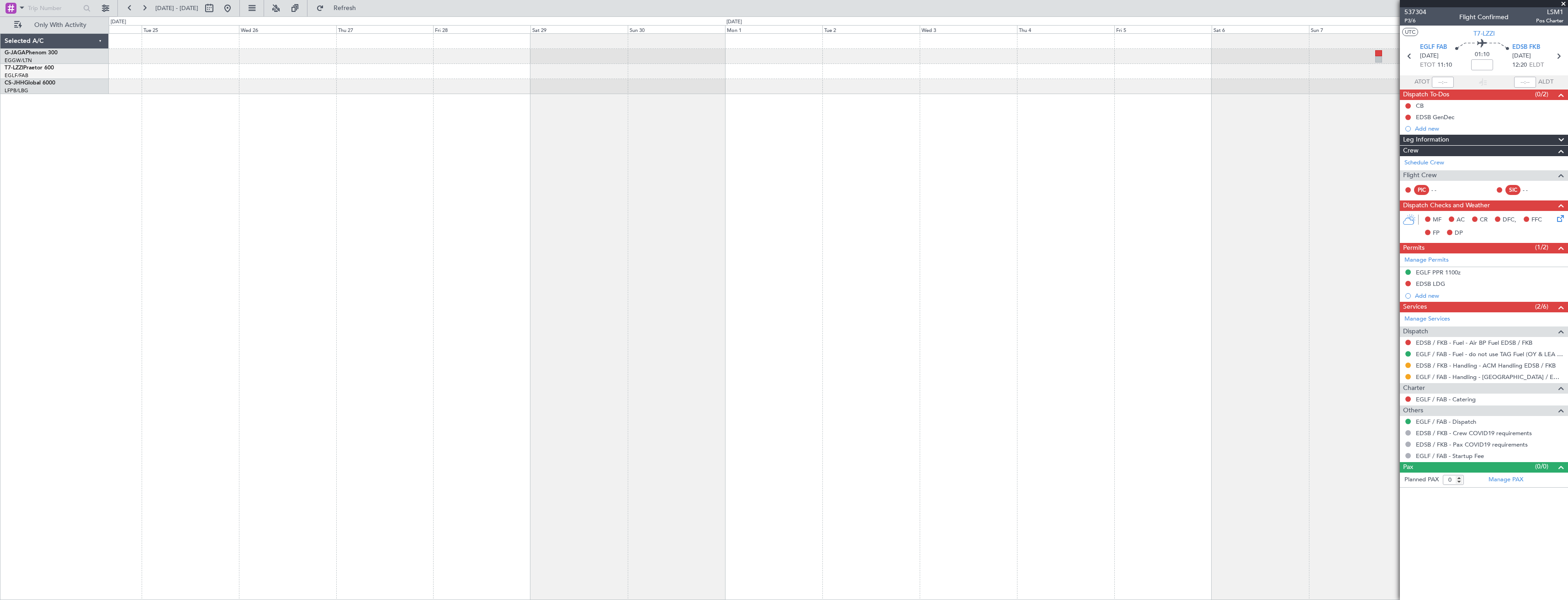
click at [654, 218] on div at bounding box center [838, 316] width 1459 height 567
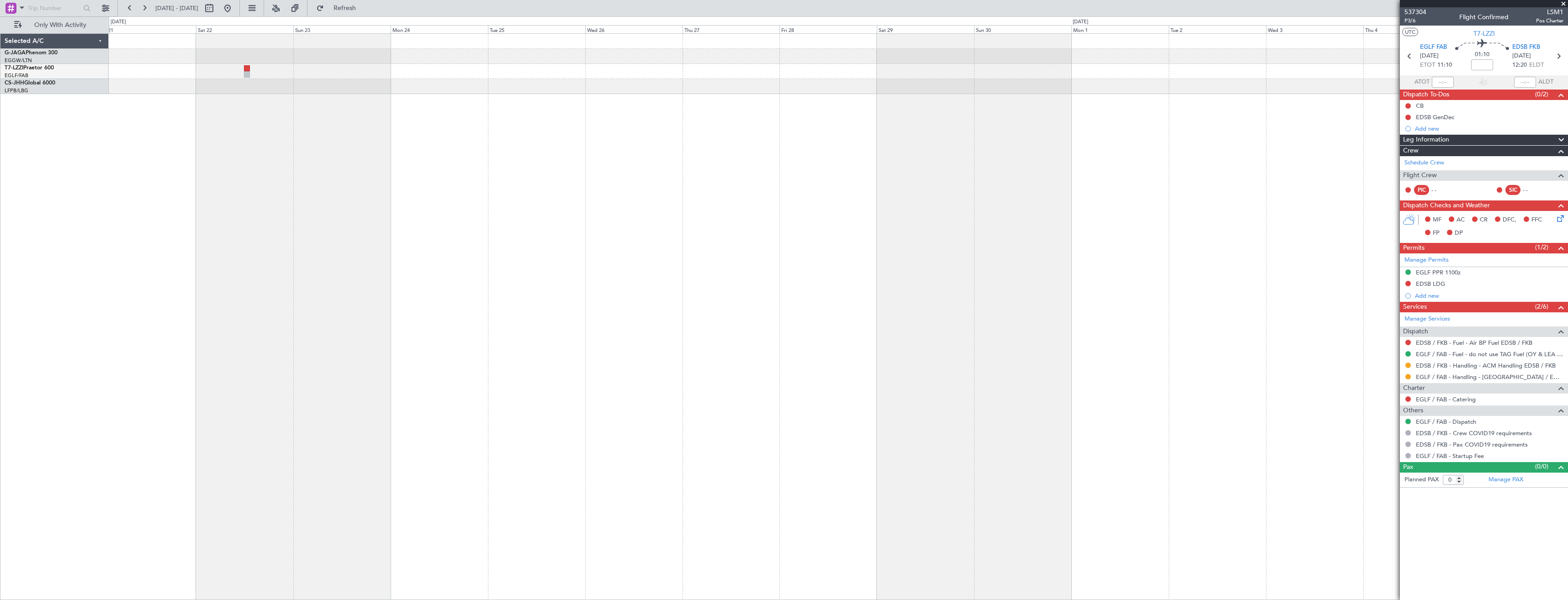
click at [641, 218] on div at bounding box center [838, 316] width 1459 height 567
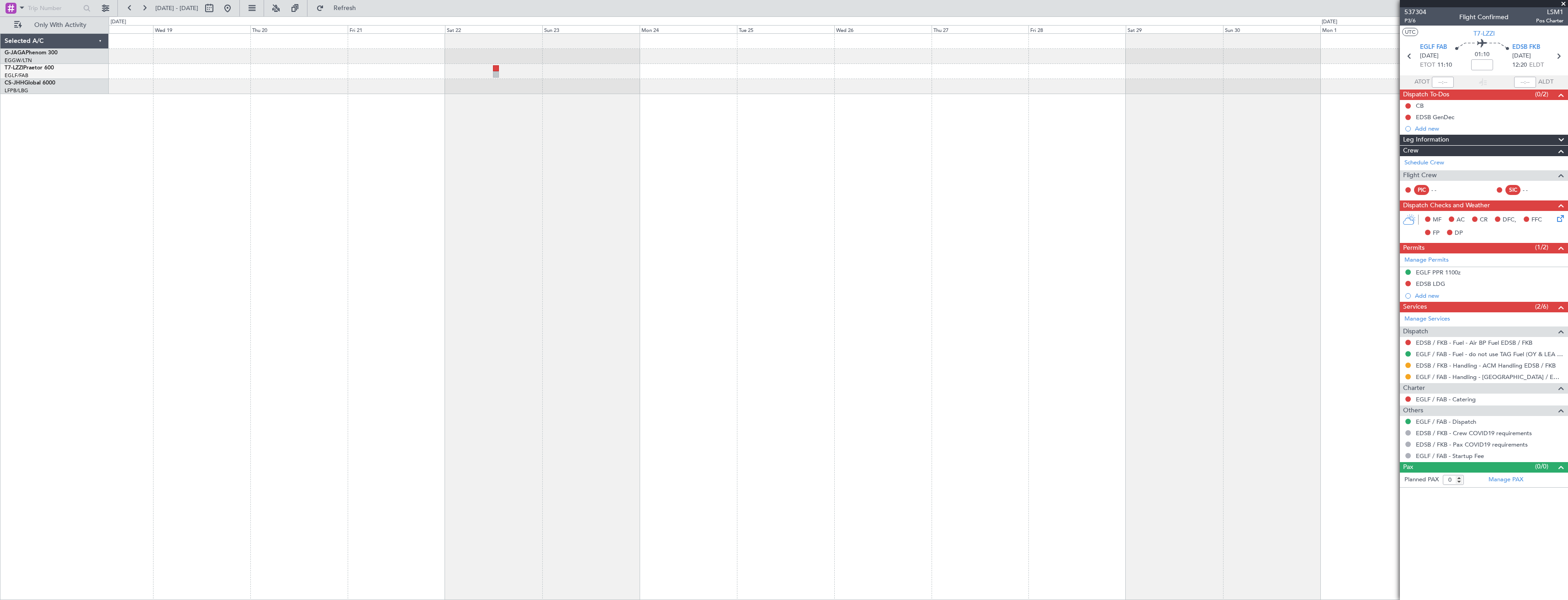
click at [712, 250] on div at bounding box center [838, 316] width 1459 height 567
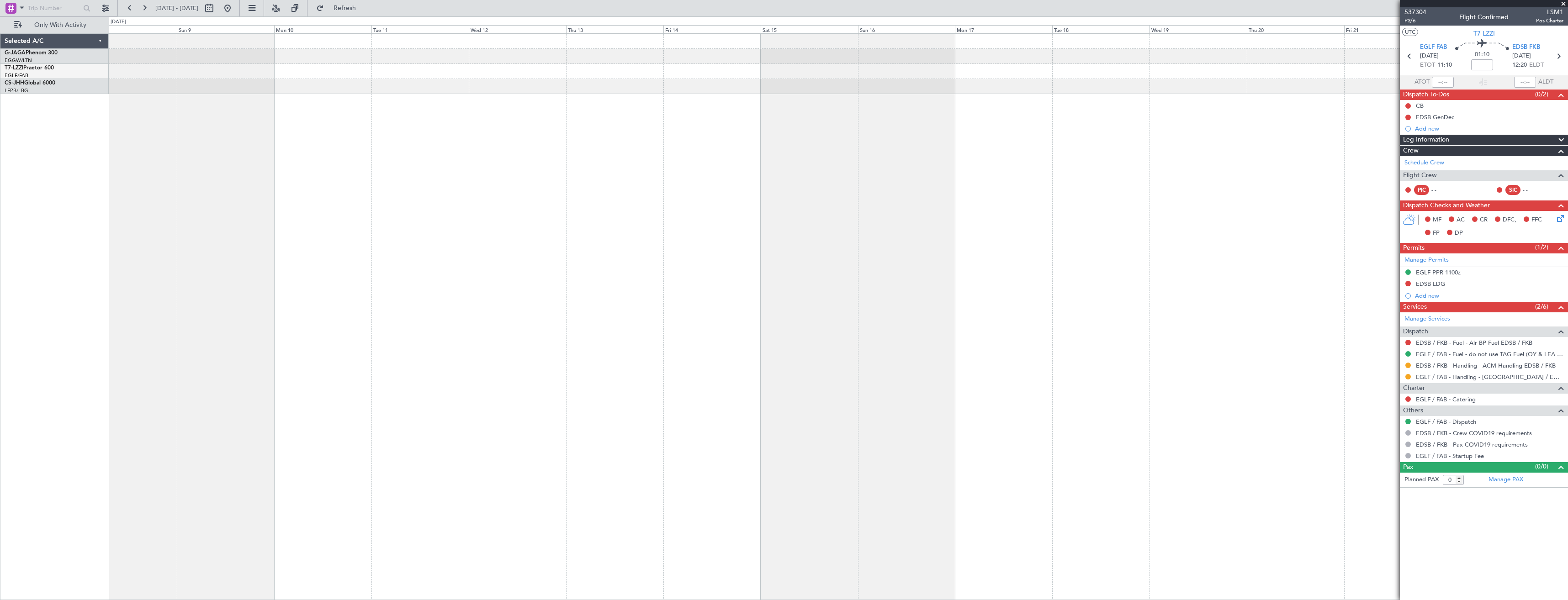
click at [1103, 235] on div "A/C Unavailable [GEOGRAPHIC_DATA] ([GEOGRAPHIC_DATA])" at bounding box center [838, 316] width 1459 height 567
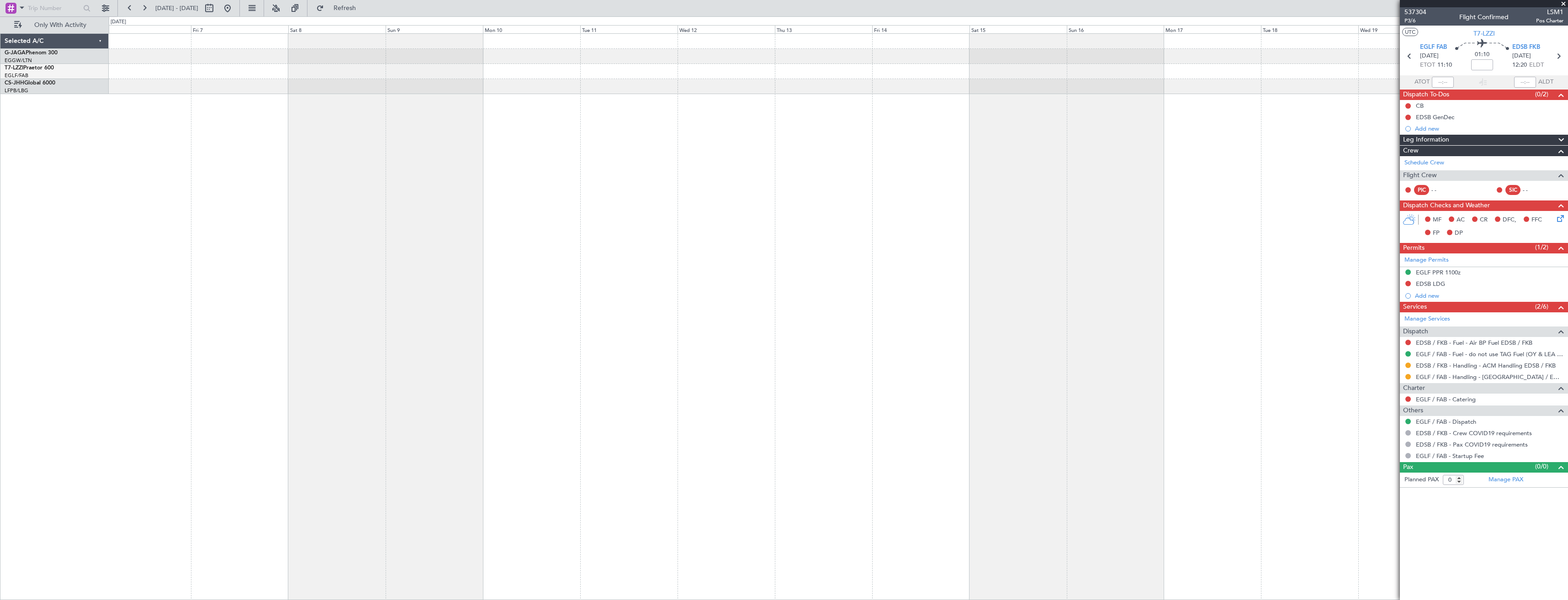
click at [742, 198] on div "A/C Unavailable [GEOGRAPHIC_DATA] ([GEOGRAPHIC_DATA])" at bounding box center [838, 316] width 1459 height 567
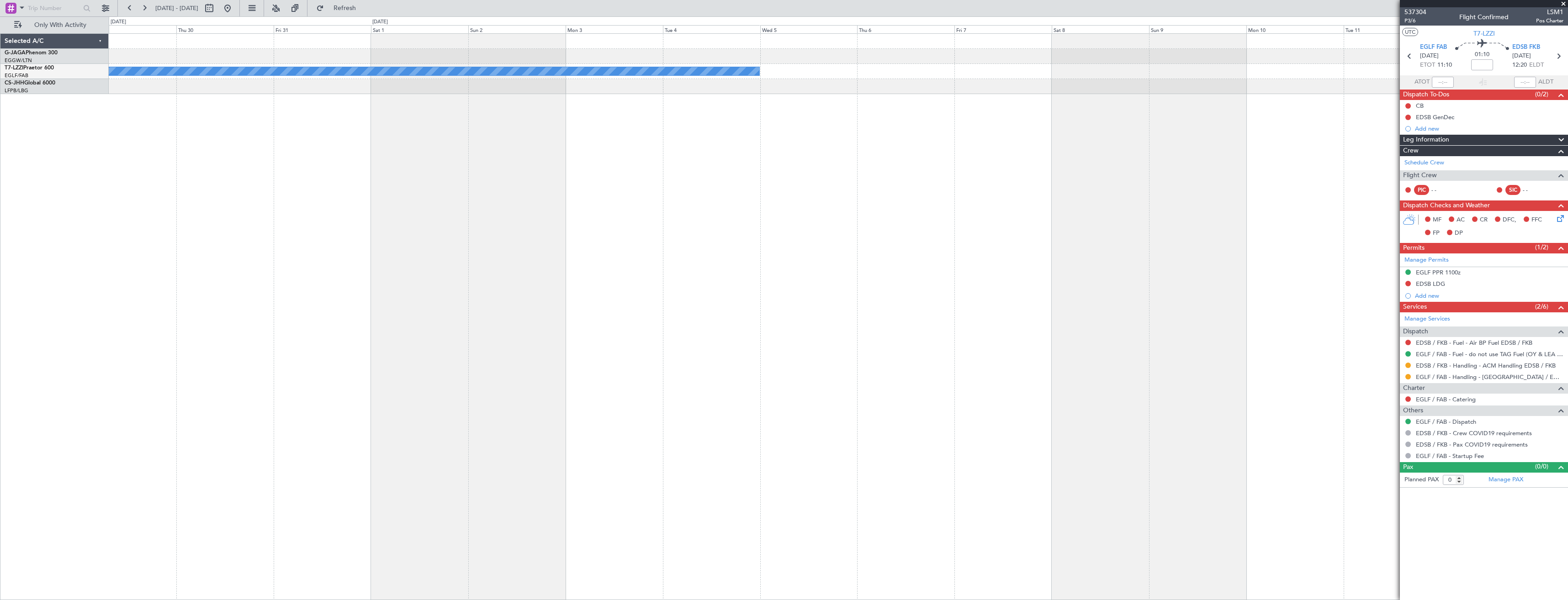
click at [797, 207] on div "A/C Unavailable [GEOGRAPHIC_DATA] ([GEOGRAPHIC_DATA])" at bounding box center [838, 316] width 1459 height 567
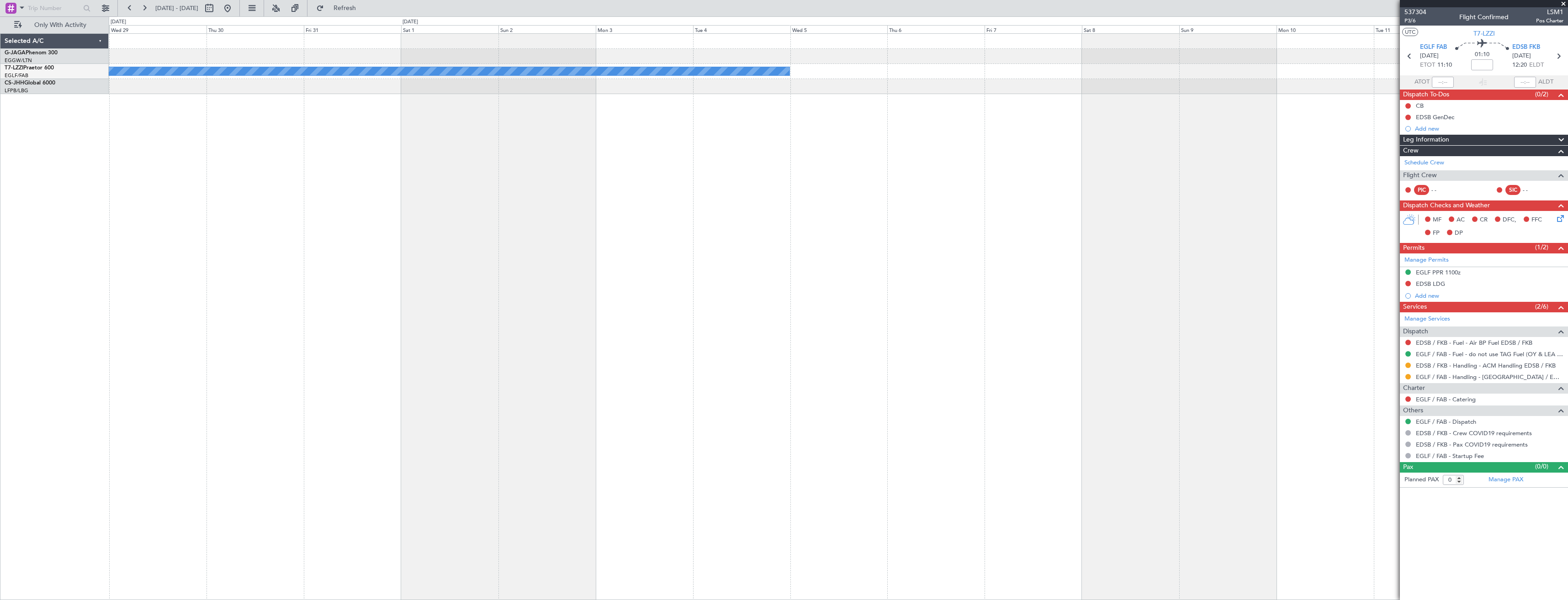
click at [710, 192] on div "A/C Unavailable [GEOGRAPHIC_DATA] ([GEOGRAPHIC_DATA])" at bounding box center [838, 316] width 1459 height 567
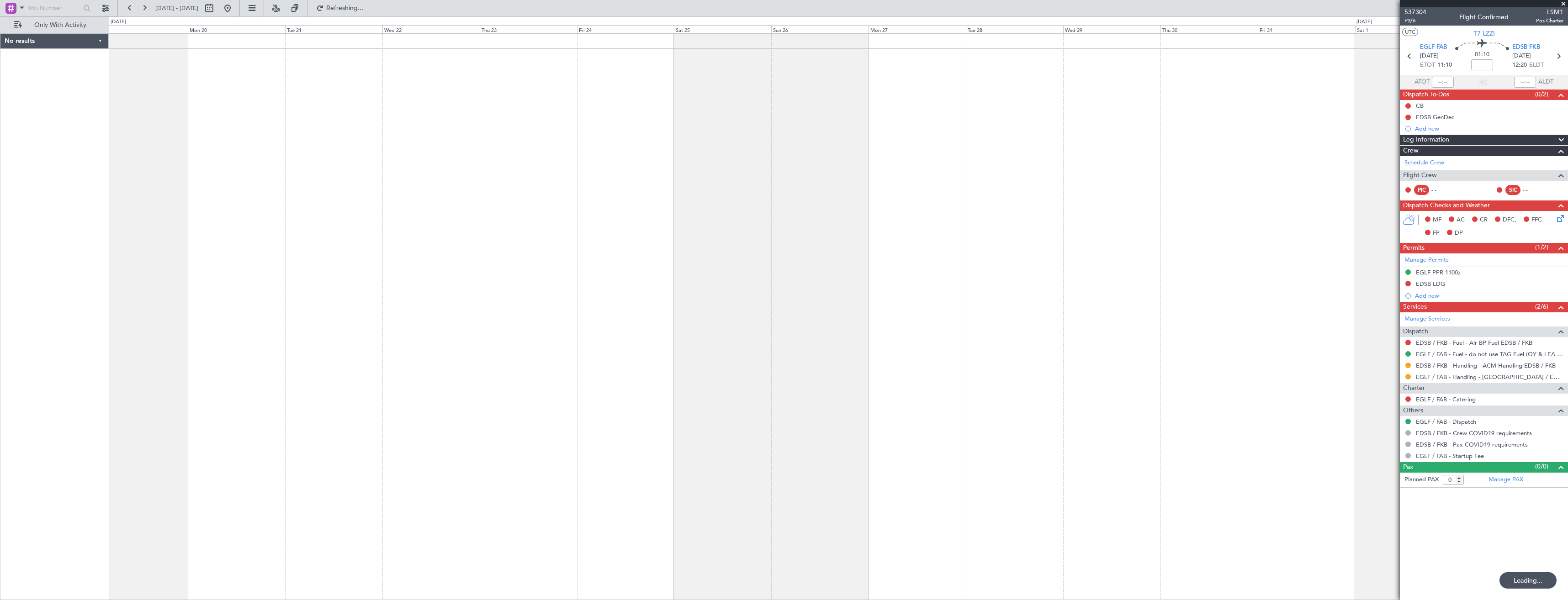
click at [789, 161] on div at bounding box center [838, 316] width 1459 height 567
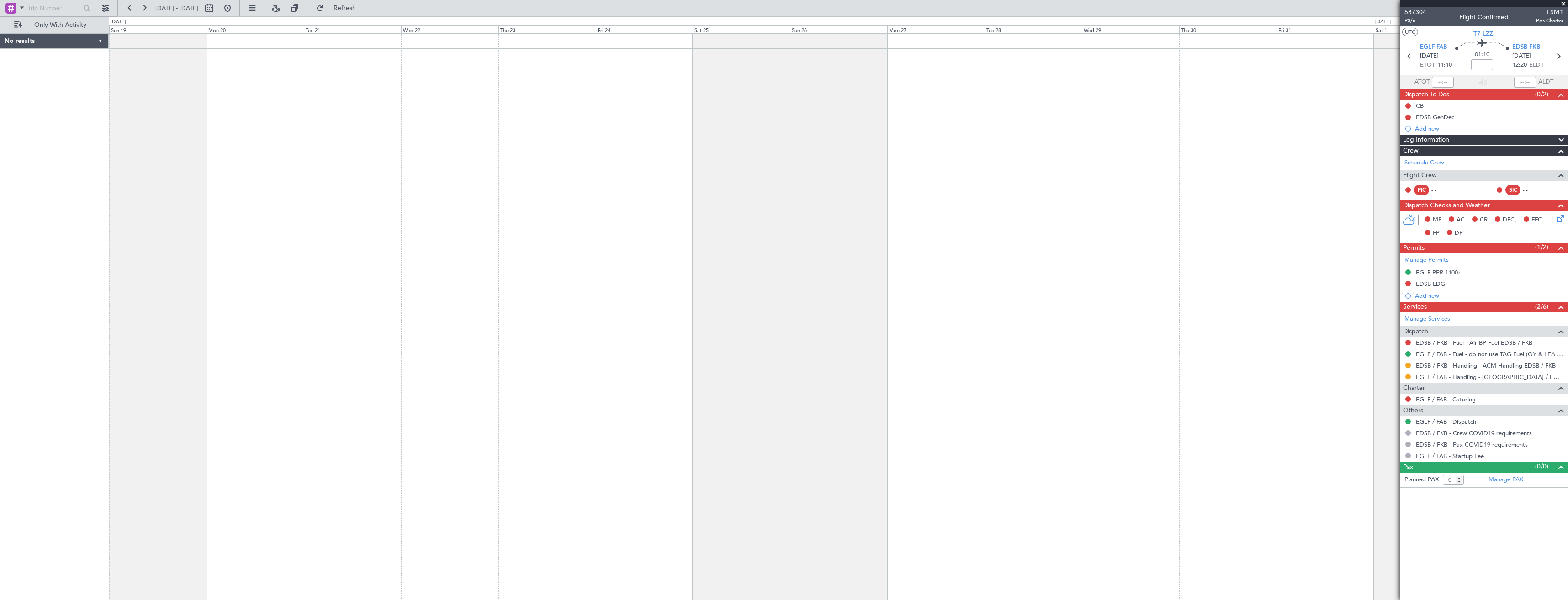
click at [700, 169] on div at bounding box center [838, 316] width 1459 height 567
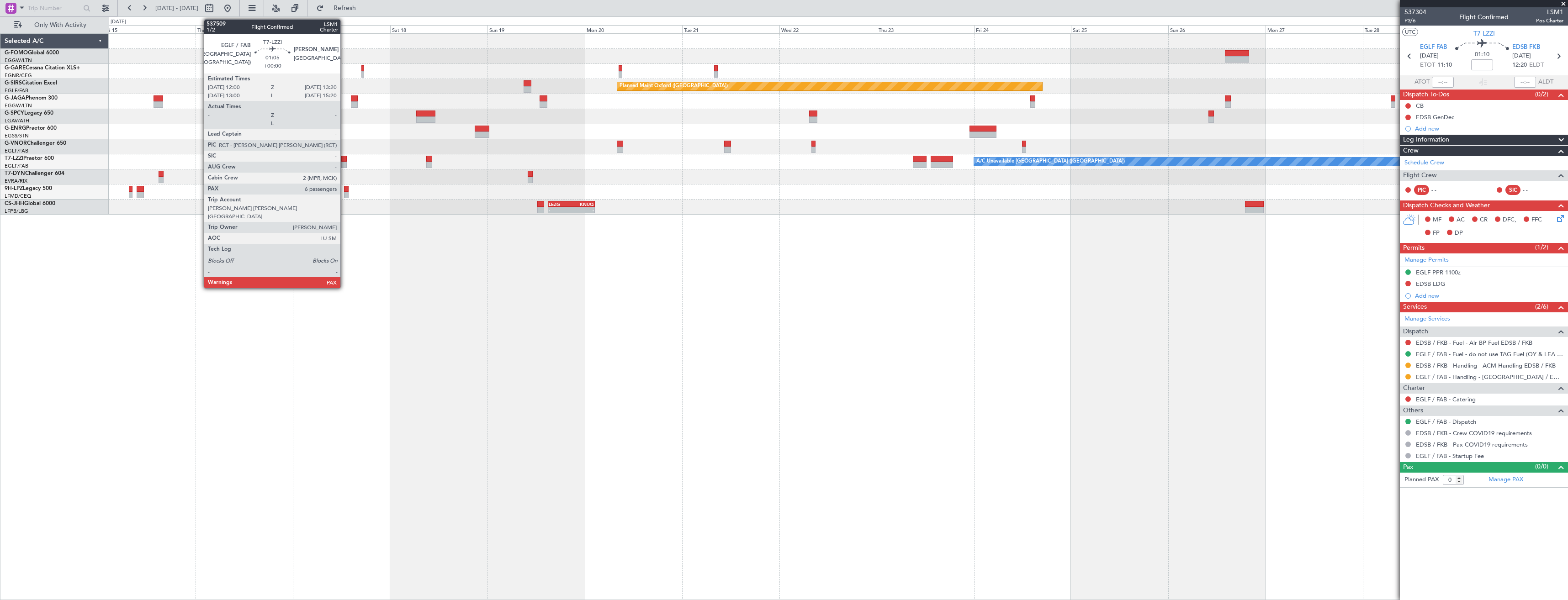
click at [344, 161] on div at bounding box center [343, 158] width 5 height 6
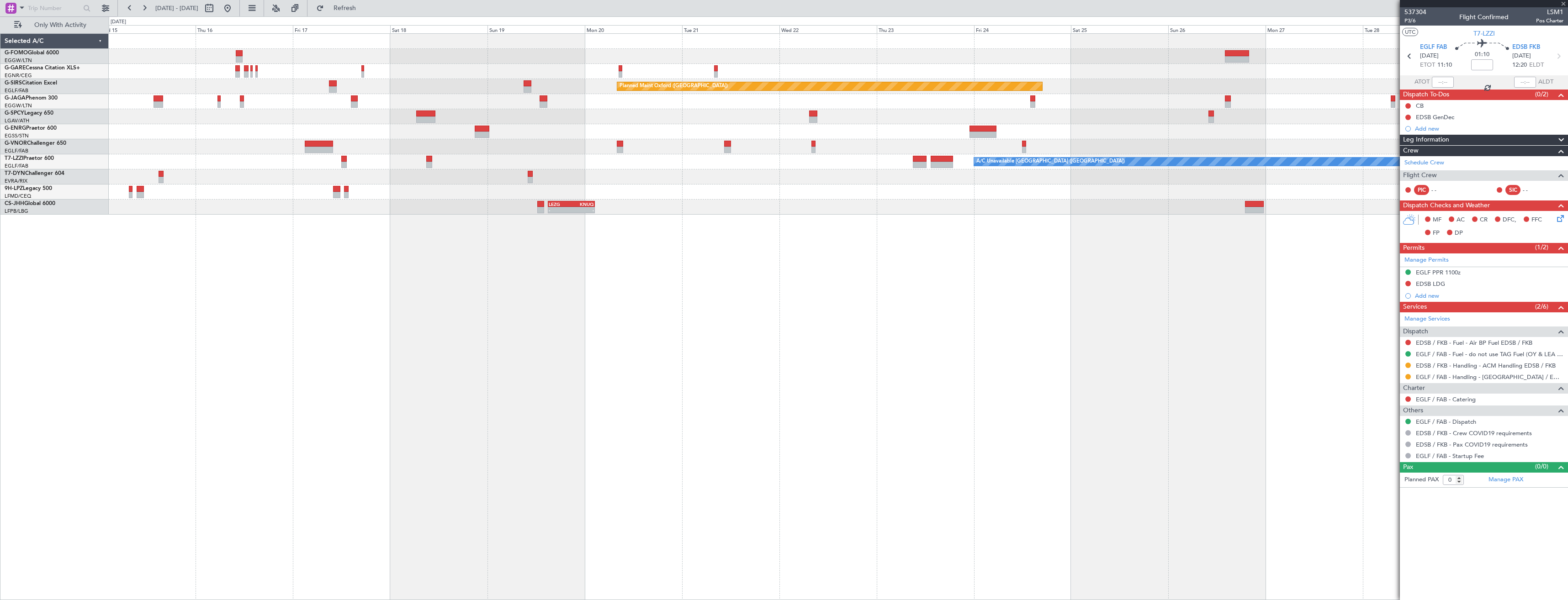
type input "6"
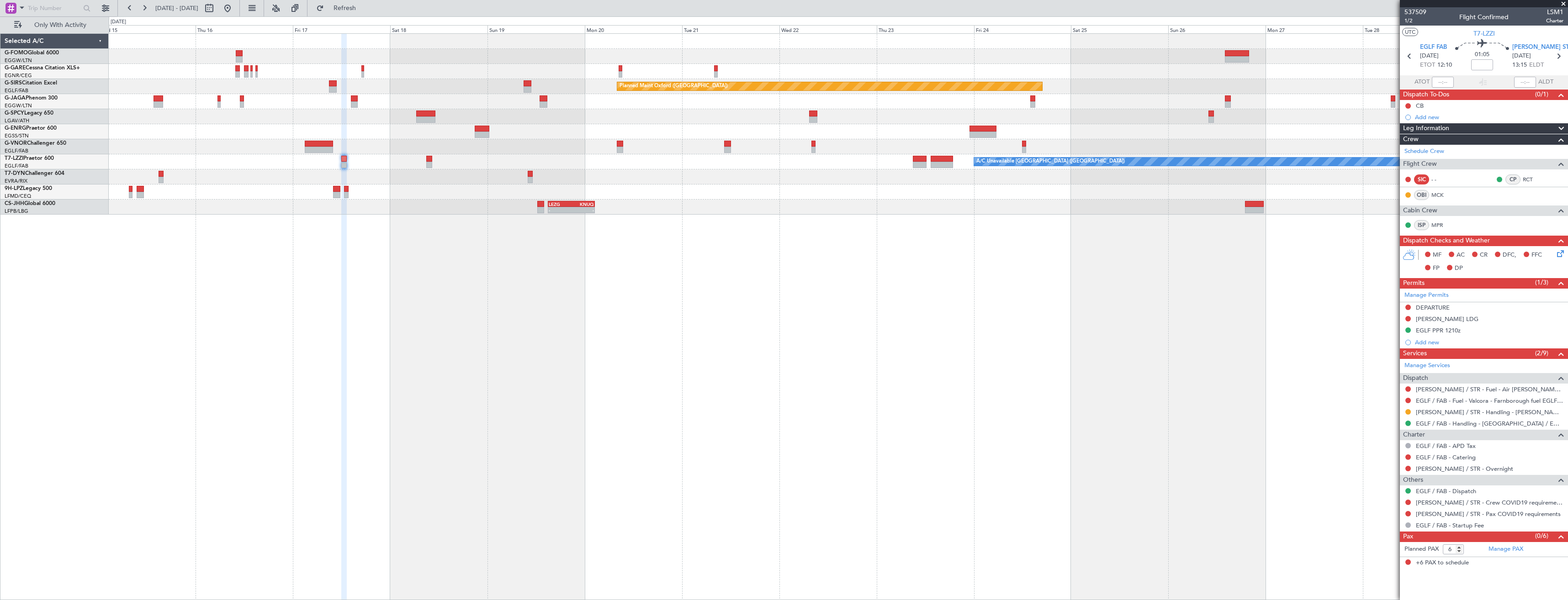
drag, startPoint x: 1410, startPoint y: 411, endPoint x: 1412, endPoint y: 421, distance: 10.2
click at [1410, 410] on button at bounding box center [1407, 411] width 5 height 5
click at [1396, 518] on span "Confirmed" at bounding box center [1382, 520] width 28 height 9
click at [1494, 316] on div "[PERSON_NAME] LDG" at bounding box center [1484, 319] width 169 height 11
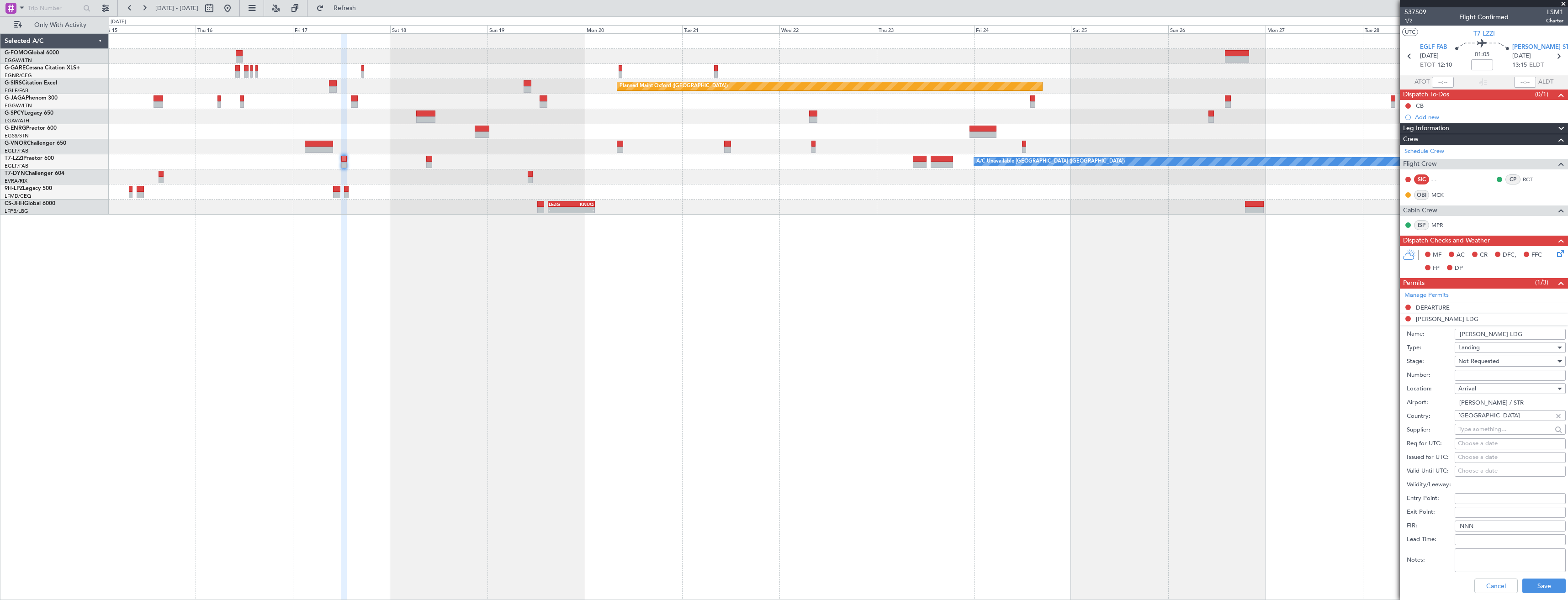
click at [1491, 360] on span "Not Requested" at bounding box center [1478, 361] width 41 height 8
click at [1492, 433] on span "Received OK" at bounding box center [1507, 435] width 96 height 14
click at [1503, 360] on div "Received OK" at bounding box center [1507, 361] width 98 height 14
click at [1488, 382] on span "Not Requested" at bounding box center [1507, 379] width 96 height 14
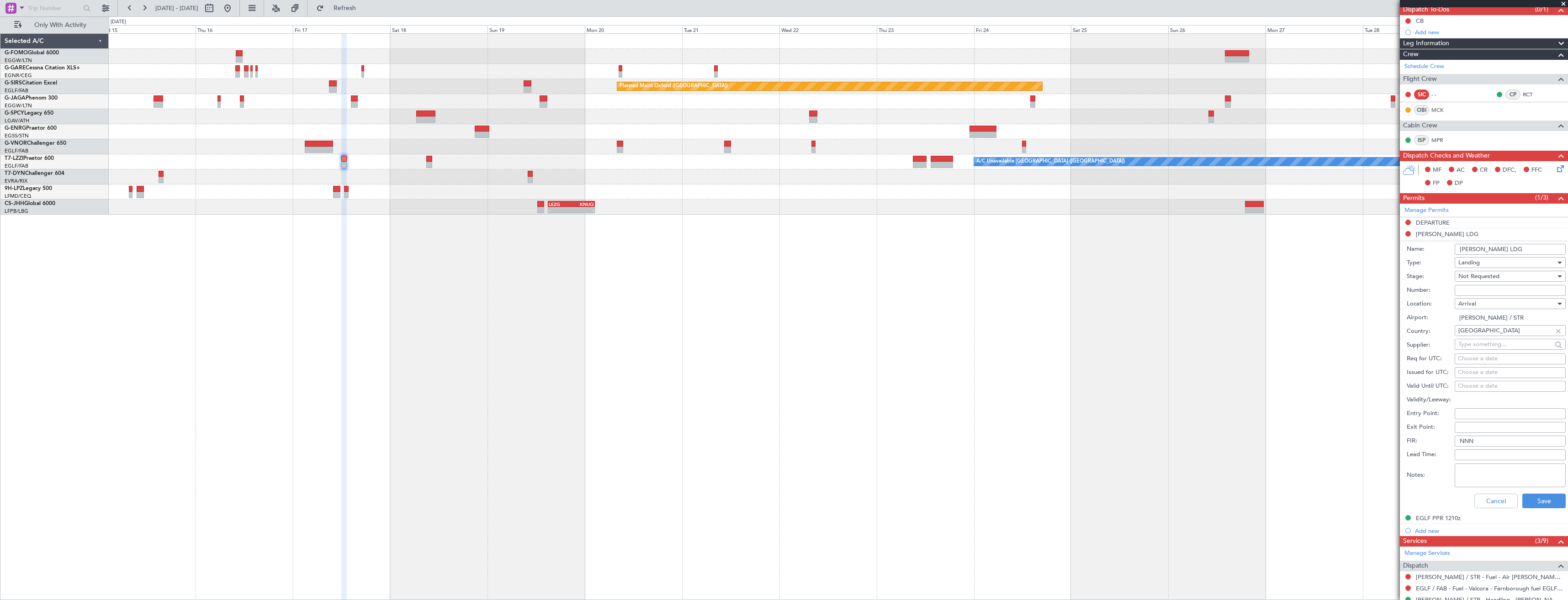
scroll to position [137, 0]
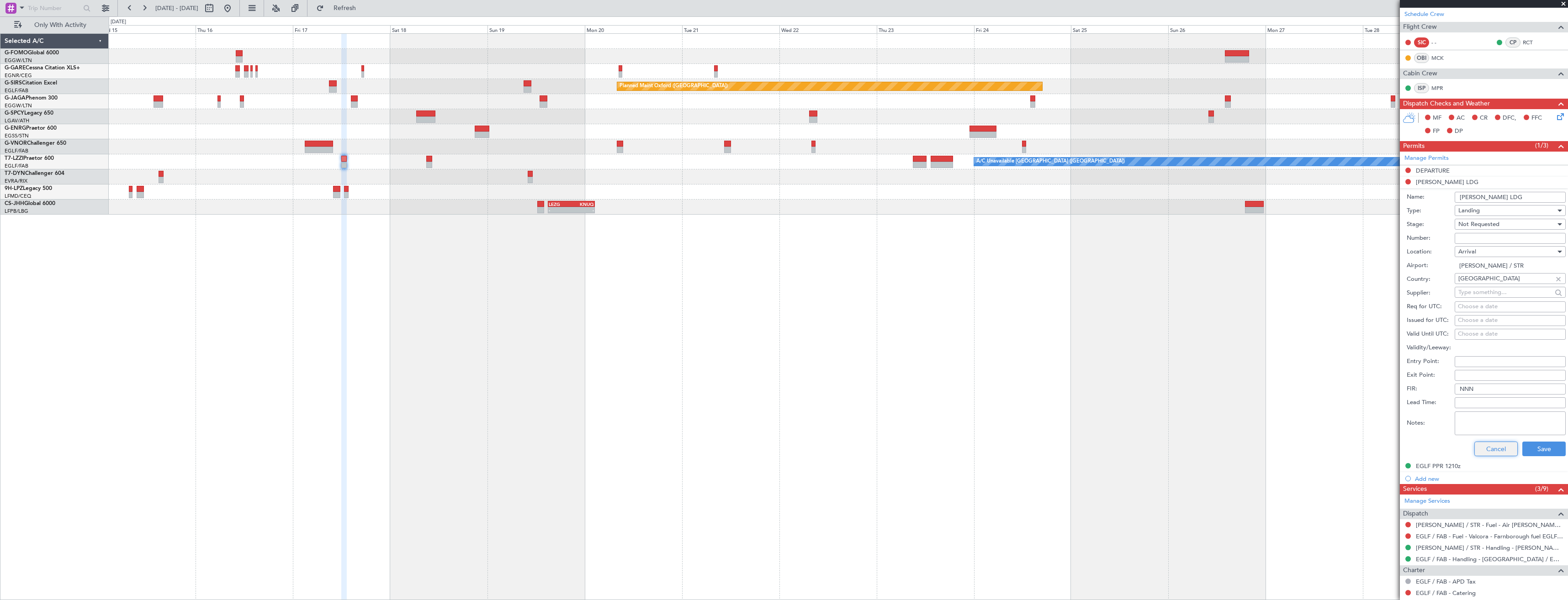
click at [1500, 450] on button "Cancel" at bounding box center [1496, 449] width 44 height 15
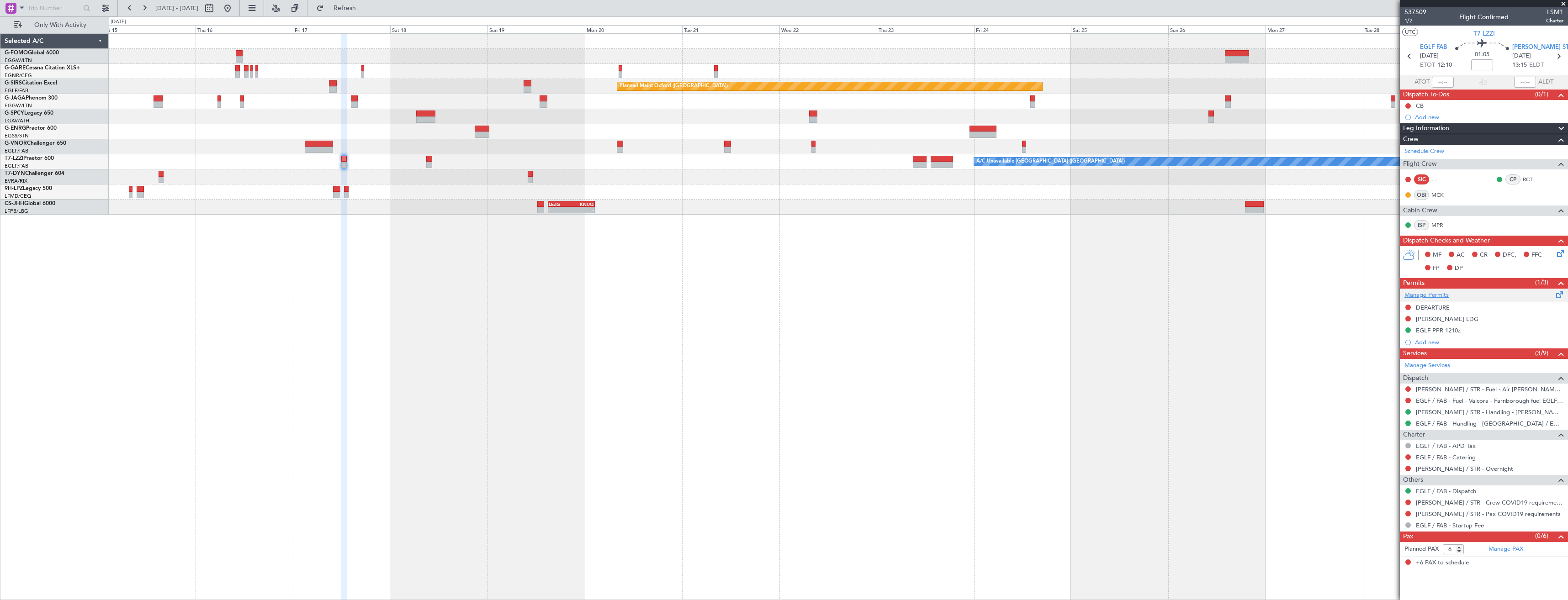
click at [1434, 295] on link "Manage Permits" at bounding box center [1426, 295] width 44 height 9
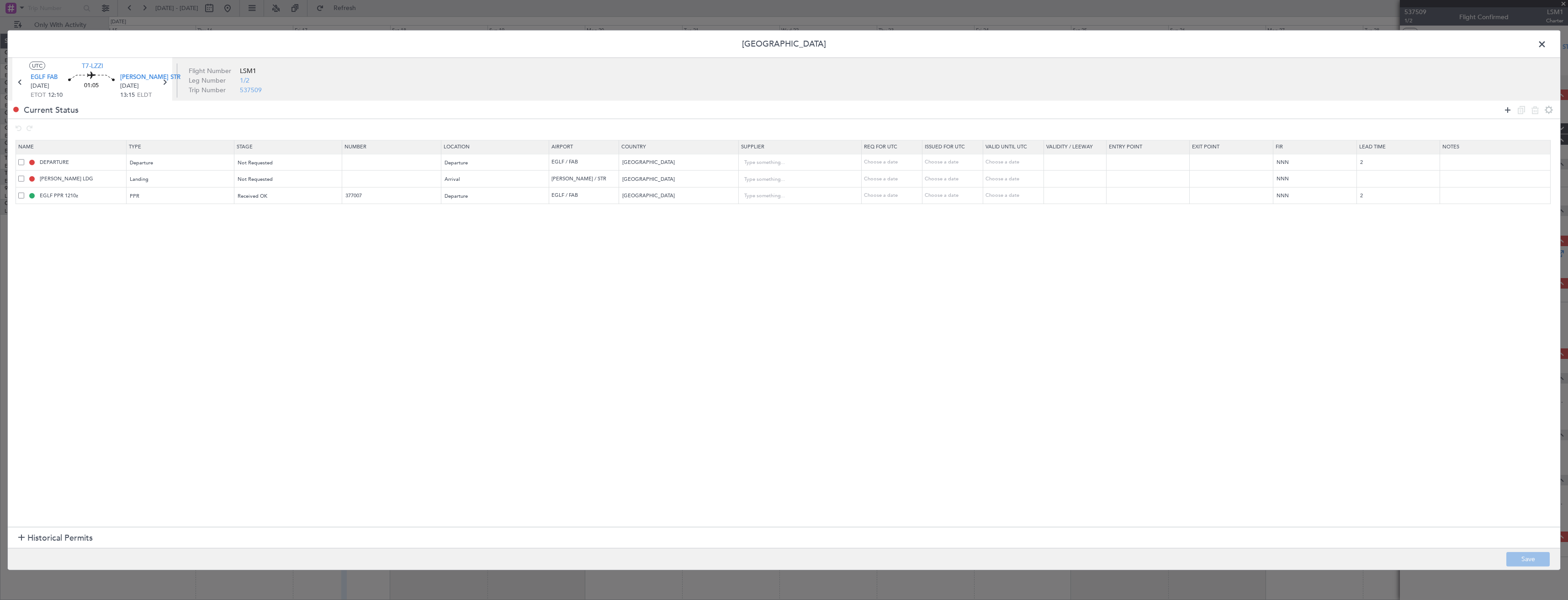
click at [1507, 108] on icon at bounding box center [1507, 109] width 11 height 11
click at [169, 219] on div "Type" at bounding box center [178, 213] width 95 height 14
click at [147, 294] on span "Slot" at bounding box center [184, 301] width 103 height 14
click at [317, 215] on div "Select an option" at bounding box center [284, 213] width 95 height 14
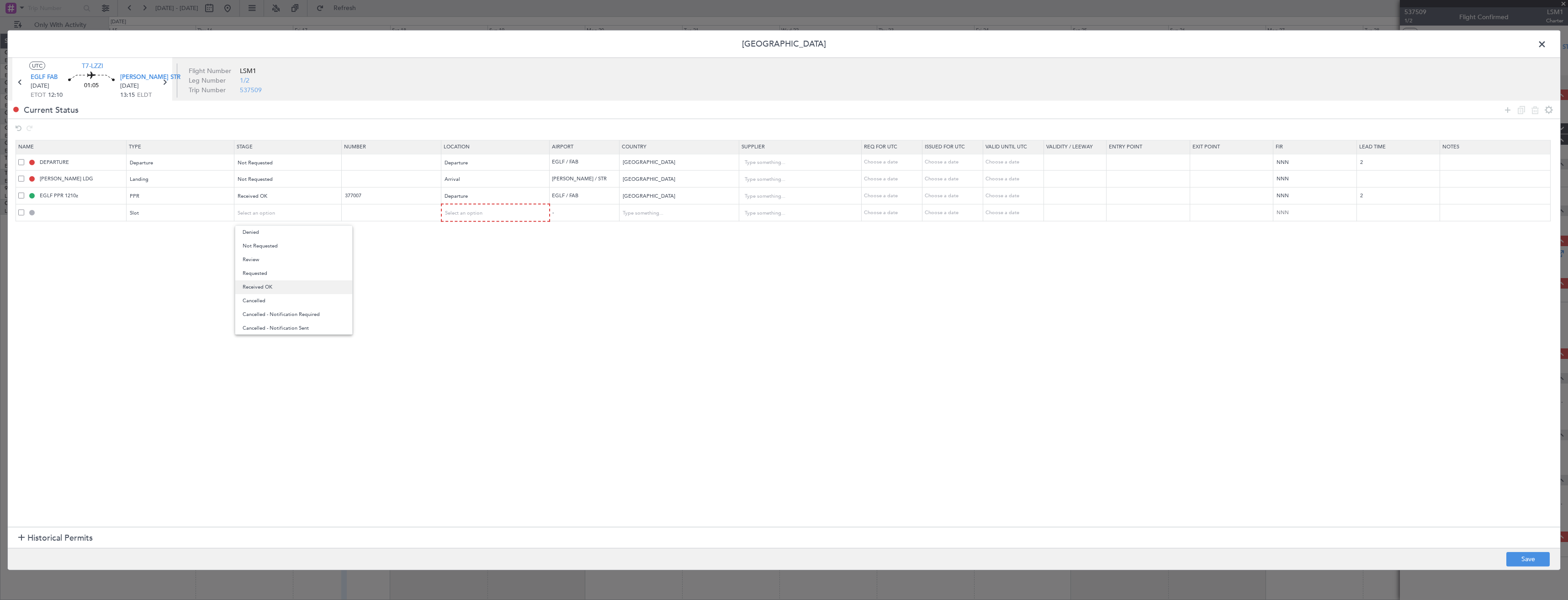
click at [272, 283] on span "Received OK" at bounding box center [293, 287] width 103 height 14
click at [513, 212] on div "Select an option" at bounding box center [492, 213] width 95 height 14
click at [468, 255] on span "Arrival" at bounding box center [505, 260] width 103 height 14
click at [378, 211] on input "text" at bounding box center [392, 212] width 97 height 8
paste input "**NEW SCHEDULE** --------------------------------------------------------------…"
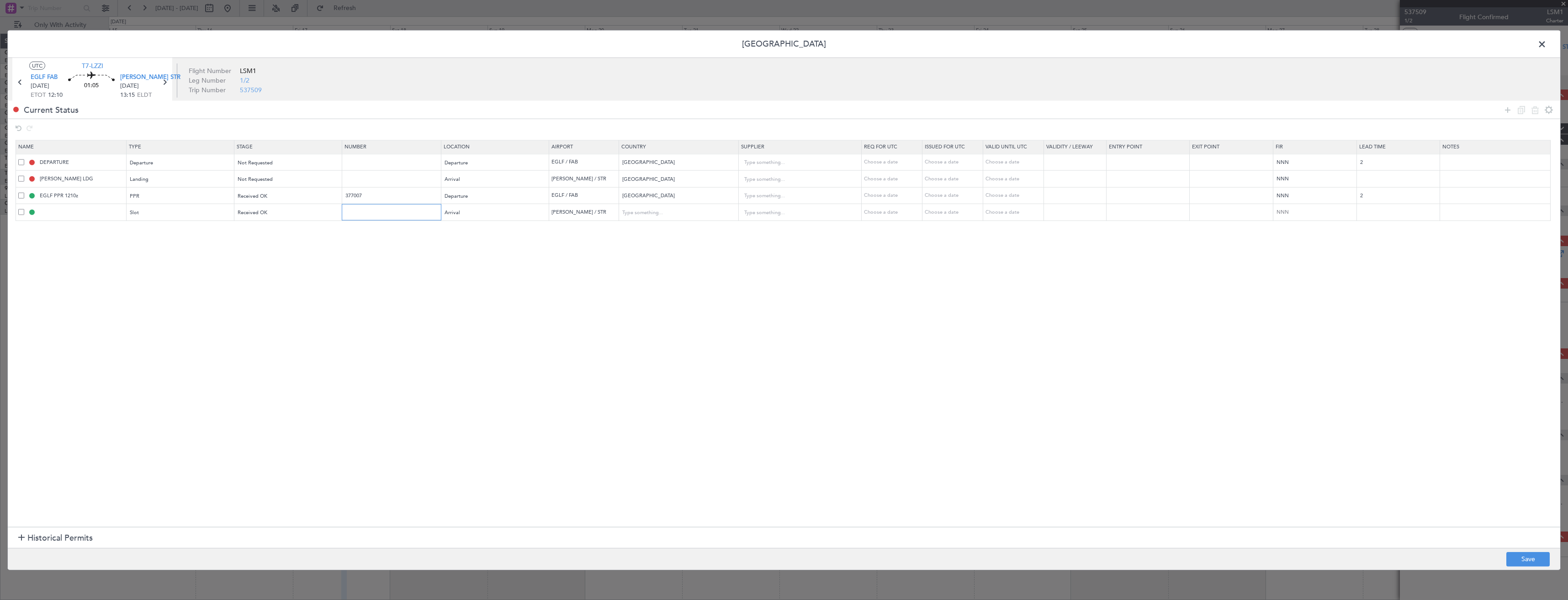
scroll to position [0, 1963]
type input "EDDSA**NEW SCHEDULE** ---------------------------------------------------------…"
click at [1547, 46] on span at bounding box center [1547, 47] width 0 height 18
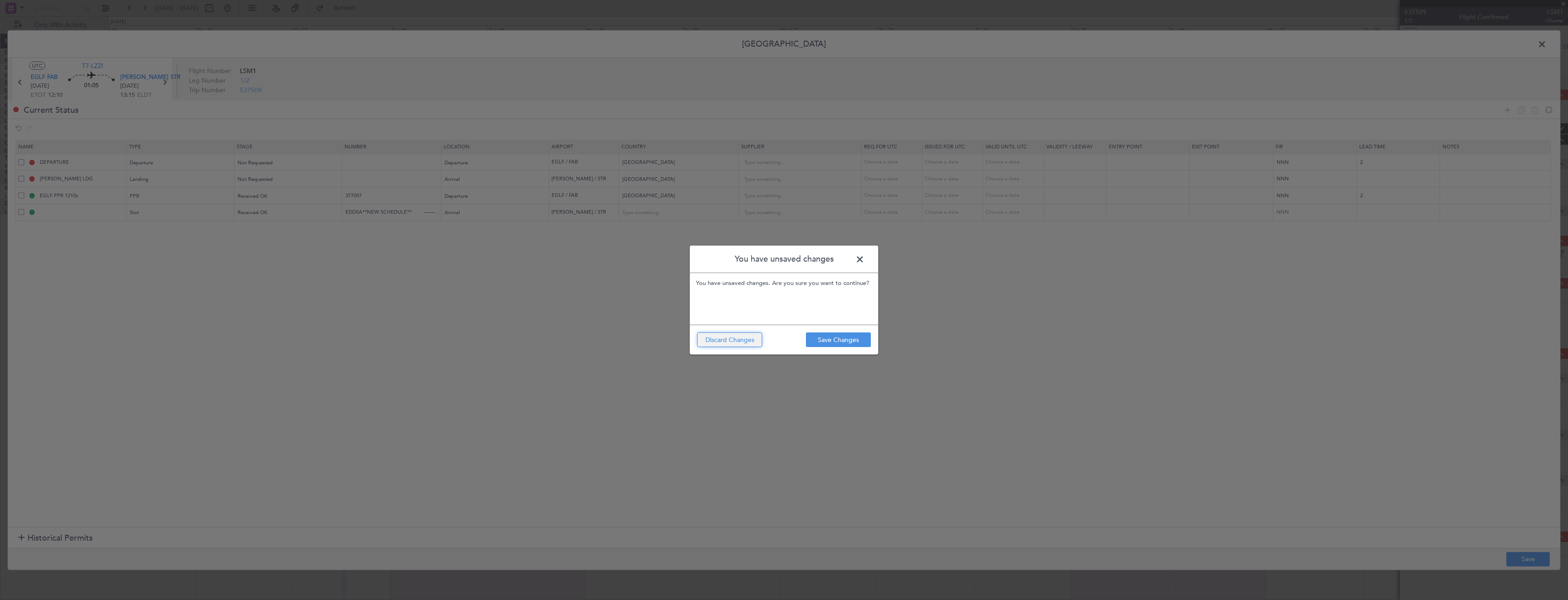
click at [758, 344] on button "Discard Changes" at bounding box center [729, 339] width 65 height 15
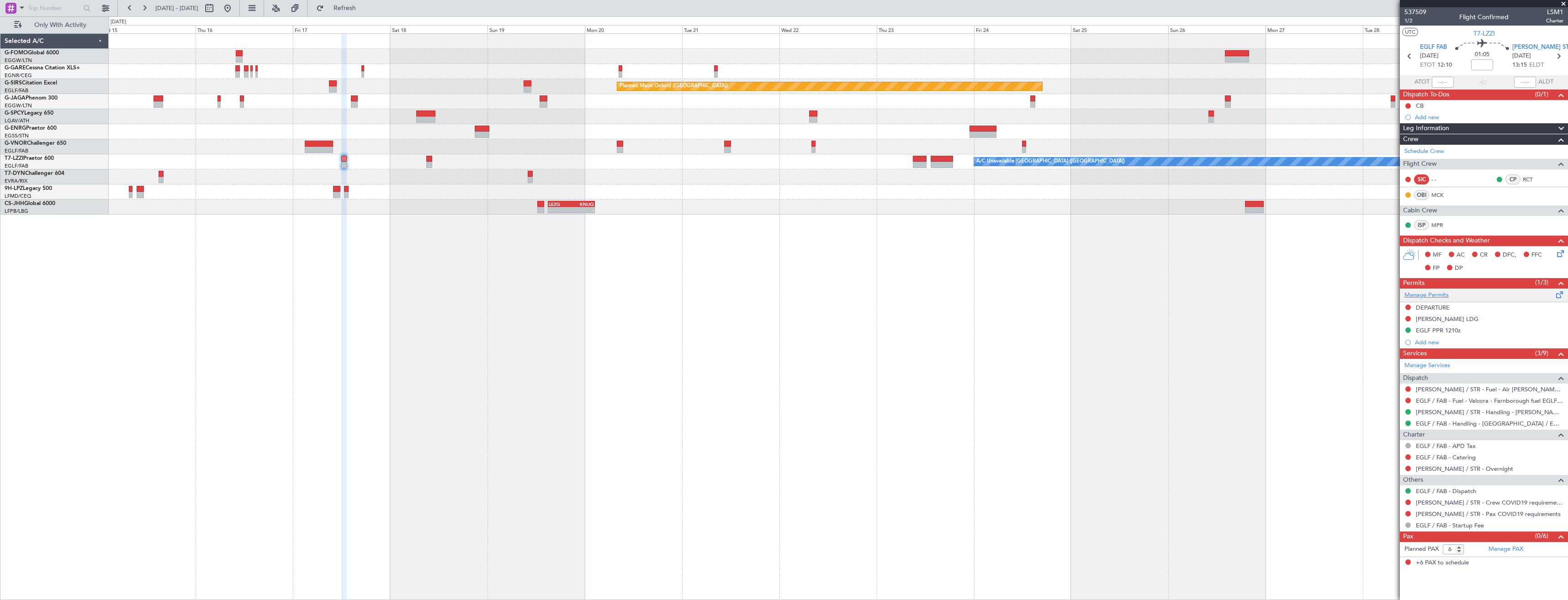
click at [1423, 296] on link "Manage Permits" at bounding box center [1426, 295] width 44 height 9
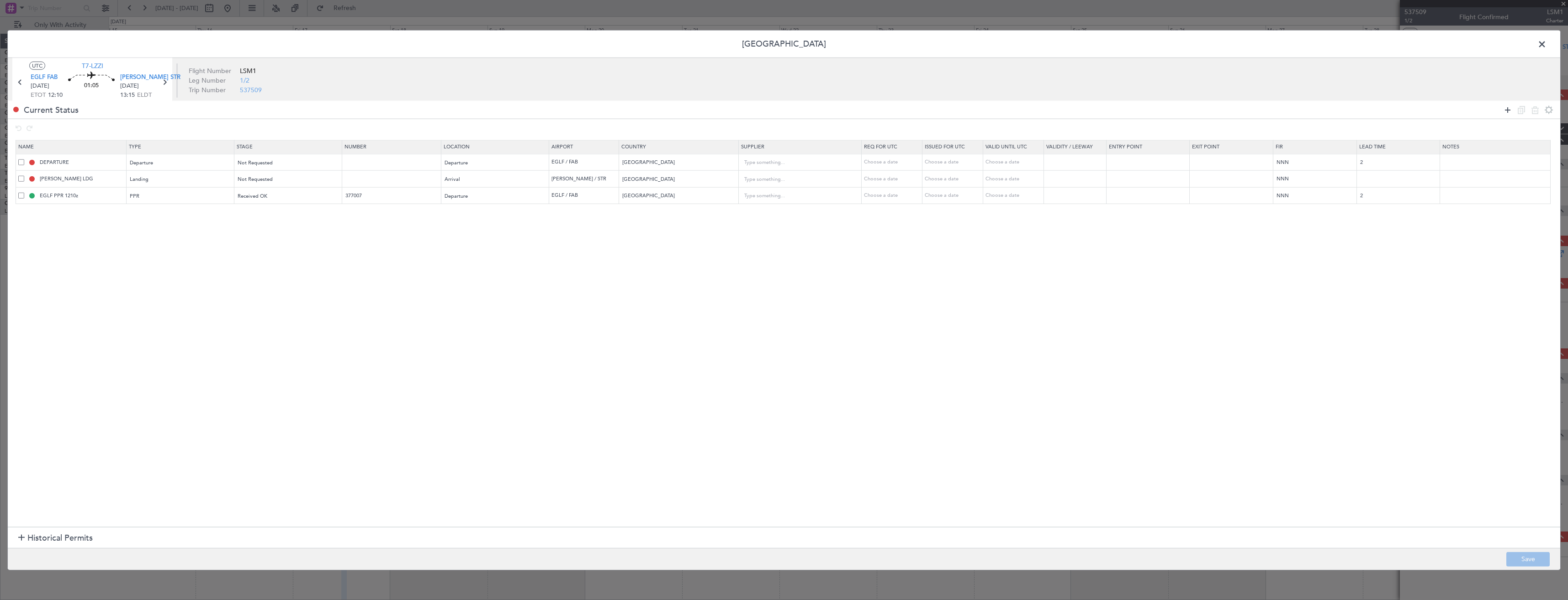
click at [1507, 110] on icon at bounding box center [1507, 109] width 11 height 11
click at [174, 219] on div "Type" at bounding box center [178, 213] width 95 height 14
click at [149, 300] on span "Slot" at bounding box center [184, 301] width 103 height 14
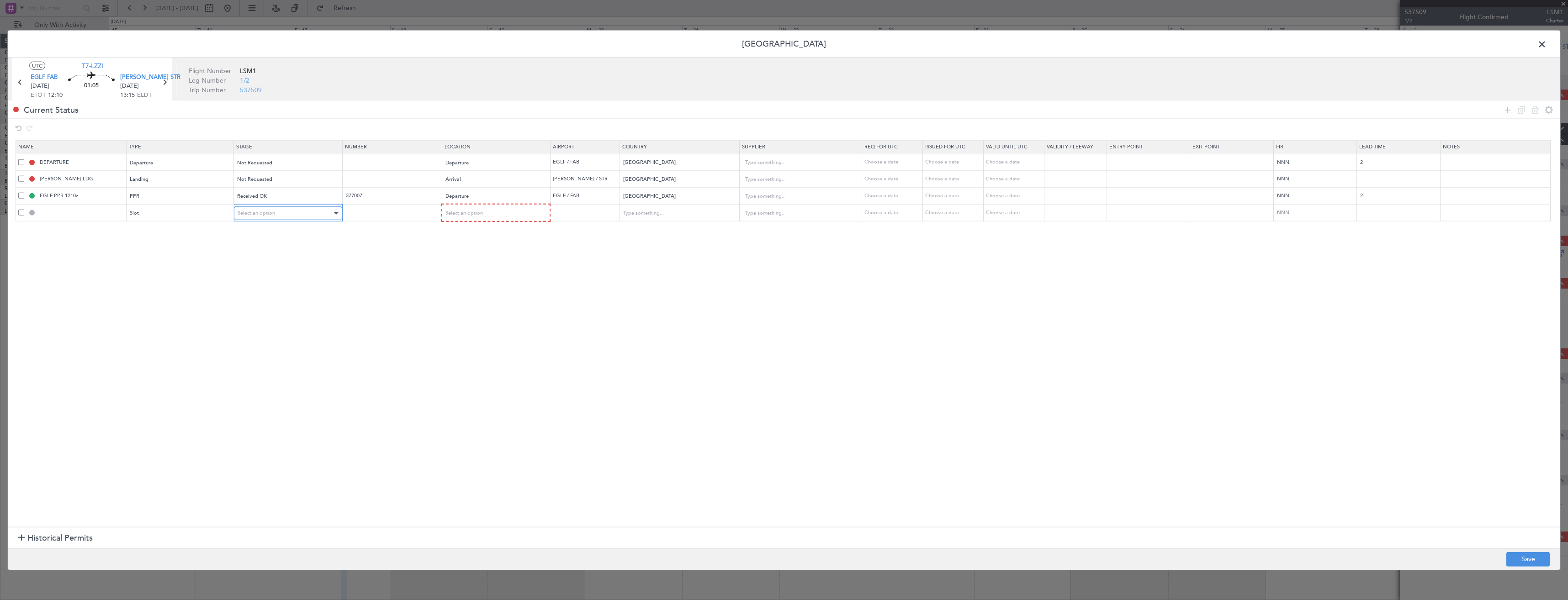
click at [260, 207] on div "Select an option" at bounding box center [284, 213] width 95 height 14
click at [260, 289] on span "Received OK" at bounding box center [293, 287] width 103 height 14
click at [471, 212] on span "Select an option" at bounding box center [464, 212] width 38 height 7
click at [476, 257] on span "Arrival" at bounding box center [505, 260] width 103 height 14
click at [384, 211] on input "text" at bounding box center [392, 212] width 97 height 8
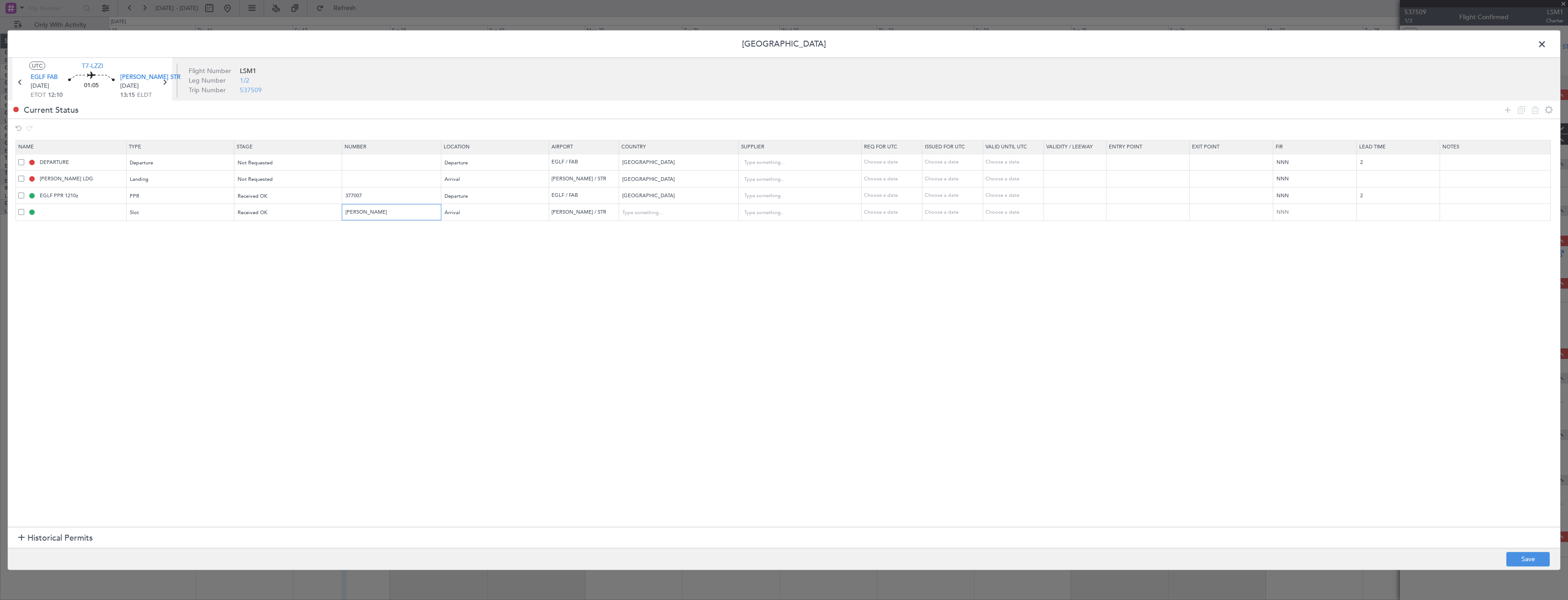
paste input "2609259838"
click at [367, 213] on input "EDDS2609259838" at bounding box center [392, 212] width 97 height 8
type input "EDDSA2609259838"
click at [1537, 559] on button "Save" at bounding box center [1528, 558] width 44 height 15
type input "[PERSON_NAME] ARR SLOT"
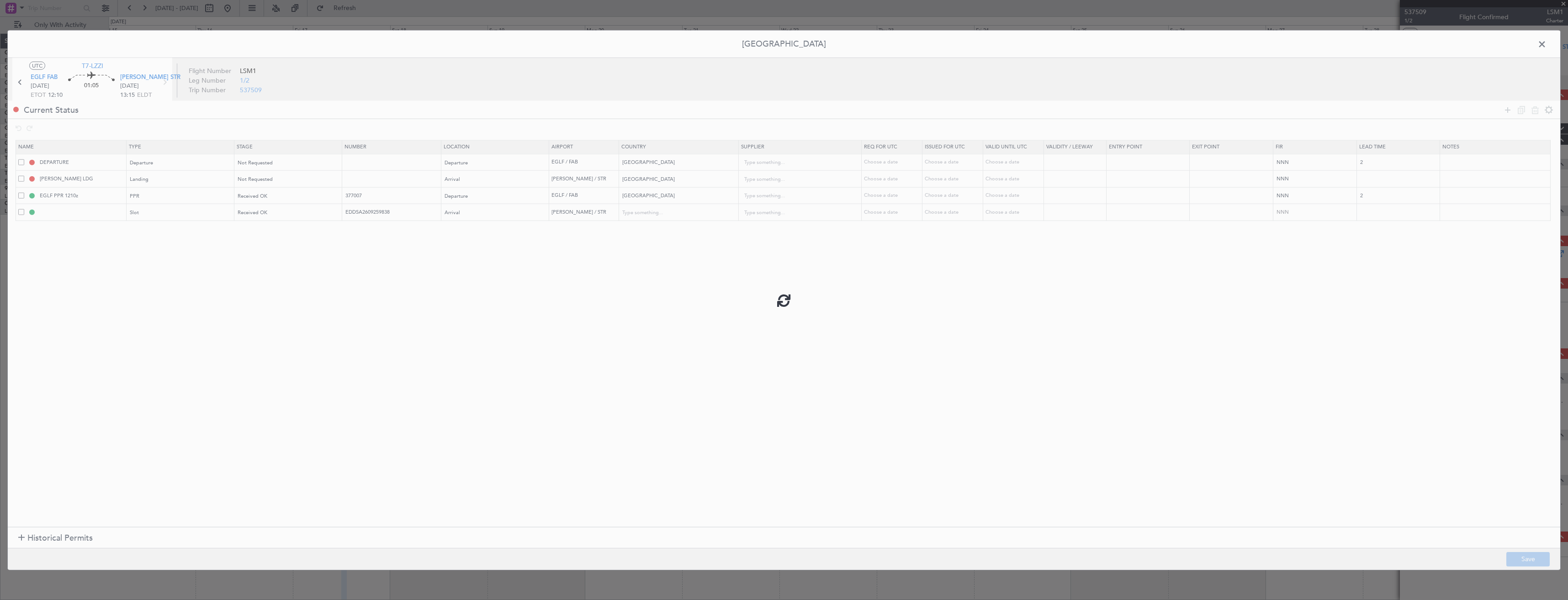
type input "[GEOGRAPHIC_DATA]"
type input "NNN"
click at [83, 206] on div "EGLF PPR 1210z" at bounding box center [83, 206] width 0 height 0
click at [99, 213] on div "EGLF PPR 1210z" at bounding box center [83, 211] width 42 height 11
click at [125, 240] on section "Name Type Stage Number Location Airport Country Supplier Req For Utc Issued For…" at bounding box center [784, 332] width 1553 height 390
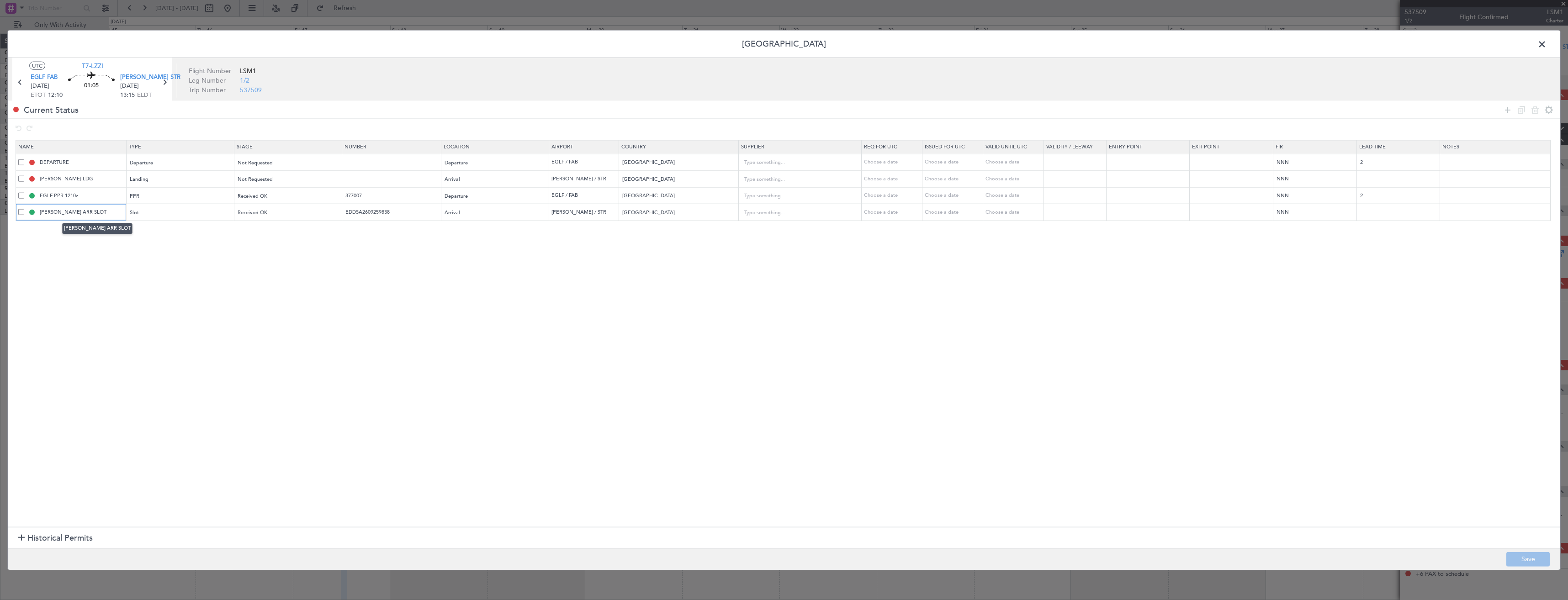
click at [103, 208] on input "[PERSON_NAME] ARR SLOT" at bounding box center [82, 212] width 88 height 8
type input "[PERSON_NAME] ARR SLOT 1320Z"
click at [1518, 555] on button "Save" at bounding box center [1528, 558] width 44 height 15
click at [1547, 45] on span at bounding box center [1547, 47] width 0 height 18
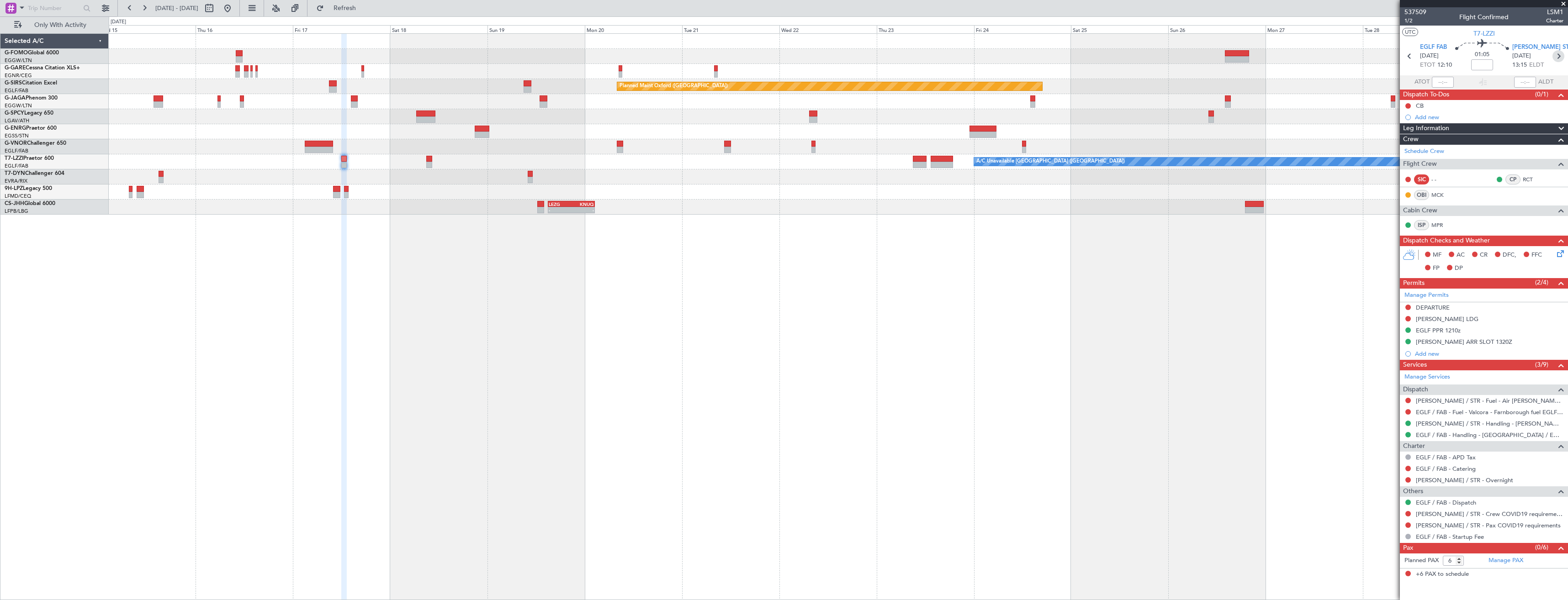
click at [1561, 55] on icon at bounding box center [1559, 56] width 12 height 12
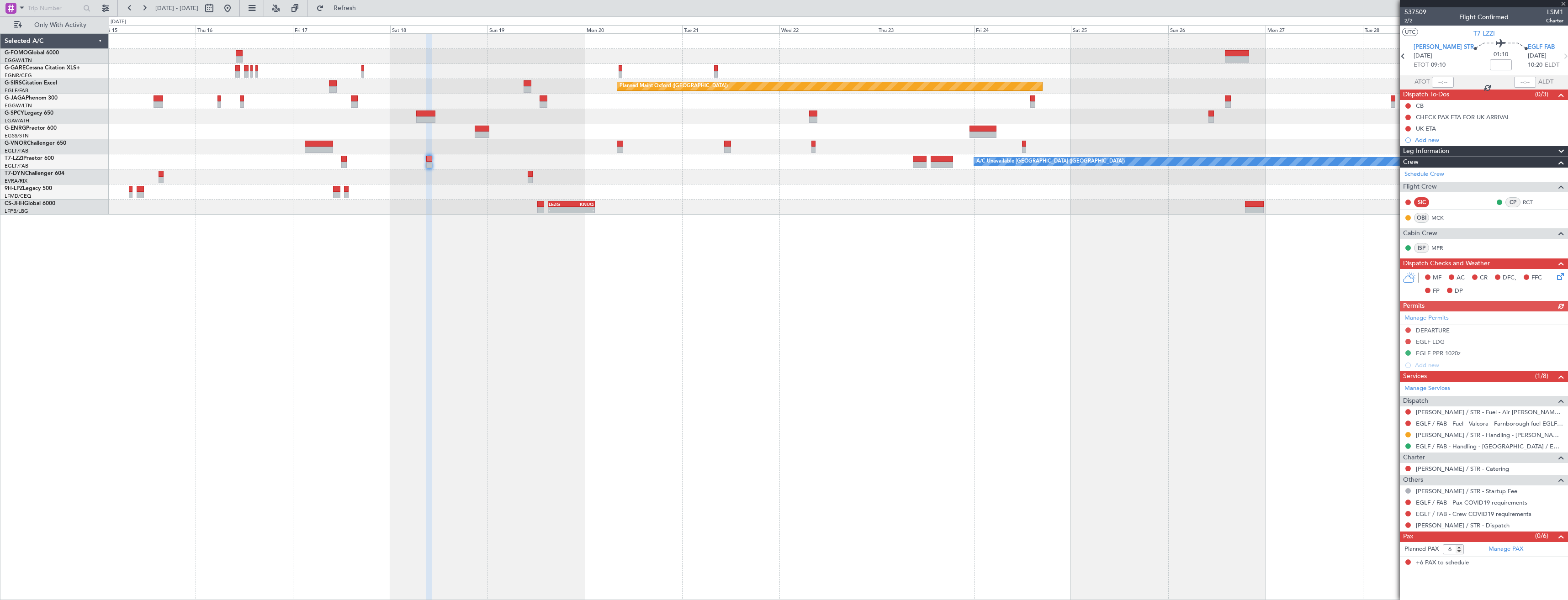
click at [1408, 435] on button at bounding box center [1407, 434] width 5 height 5
drag, startPoint x: 1384, startPoint y: 540, endPoint x: 1421, endPoint y: 405, distance: 140.0
click at [1384, 539] on span "Confirmed" at bounding box center [1382, 543] width 28 height 9
click at [1427, 318] on link "Manage Permits" at bounding box center [1426, 318] width 44 height 9
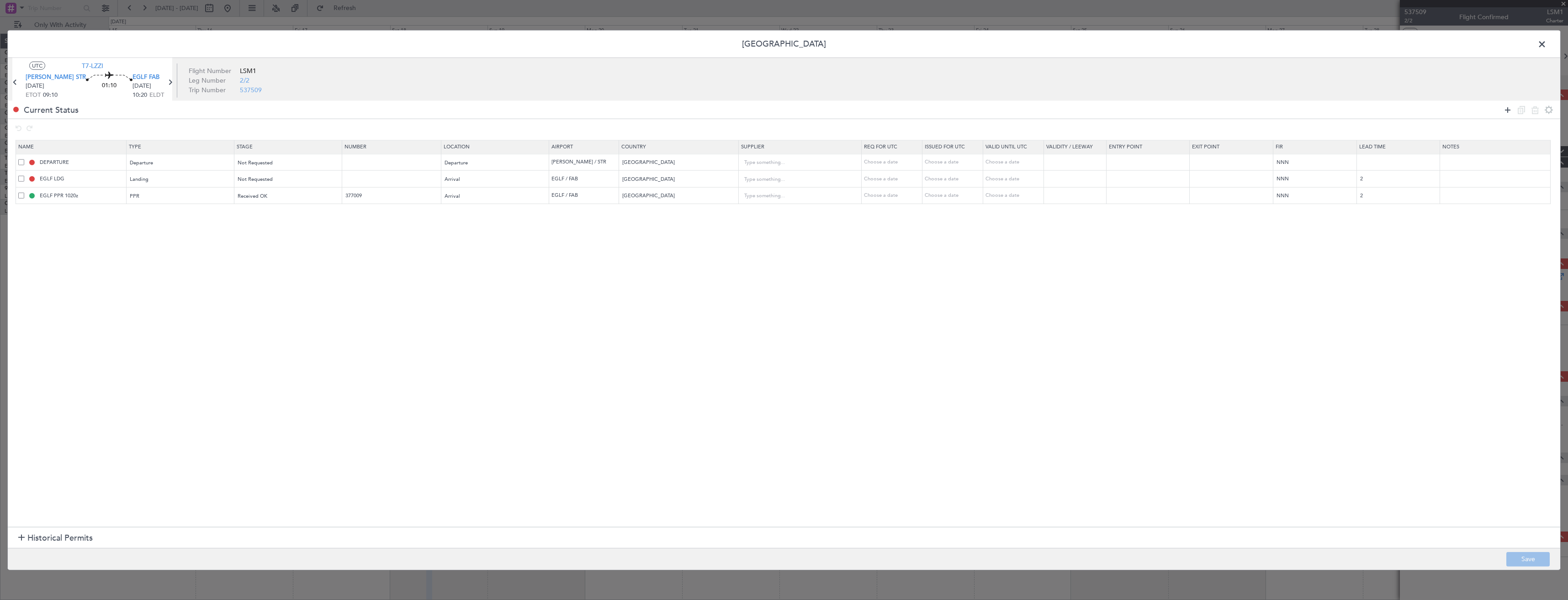
click at [1507, 113] on icon at bounding box center [1507, 109] width 11 height 11
click at [159, 209] on div "Type" at bounding box center [178, 213] width 95 height 14
click at [173, 300] on span "Slot" at bounding box center [184, 300] width 103 height 14
drag, startPoint x: 255, startPoint y: 206, endPoint x: 256, endPoint y: 211, distance: 5.1
click at [255, 207] on div "Select an option" at bounding box center [288, 213] width 108 height 14
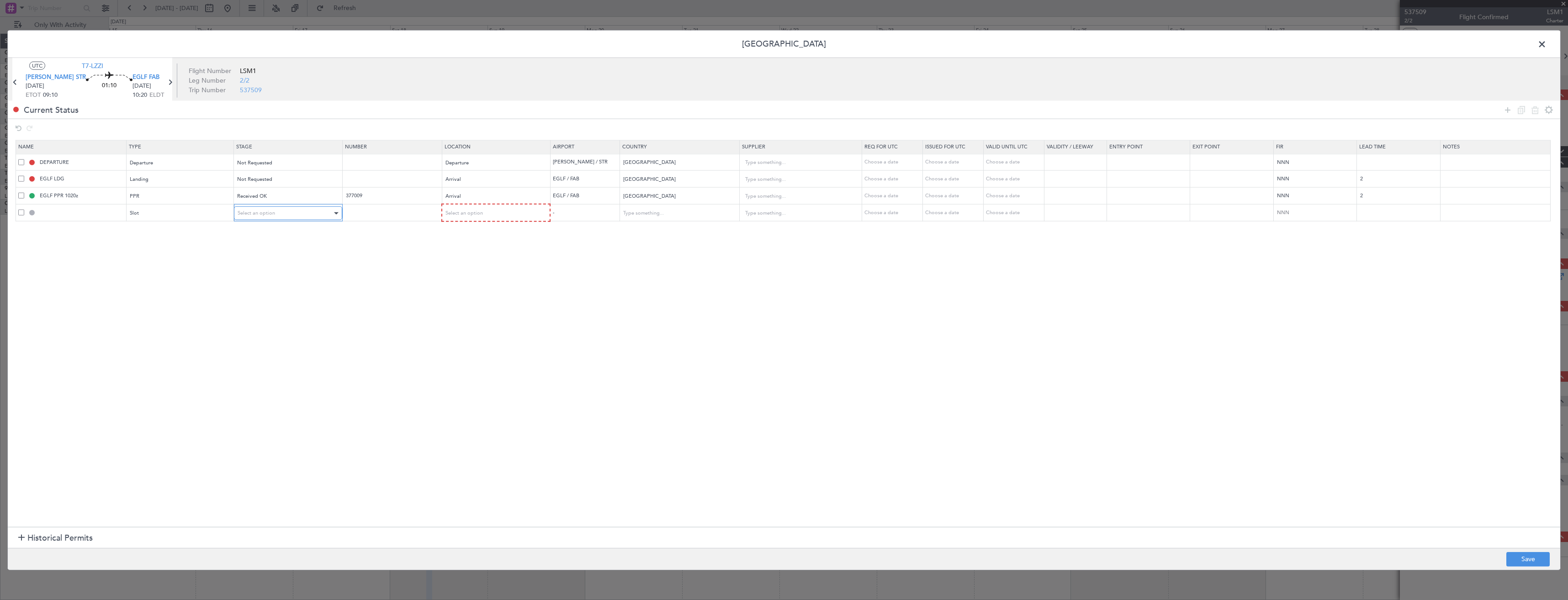
click at [257, 213] on span "Select an option" at bounding box center [256, 212] width 38 height 7
click at [265, 292] on span "Received OK" at bounding box center [293, 287] width 103 height 14
click at [365, 208] on input "text" at bounding box center [392, 212] width 97 height 8
paste input "2609259839"
type input "EDDSD2609259839"
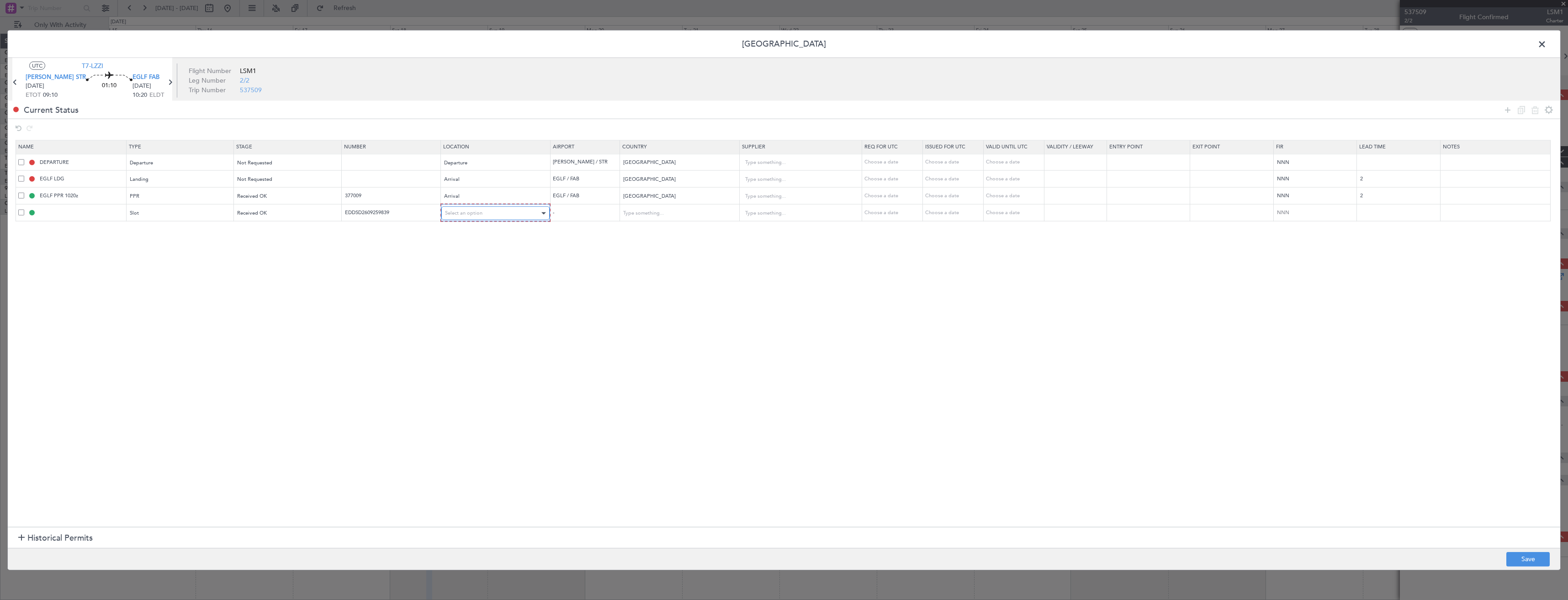
click at [470, 214] on span "Select an option" at bounding box center [464, 212] width 38 height 7
click at [469, 237] on span "Departure" at bounding box center [505, 232] width 103 height 14
click at [1514, 559] on button "Save" at bounding box center [1528, 558] width 44 height 15
type input "[PERSON_NAME] DEP SLOT"
type input "[GEOGRAPHIC_DATA]"
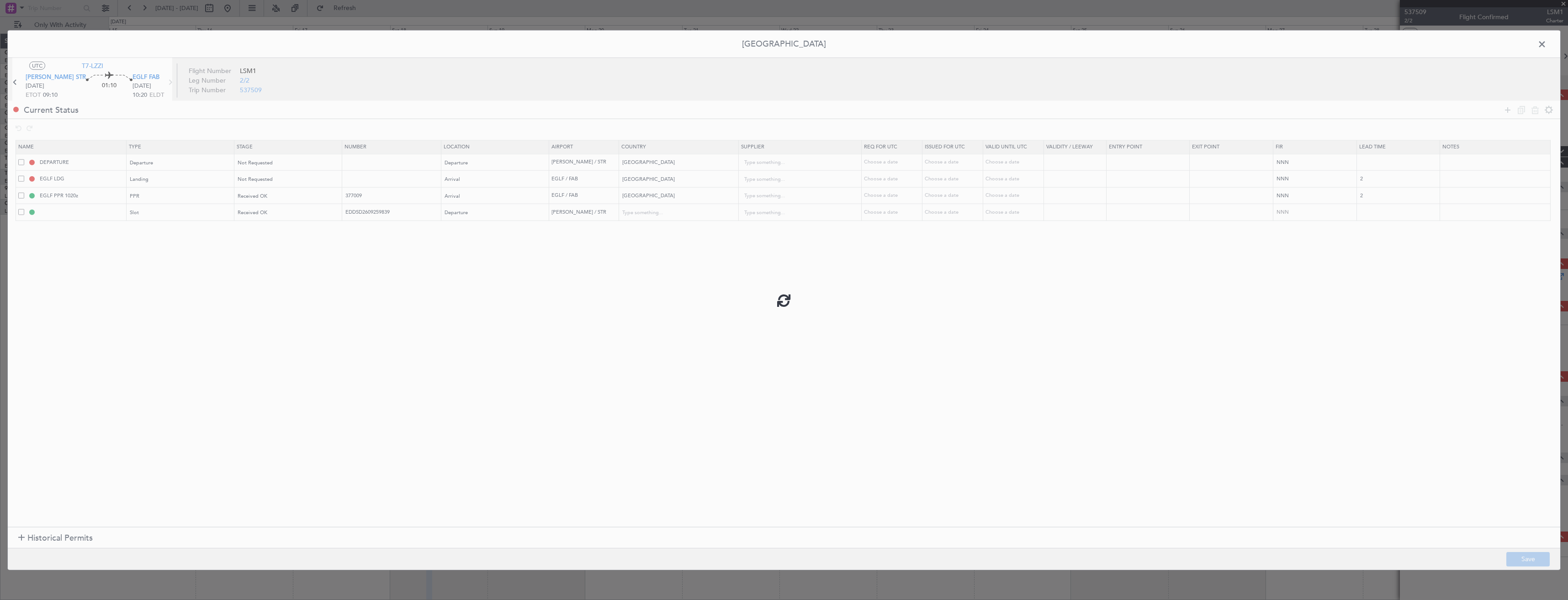
type input "NNN"
click at [90, 213] on input "[PERSON_NAME] DEP SLOT" at bounding box center [82, 212] width 88 height 8
type input "[PERSON_NAME] DEP SLOT 0900Z"
click at [1524, 554] on button "Save" at bounding box center [1528, 558] width 44 height 15
click at [1547, 42] on span at bounding box center [1547, 47] width 0 height 18
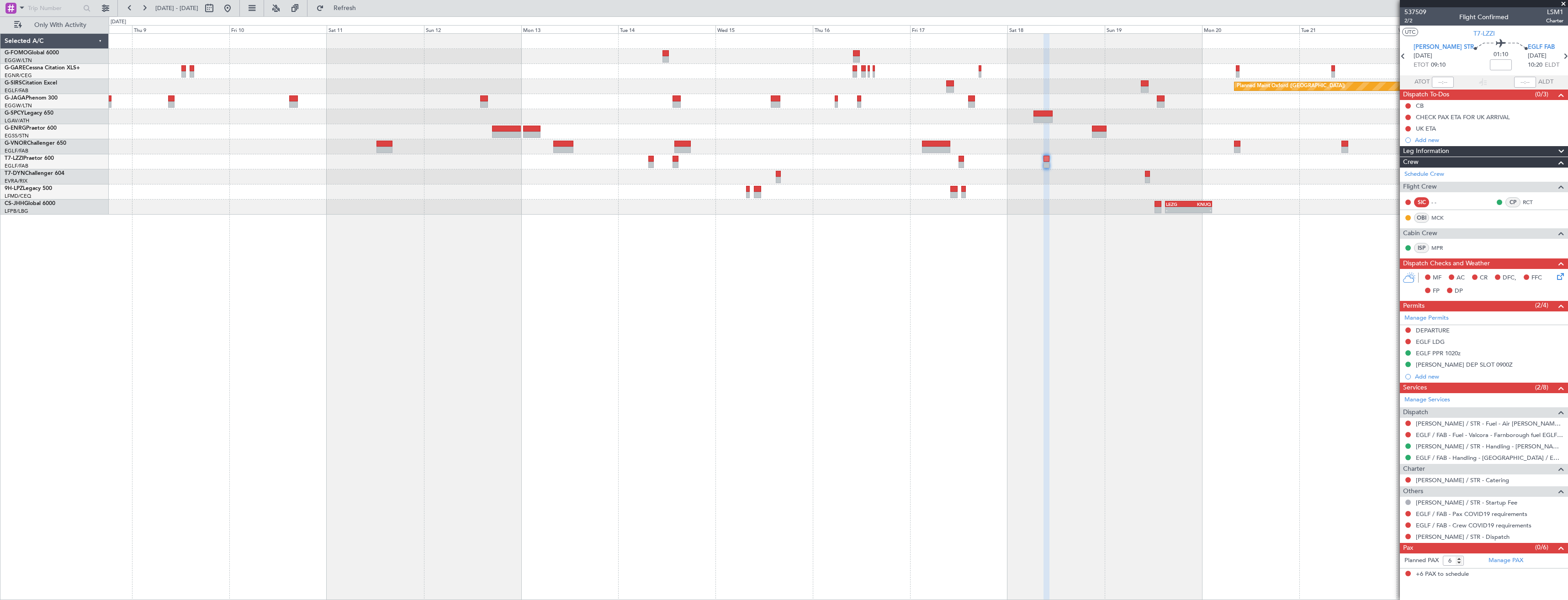
click at [960, 95] on div "Planned Maint Oxford ([GEOGRAPHIC_DATA]) A/C Unavailable [GEOGRAPHIC_DATA] ([GE…" at bounding box center [838, 124] width 1459 height 180
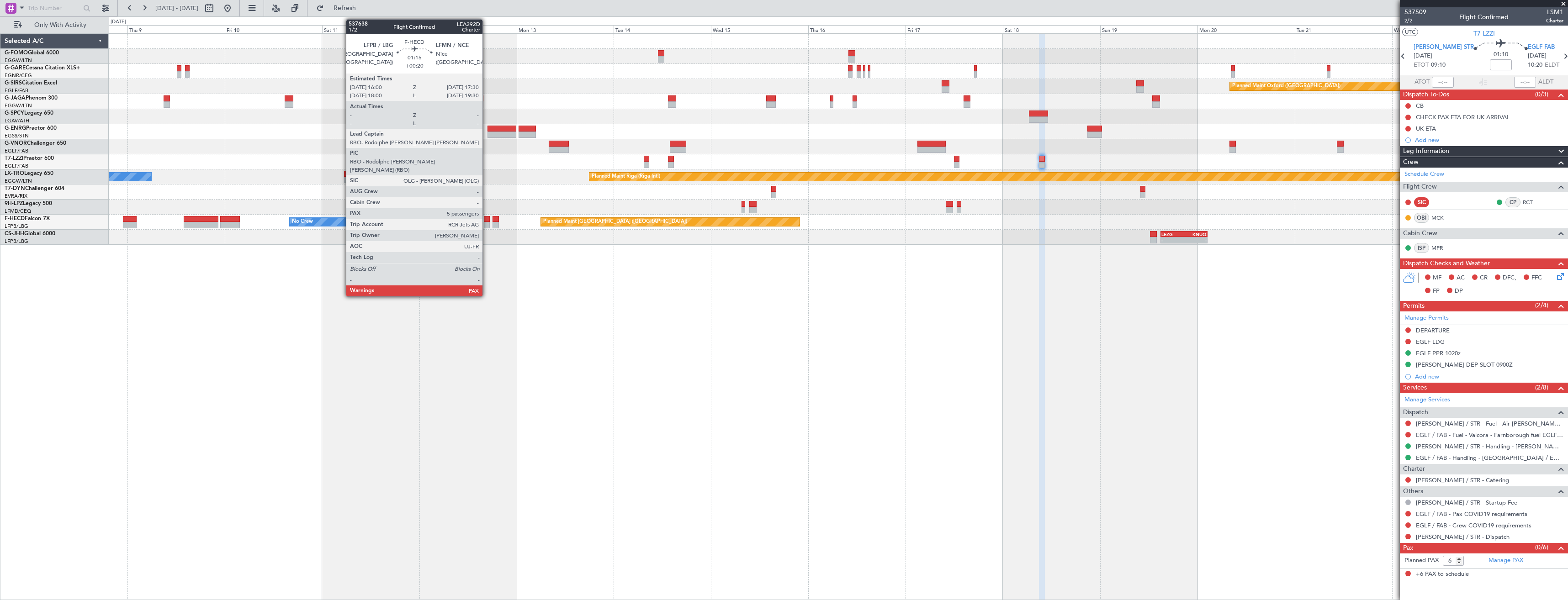
click at [487, 225] on div at bounding box center [487, 225] width 6 height 6
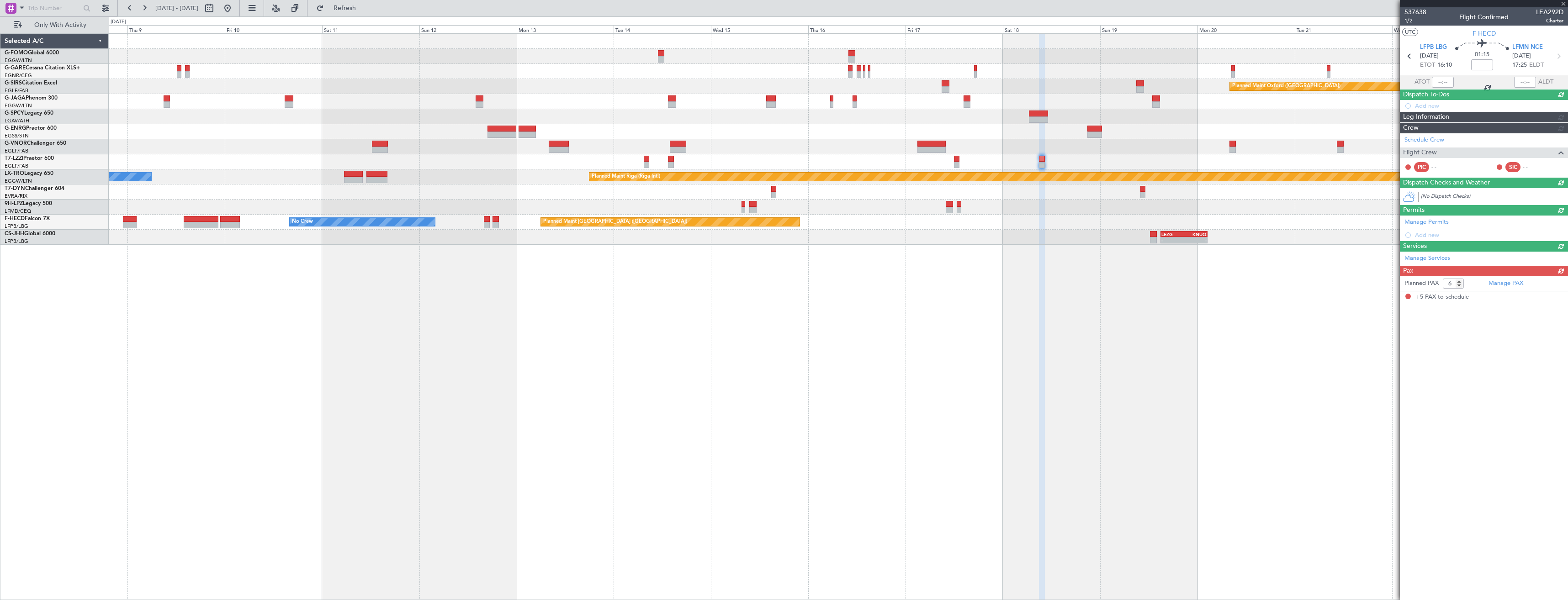
type input "+00:20"
type input "5"
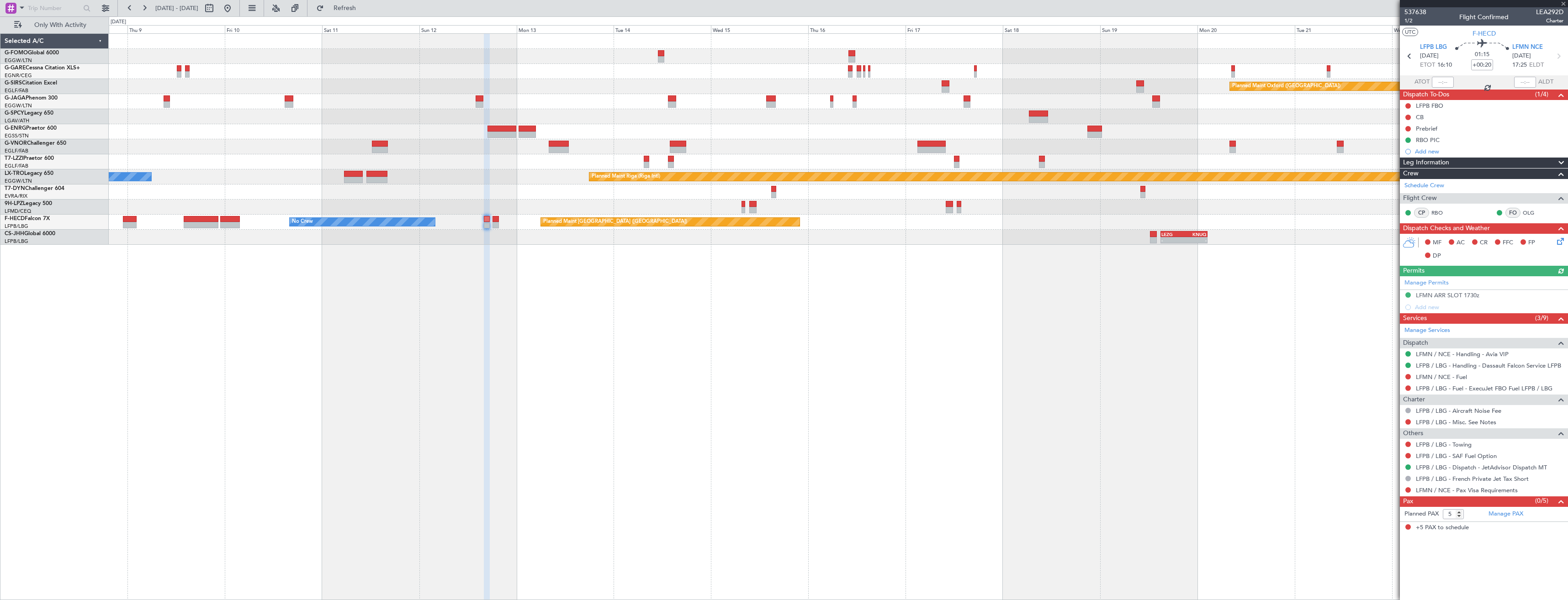
click at [1558, 55] on icon at bounding box center [1559, 56] width 12 height 12
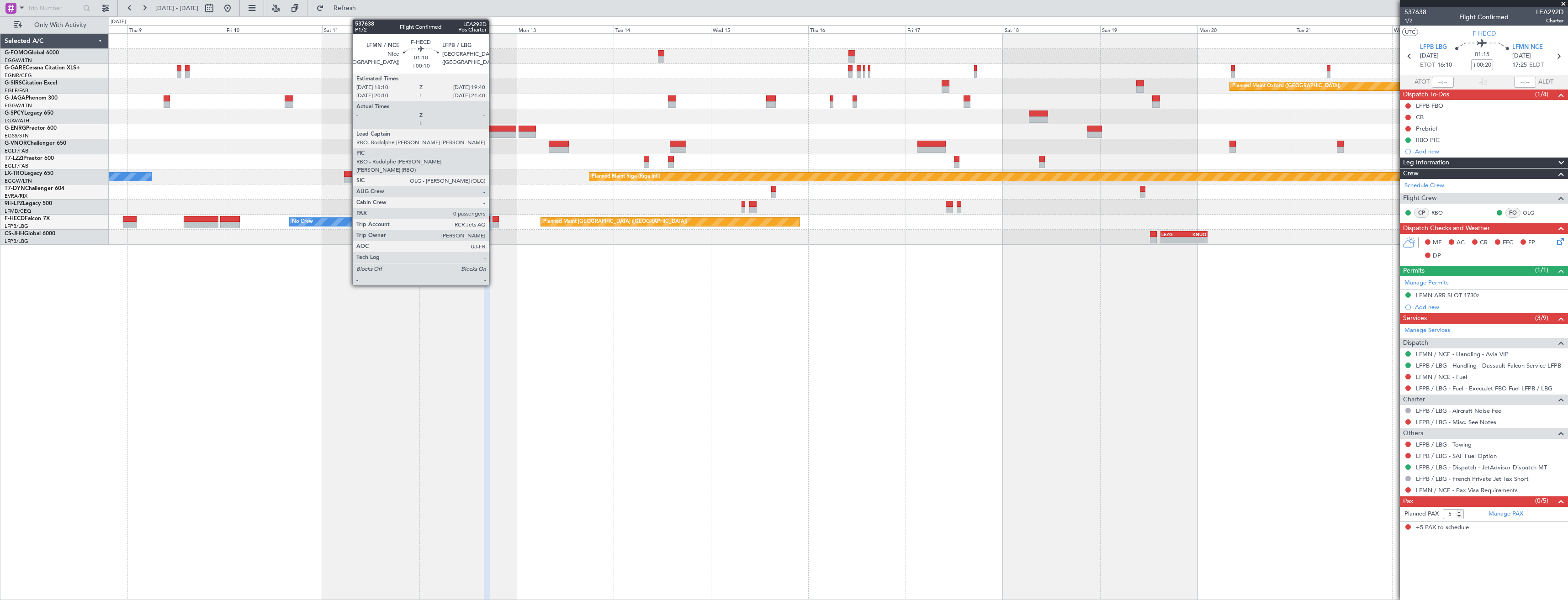
click at [493, 224] on div at bounding box center [496, 225] width 6 height 6
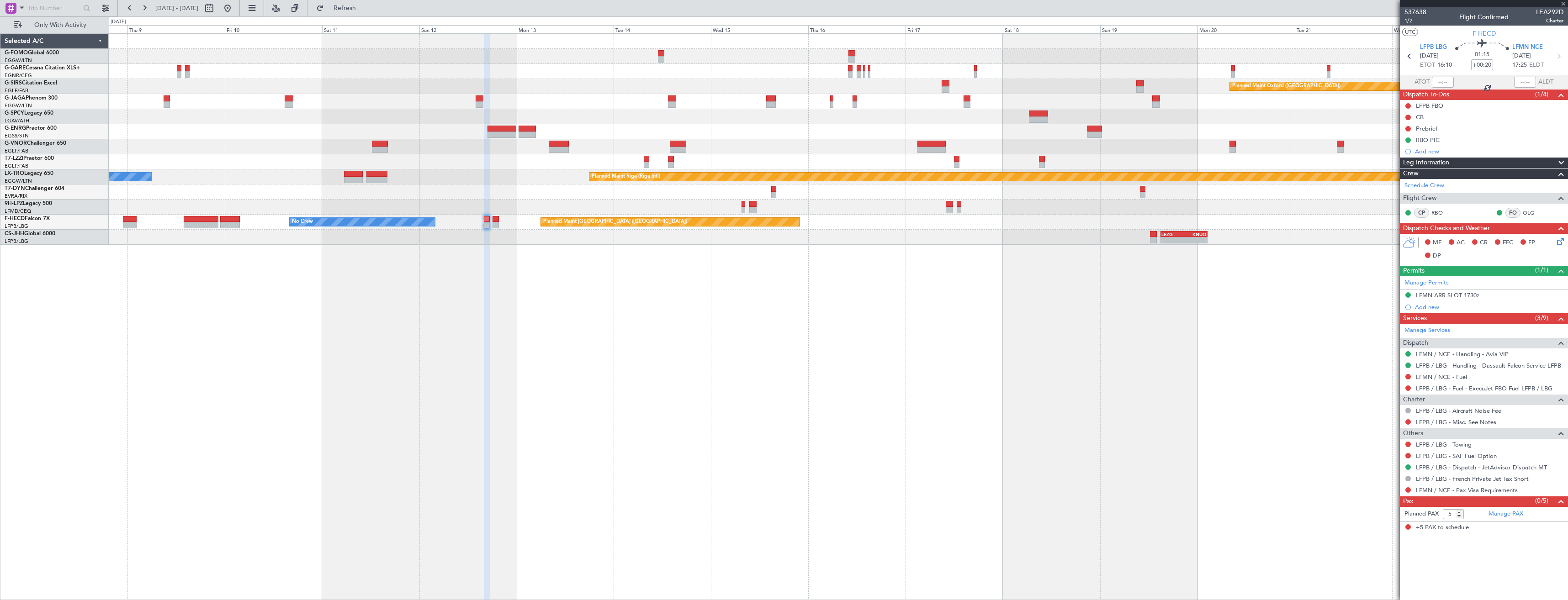
type input "+00:10"
type input "0"
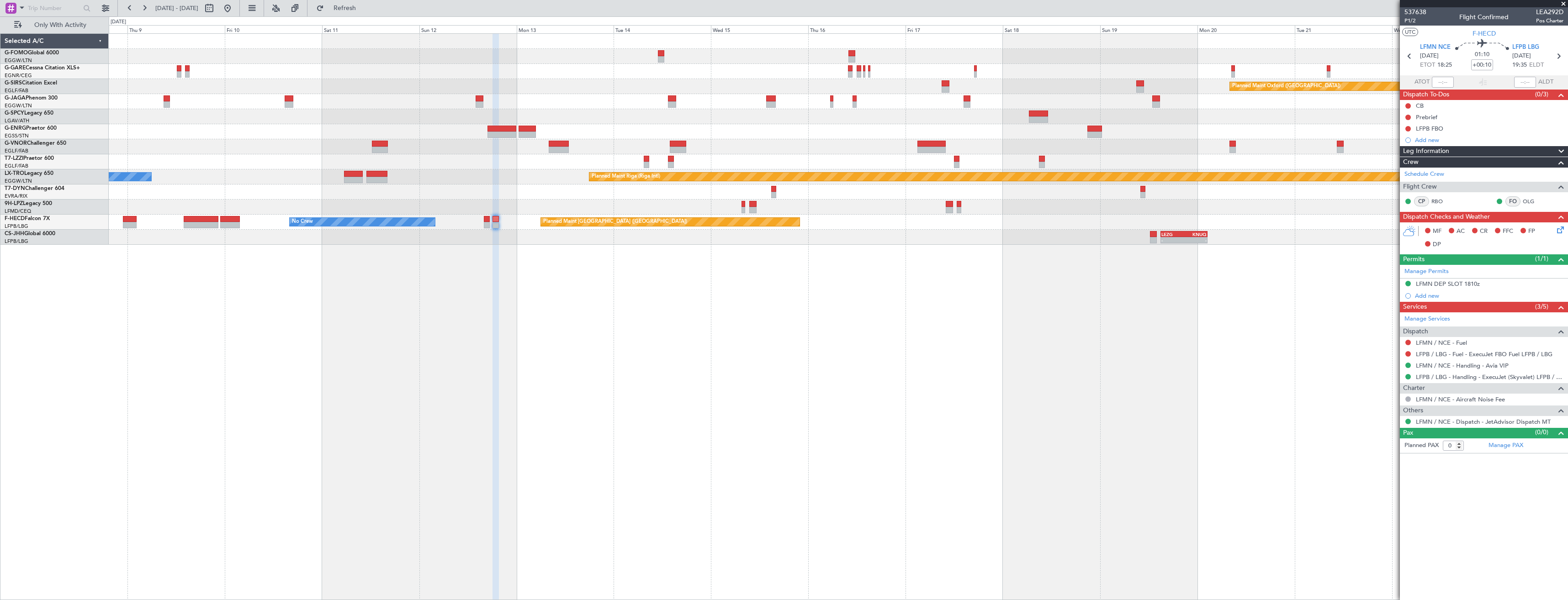
drag, startPoint x: 1562, startPoint y: 3, endPoint x: 1514, endPoint y: 14, distance: 49.2
click at [1562, 3] on span at bounding box center [1563, 4] width 9 height 8
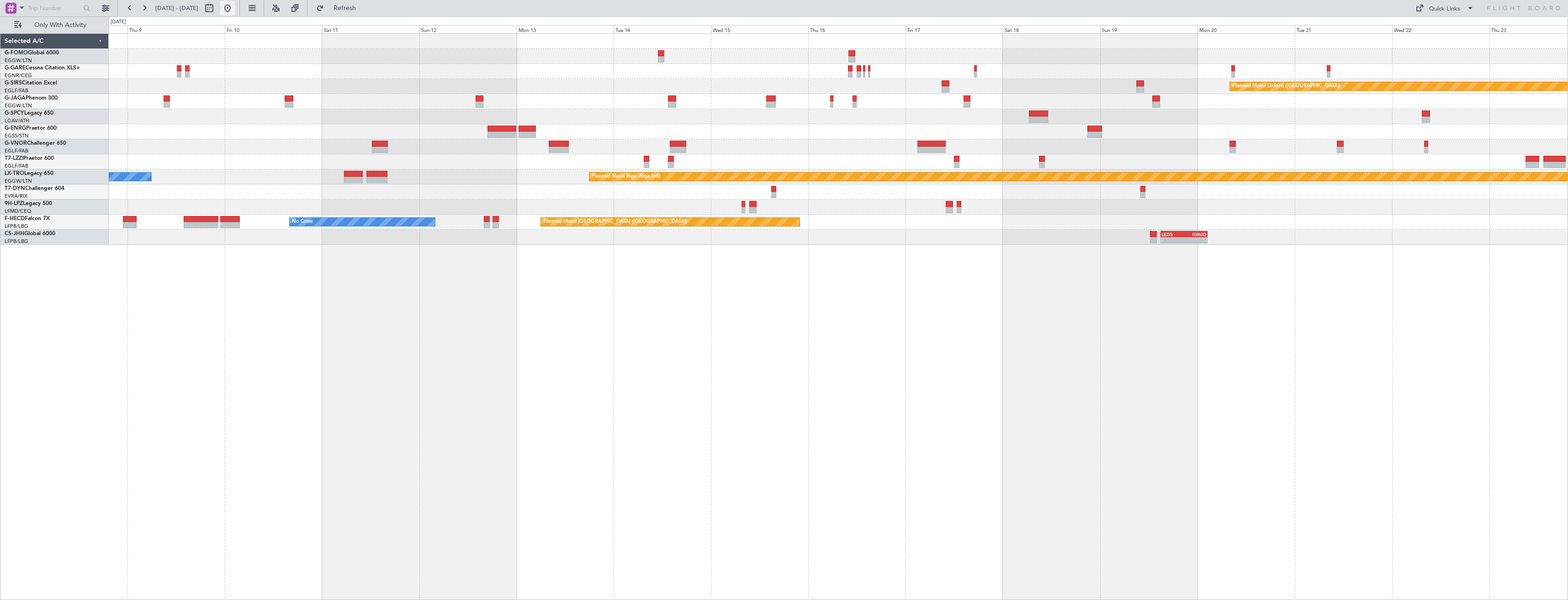
drag, startPoint x: 263, startPoint y: 11, endPoint x: 394, endPoint y: 32, distance: 132.7
click at [240, 11] on fb-range-datepicker "[DATE] - [DATE]" at bounding box center [179, 8] width 123 height 16
click at [234, 12] on button at bounding box center [227, 8] width 15 height 15
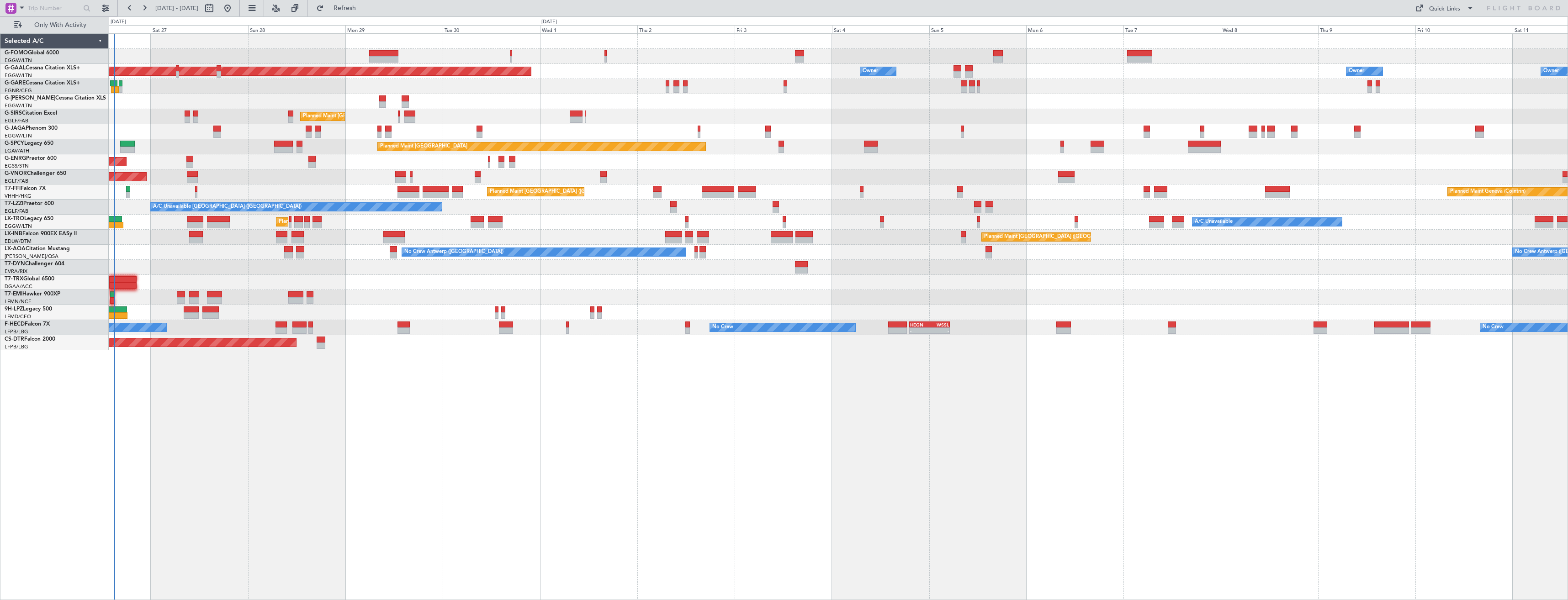
click at [591, 452] on div "Planned Maint [GEOGRAPHIC_DATA] ([GEOGRAPHIC_DATA]) Planned [GEOGRAPHIC_DATA] O…" at bounding box center [838, 316] width 1459 height 567
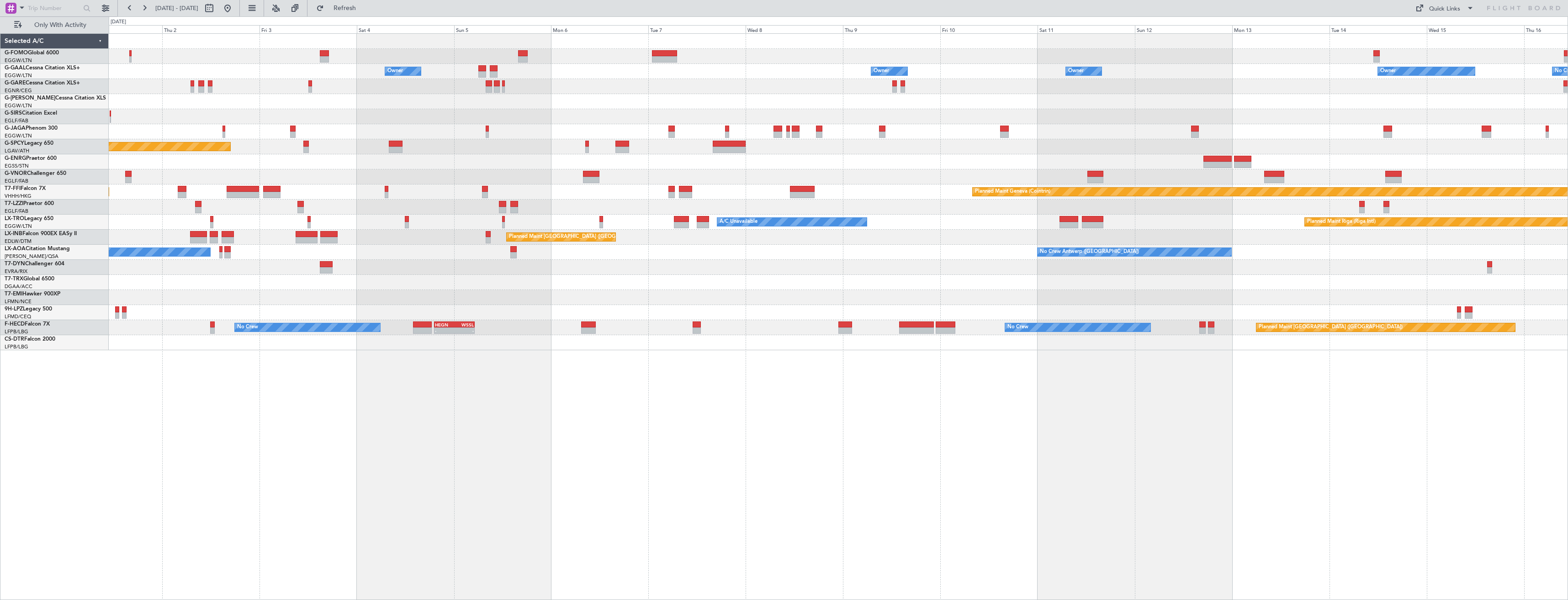
click at [914, 147] on div "Owner Owner Owner Owner Owner No Crew Owner Planned [GEOGRAPHIC_DATA] Planned M…" at bounding box center [838, 191] width 1459 height 316
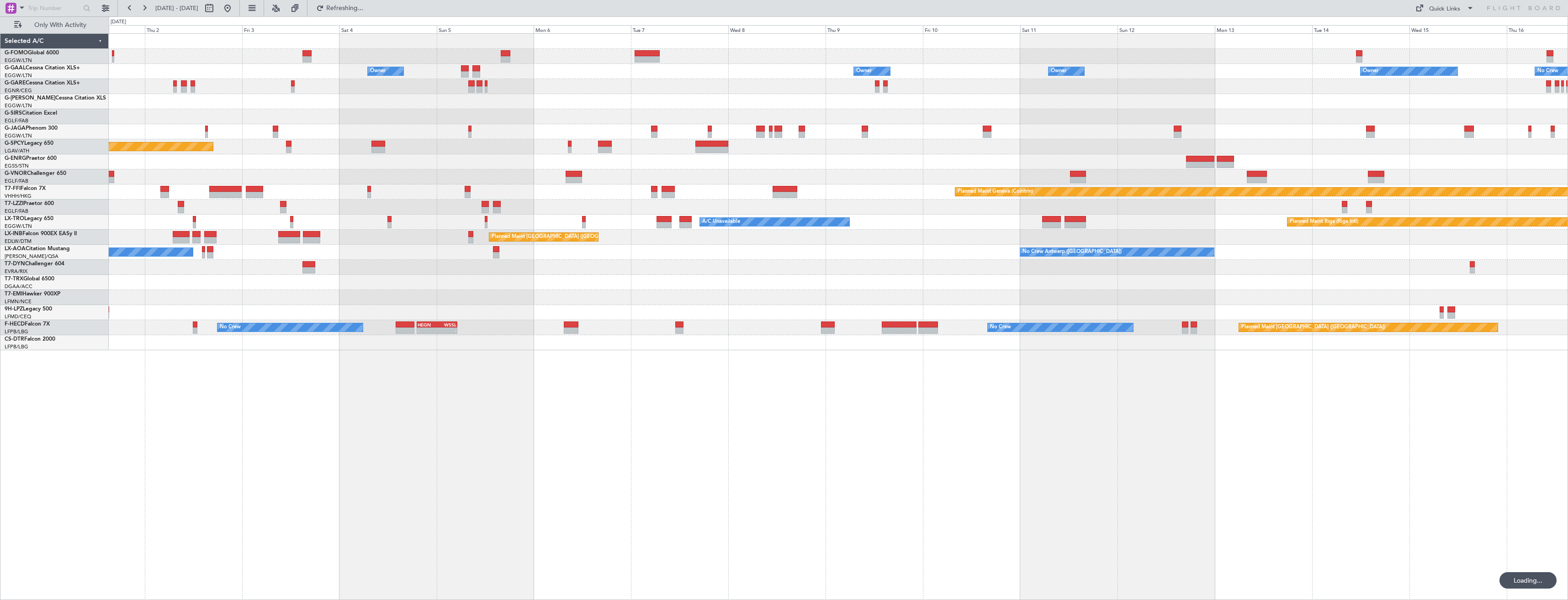
click at [957, 107] on div "Owner Owner Owner Owner Owner No Crew Owner Planned [GEOGRAPHIC_DATA] Planned M…" at bounding box center [838, 191] width 1459 height 316
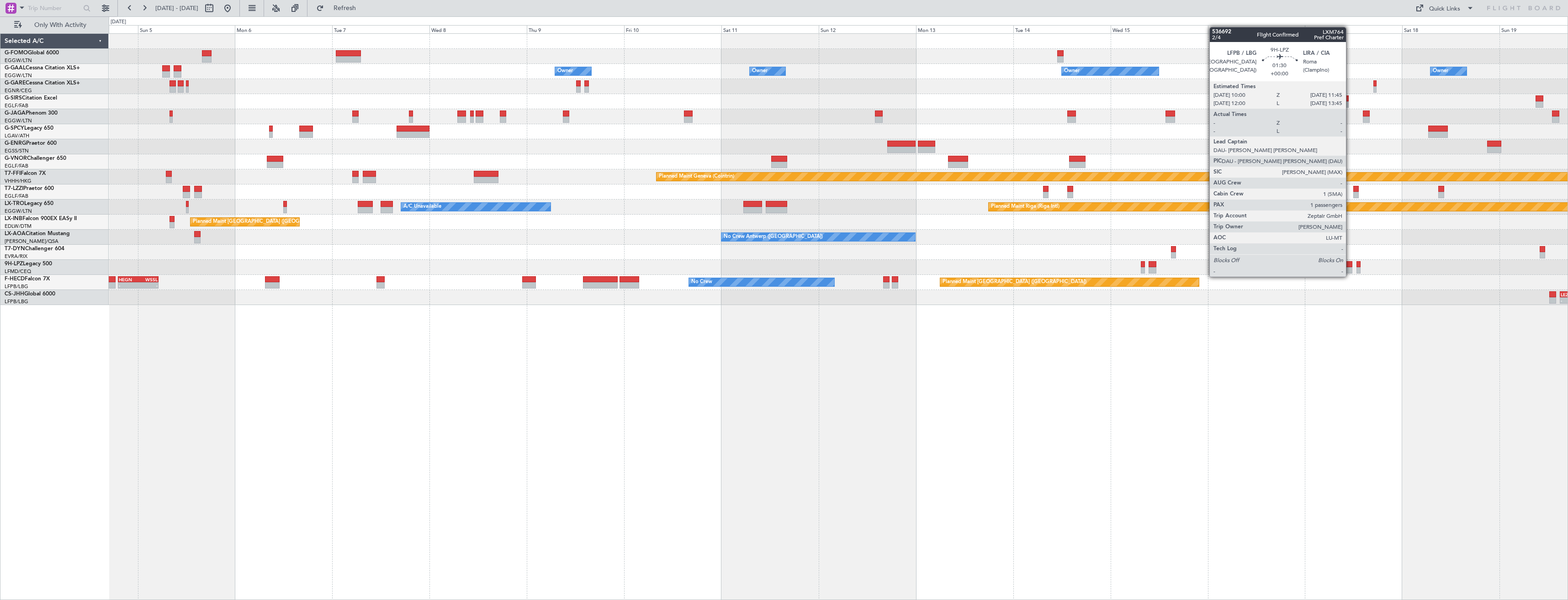
click at [1351, 267] on div at bounding box center [1349, 270] width 7 height 6
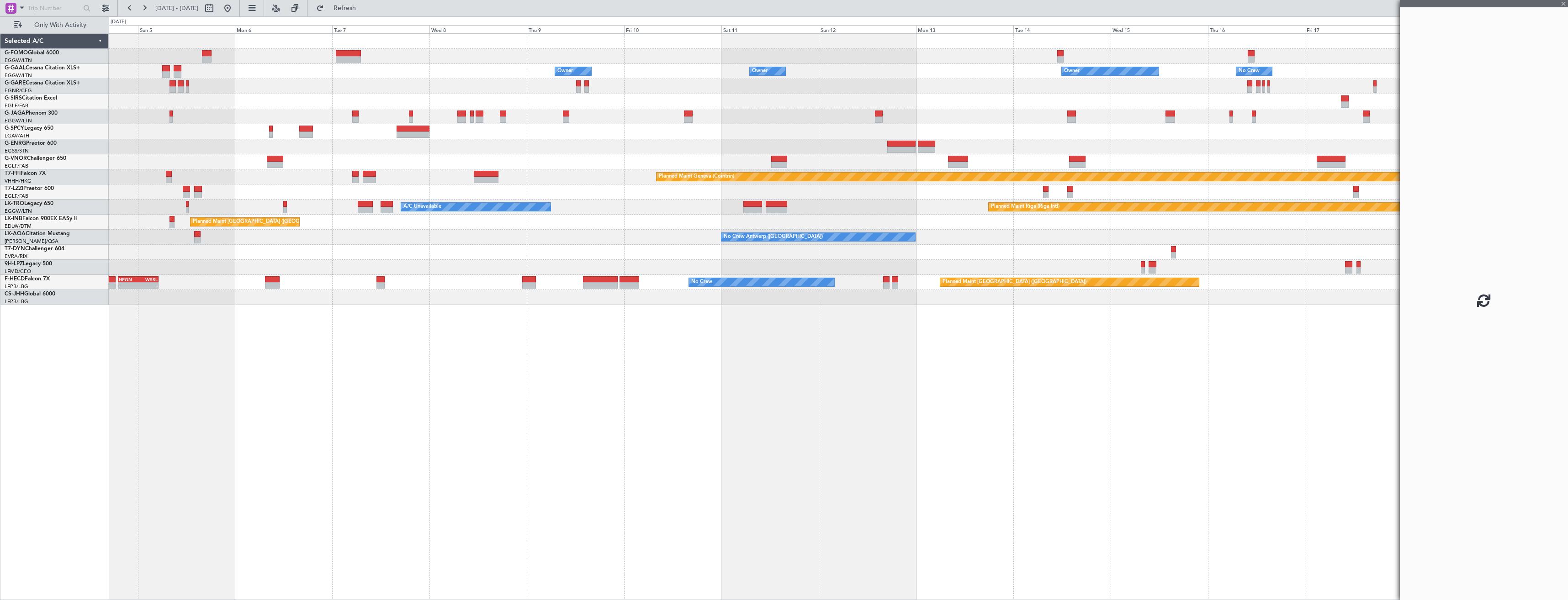
click at [1282, 233] on div "No Crew Antwerp ([GEOGRAPHIC_DATA]) Planned Maint [GEOGRAPHIC_DATA] No Crew [GE…" at bounding box center [838, 236] width 1459 height 15
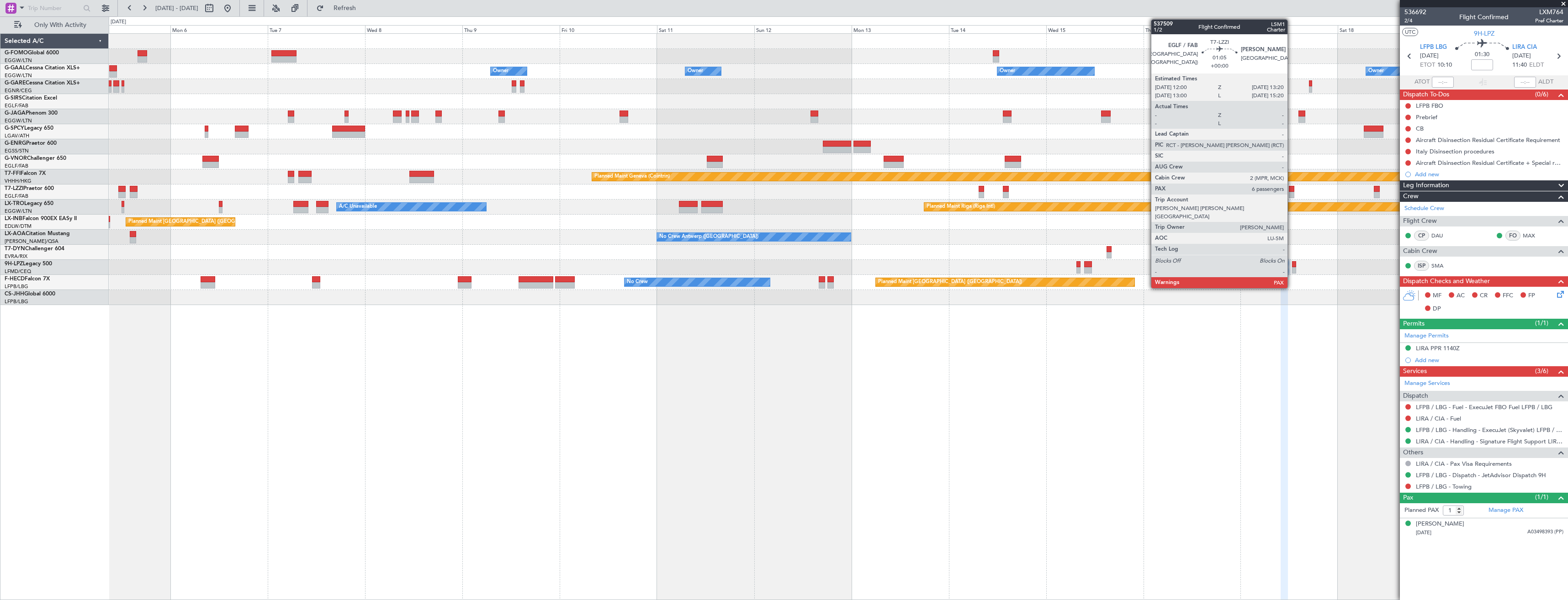
click at [1292, 194] on div at bounding box center [1291, 194] width 5 height 6
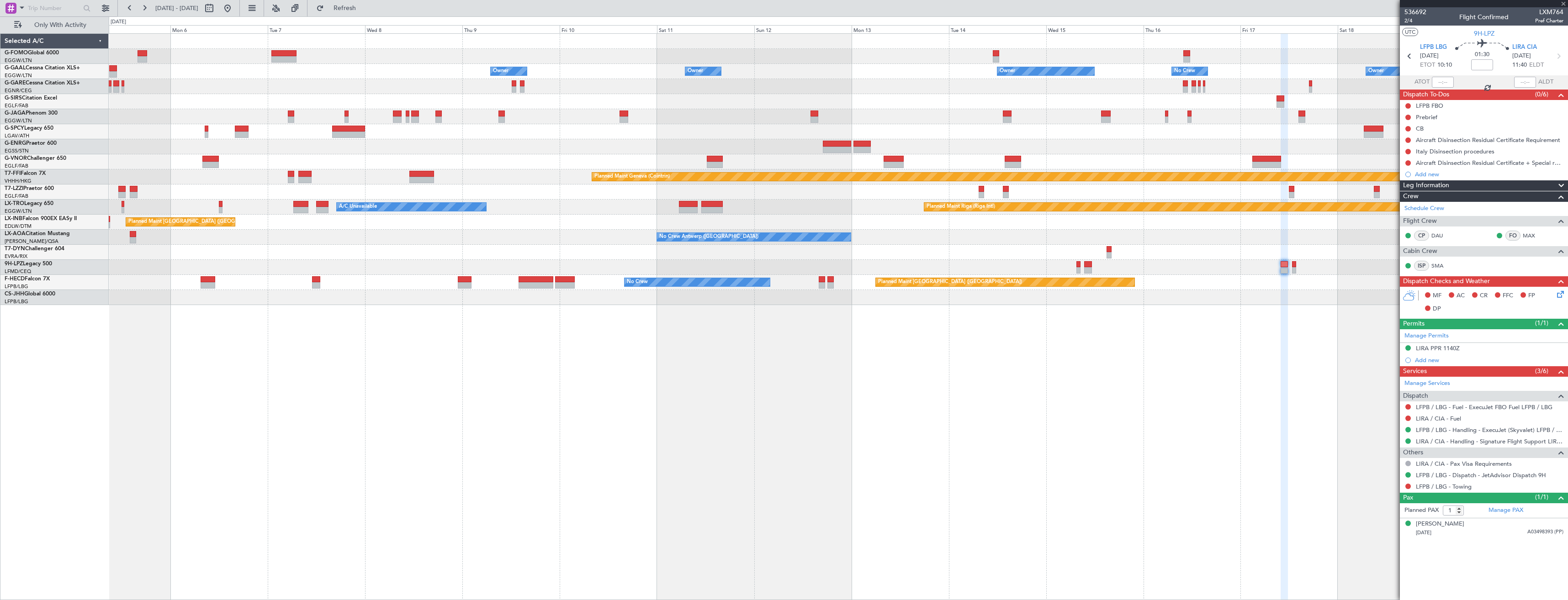
type input "6"
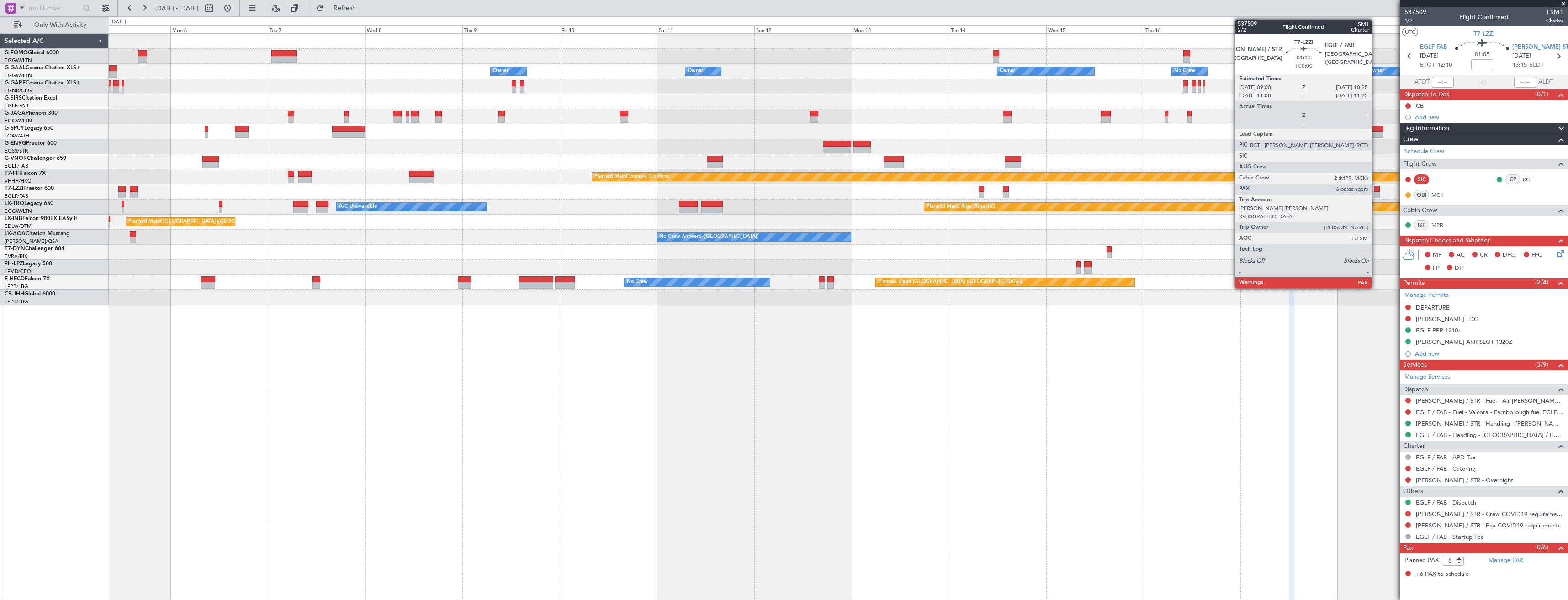
click at [1375, 193] on div at bounding box center [1377, 194] width 6 height 6
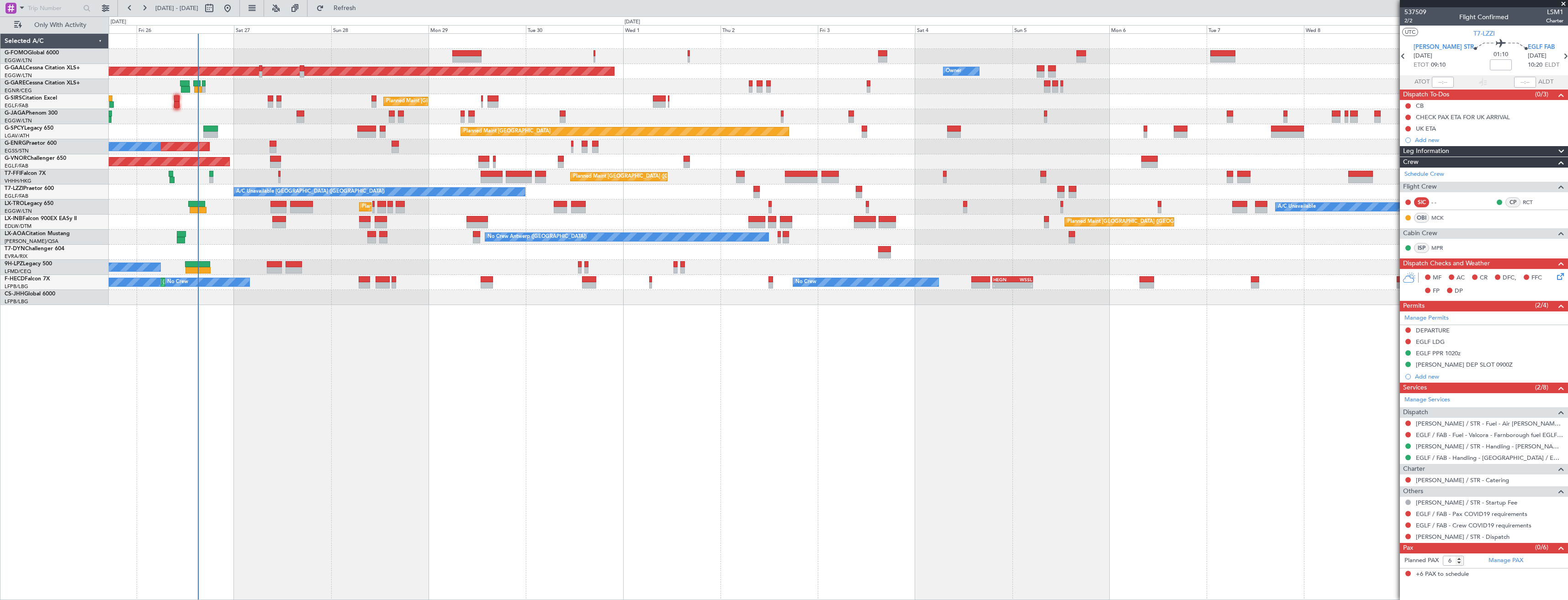
click at [1347, 219] on div "Planned Maint London (Luton) Owner Owner Planned Maint Dusseldorf Owner Planned…" at bounding box center [838, 169] width 1459 height 271
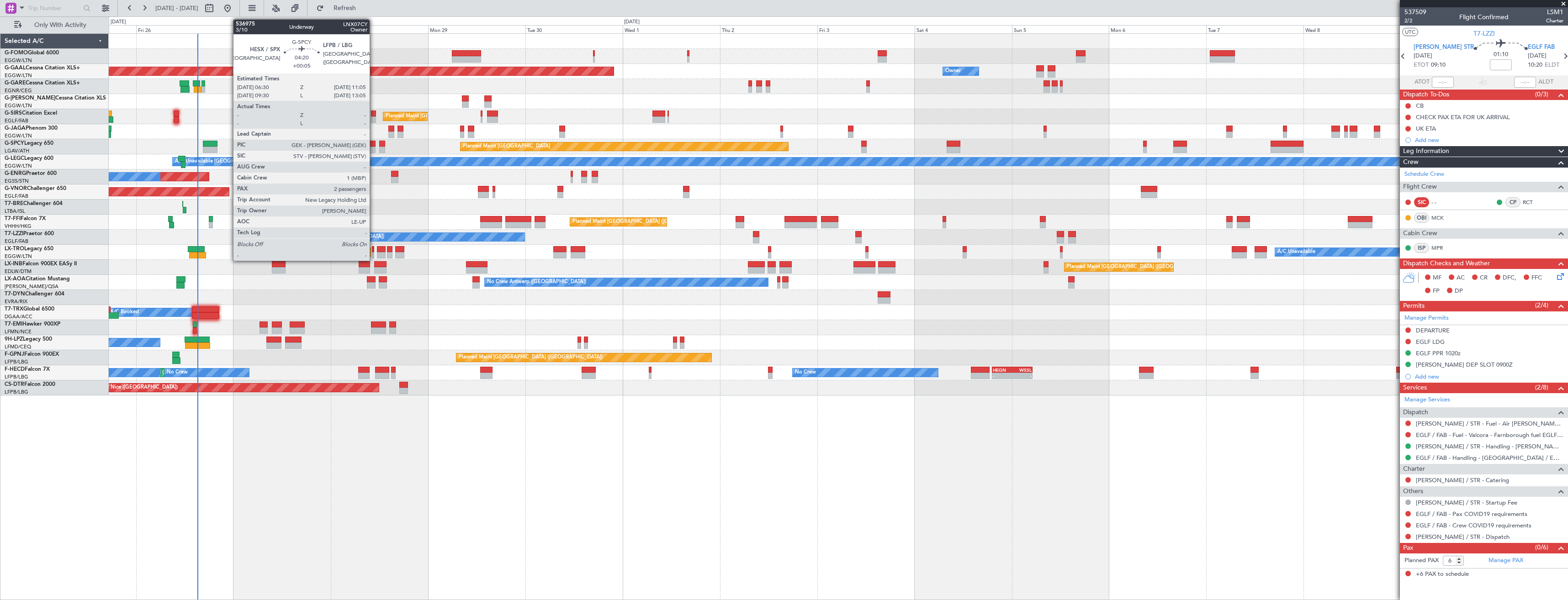
click at [374, 149] on div at bounding box center [366, 150] width 19 height 6
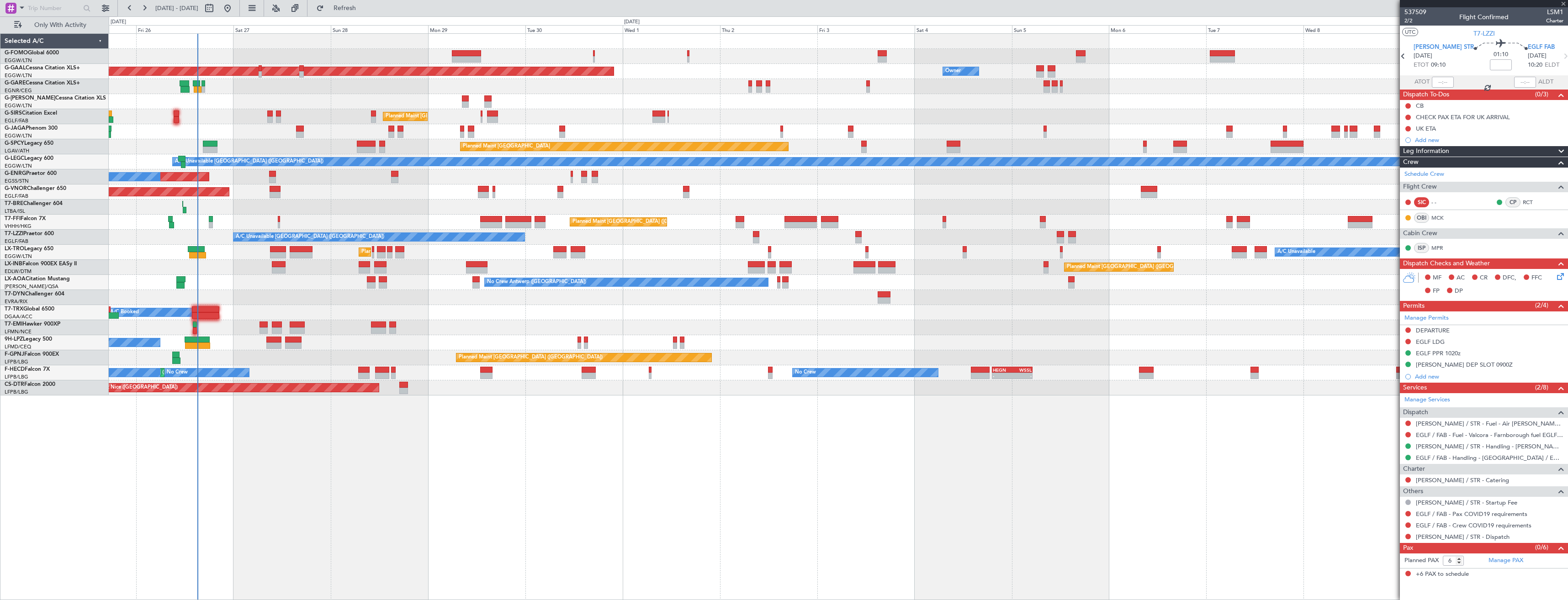
type input "+00:05"
type input "2"
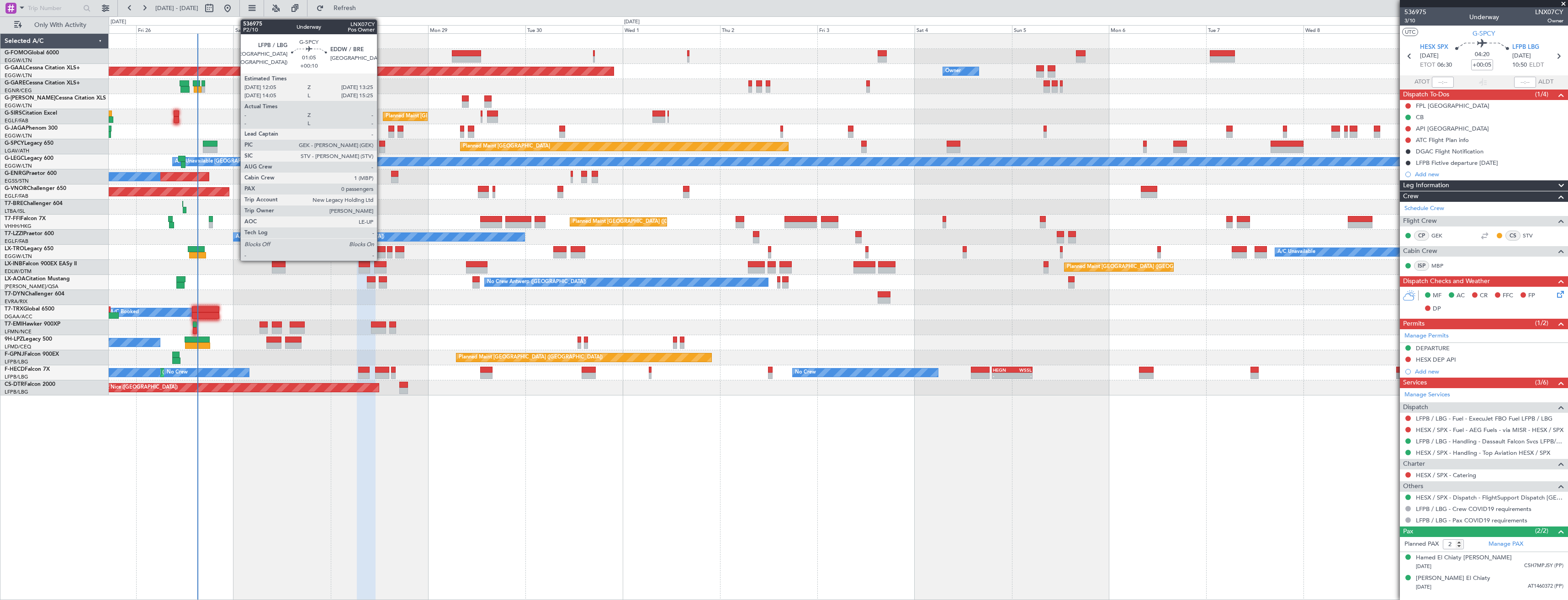
click at [381, 147] on div at bounding box center [381, 150] width 5 height 6
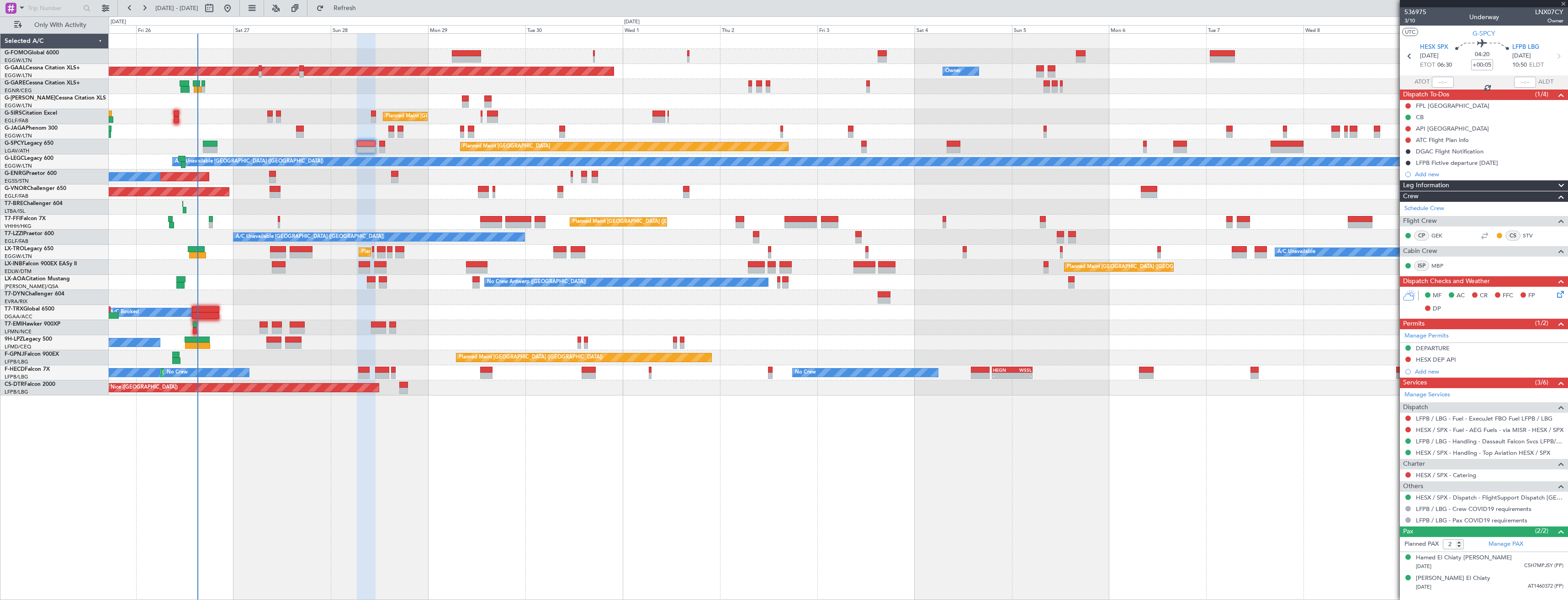
type input "+00:10"
type input "0"
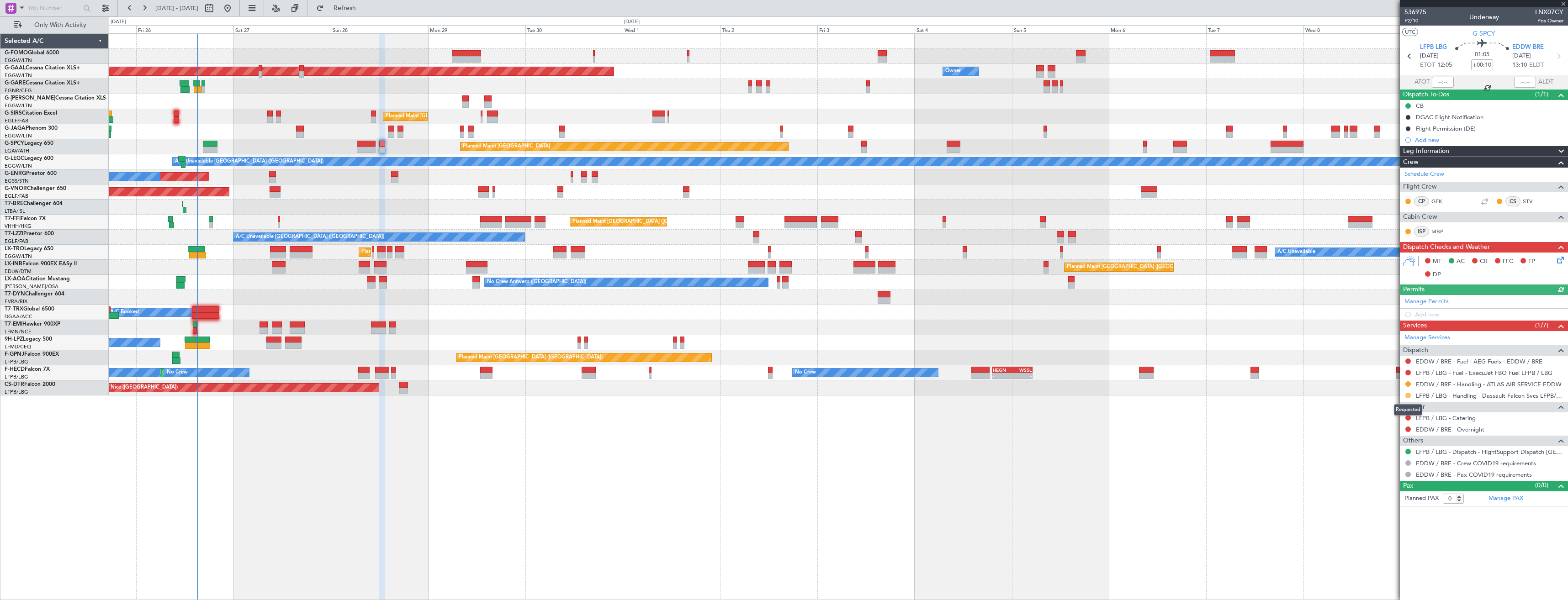
click at [1408, 397] on button at bounding box center [1407, 395] width 5 height 5
drag, startPoint x: 1397, startPoint y: 504, endPoint x: 1463, endPoint y: 473, distance: 72.9
click at [1399, 503] on li "Confirmed" at bounding box center [1408, 504] width 106 height 14
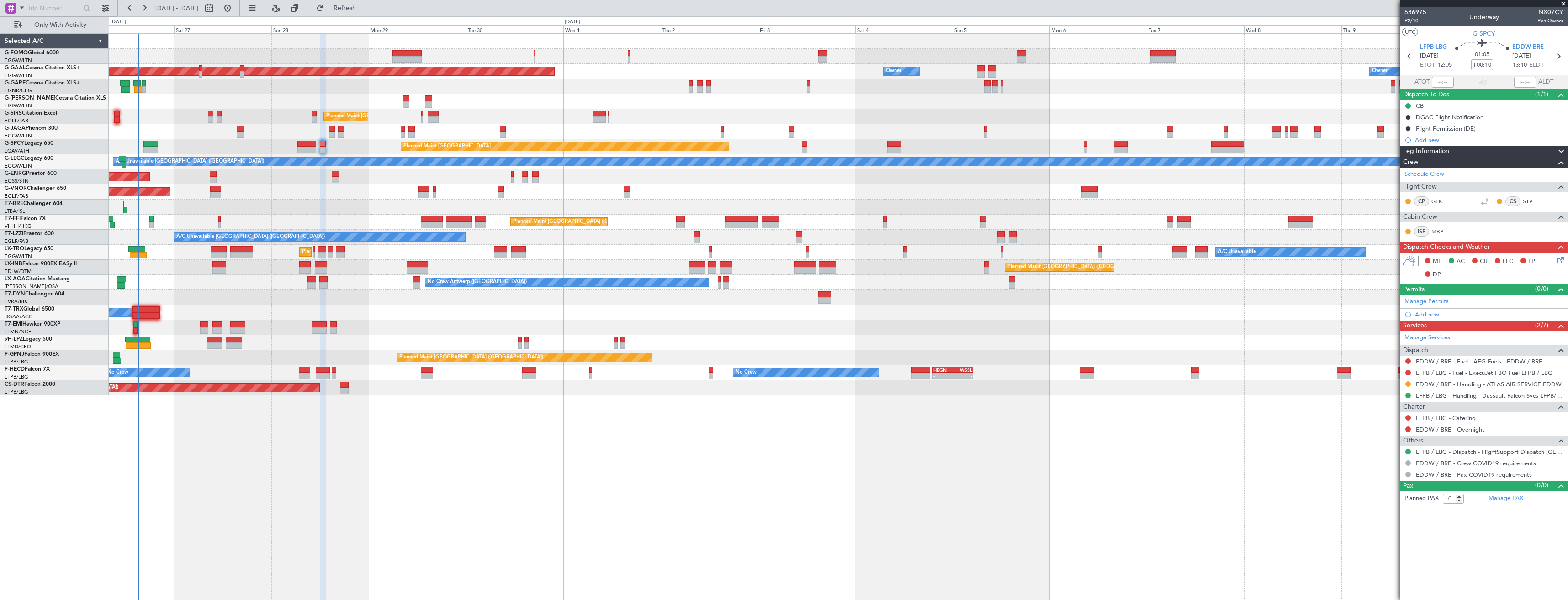
click at [228, 421] on div "Planned Maint [GEOGRAPHIC_DATA] ([GEOGRAPHIC_DATA]) Planned [GEOGRAPHIC_DATA] O…" at bounding box center [838, 316] width 1459 height 567
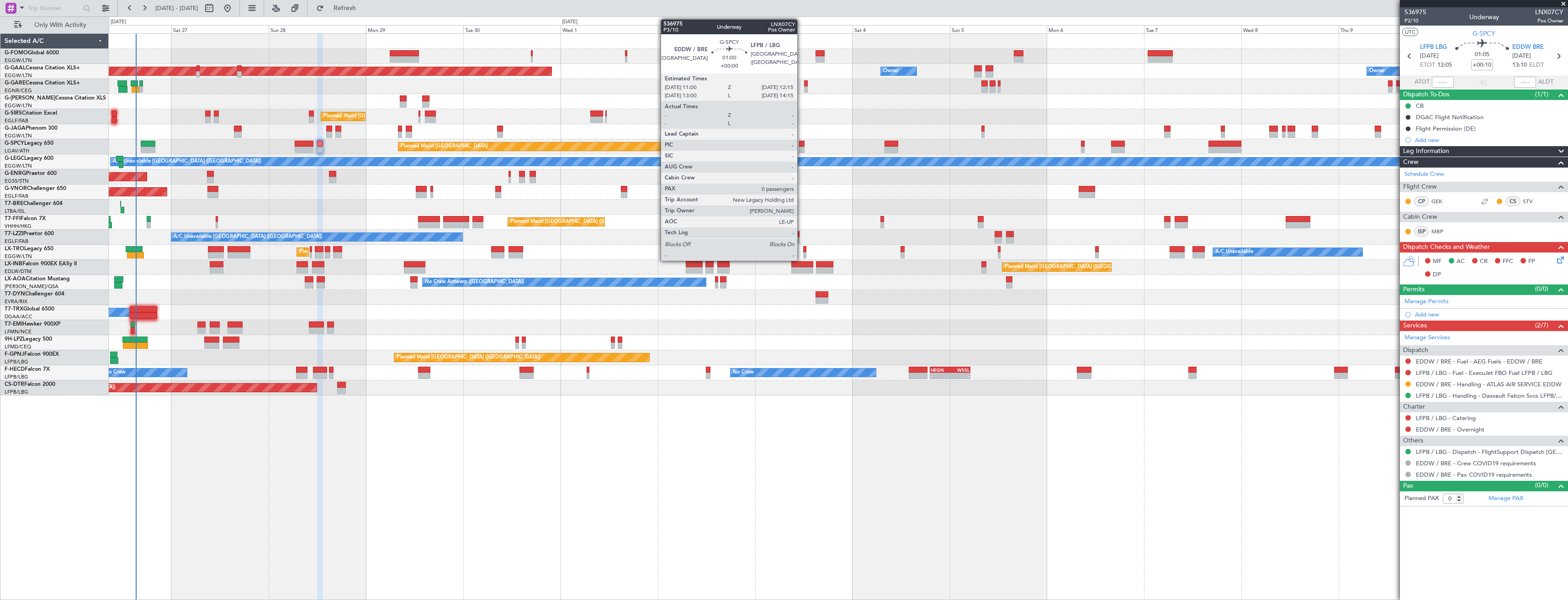
click at [802, 148] on div at bounding box center [801, 150] width 5 height 6
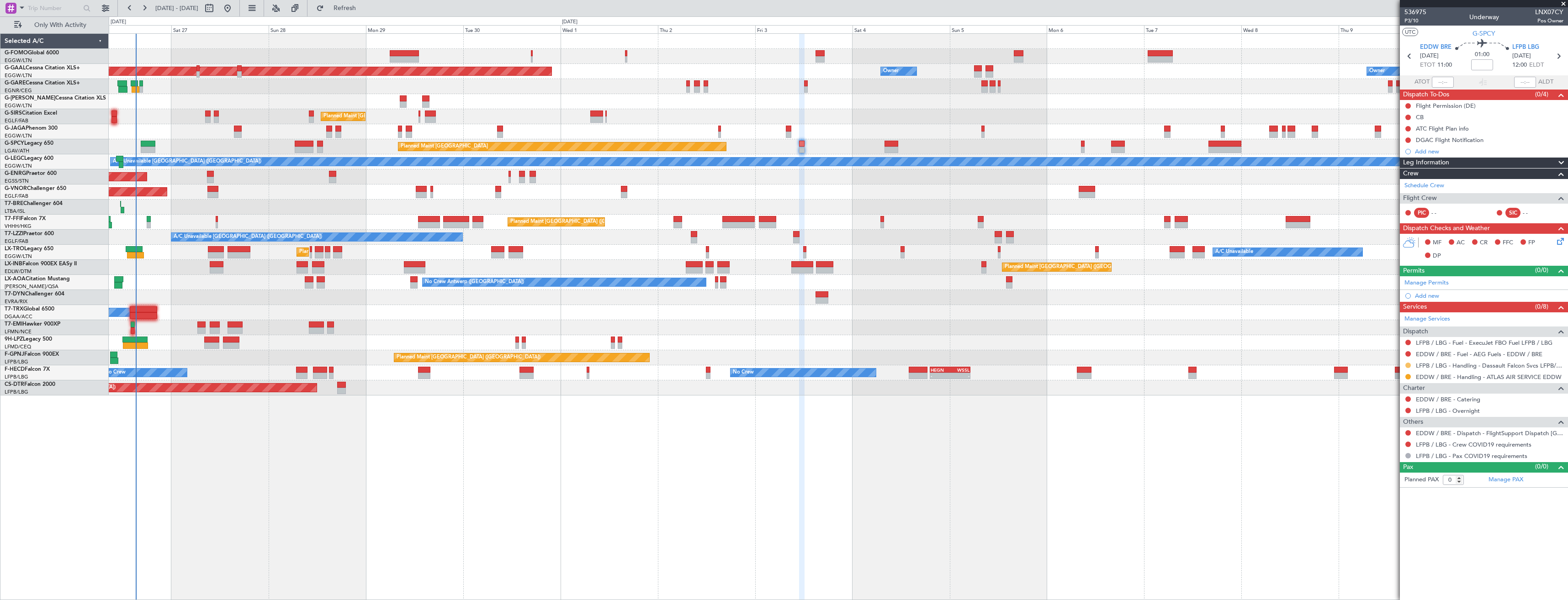
click at [1407, 364] on button at bounding box center [1407, 365] width 5 height 5
click at [1397, 472] on li "Confirmed" at bounding box center [1408, 474] width 106 height 14
click at [1405, 432] on div at bounding box center [1407, 433] width 7 height 7
click at [1406, 432] on button at bounding box center [1407, 433] width 5 height 5
click at [1378, 446] on span "Not Required" at bounding box center [1386, 446] width 37 height 9
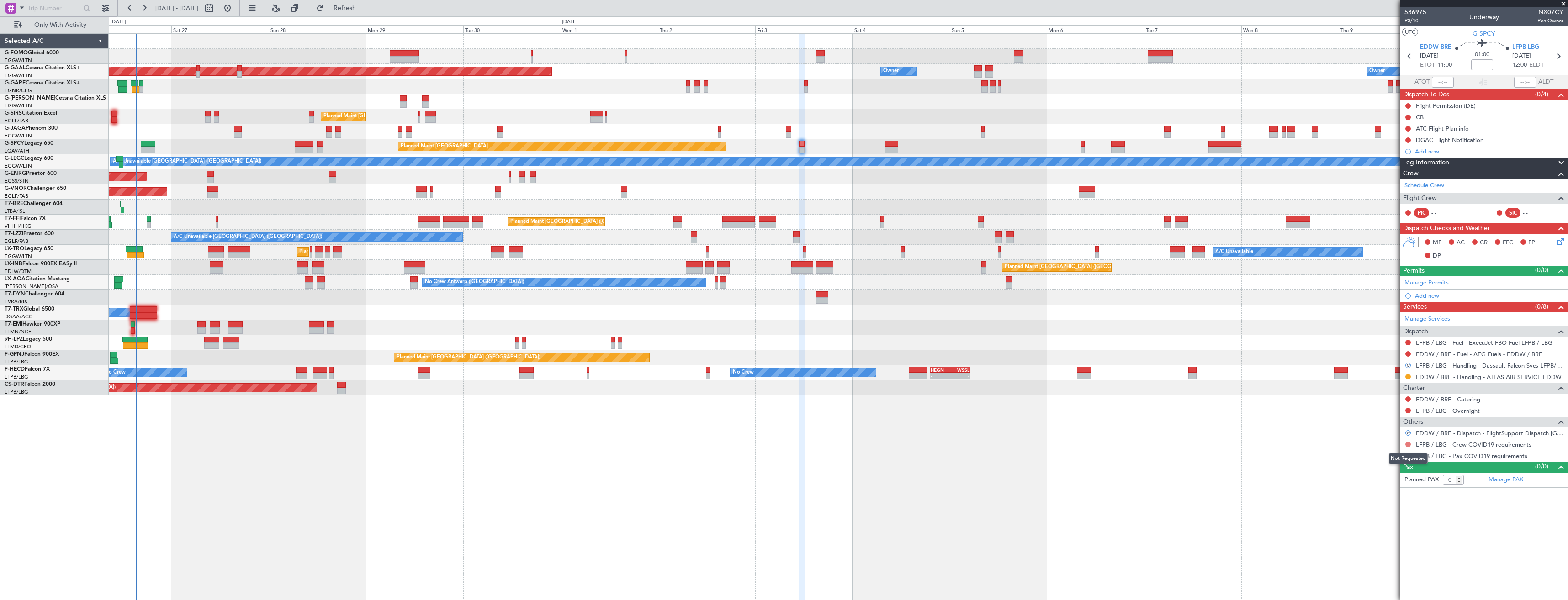
click at [1406, 444] on button at bounding box center [1407, 444] width 5 height 5
click at [1377, 455] on span "Not Required" at bounding box center [1386, 456] width 37 height 9
click at [1407, 432] on div at bounding box center [1408, 434] width 6 height 6
click at [1566, 53] on section "EDDW BRE 03/10/2025 ETOT 11:00 01:00 LFPB LBG 03/10/2025 12:00 ELDT" at bounding box center [1484, 57] width 169 height 36
click at [1564, 56] on icon at bounding box center [1559, 56] width 12 height 12
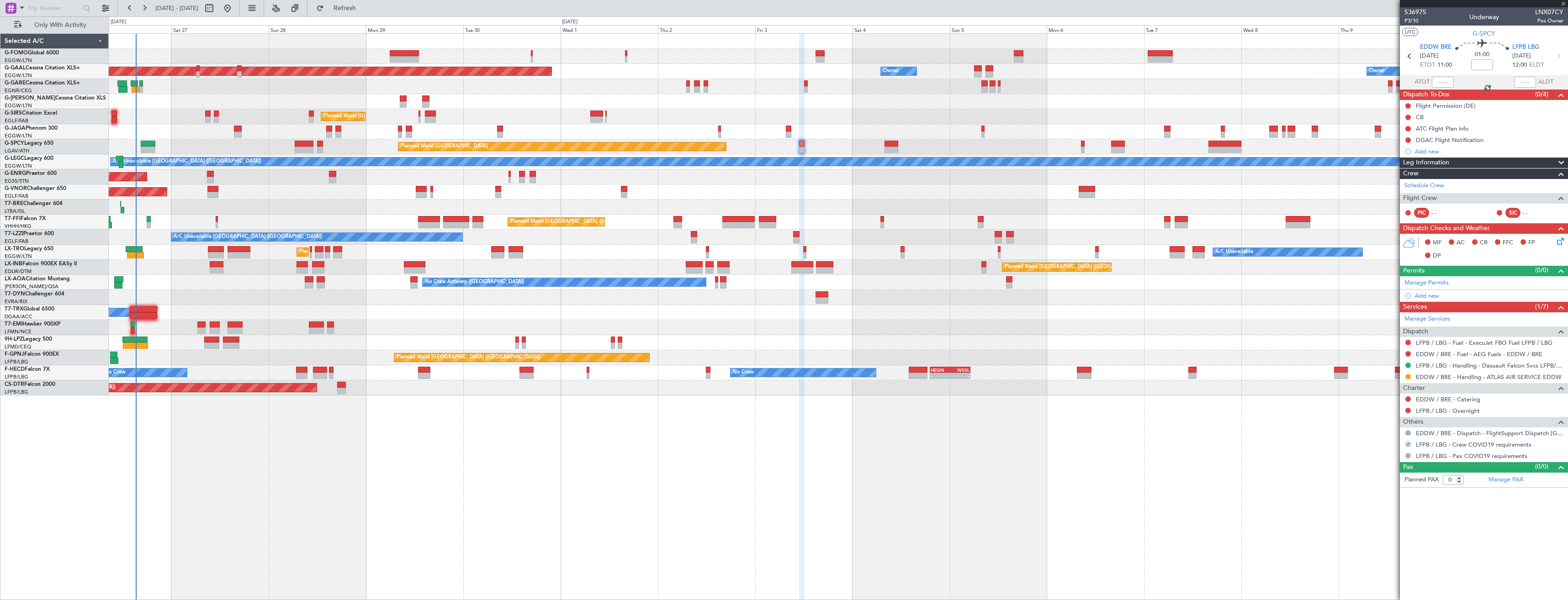
type input "+00:15"
type input "2"
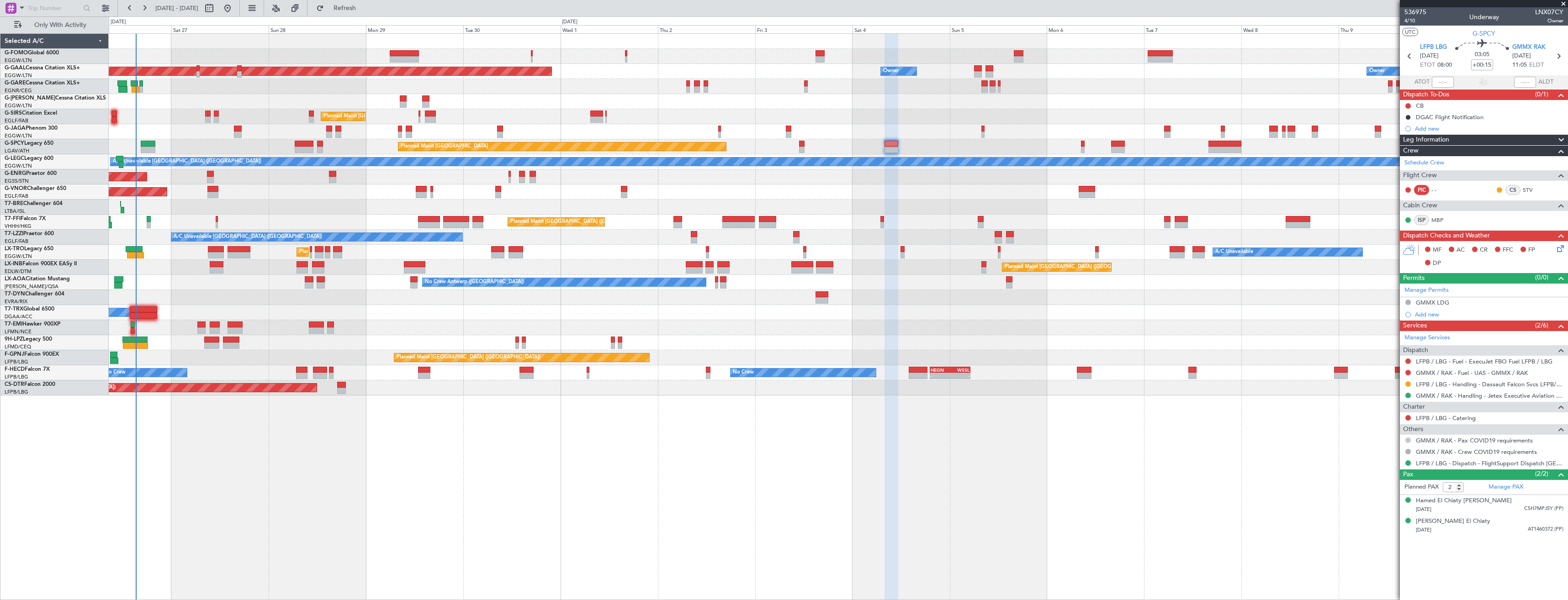
click at [1408, 439] on button at bounding box center [1407, 440] width 5 height 5
click at [1378, 548] on span "Confirmed" at bounding box center [1382, 548] width 28 height 9
click at [1409, 441] on button at bounding box center [1407, 440] width 5 height 5
click at [1390, 451] on span "Not Required" at bounding box center [1386, 452] width 37 height 9
click at [1561, 56] on icon at bounding box center [1559, 56] width 12 height 12
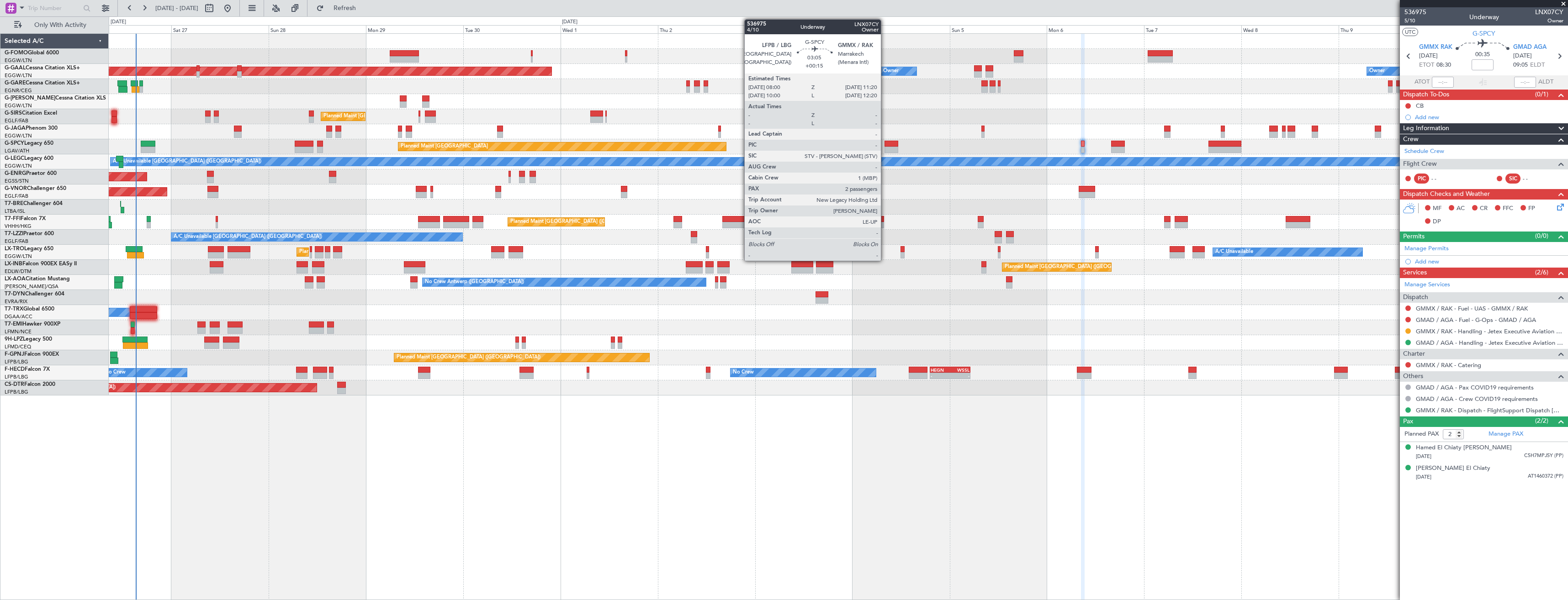
click at [885, 145] on div at bounding box center [892, 144] width 14 height 6
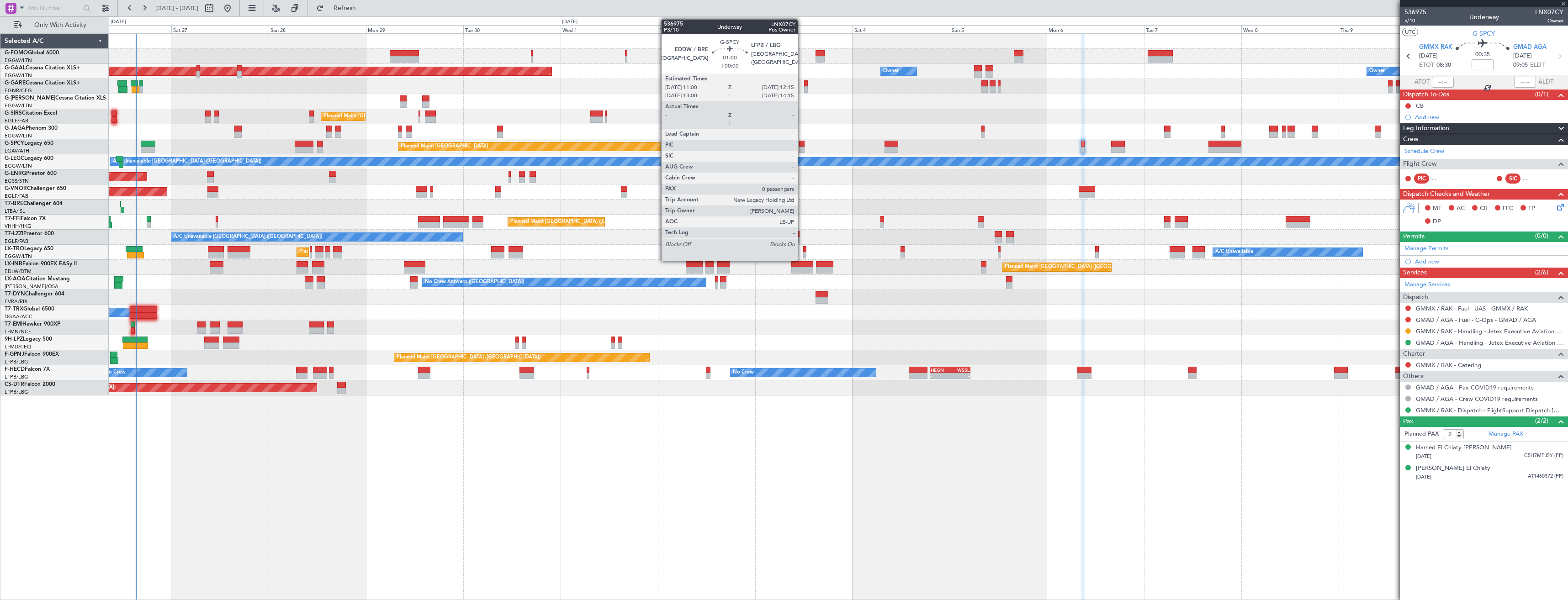
click at [802, 148] on div at bounding box center [801, 150] width 5 height 6
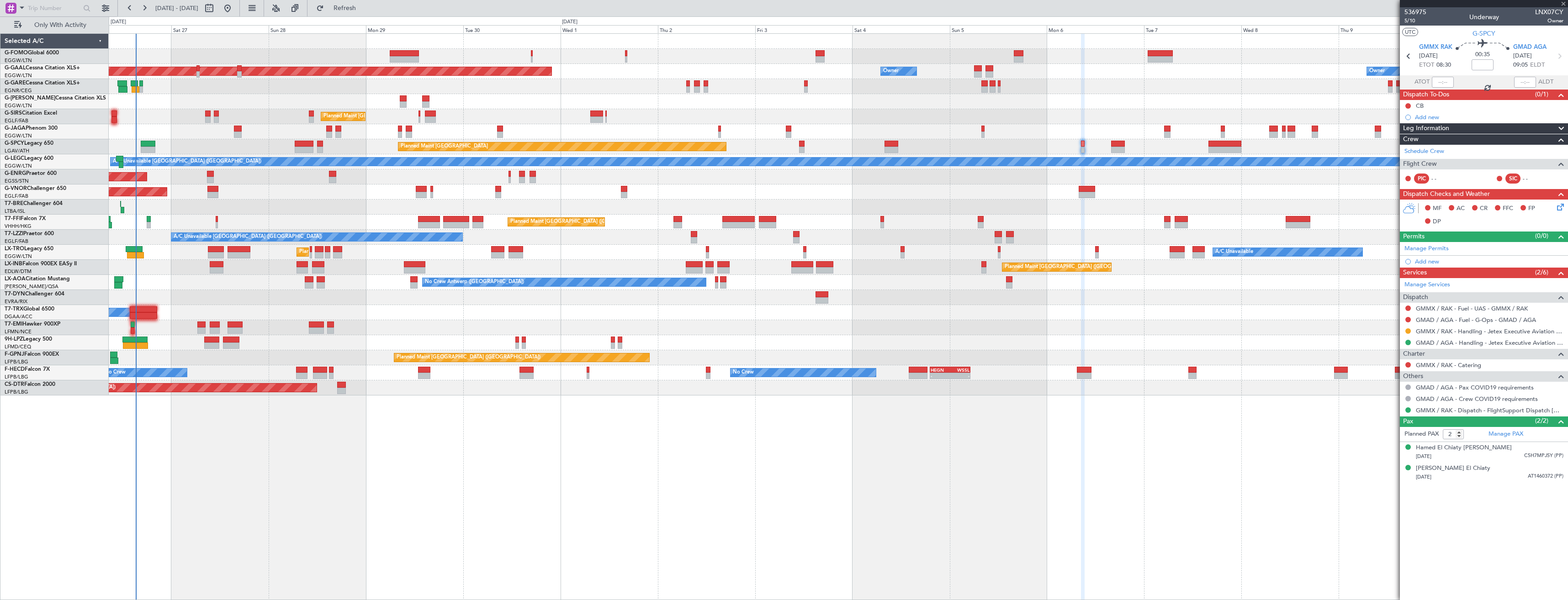
type input "0"
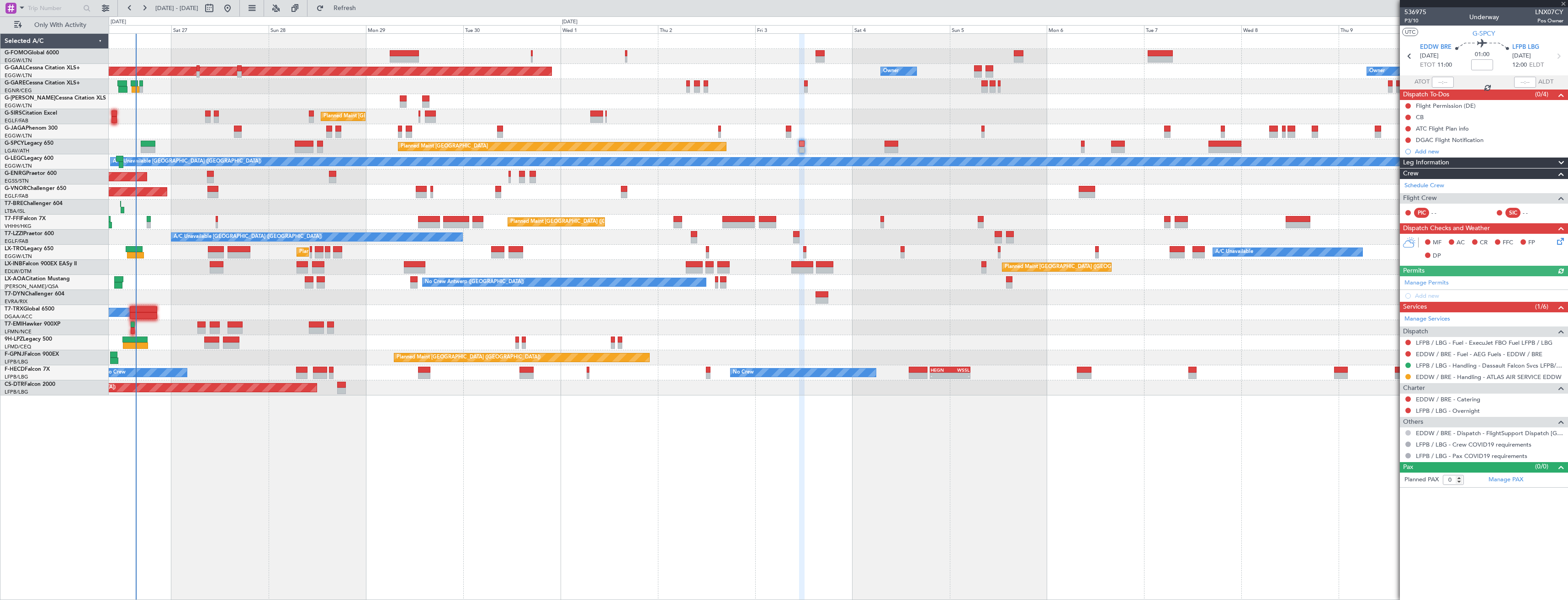
click at [1407, 433] on button at bounding box center [1407, 433] width 5 height 5
click at [1381, 544] on span "Confirmed" at bounding box center [1382, 541] width 28 height 9
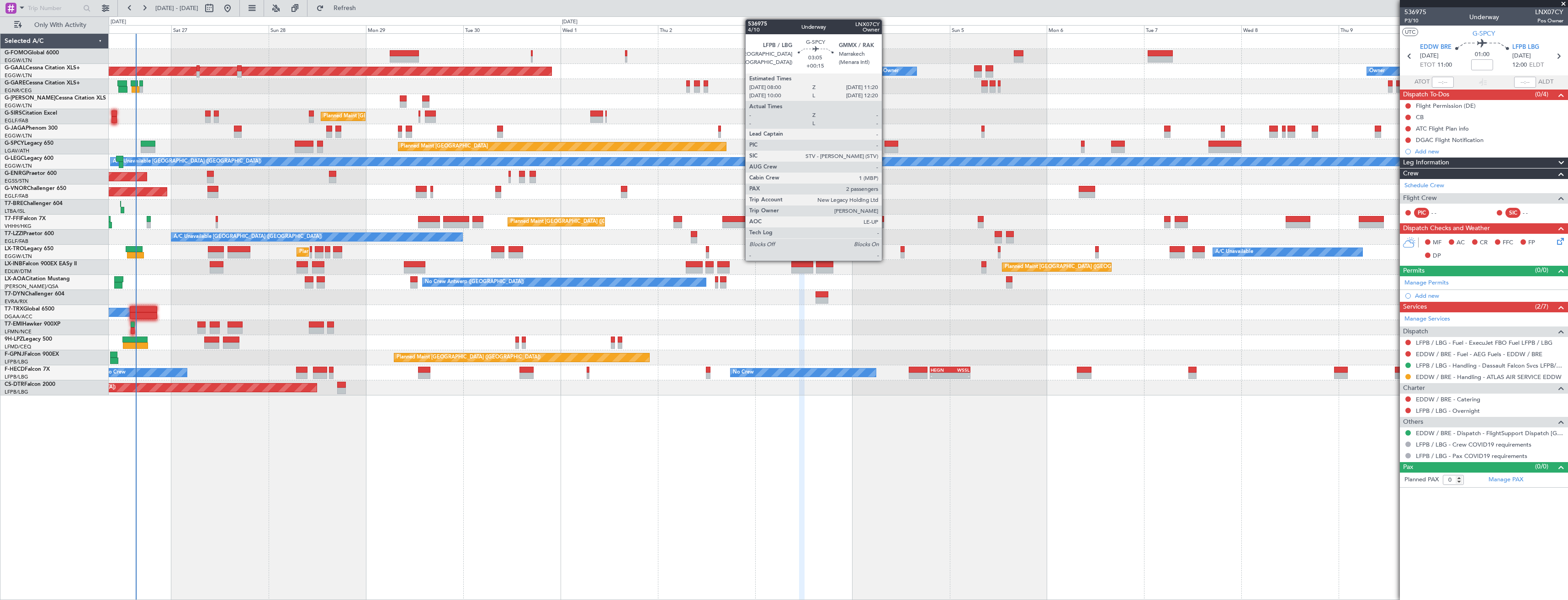
click at [886, 148] on div at bounding box center [892, 150] width 14 height 6
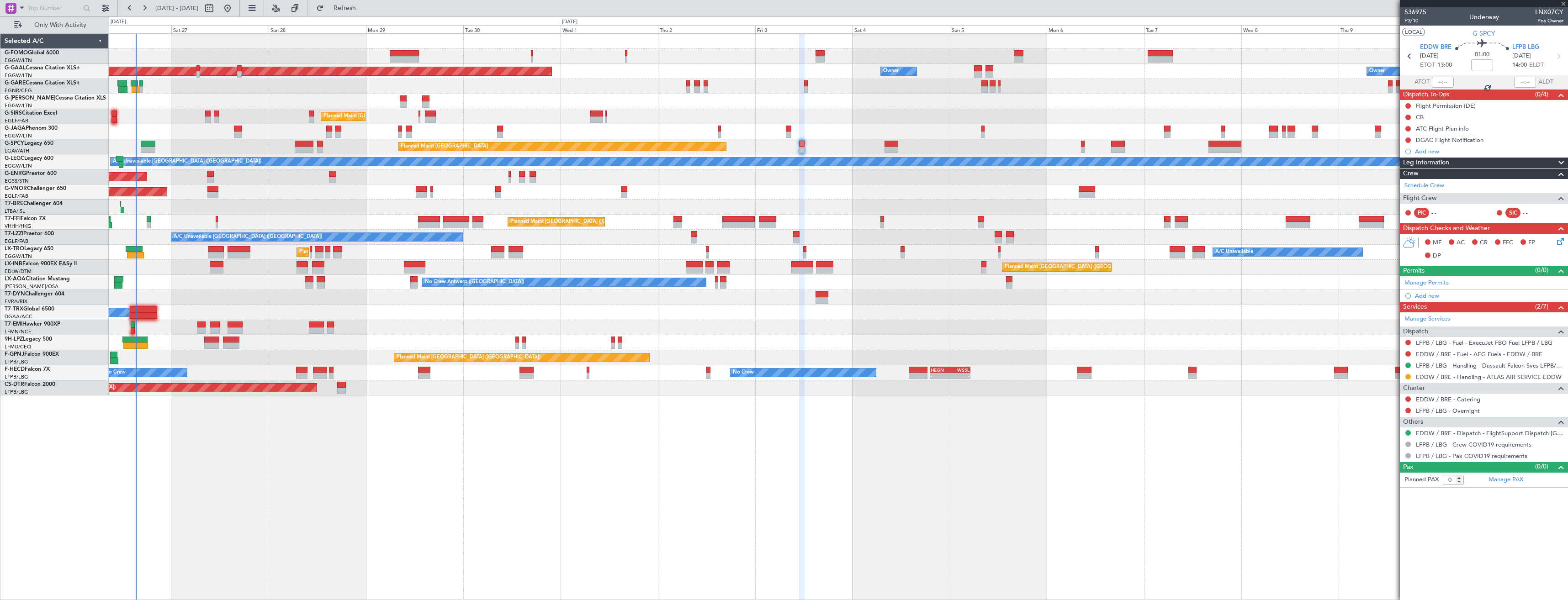
type input "+00:15"
type input "2"
